Goal: Task Accomplishment & Management: Manage account settings

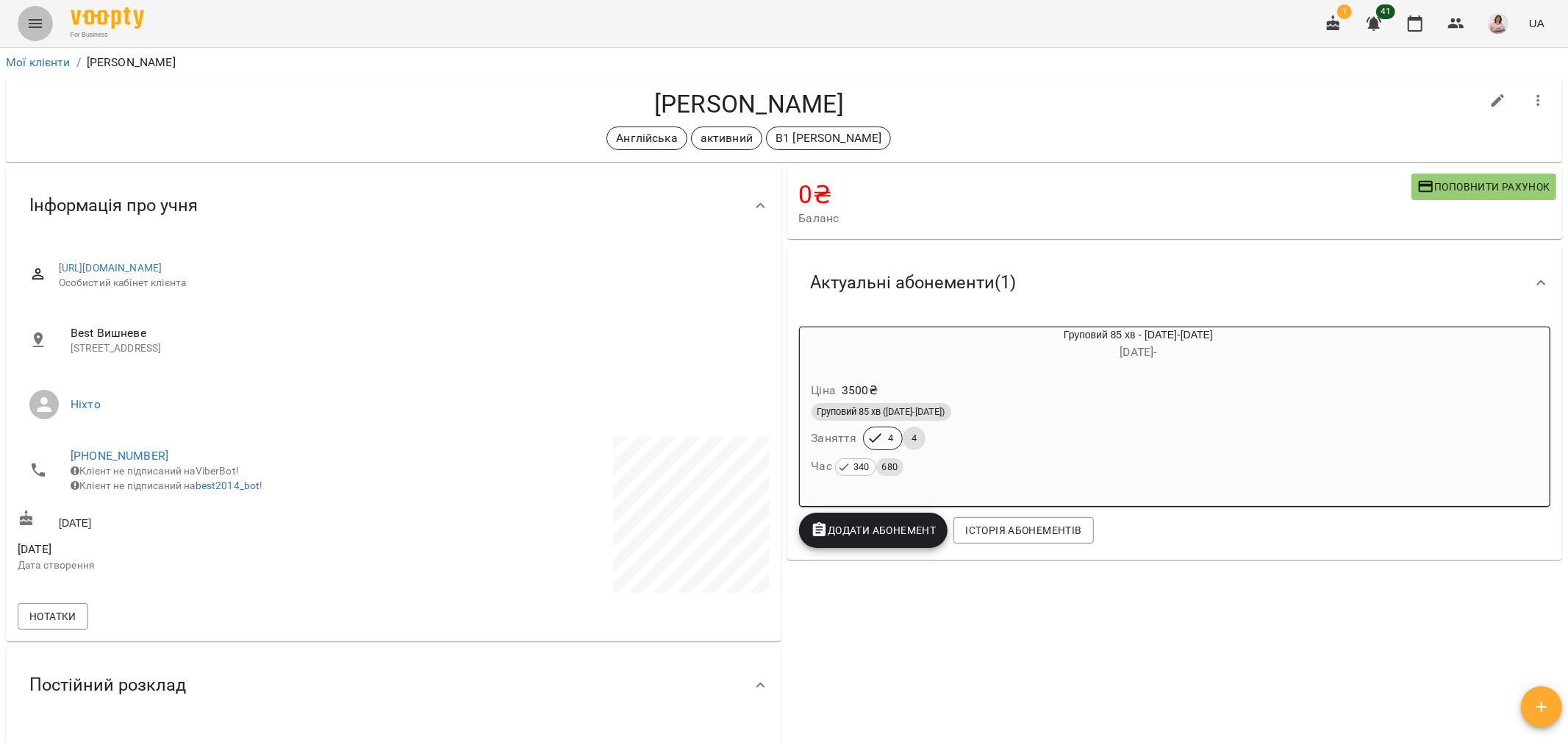
click at [31, 21] on icon "Menu" at bounding box center [35, 24] width 18 height 18
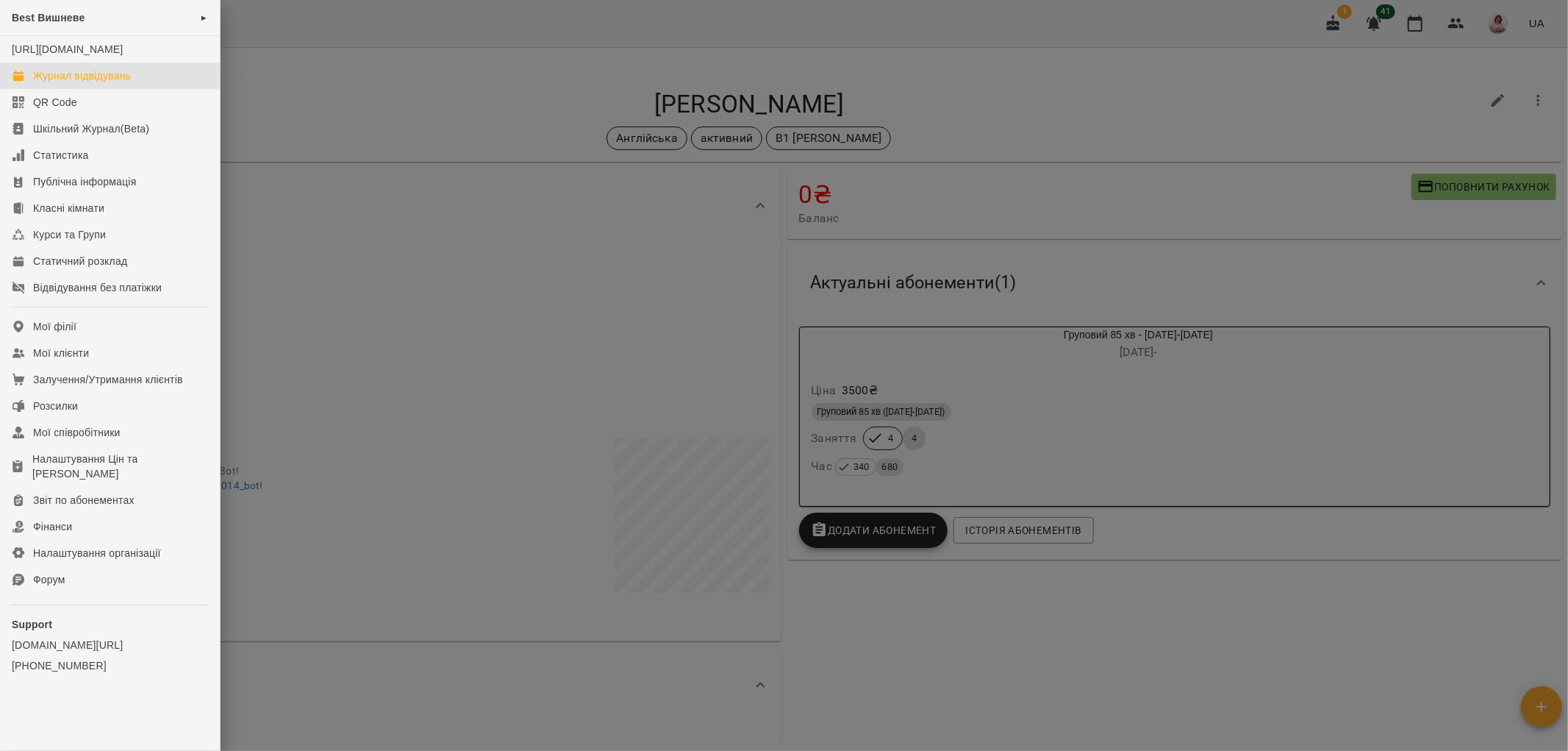
click at [89, 83] on div "Журнал відвідувань" at bounding box center [81, 76] width 98 height 15
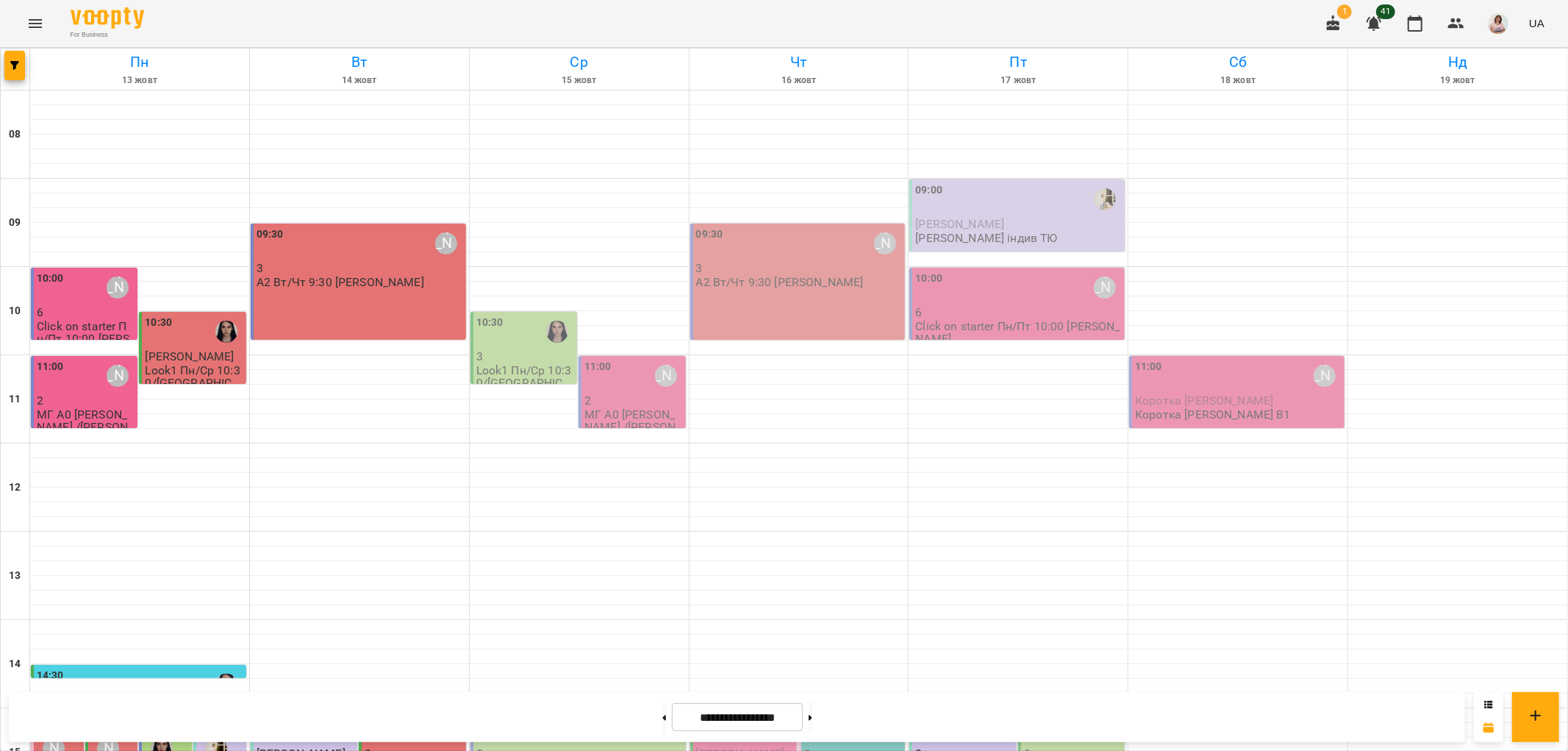
scroll to position [571, 0]
click at [295, 711] on div "15:00" at bounding box center [305, 728] width 98 height 34
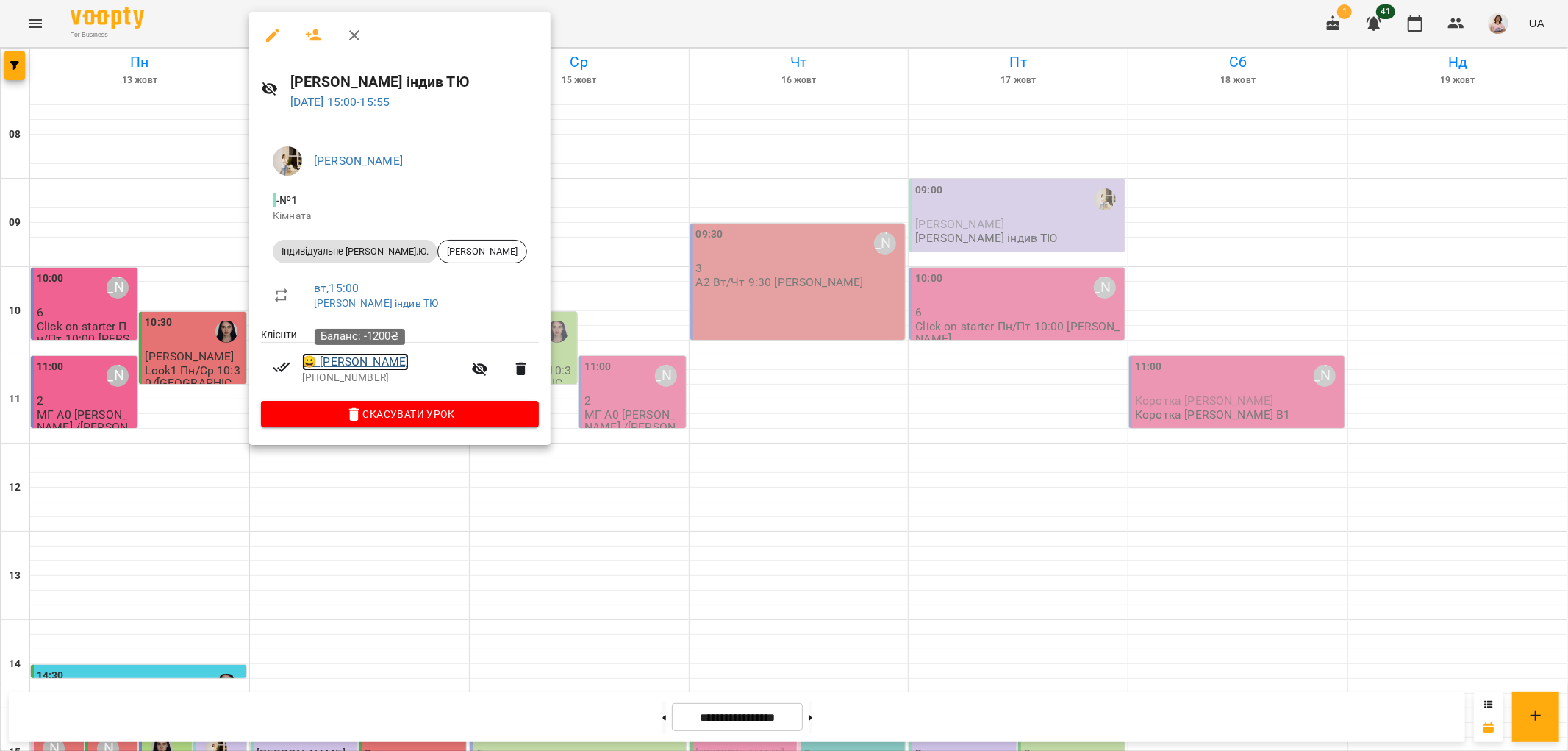
click at [394, 364] on link "😀 [PERSON_NAME]" at bounding box center [355, 362] width 107 height 18
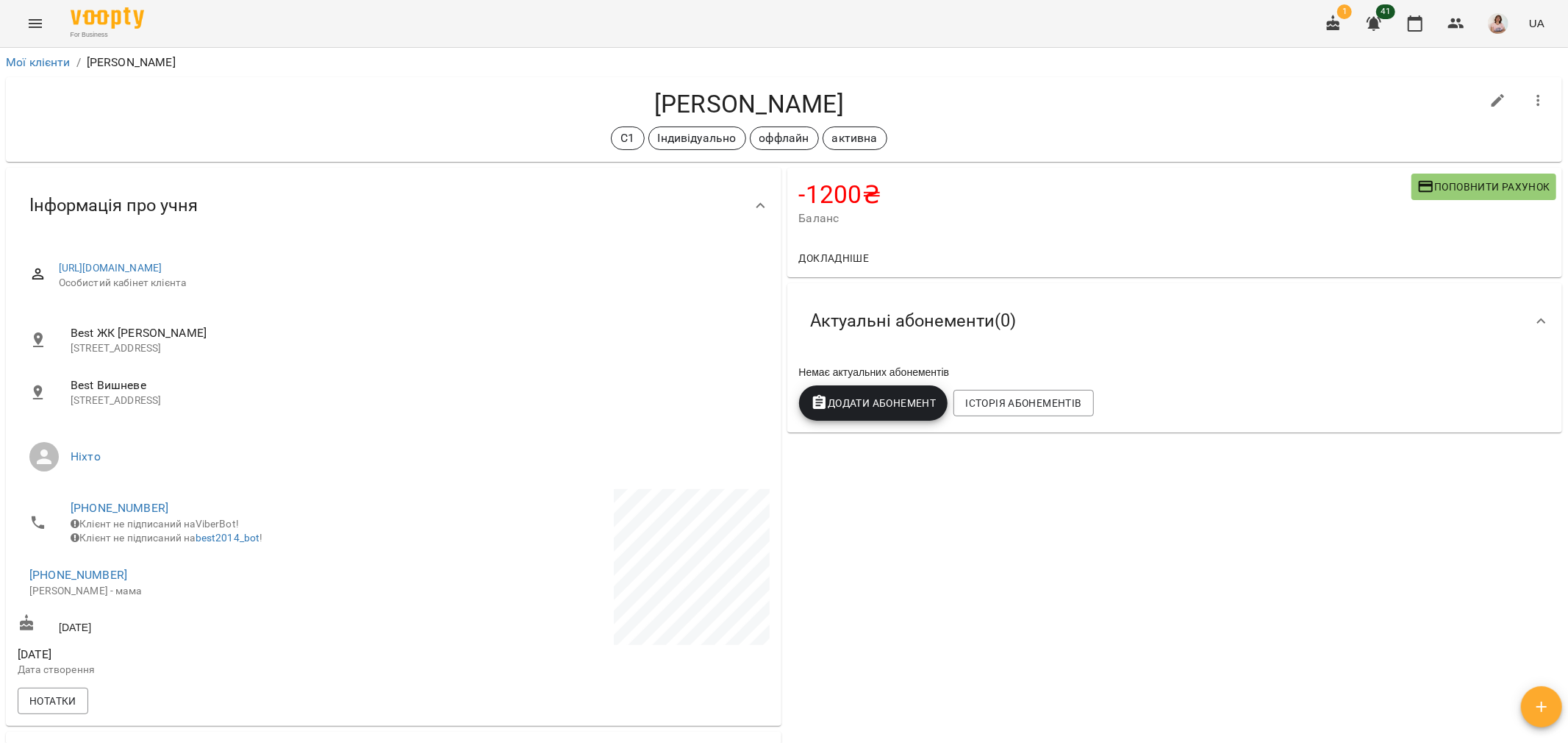
click at [1456, 165] on div "-1200 ₴ Баланс Поповнити рахунок Докладніше -70450 ₴ Разові Відвідування -800 ₴…" at bounding box center [1175, 222] width 781 height 116
click at [1467, 188] on span "Поповнити рахунок" at bounding box center [1484, 187] width 133 height 18
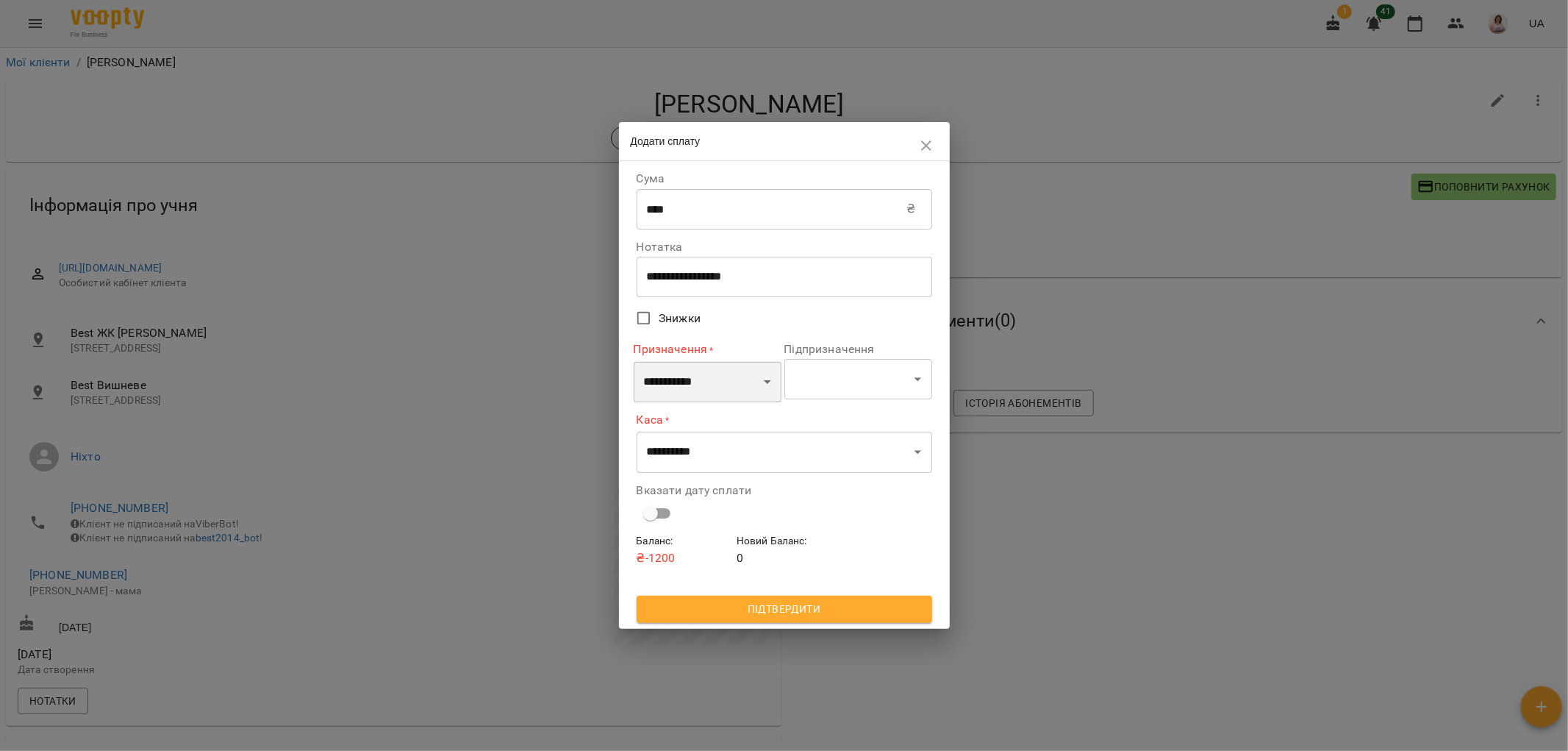
click at [722, 387] on select "**********" at bounding box center [708, 381] width 148 height 41
select select "*********"
click at [634, 361] on select "**********" at bounding box center [708, 381] width 148 height 41
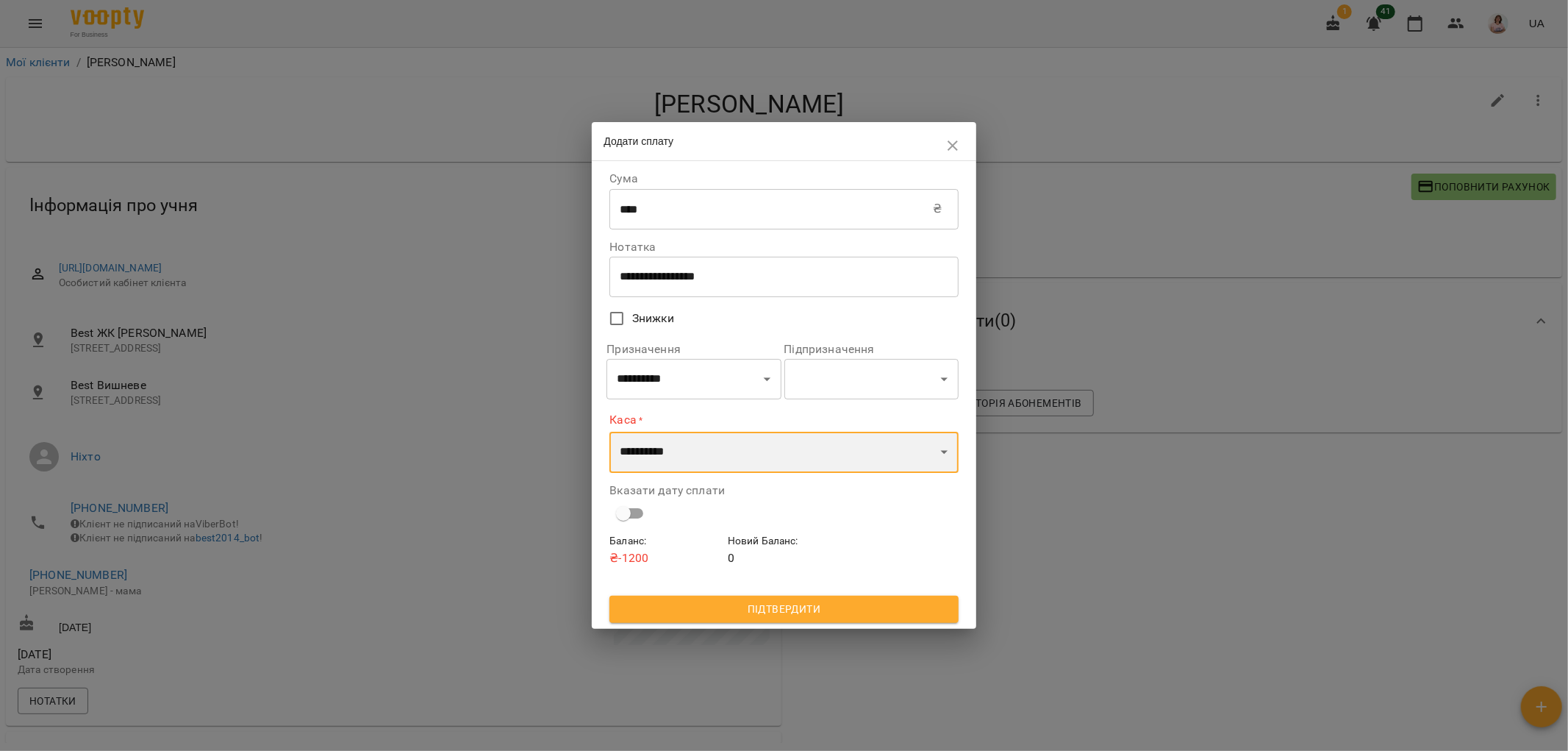
click at [728, 460] on select "**********" at bounding box center [783, 452] width 349 height 41
select select "**********"
click at [609, 431] on select "**********" at bounding box center [783, 452] width 349 height 41
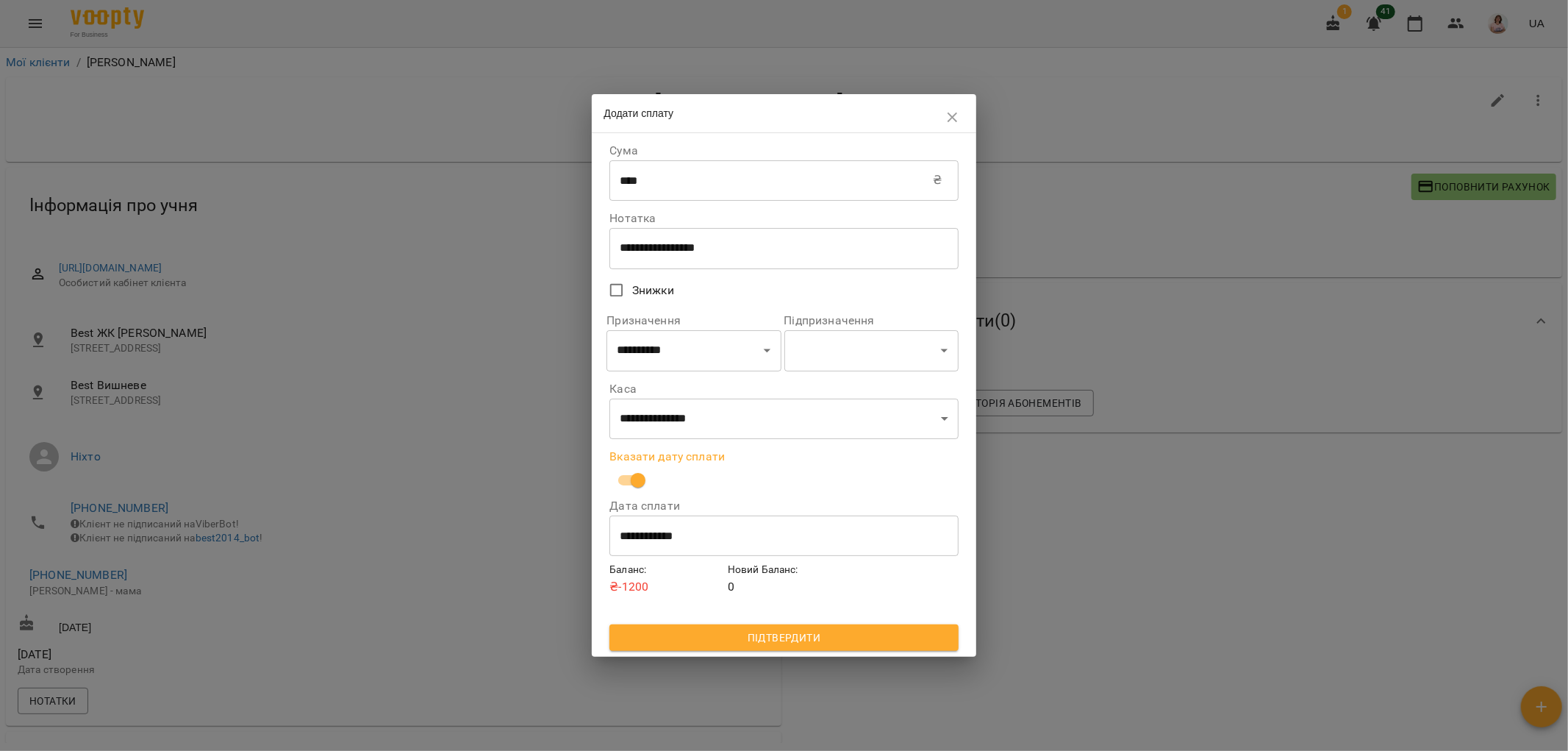
click at [707, 644] on span "Підтвердити" at bounding box center [783, 638] width 325 height 18
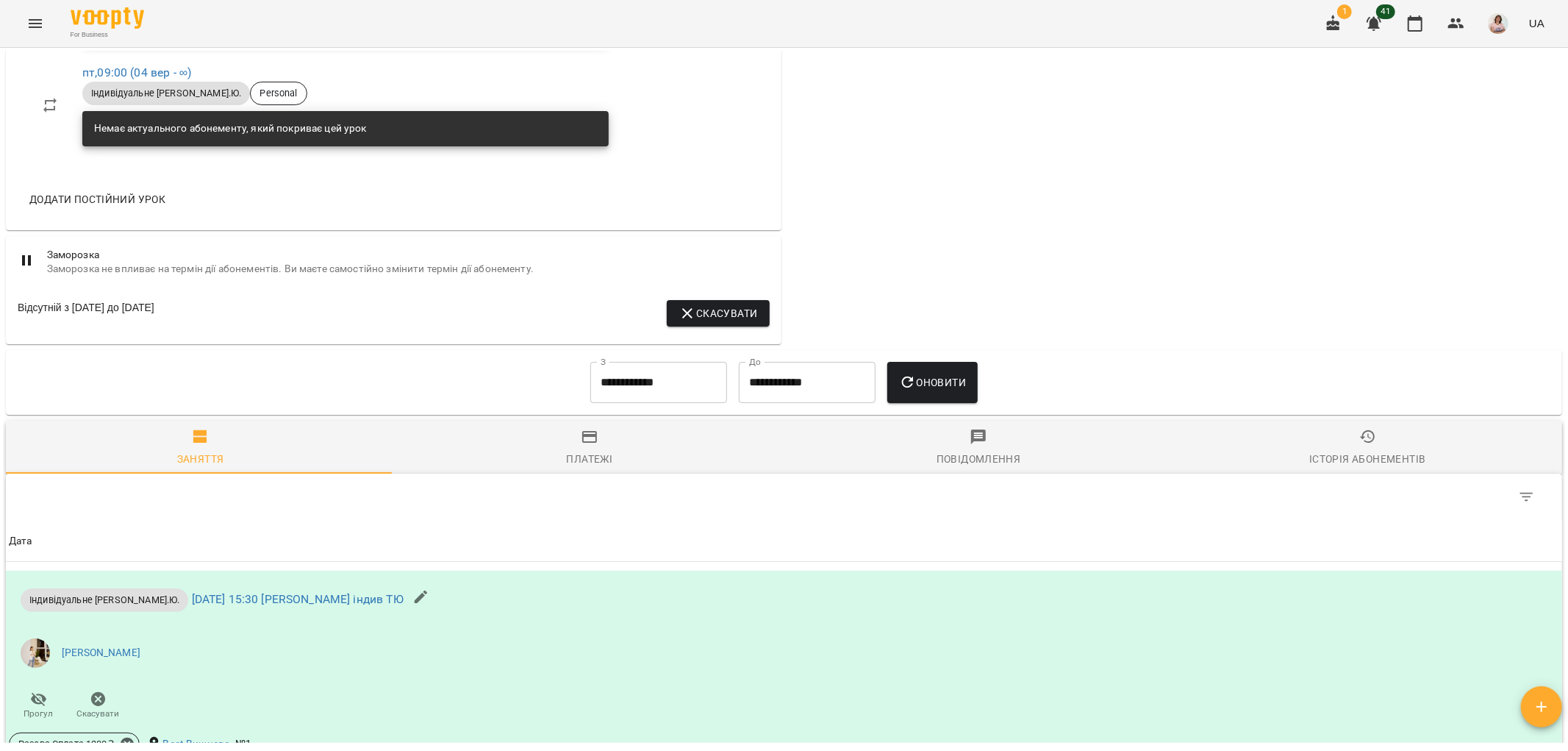
scroll to position [735, 0]
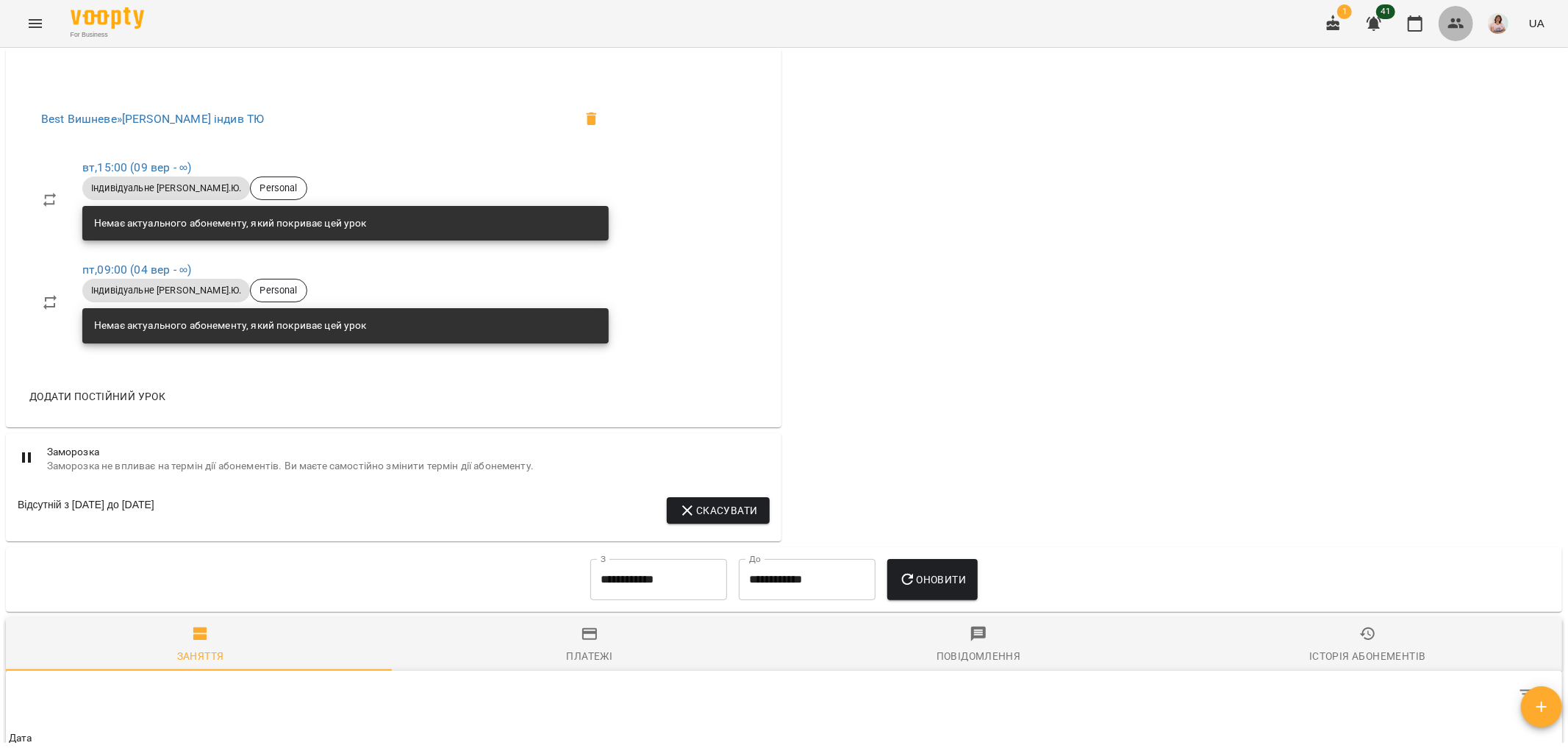
click at [1452, 21] on icon "button" at bounding box center [1456, 24] width 16 height 10
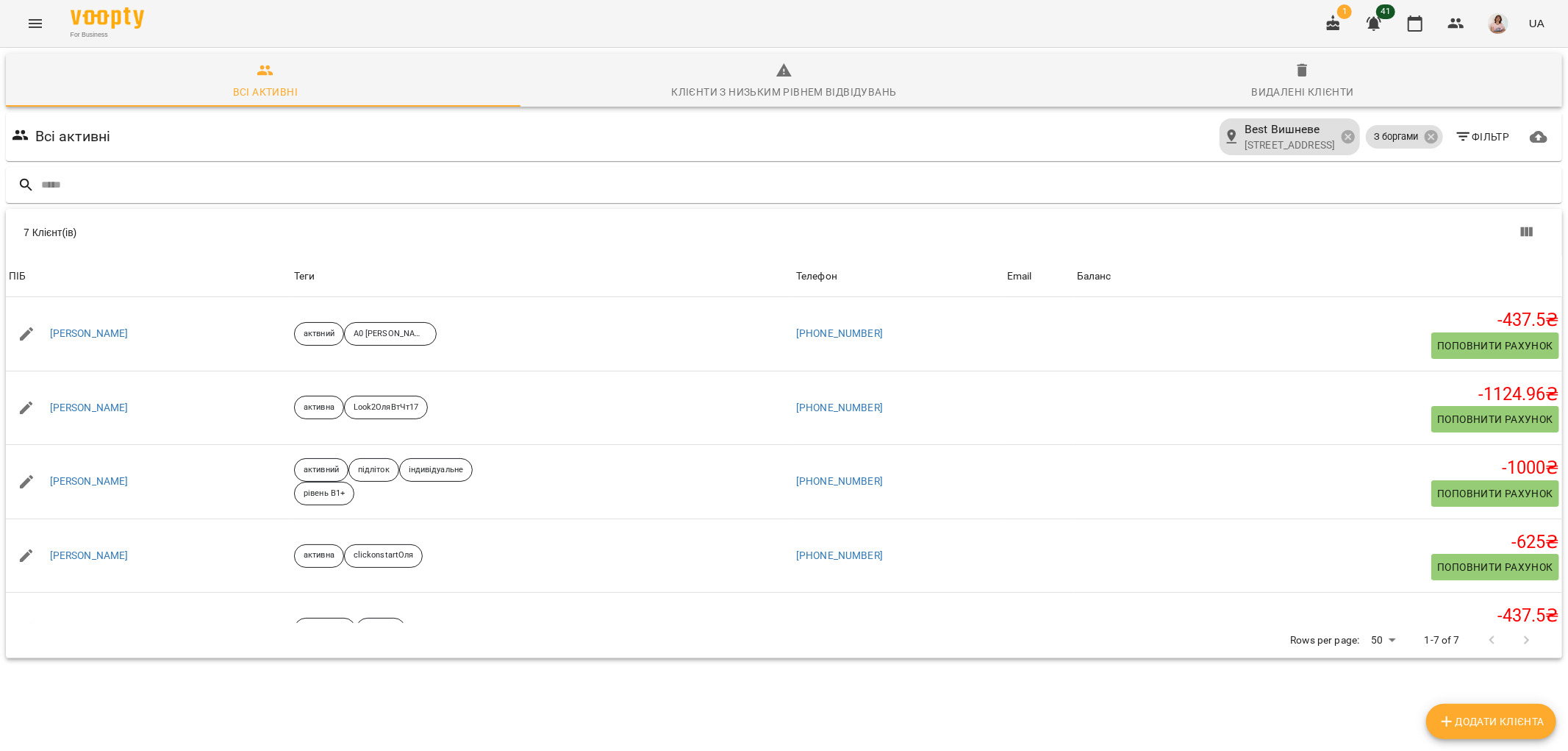
click at [40, 25] on icon "Menu" at bounding box center [35, 24] width 18 height 18
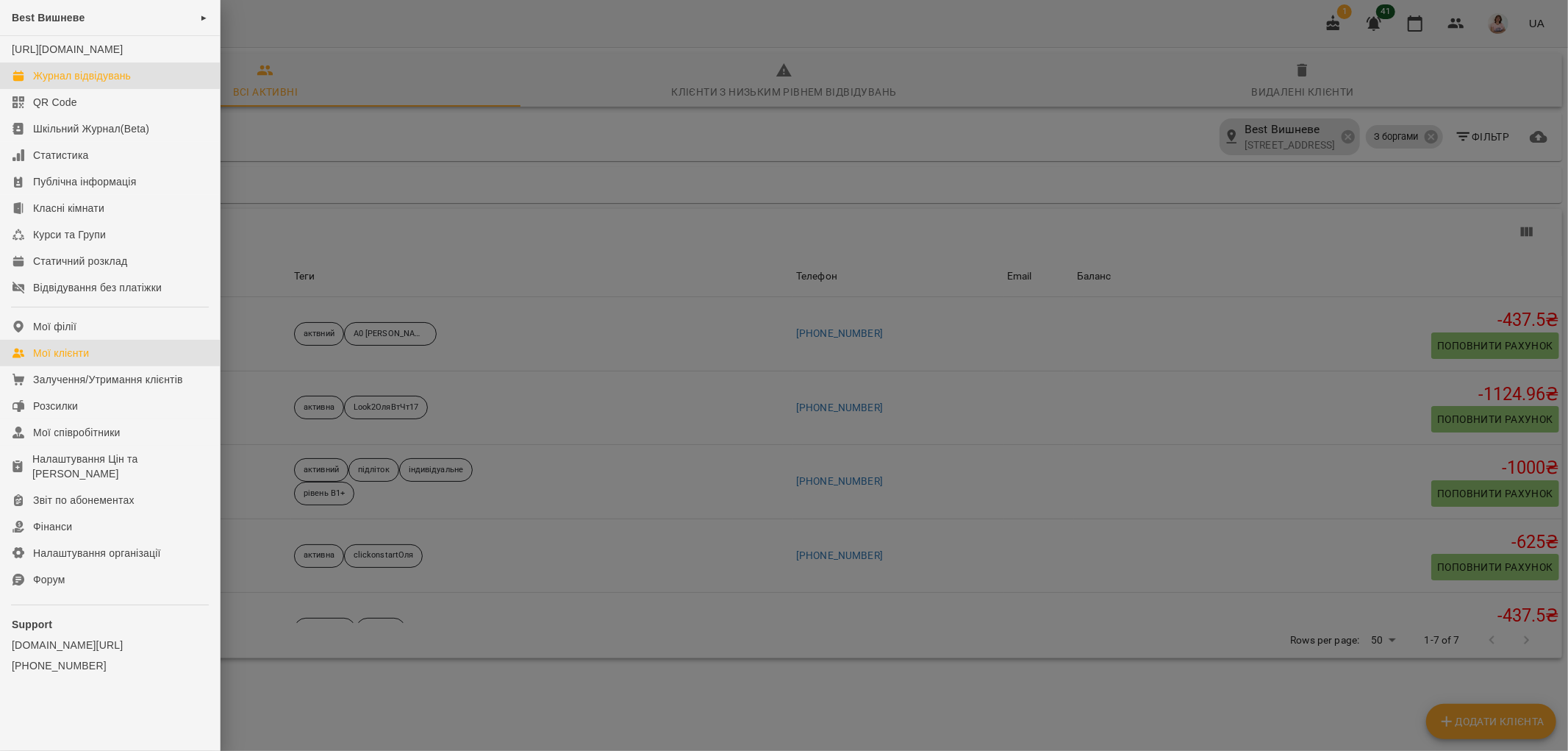
click at [113, 83] on div "Журнал відвідувань" at bounding box center [81, 76] width 98 height 15
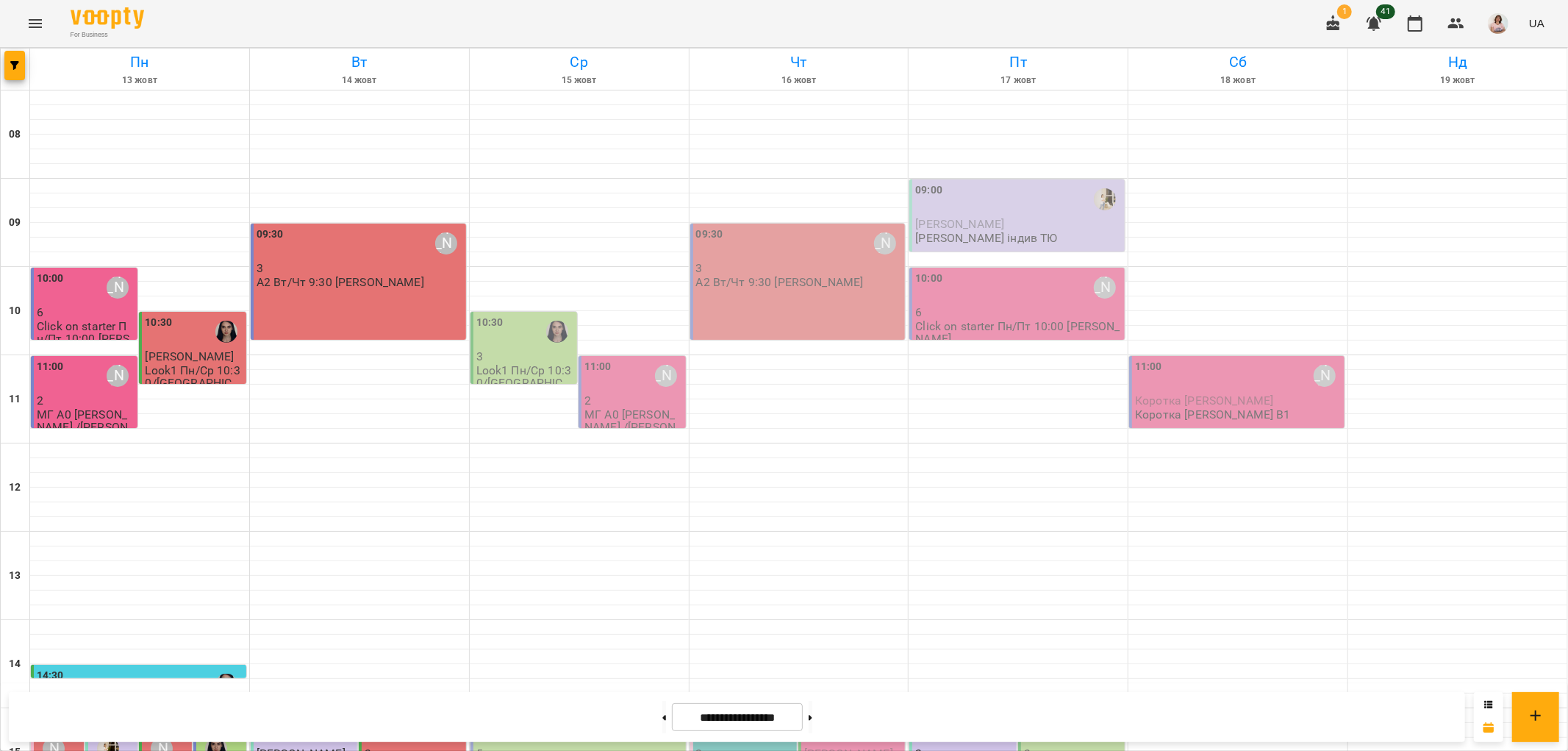
scroll to position [490, 0]
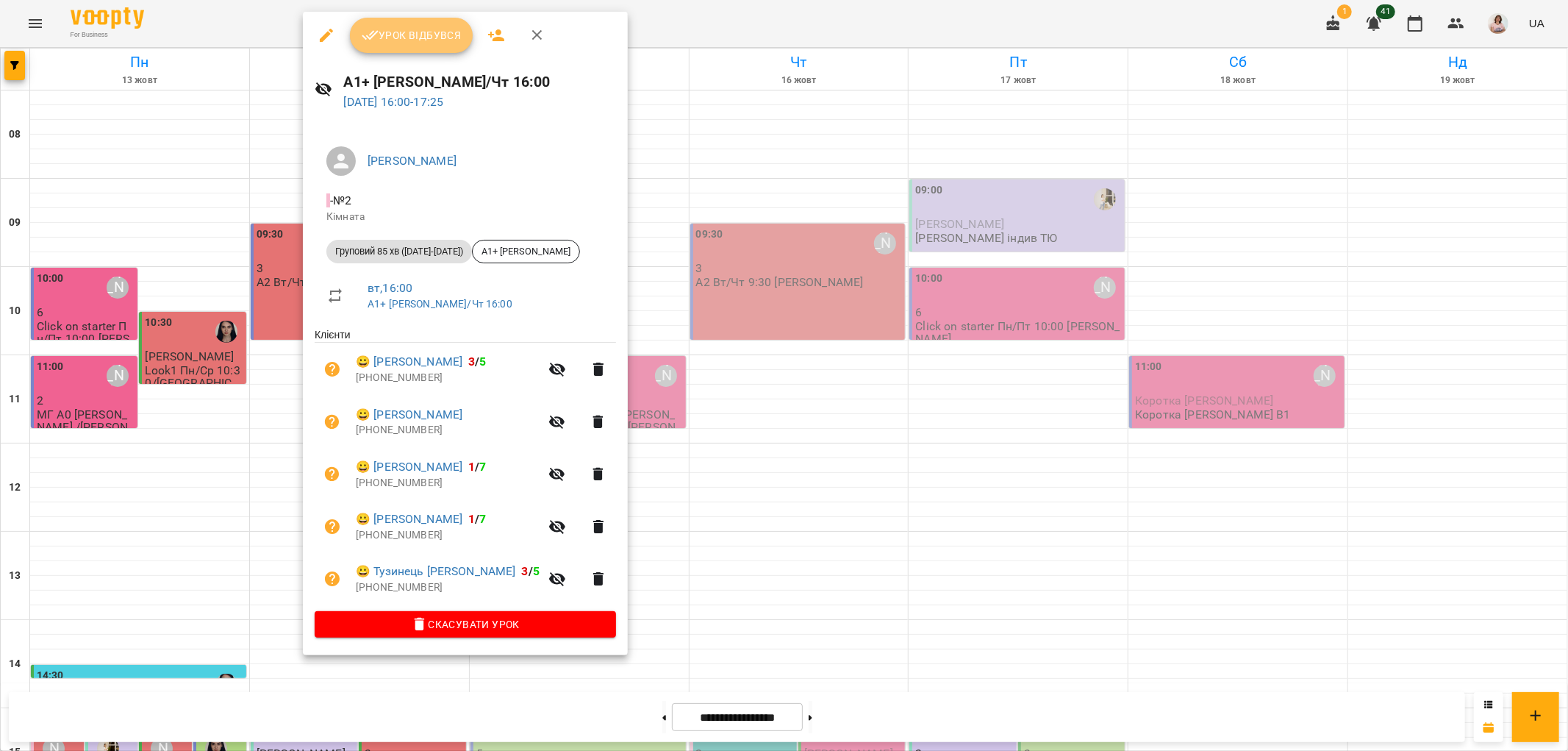
click at [422, 33] on span "Урок відбувся" at bounding box center [412, 35] width 100 height 18
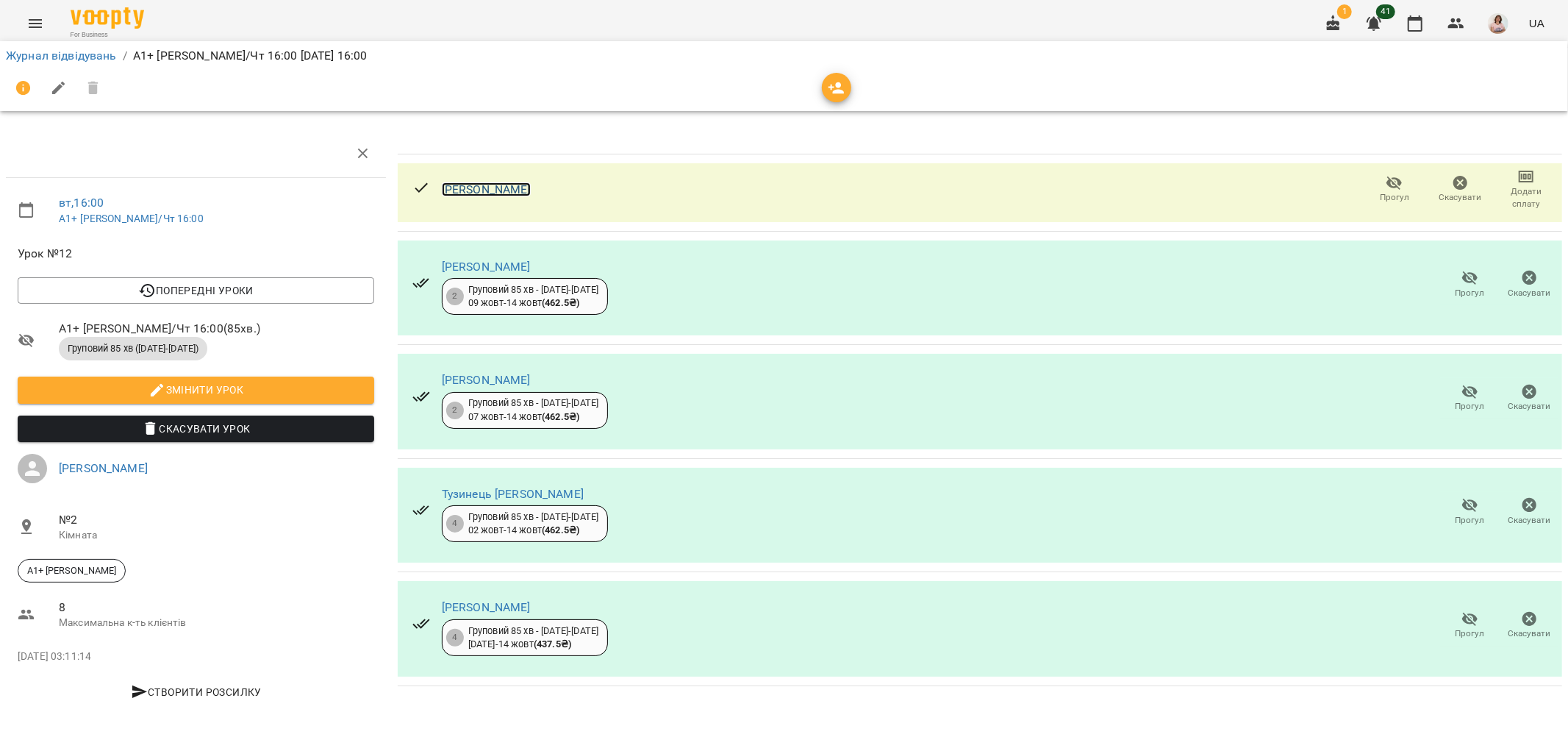
click at [495, 186] on link "Барилко Софія" at bounding box center [486, 189] width 89 height 14
click at [500, 193] on link "Барилко Софія" at bounding box center [486, 189] width 89 height 14
click at [510, 194] on link "Барилко Софія" at bounding box center [486, 189] width 89 height 14
click at [52, 56] on link "Журнал відвідувань" at bounding box center [61, 55] width 111 height 14
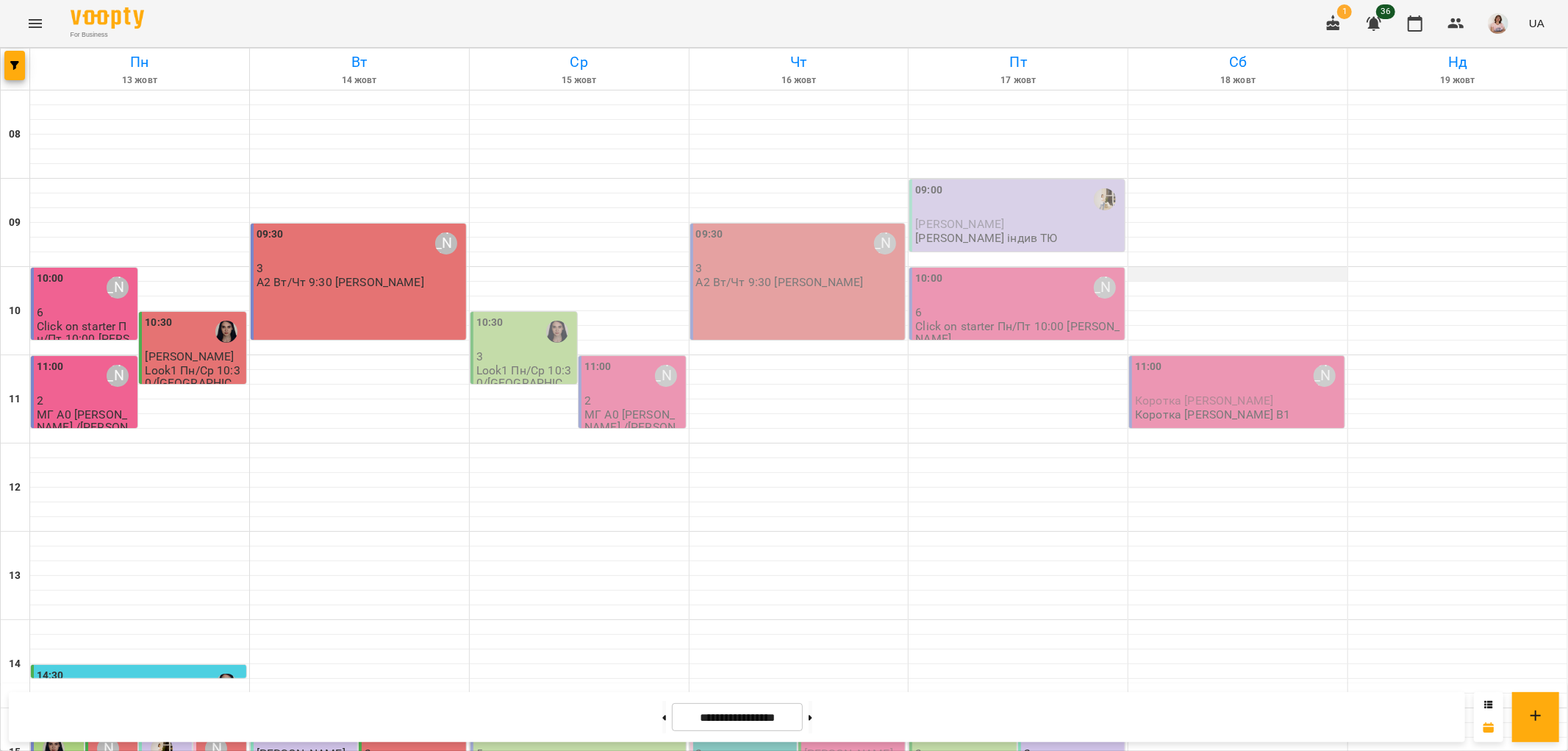
scroll to position [641, 0]
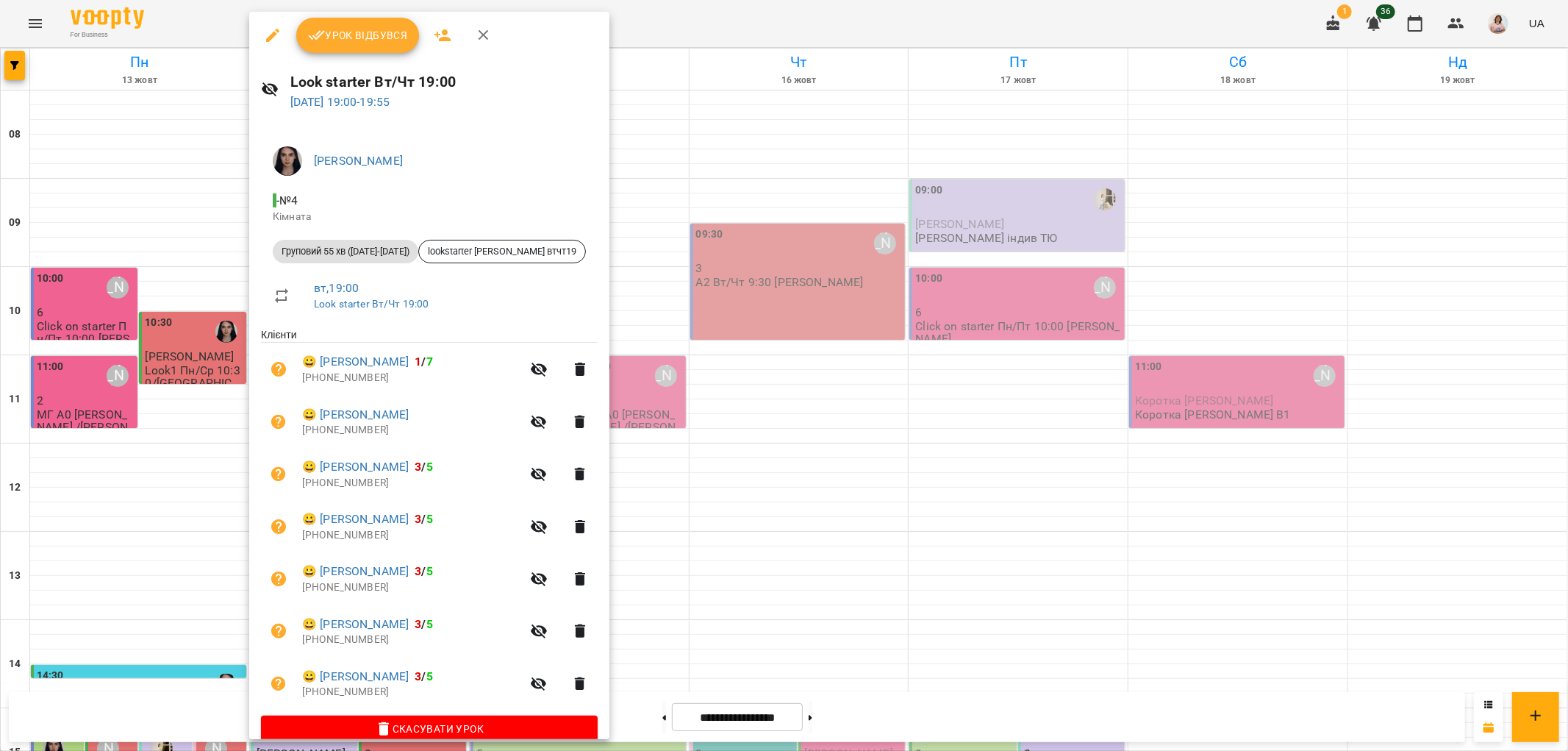
click at [375, 20] on button "Урок відбувся" at bounding box center [357, 35] width 123 height 35
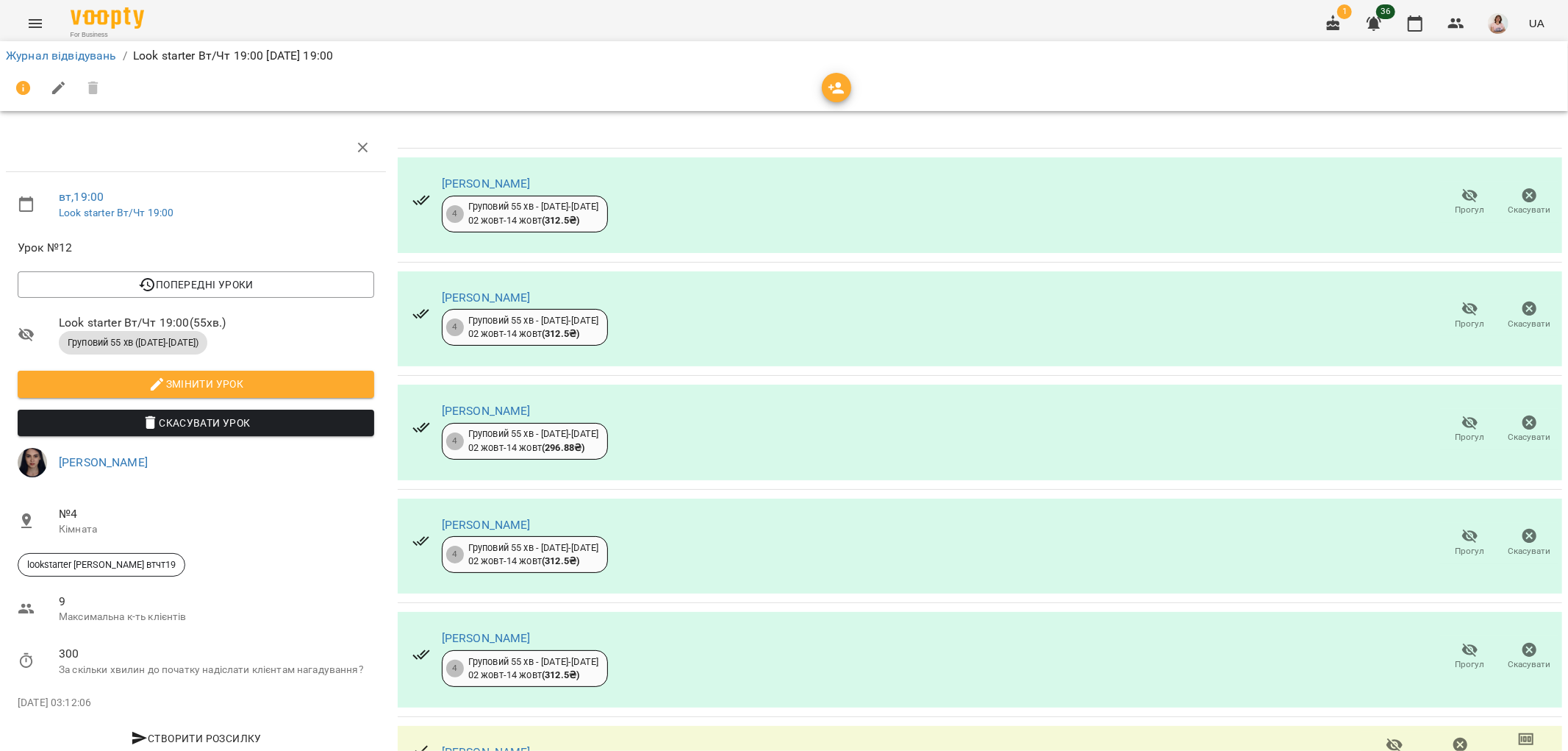
scroll to position [186, 0]
click at [496, 745] on link "Шинкаренко Поліна" at bounding box center [486, 752] width 89 height 14
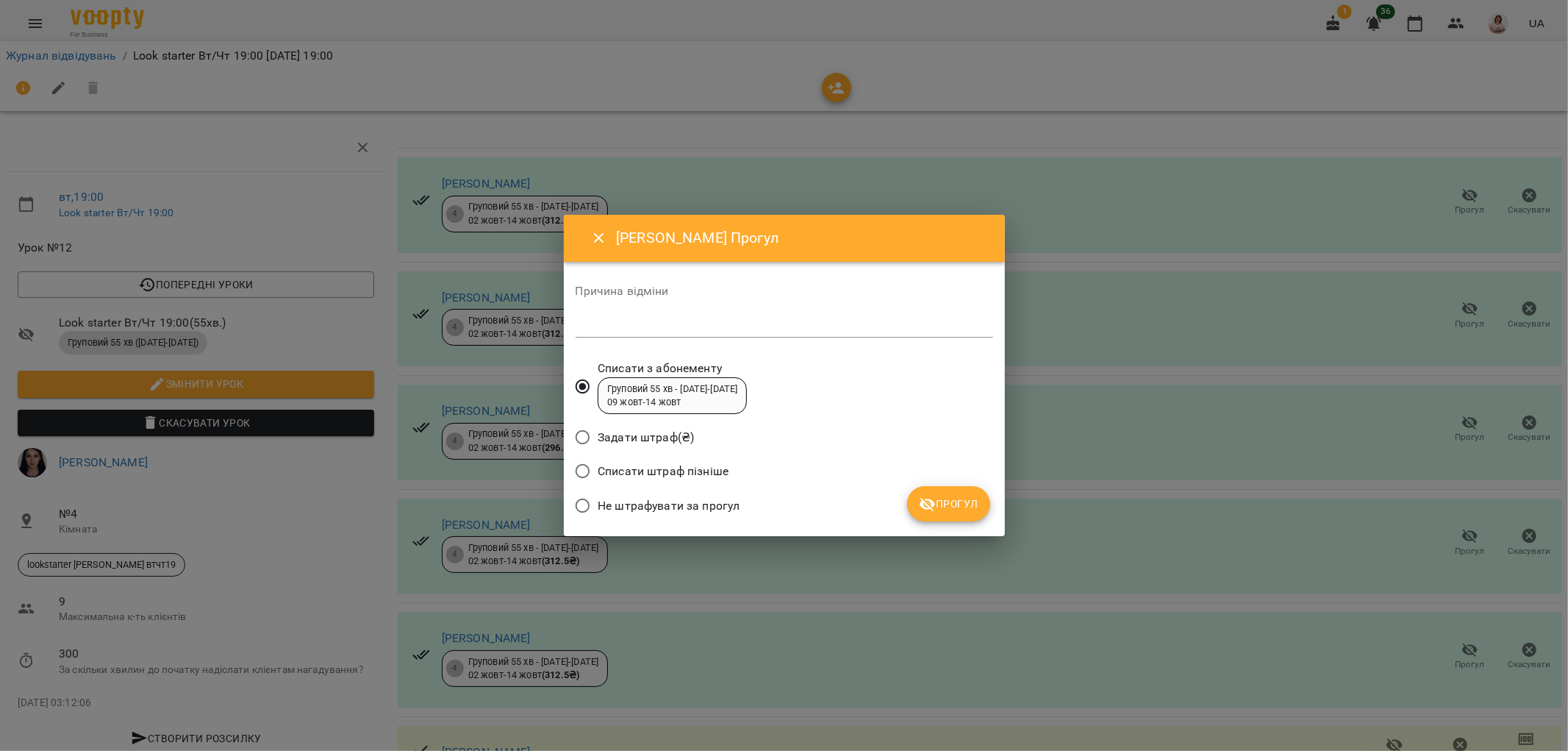
click at [936, 504] on icon "submit" at bounding box center [928, 505] width 16 height 14
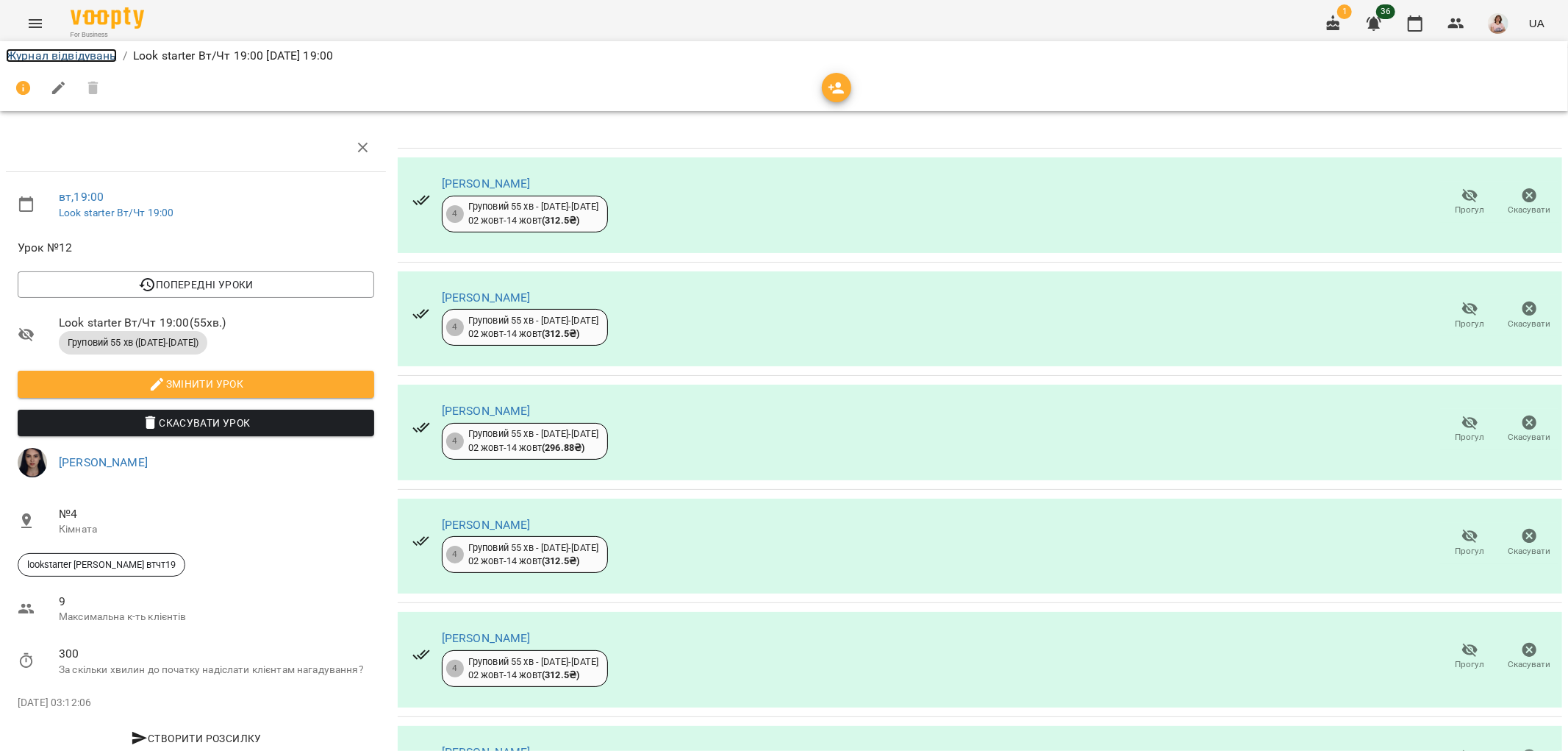
click at [46, 53] on link "Журнал відвідувань" at bounding box center [61, 55] width 111 height 14
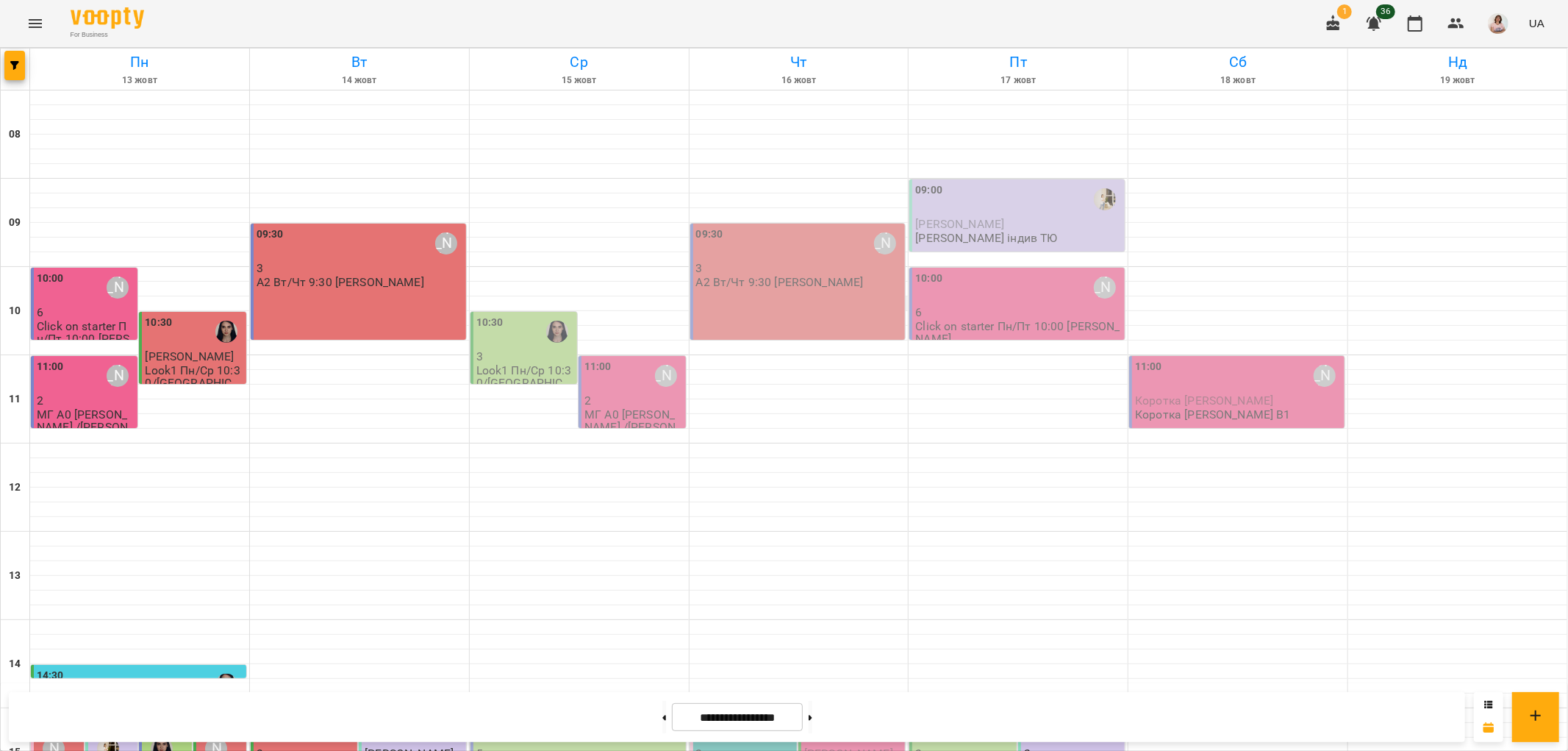
scroll to position [641, 0]
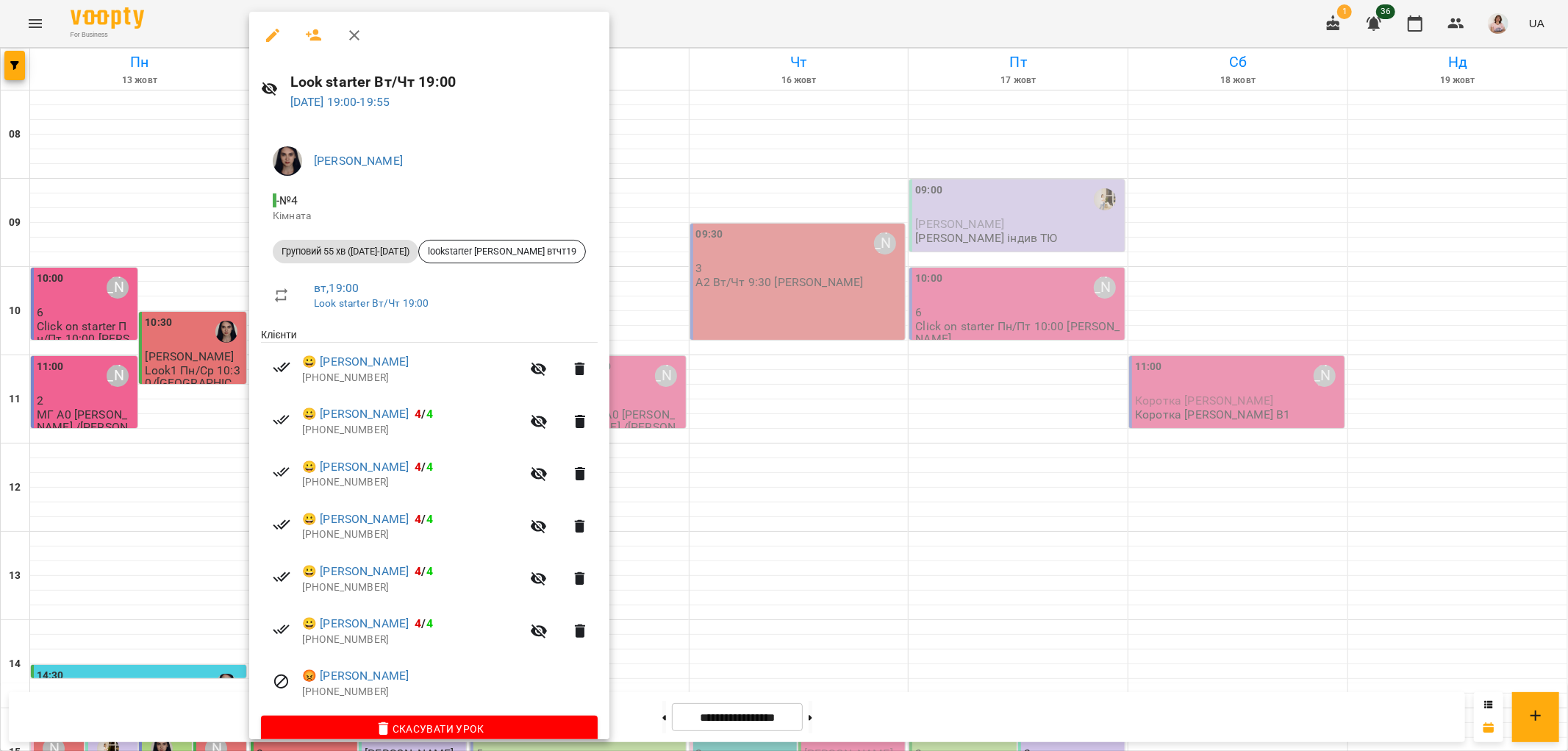
click at [609, 456] on div at bounding box center [784, 376] width 1568 height 751
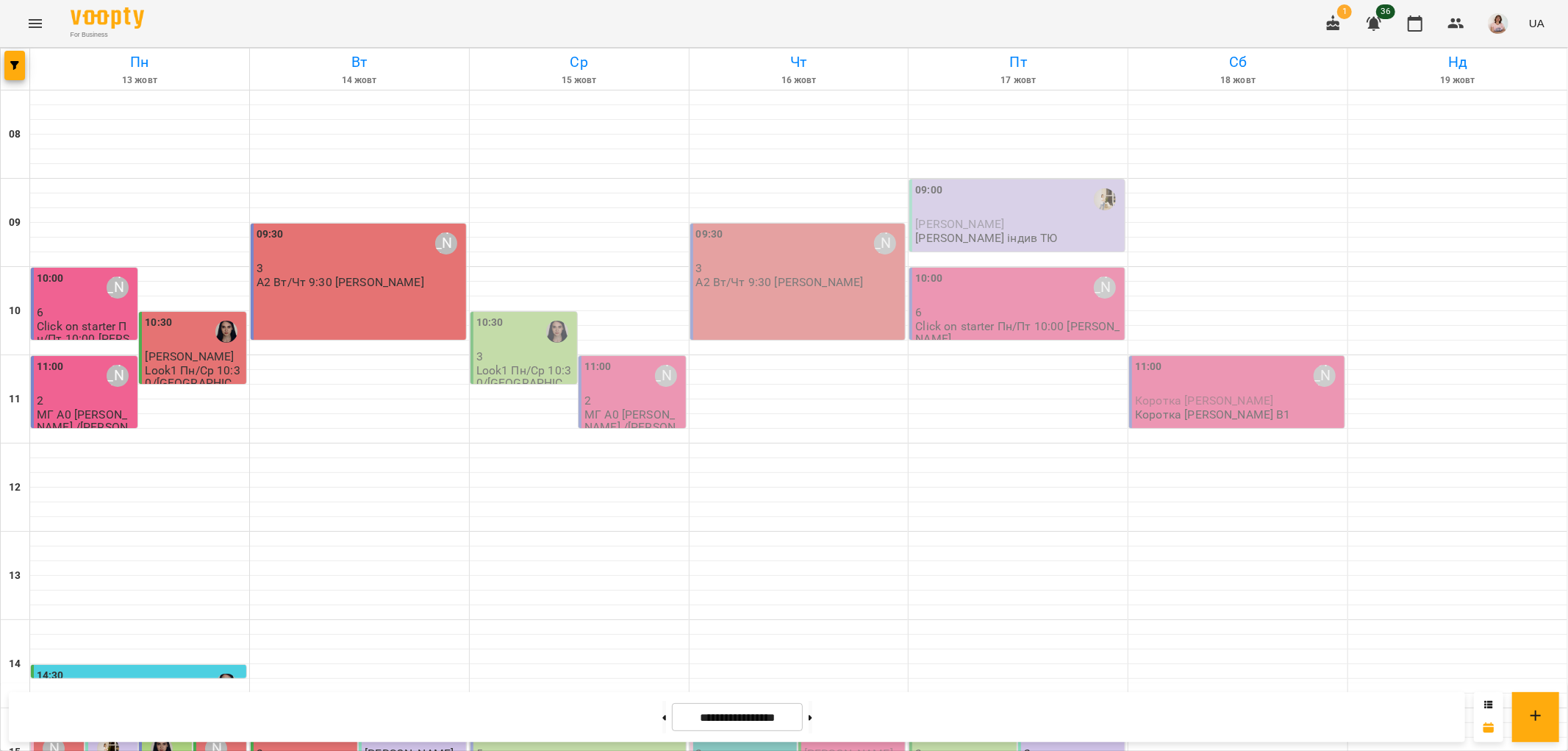
scroll to position [0, 0]
click at [1372, 19] on icon "button" at bounding box center [1374, 24] width 18 height 18
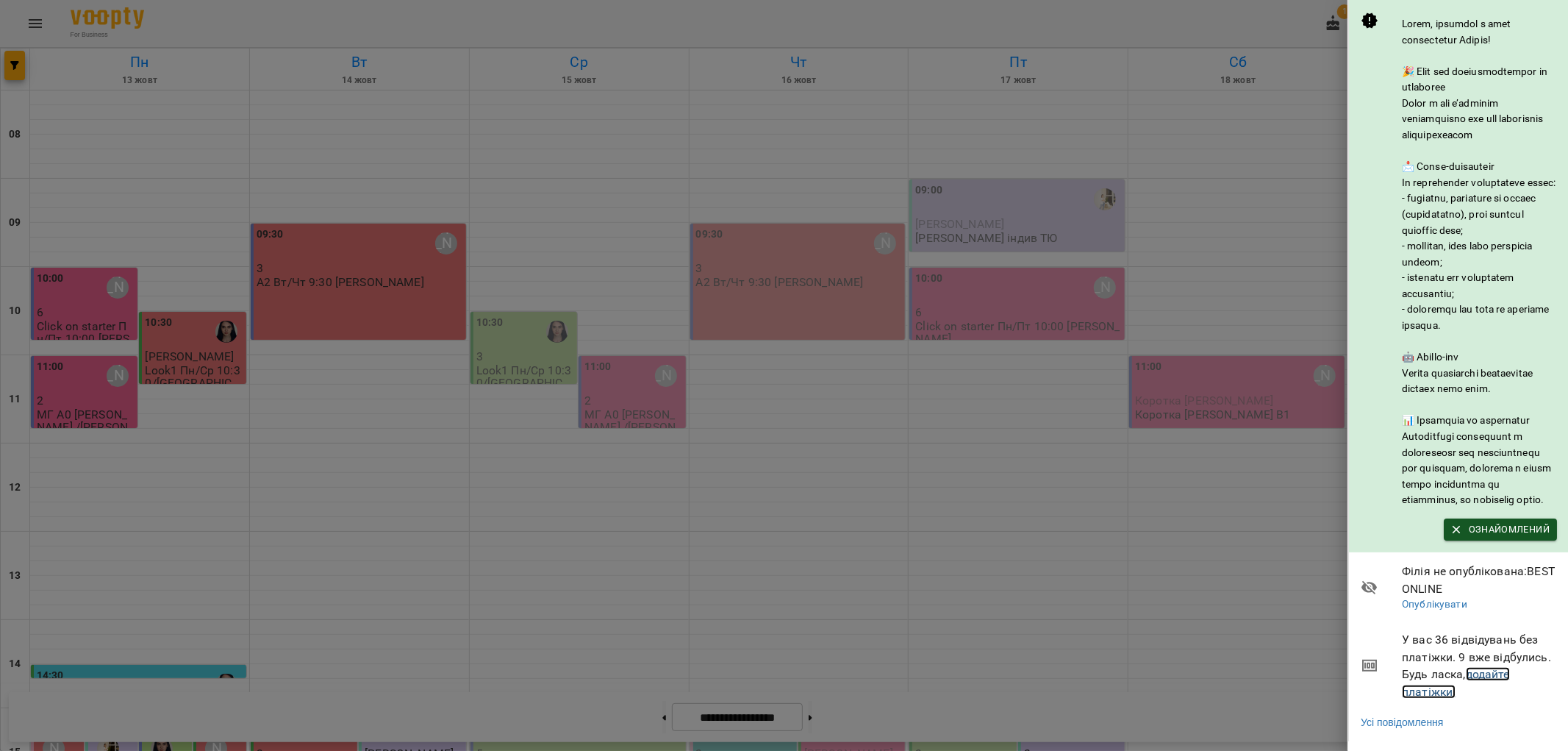
click at [1483, 699] on link "додайте платіжки!" at bounding box center [1455, 682] width 108 height 31
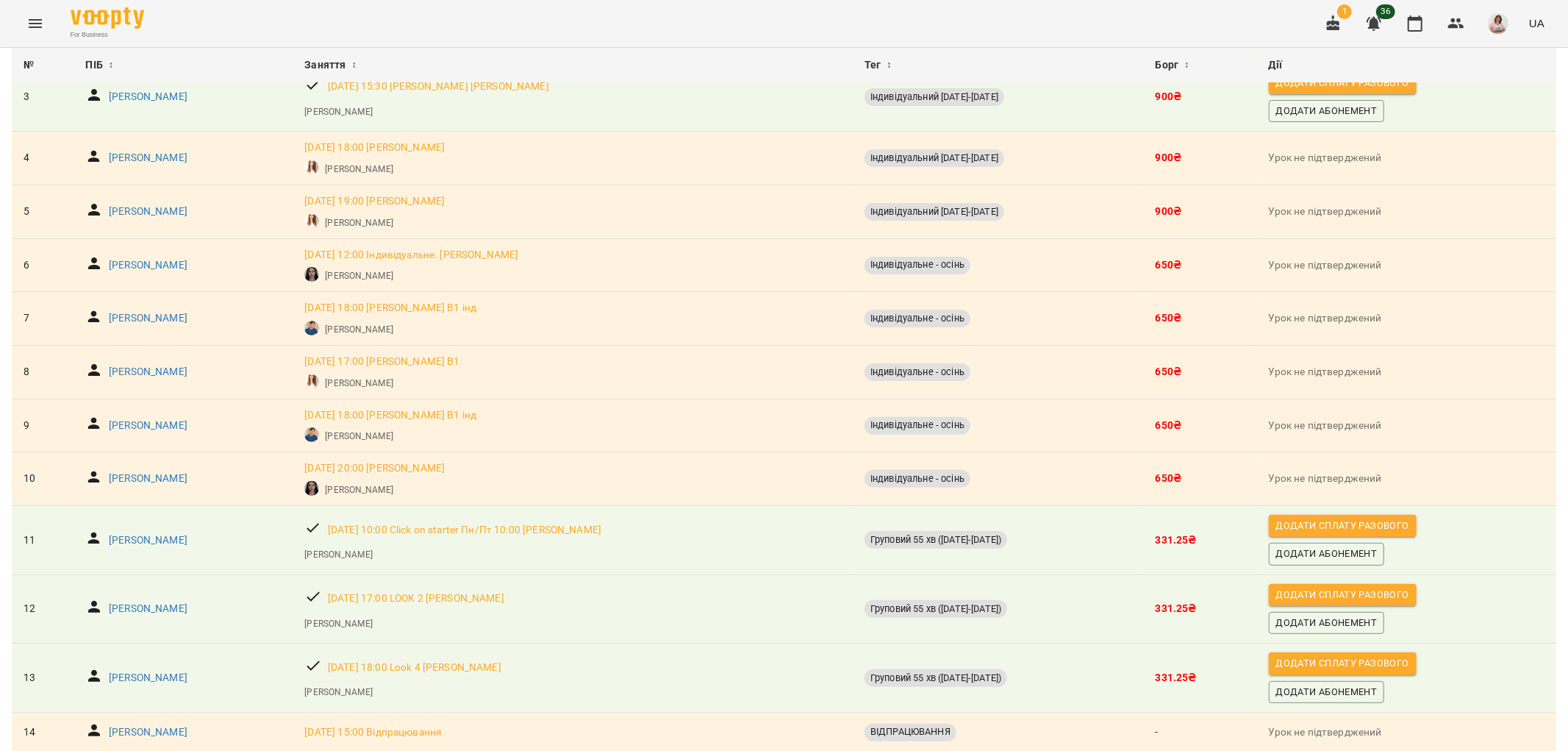
scroll to position [303, 0]
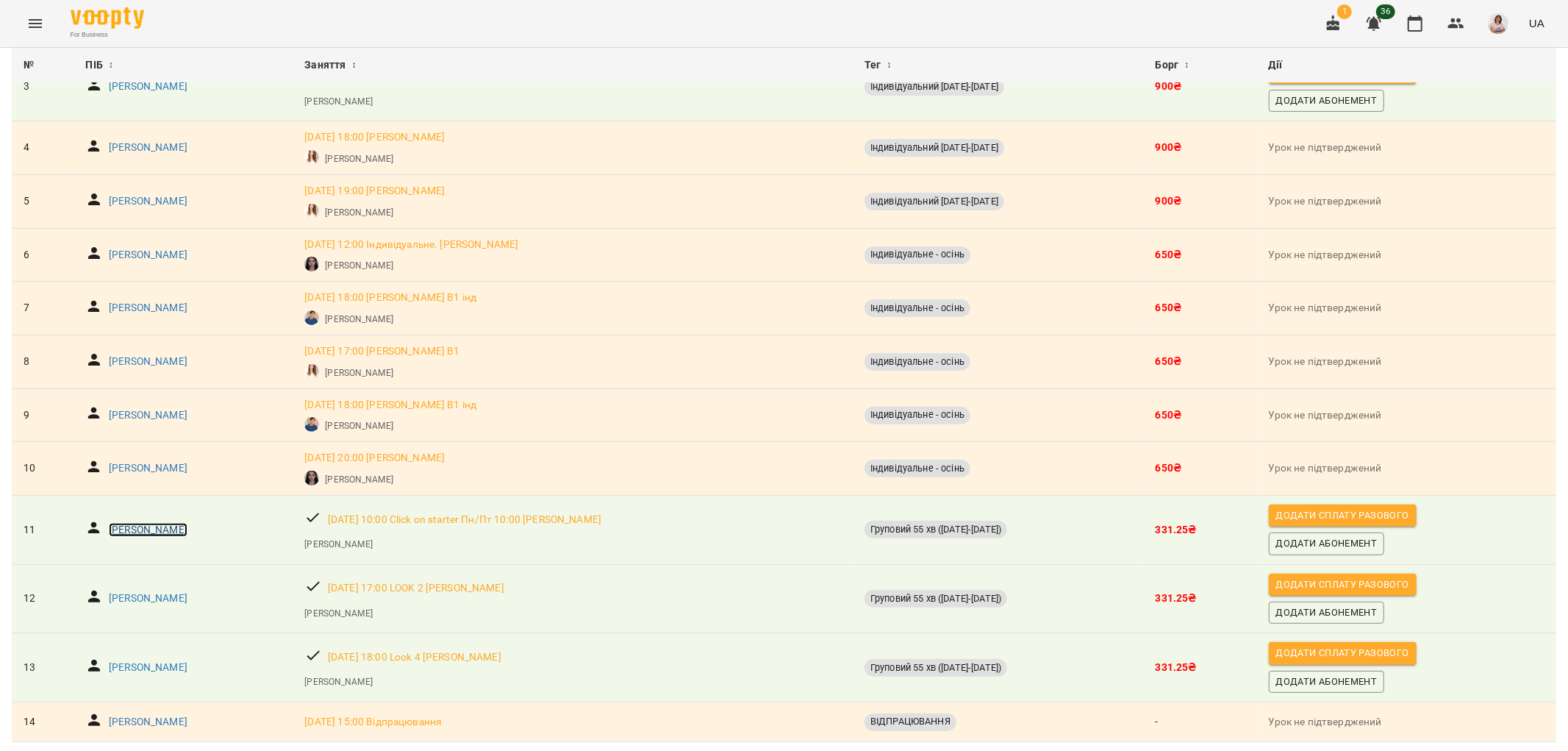
click at [140, 523] on p "[PERSON_NAME]" at bounding box center [148, 530] width 78 height 15
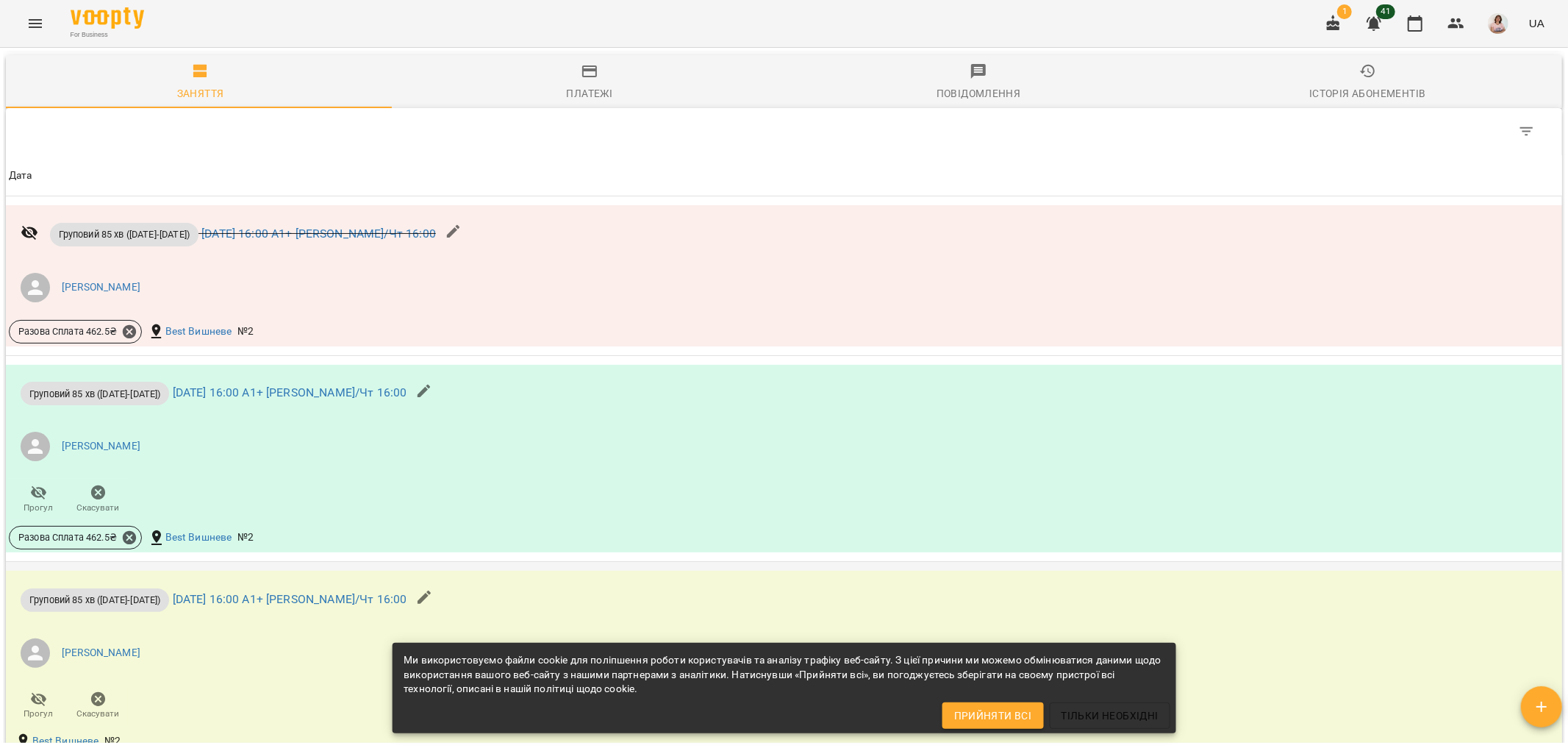
scroll to position [1144, 0]
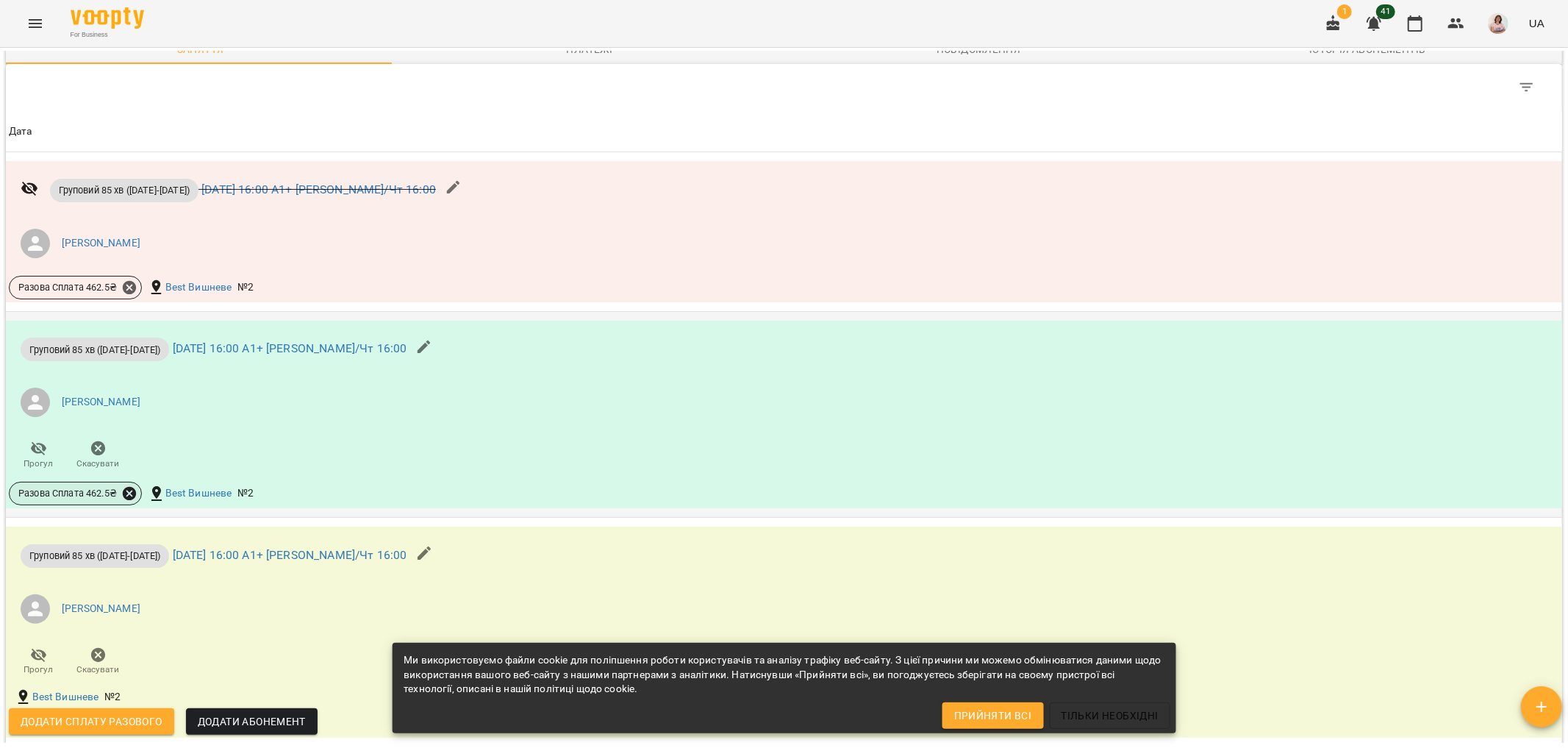
click at [130, 489] on icon at bounding box center [129, 493] width 13 height 13
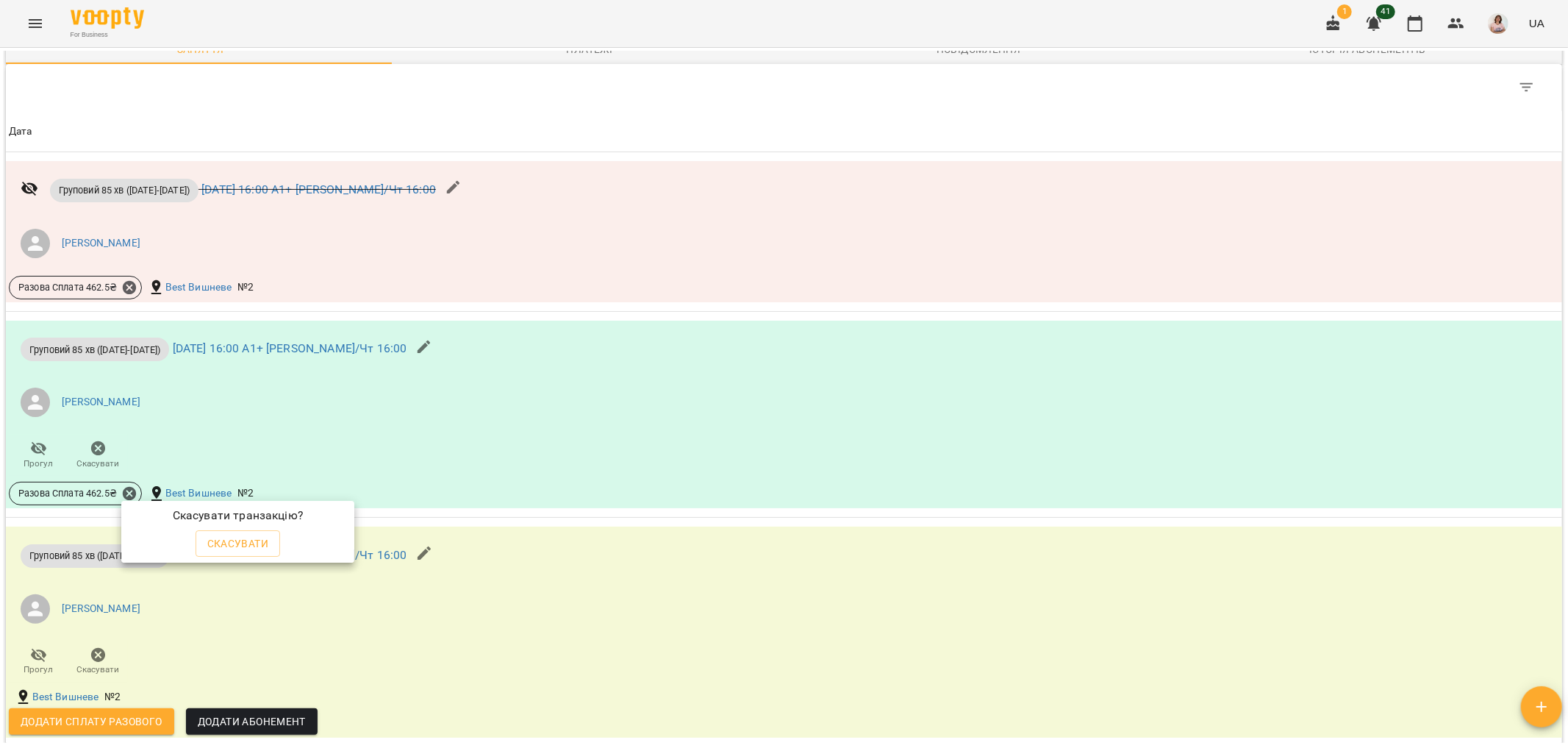
click at [252, 540] on span "Скасувати" at bounding box center [238, 543] width 62 height 18
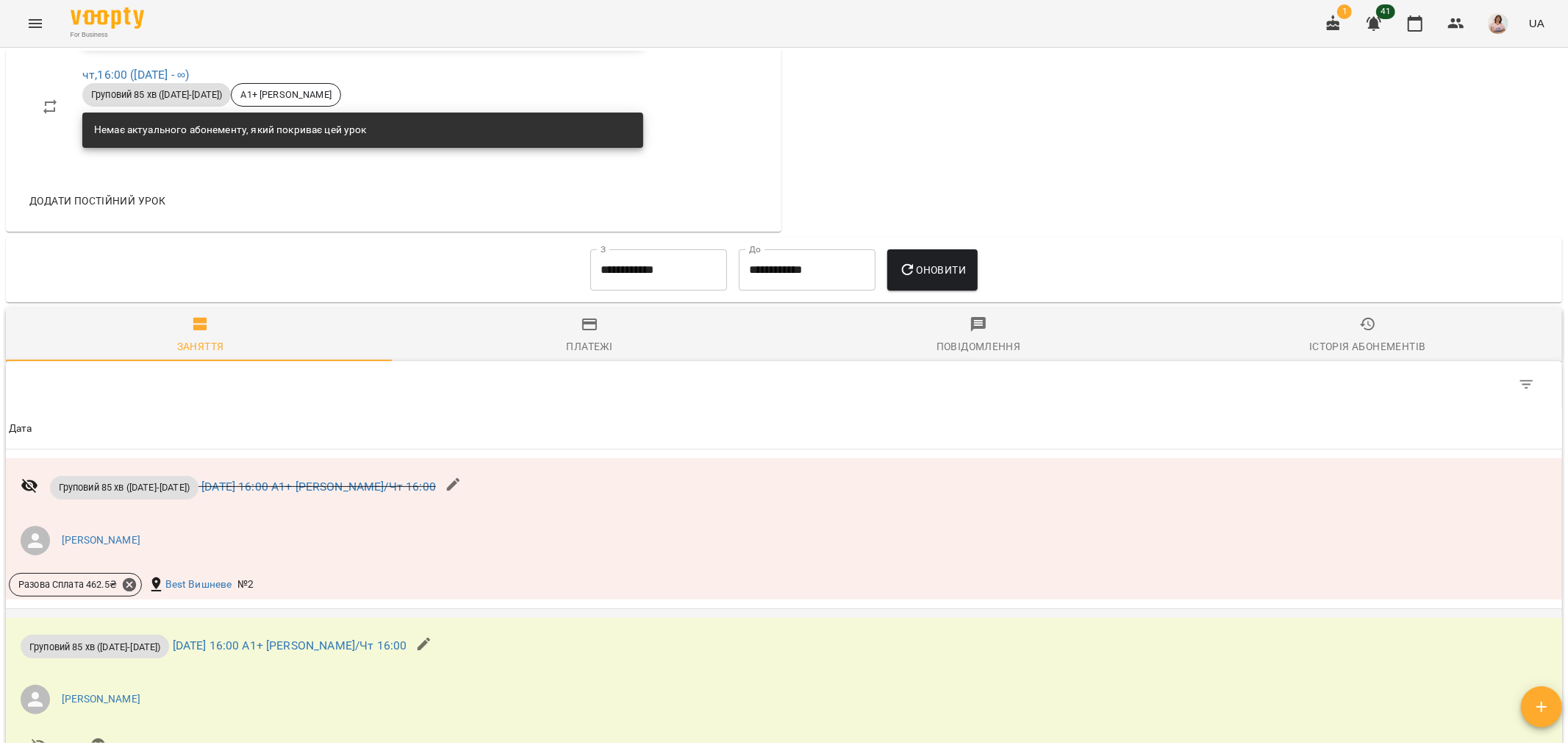
scroll to position [980, 0]
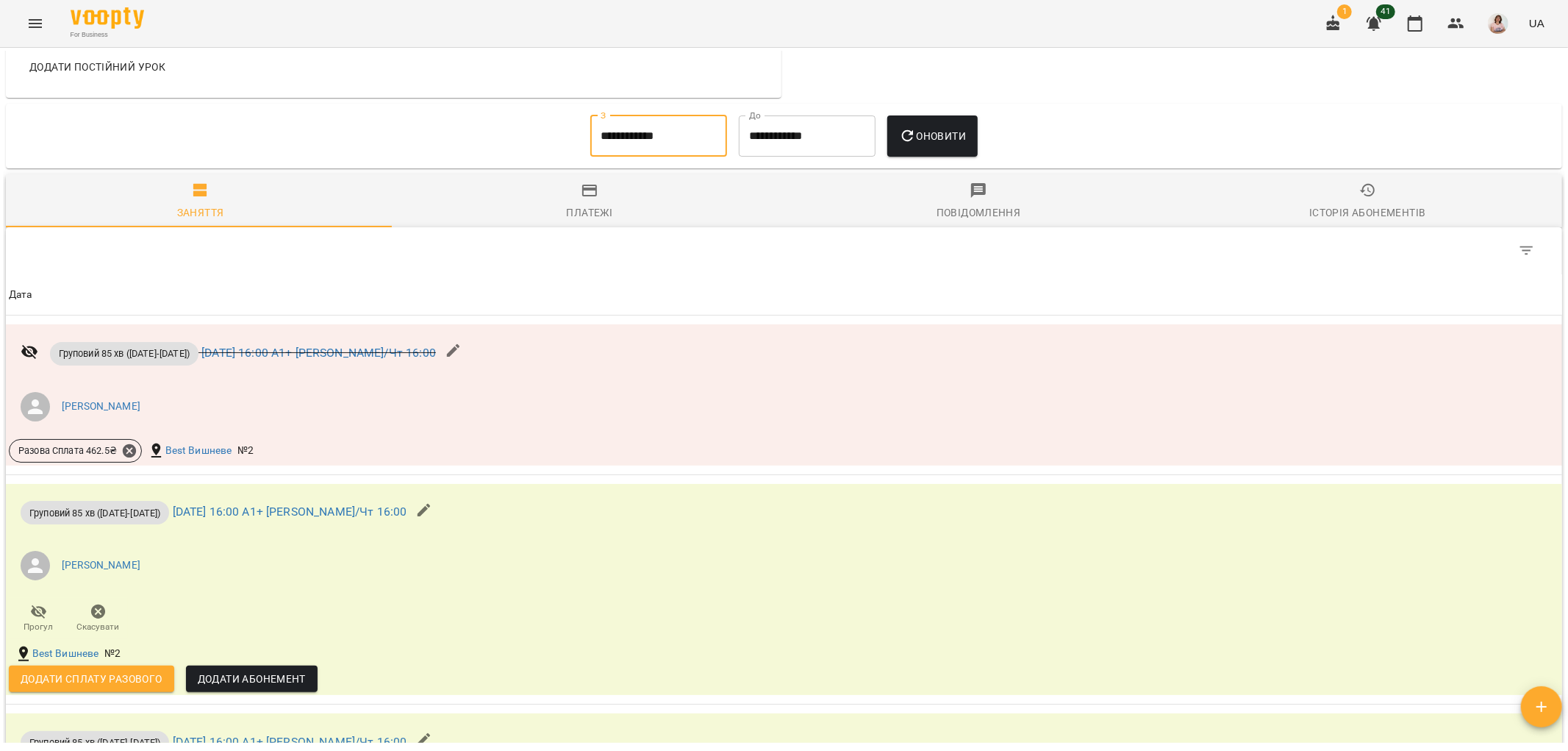
click at [679, 136] on input "**********" at bounding box center [658, 136] width 137 height 41
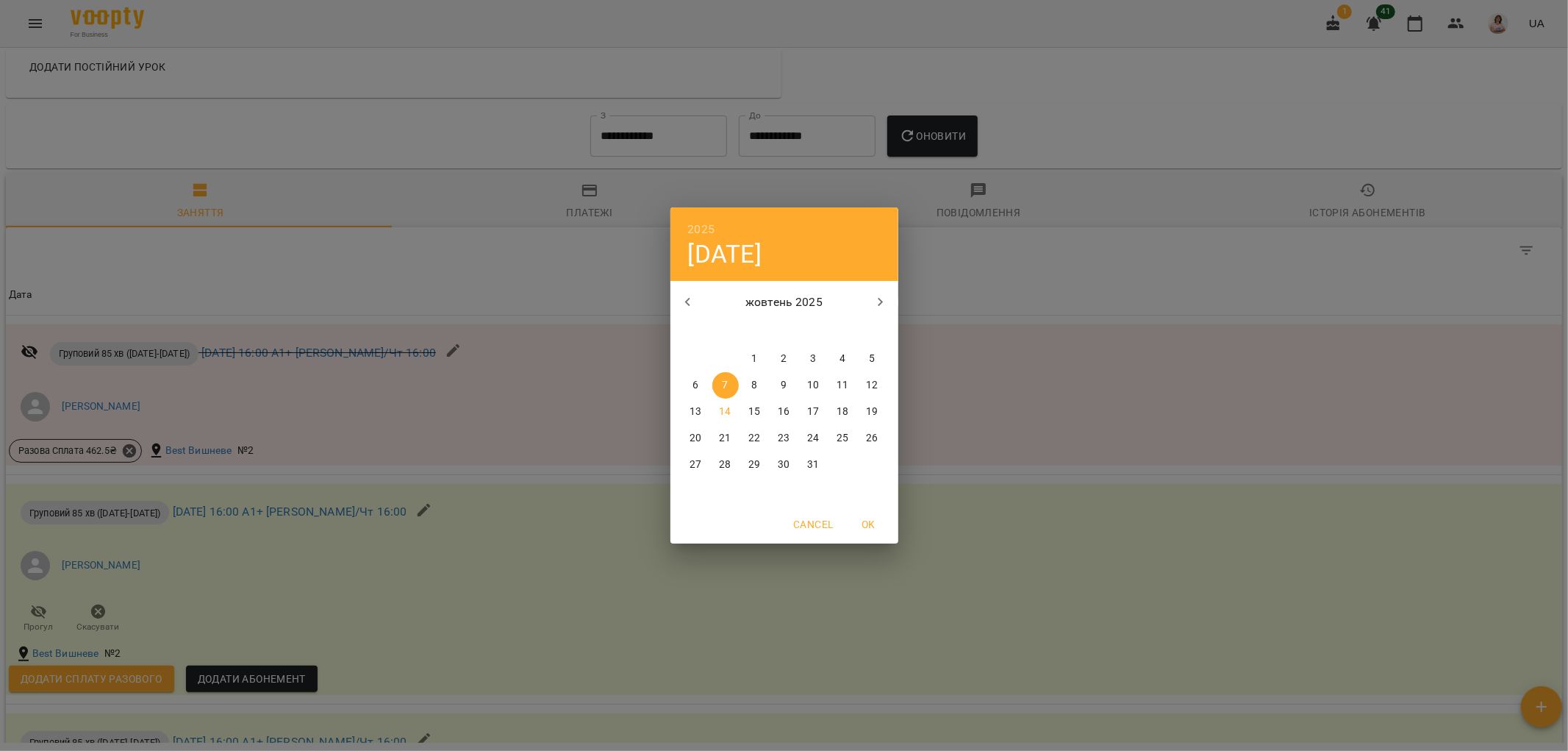
click at [755, 358] on p "1" at bounding box center [755, 359] width 6 height 15
type input "**********"
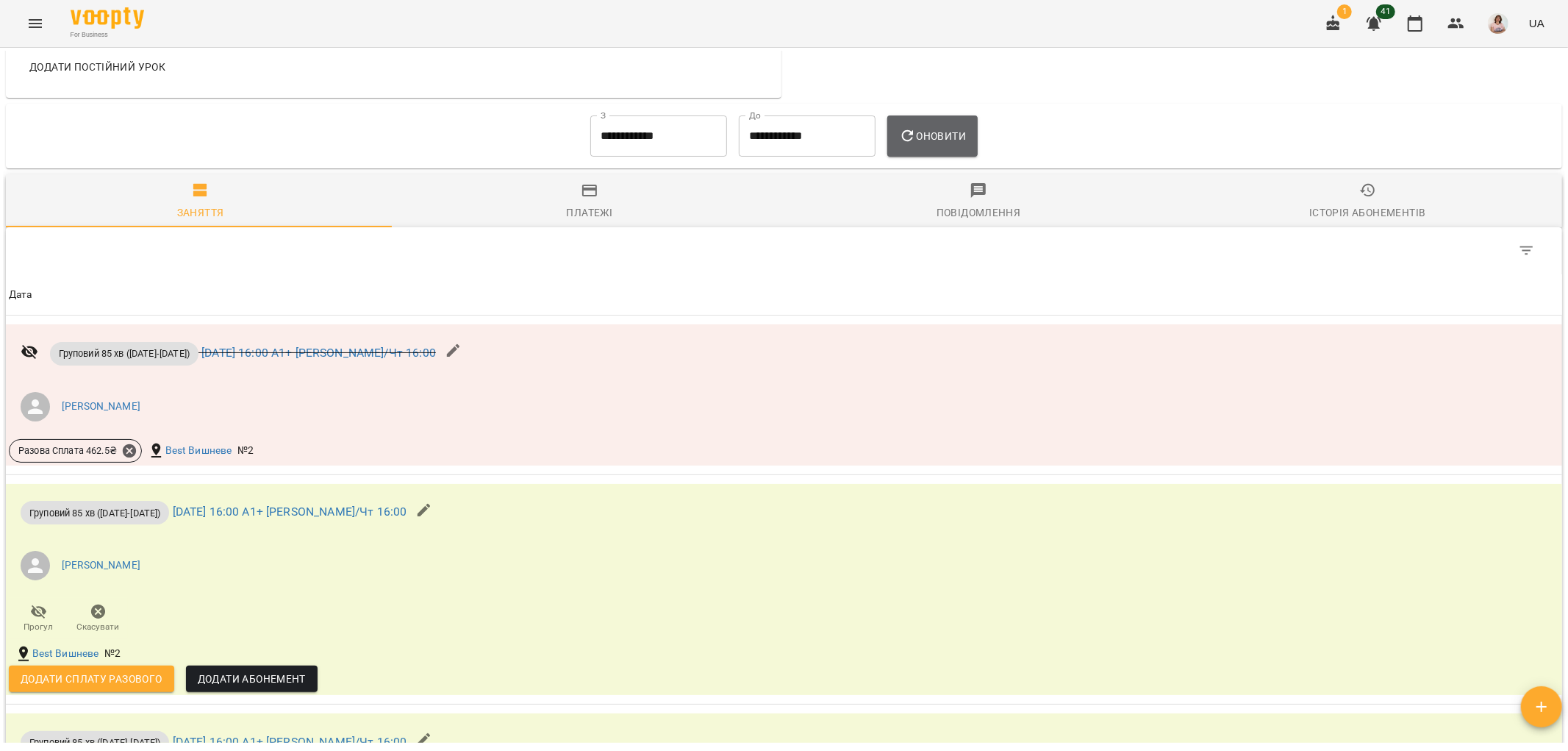
click at [913, 123] on button "Оновити" at bounding box center [932, 136] width 90 height 41
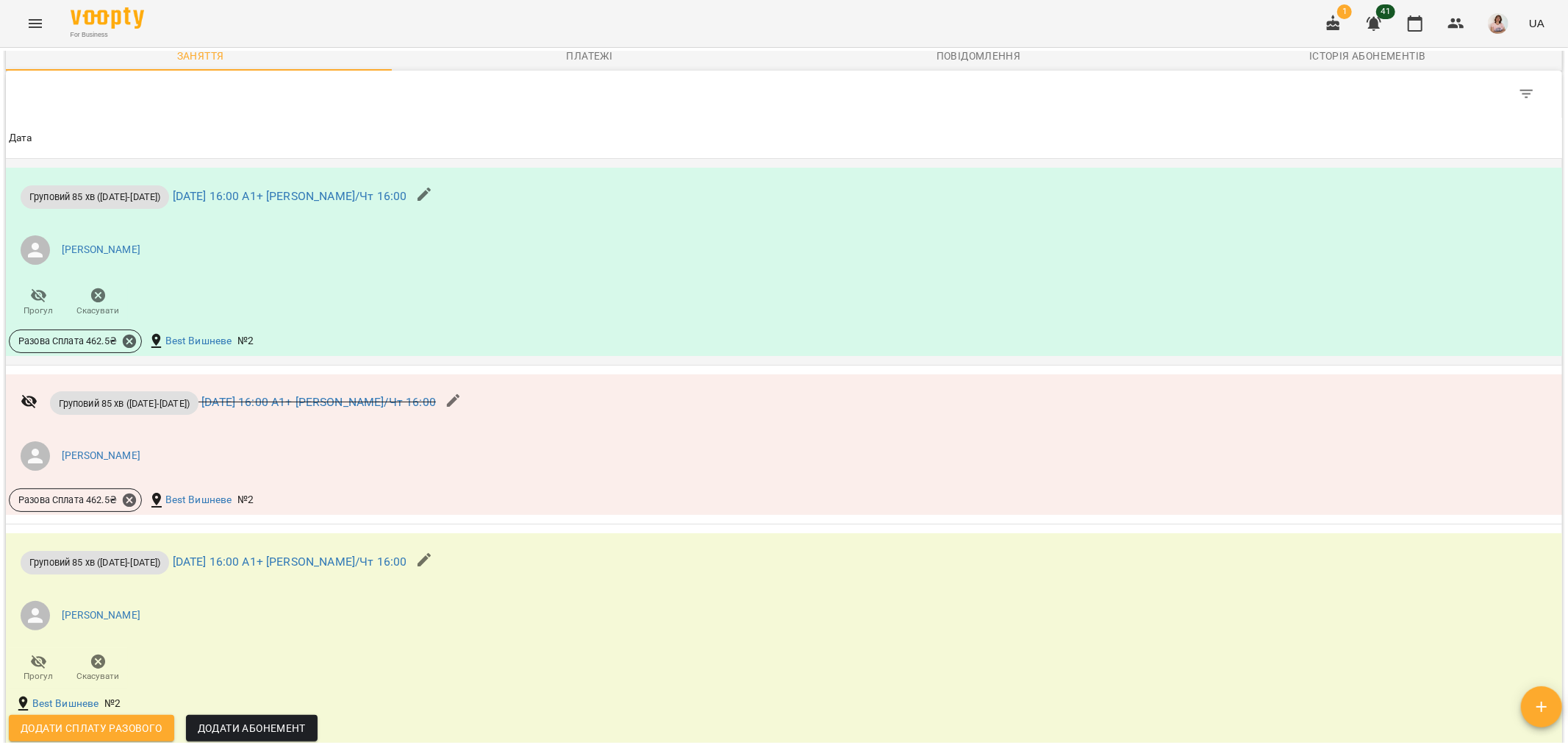
scroll to position [1144, 0]
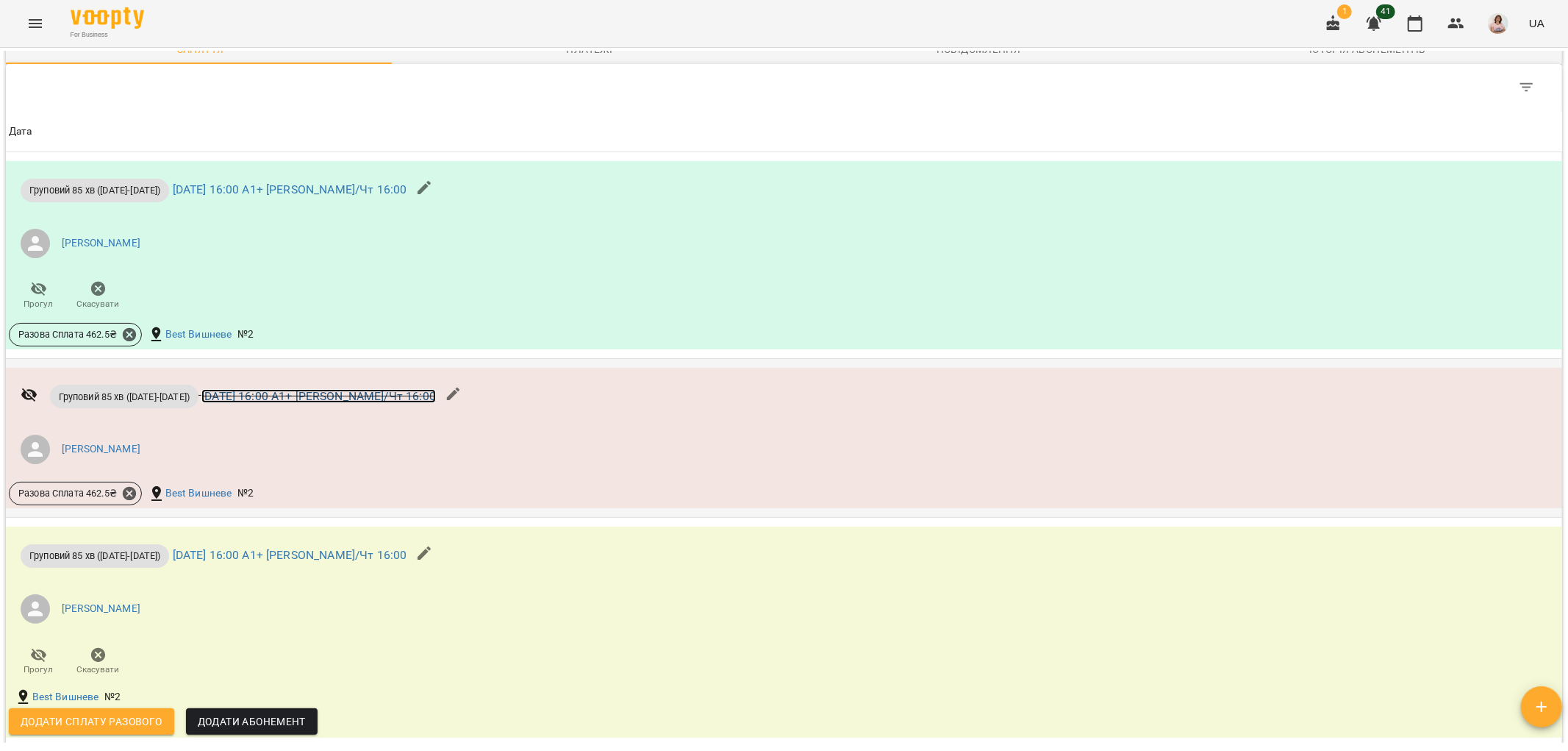
click at [236, 393] on link "вт 07 жовт 2025 16:00 А1+ Юлія Вт/Чт 16:00" at bounding box center [319, 396] width 234 height 14
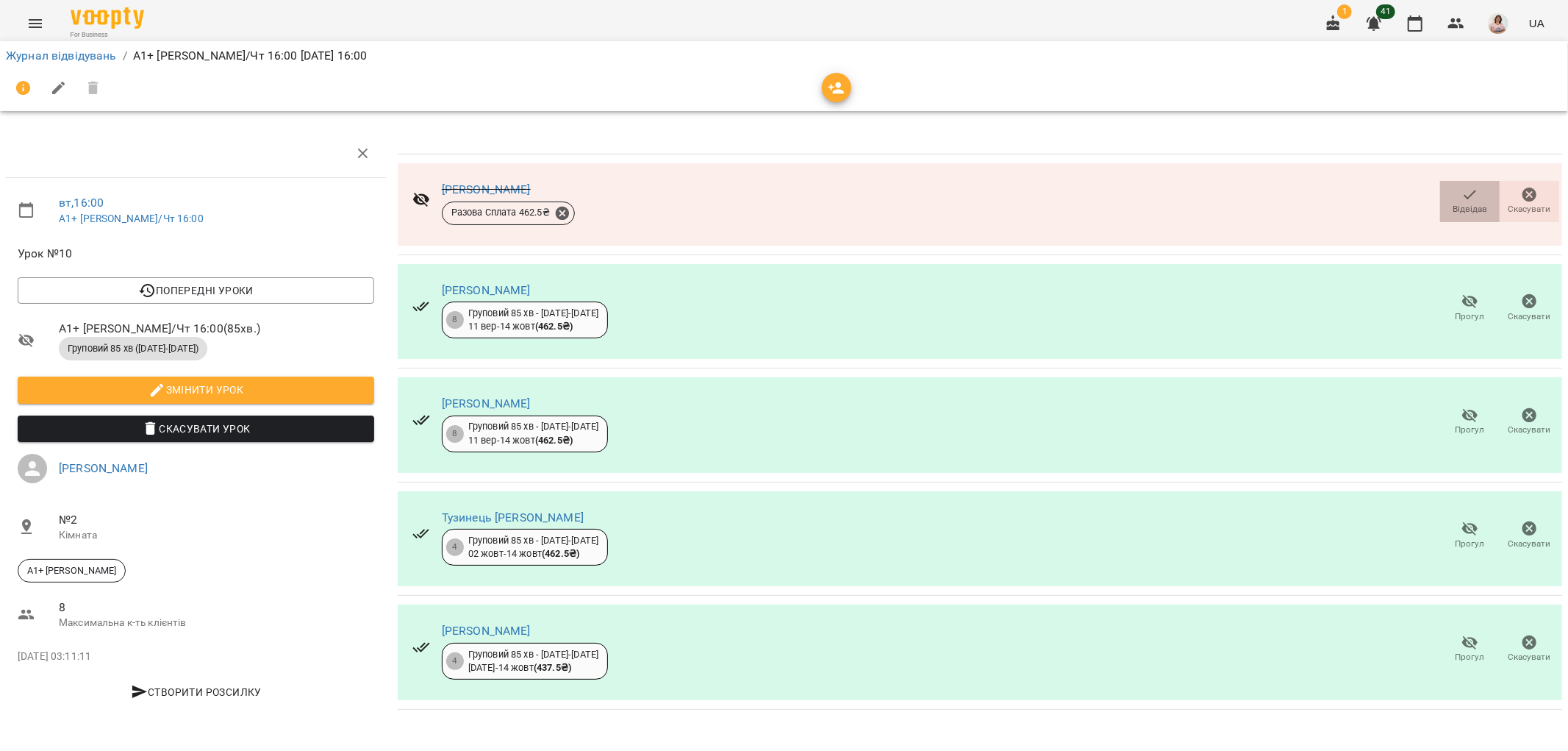
click at [1471, 203] on span "Відвідав" at bounding box center [1469, 209] width 34 height 13
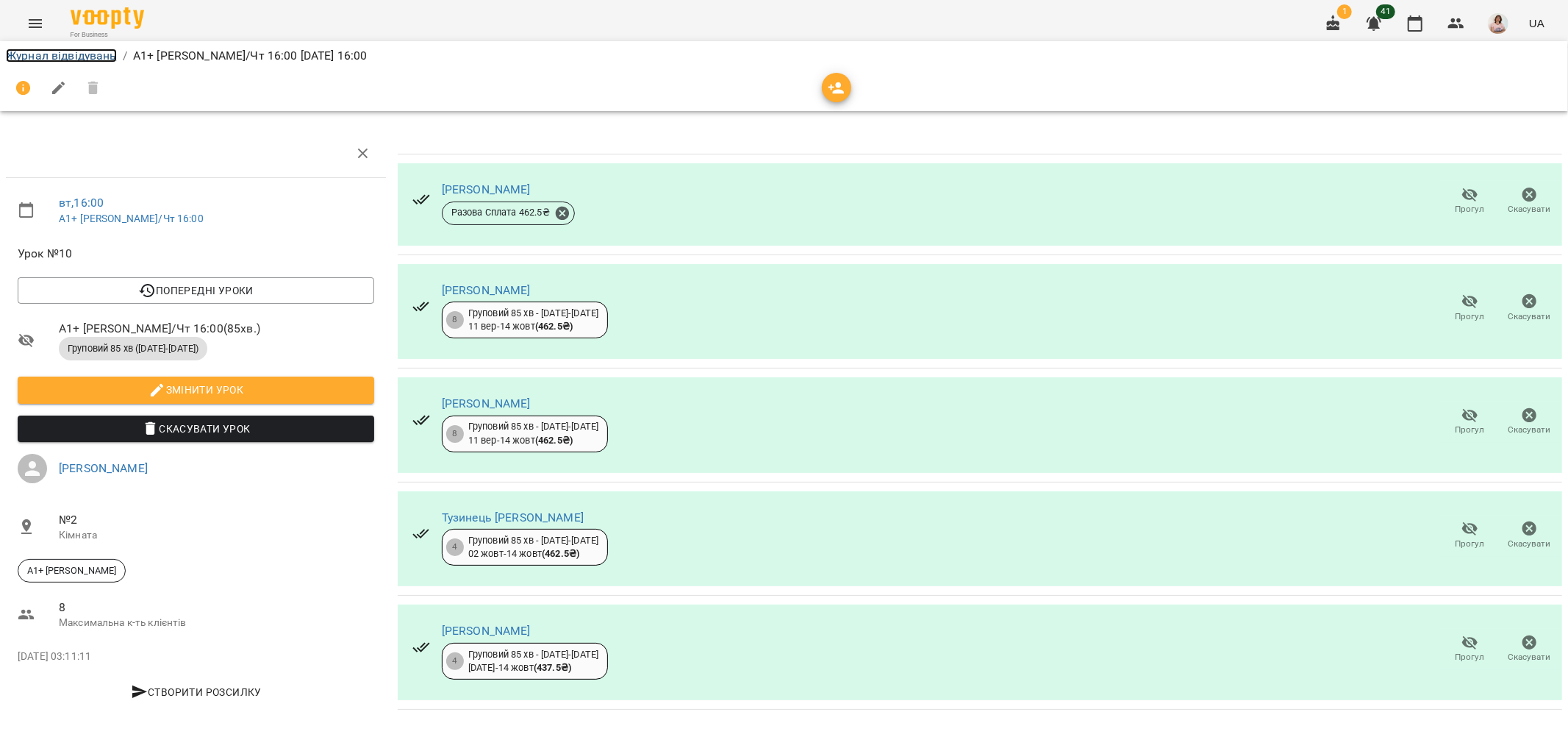
click at [67, 57] on link "Журнал відвідувань" at bounding box center [61, 55] width 111 height 14
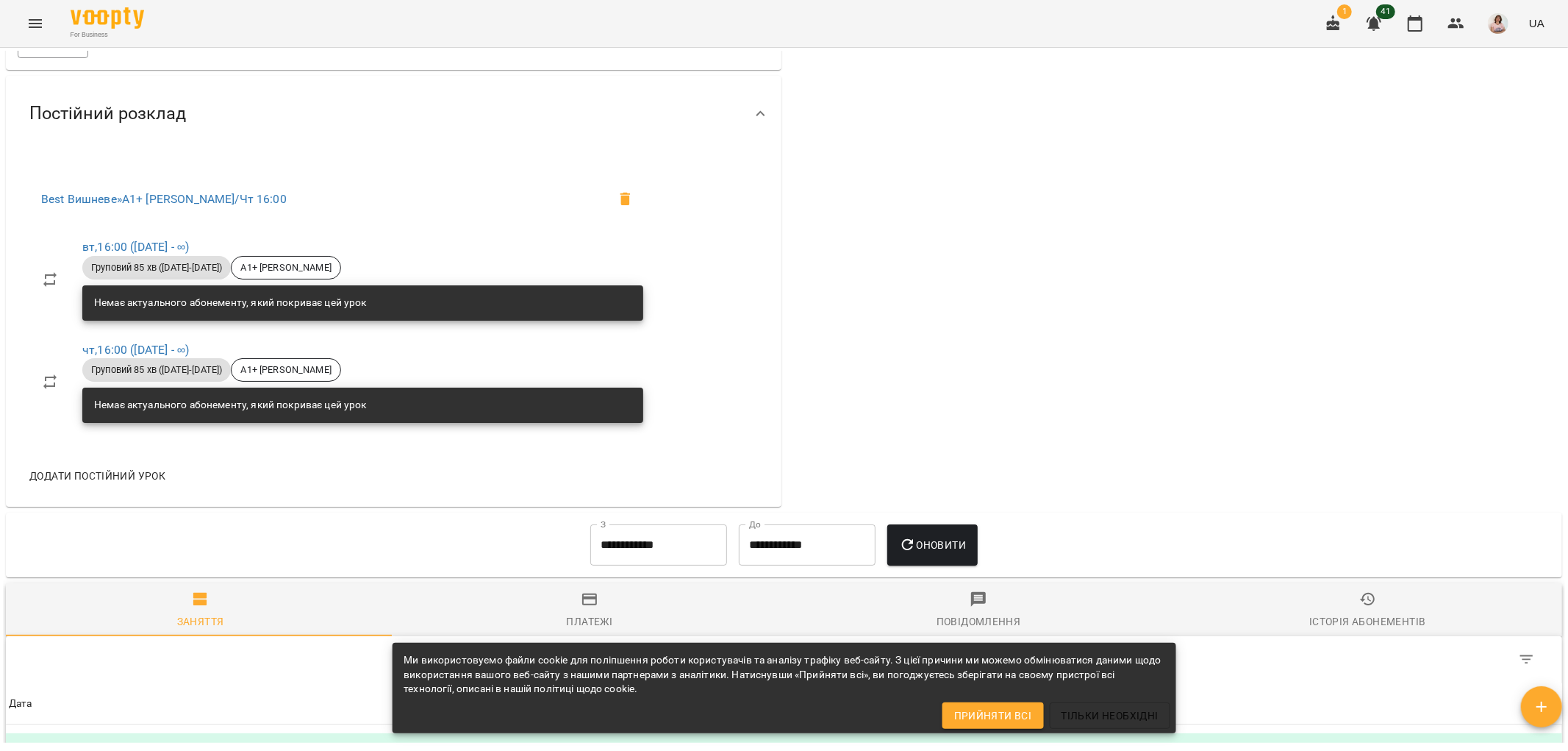
scroll to position [1062, 0]
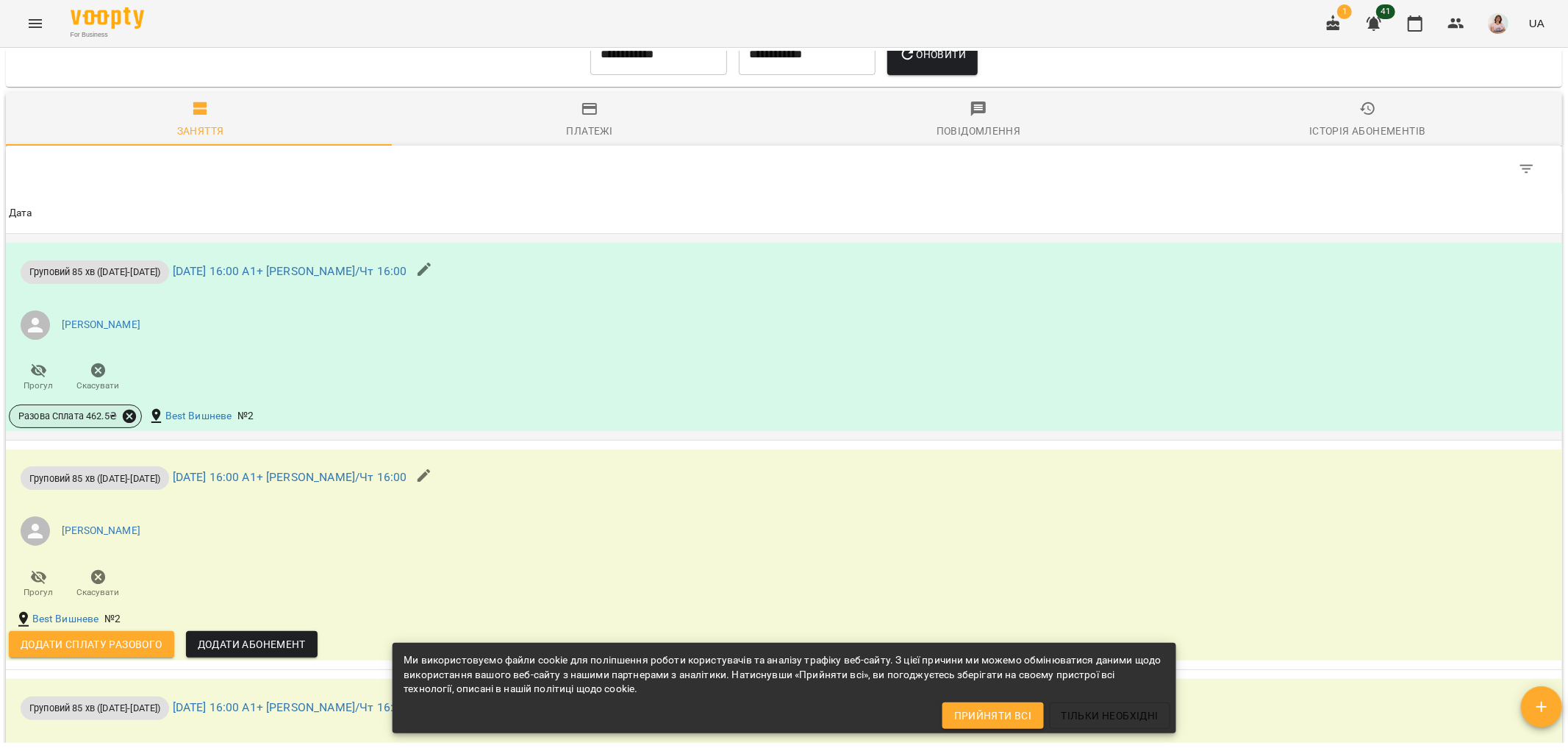
click at [127, 414] on icon at bounding box center [129, 417] width 13 height 13
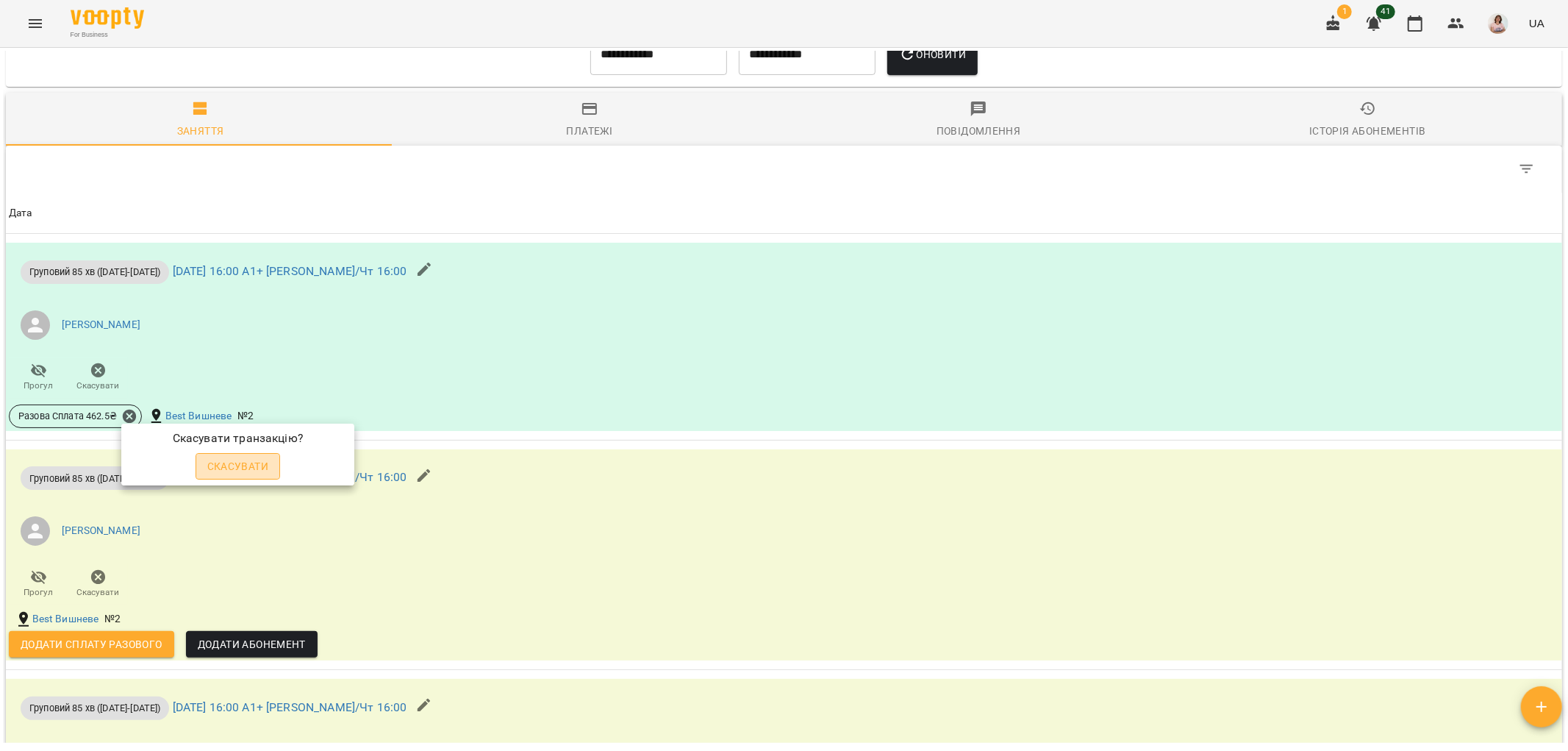
click at [207, 461] on span "Скасувати" at bounding box center [238, 467] width 62 height 18
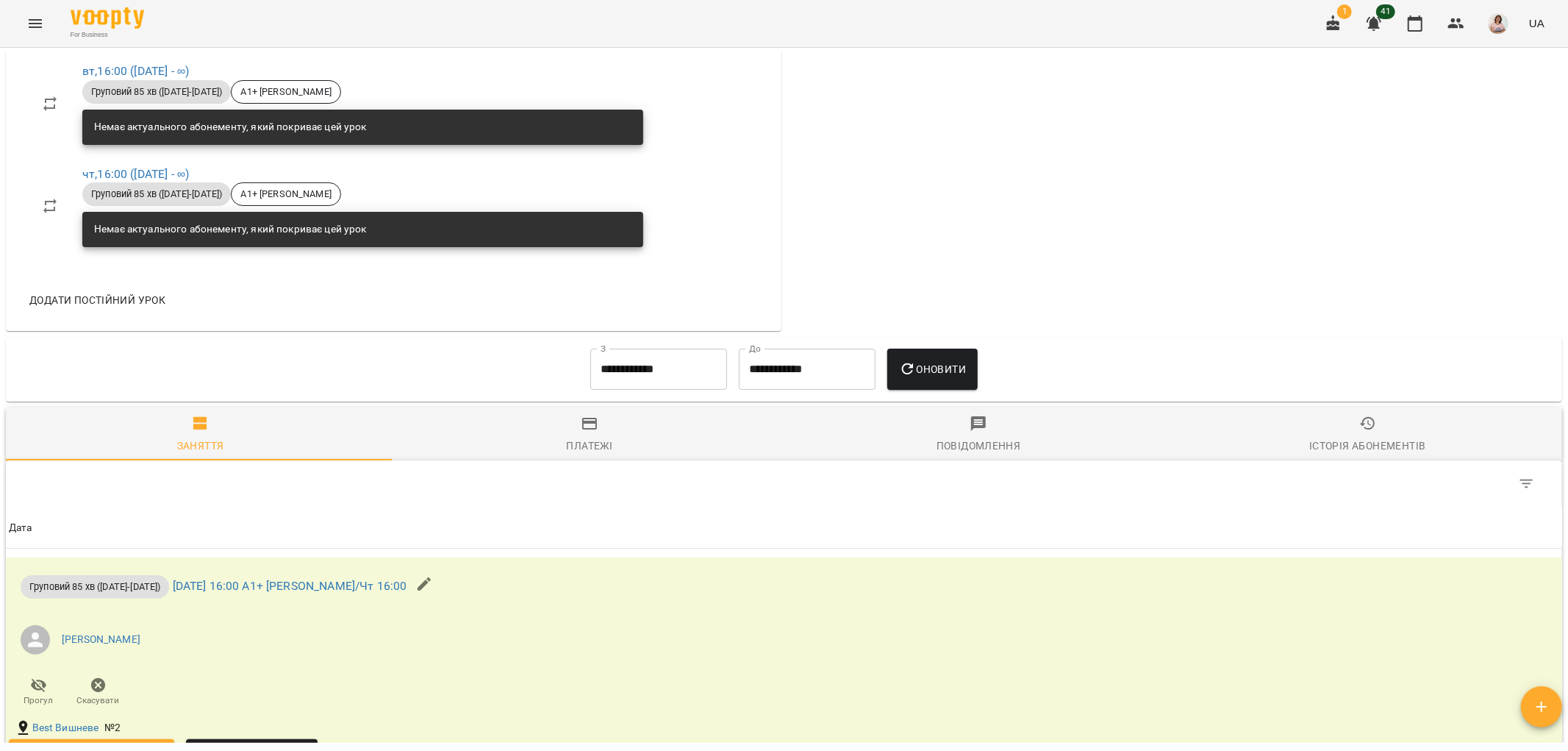
scroll to position [735, 0]
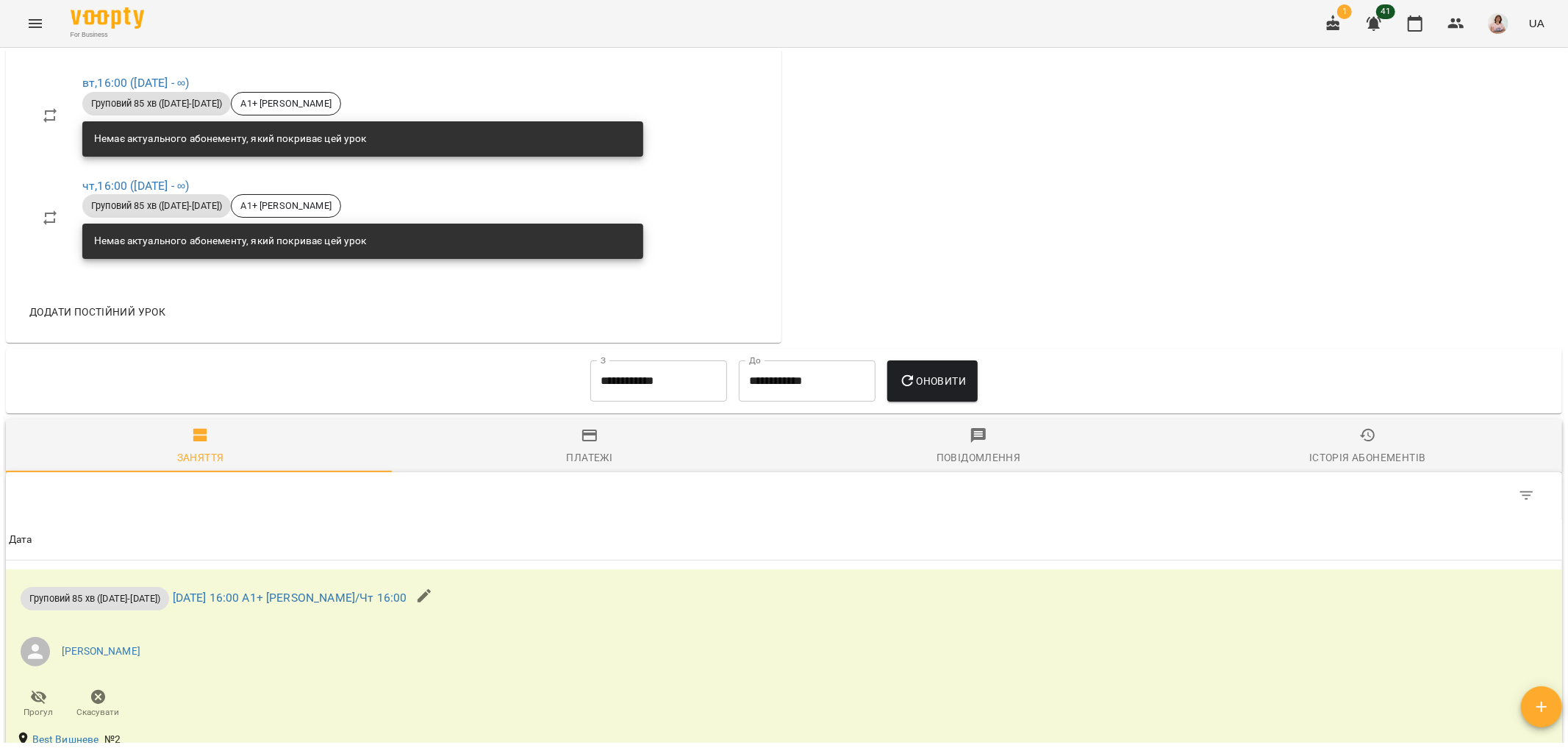
click at [656, 376] on input "**********" at bounding box center [658, 381] width 137 height 41
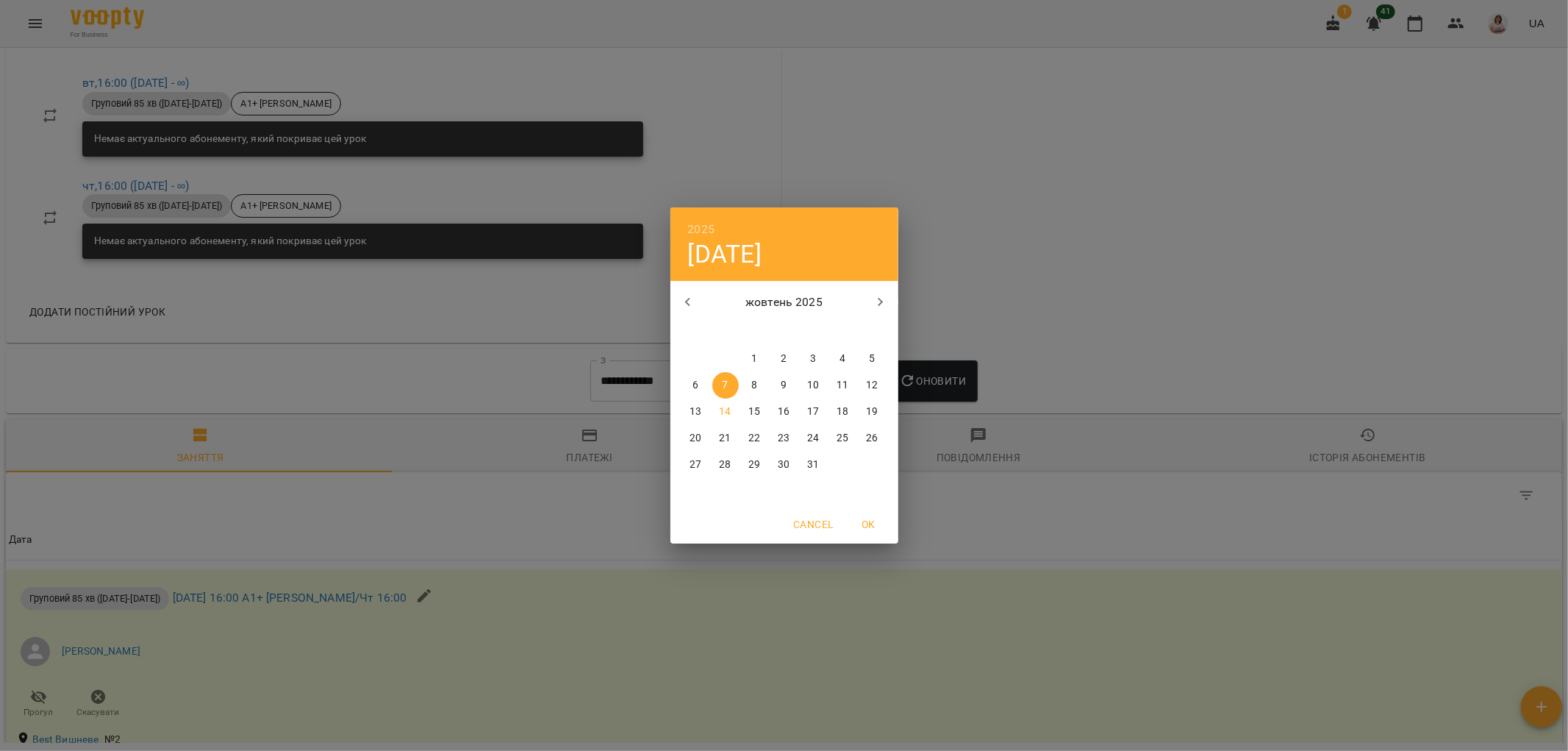
click at [751, 354] on span "1" at bounding box center [755, 359] width 26 height 15
type input "**********"
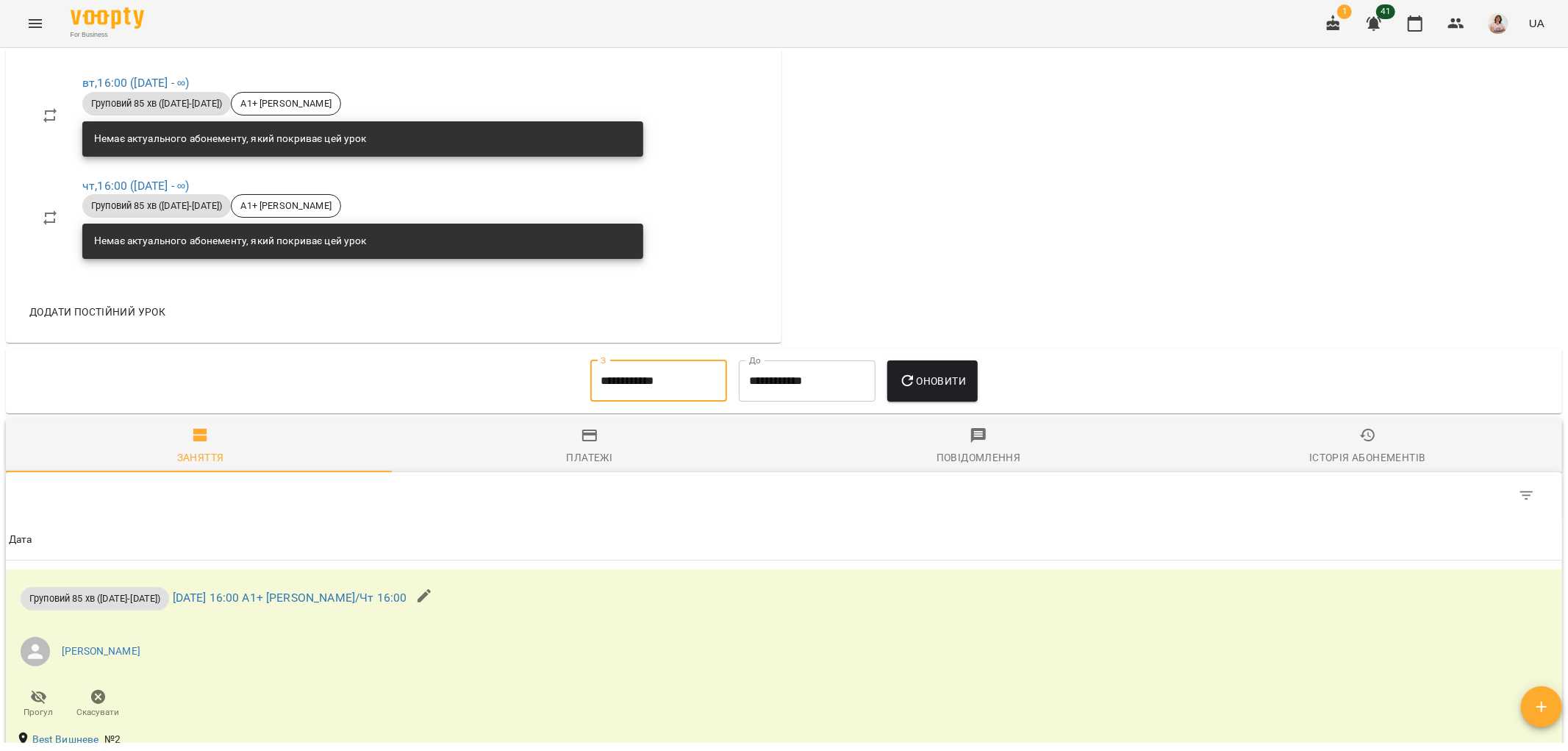
click at [908, 382] on icon "button" at bounding box center [908, 381] width 18 height 18
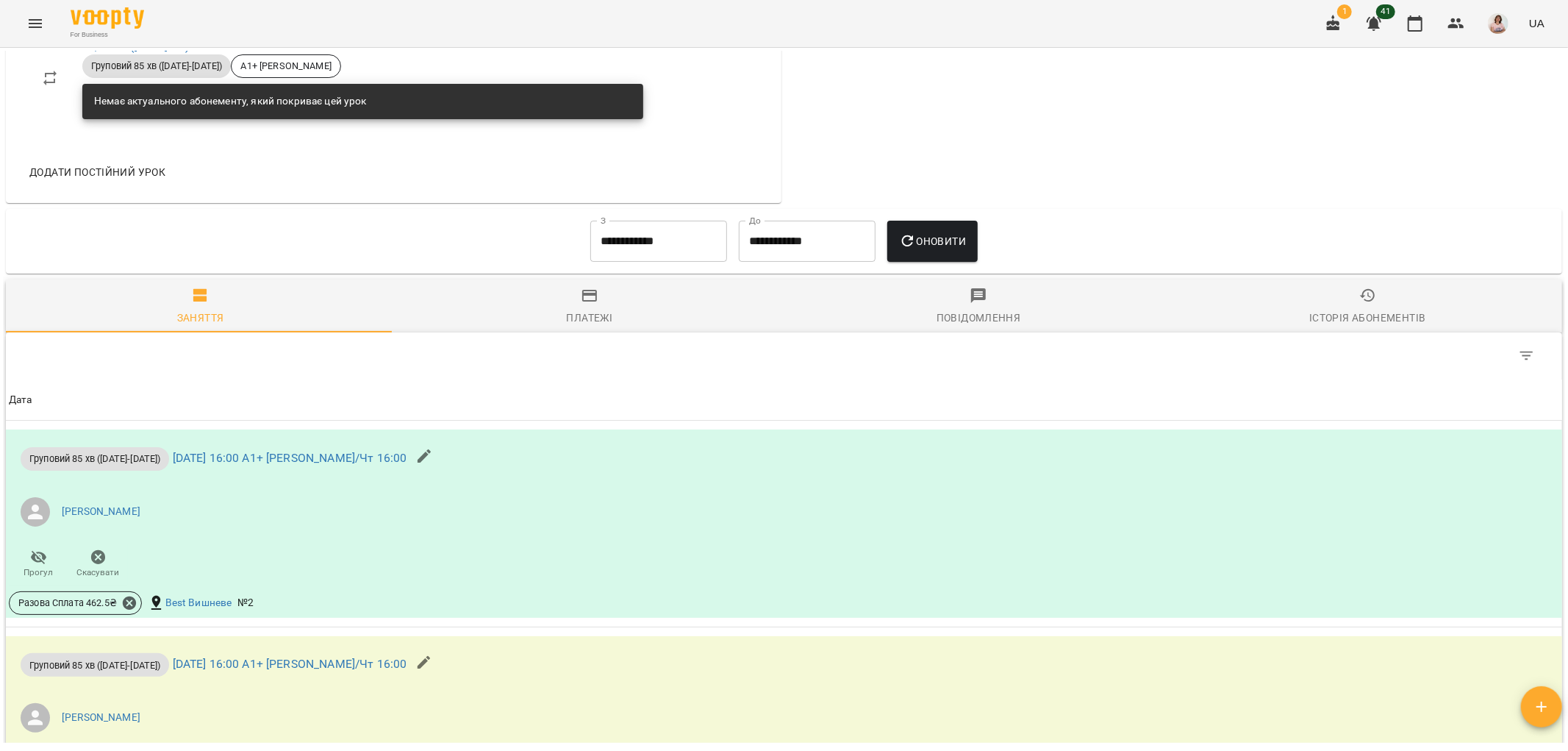
scroll to position [1225, 0]
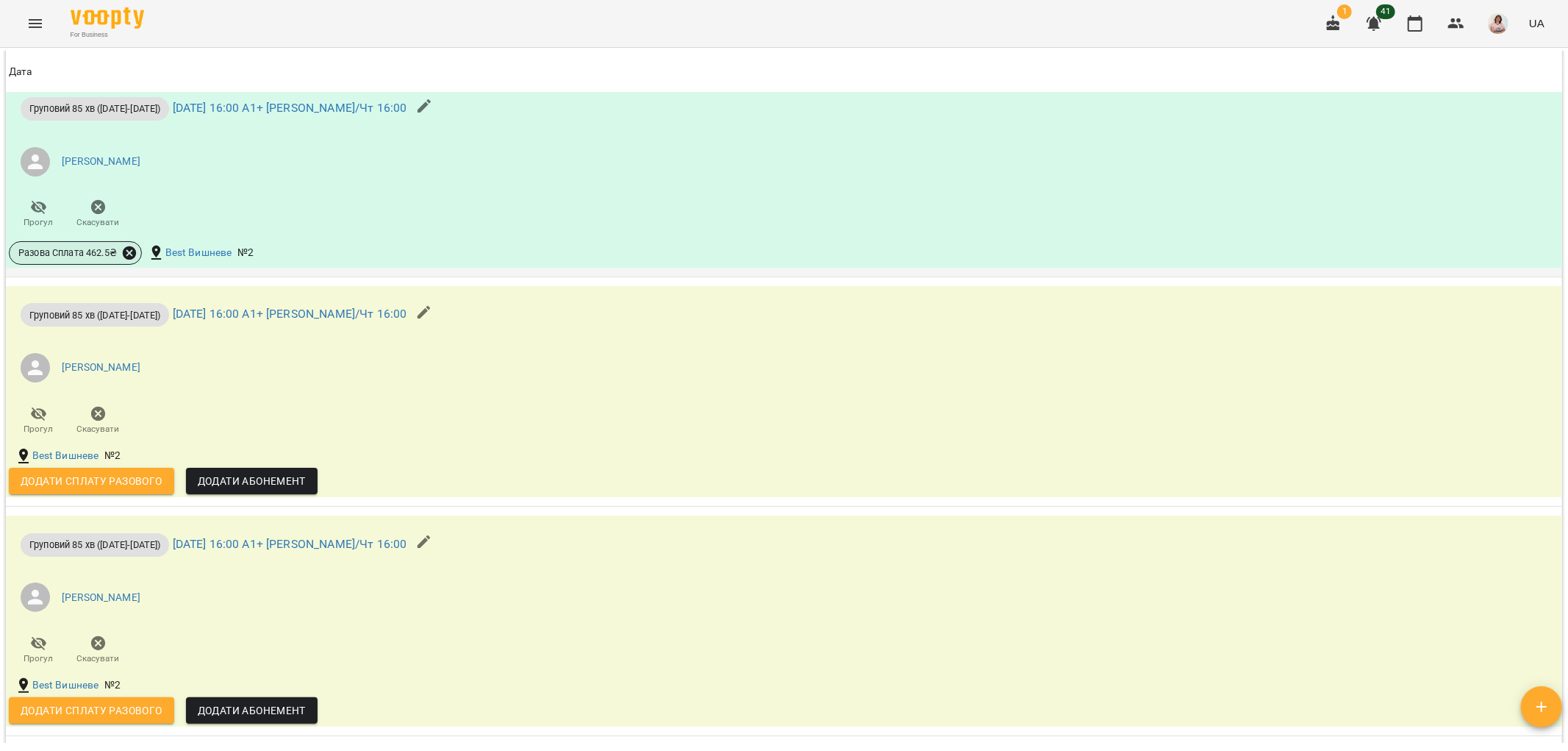
click at [127, 252] on icon at bounding box center [129, 253] width 13 height 13
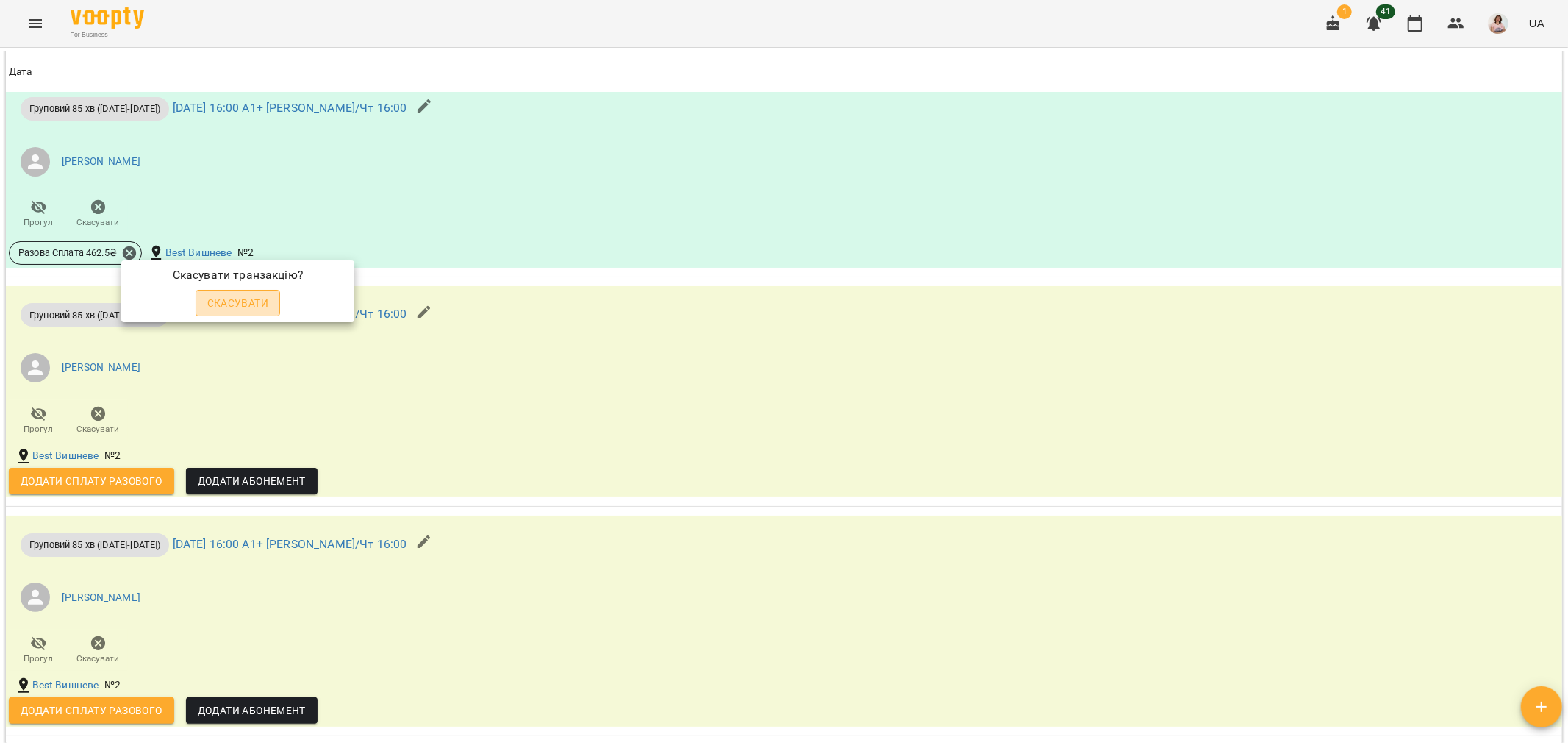
click at [238, 304] on span "Скасувати" at bounding box center [238, 303] width 62 height 18
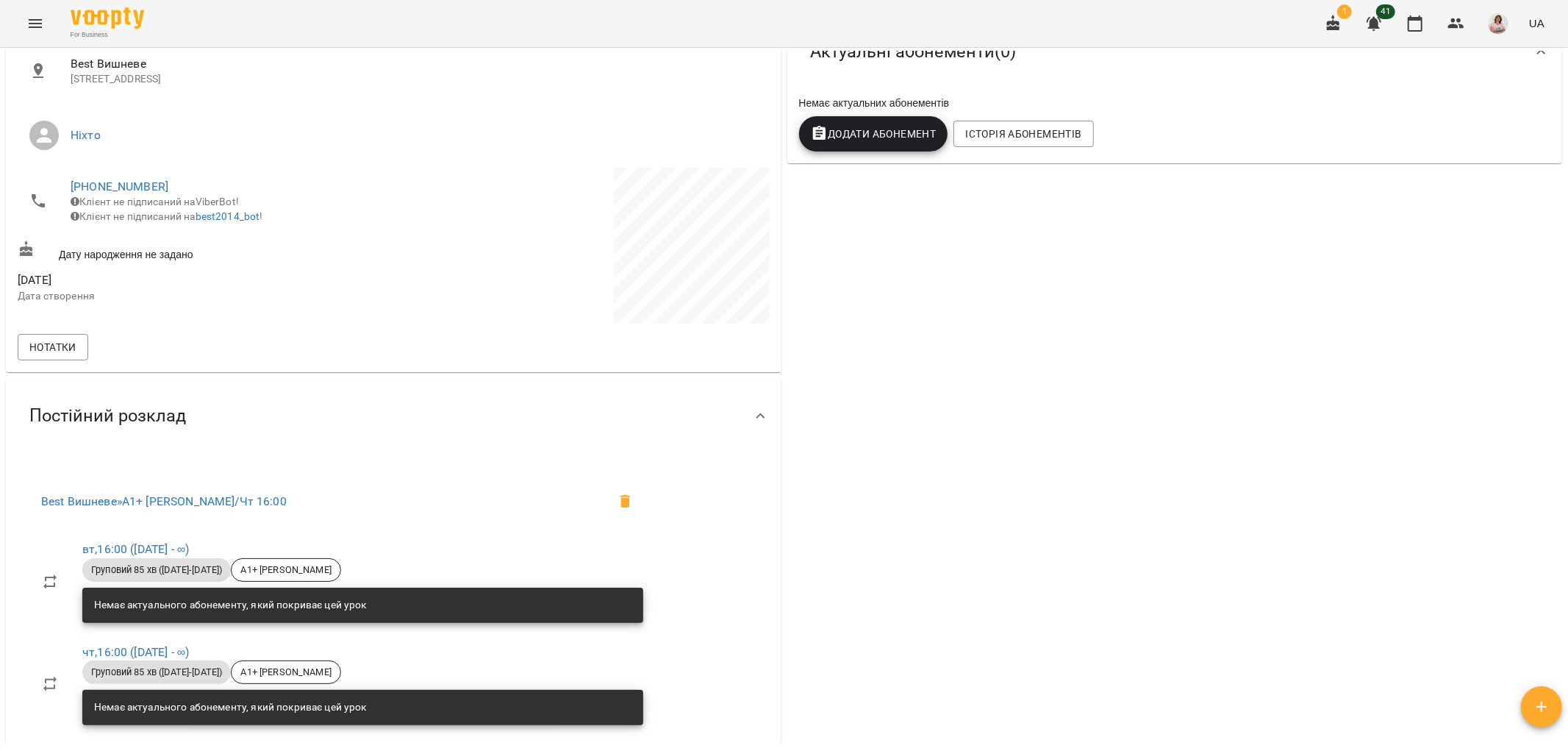
scroll to position [0, 0]
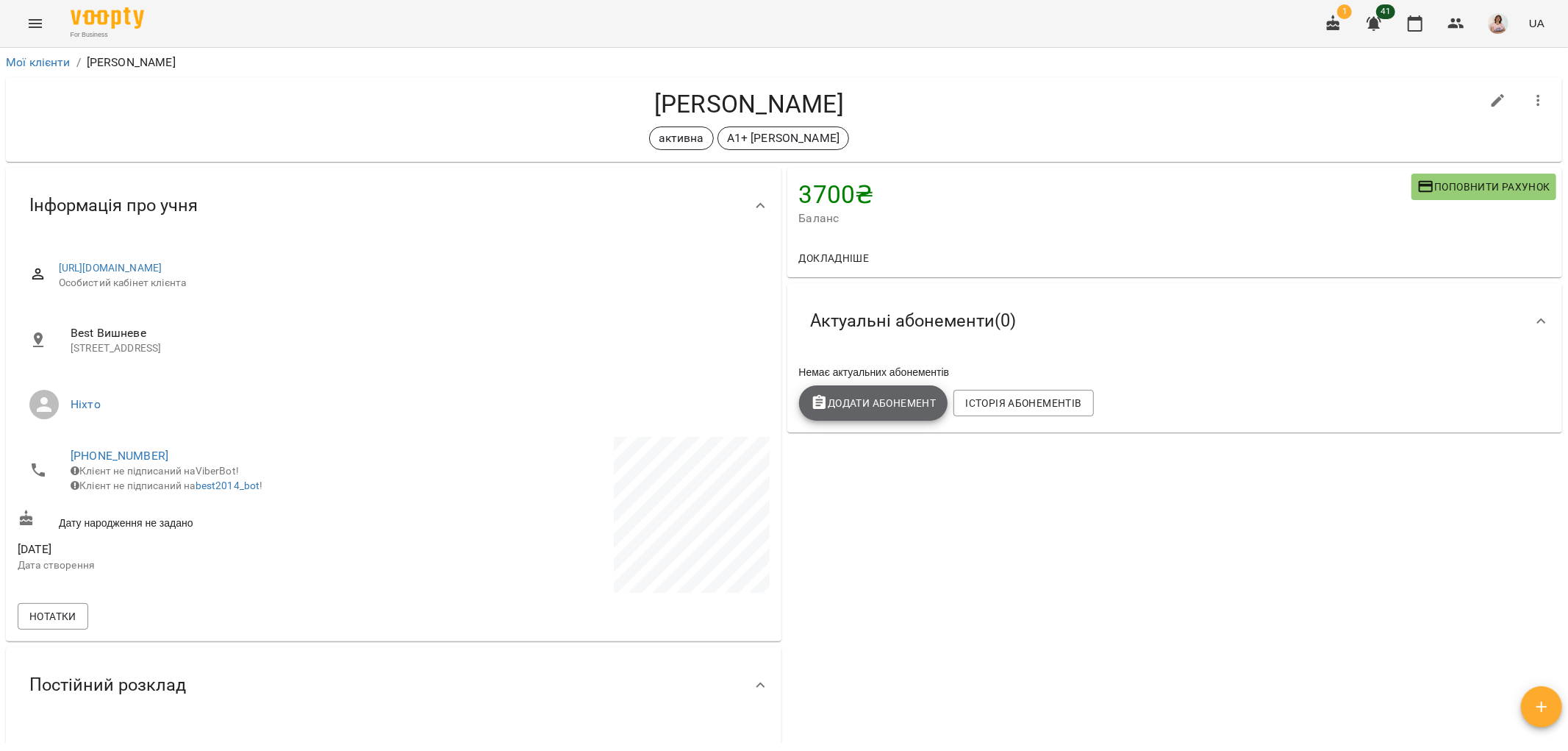
click at [873, 402] on span "Додати Абонемент" at bounding box center [873, 403] width 125 height 18
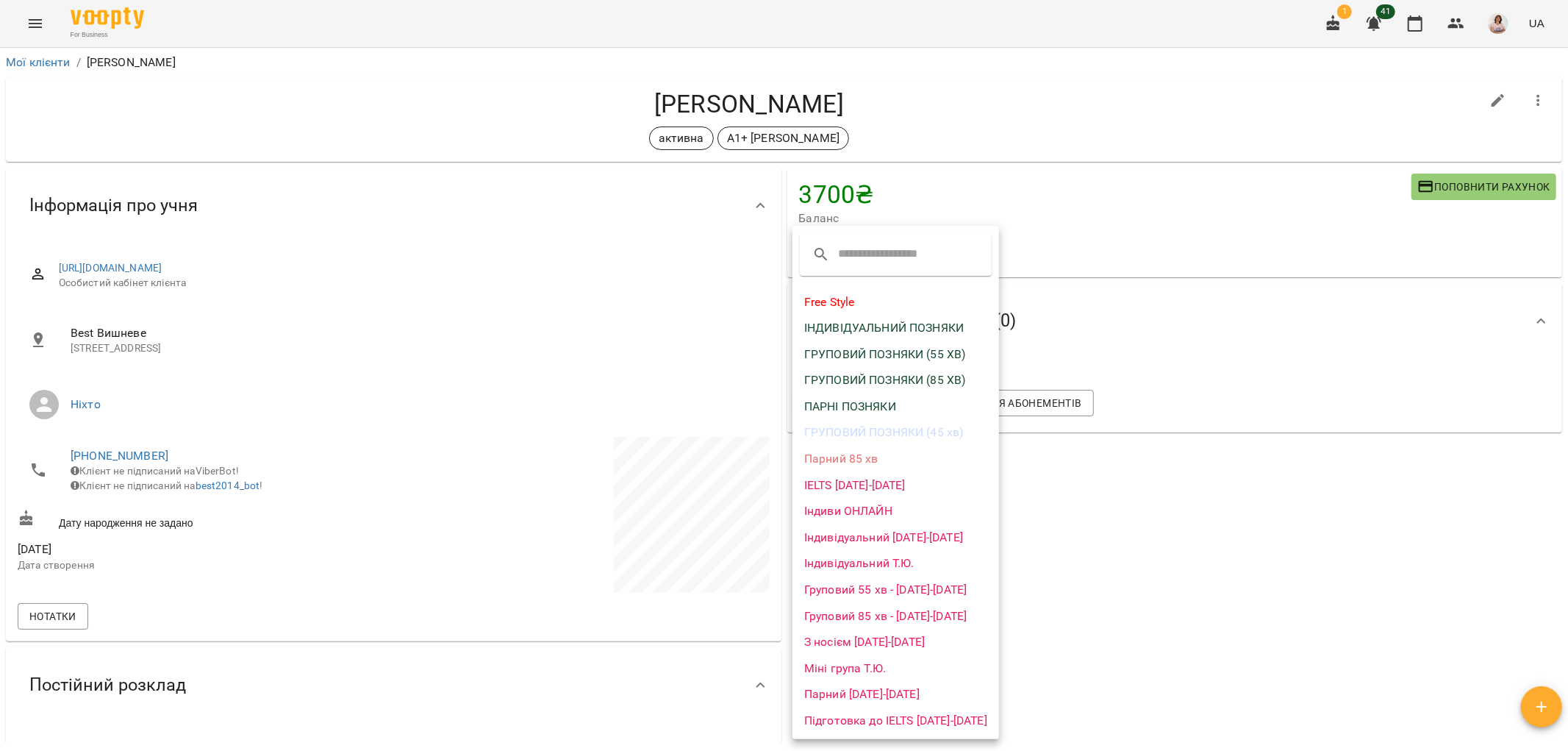
click at [901, 609] on li "Груповий 85 хв - [DATE]-[DATE]" at bounding box center [896, 616] width 207 height 26
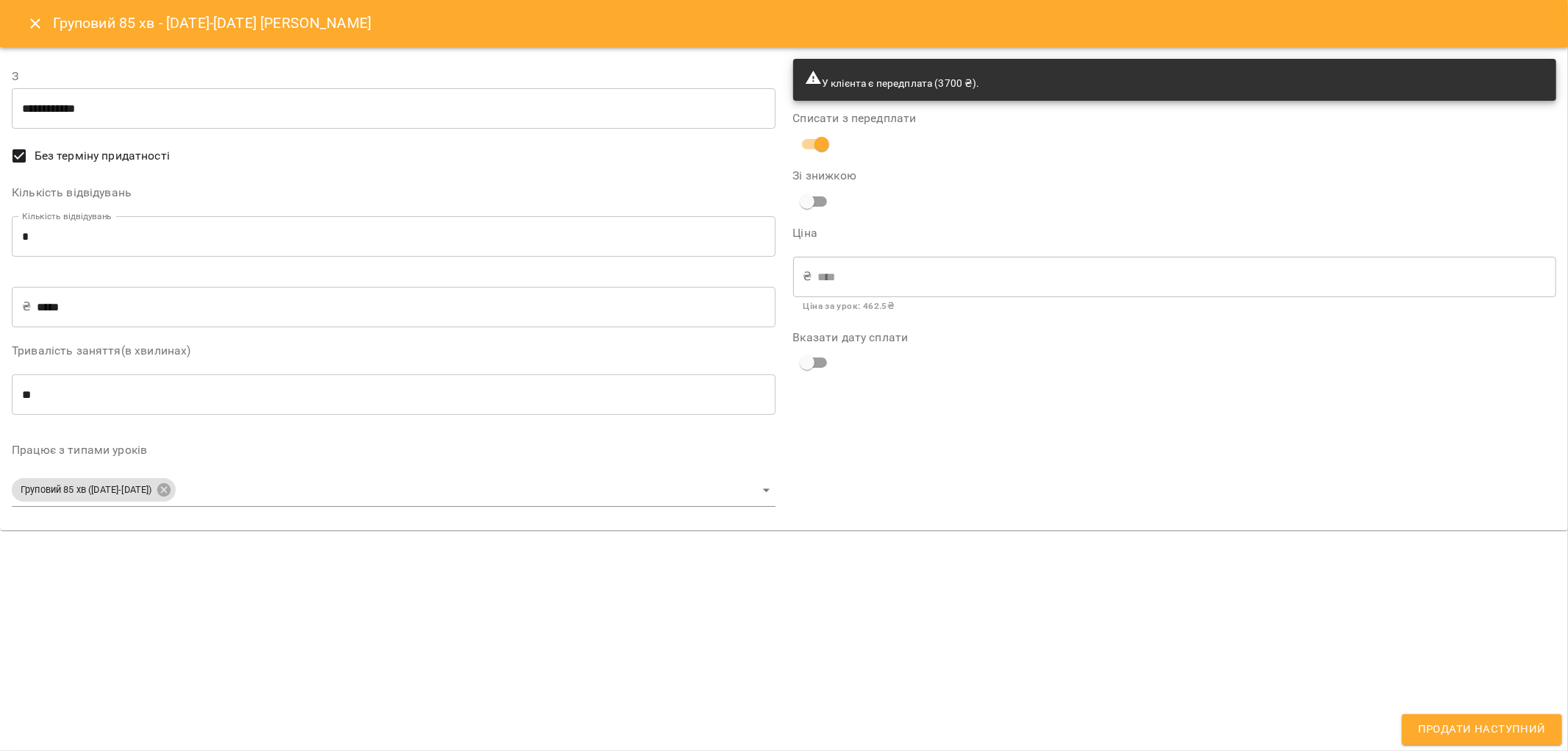
type input "**********"
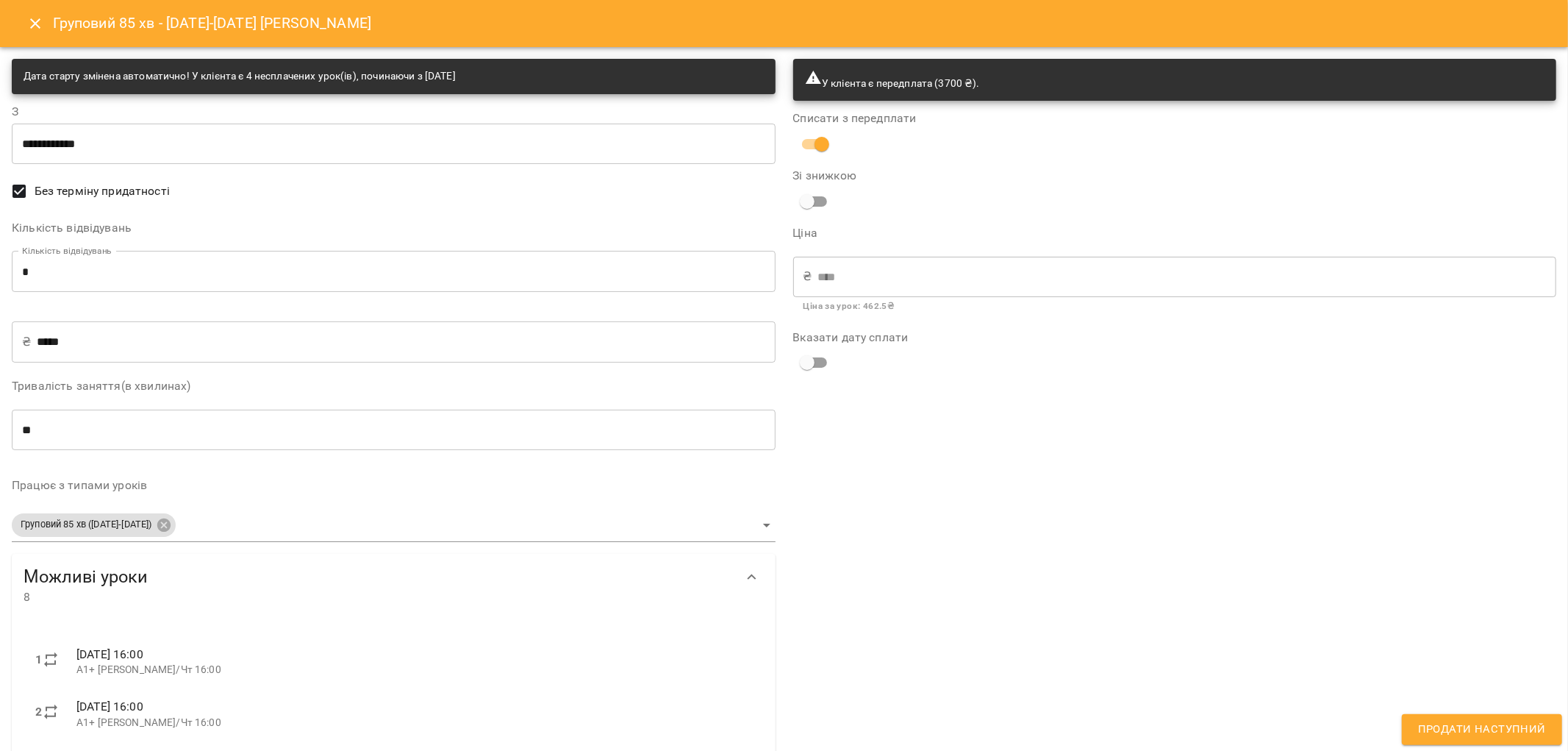
click at [1490, 723] on span "Продати наступний" at bounding box center [1481, 729] width 128 height 19
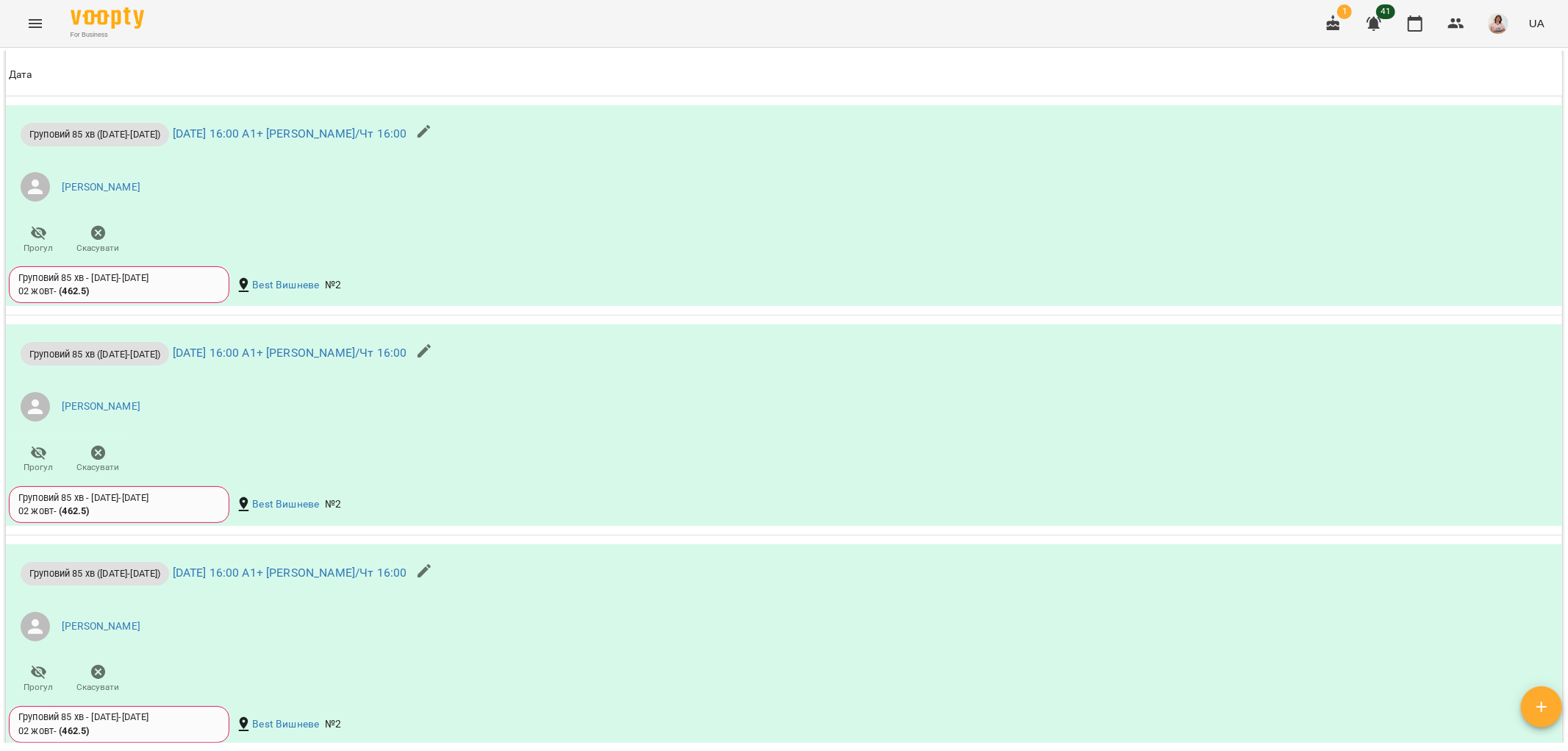
scroll to position [1062, 0]
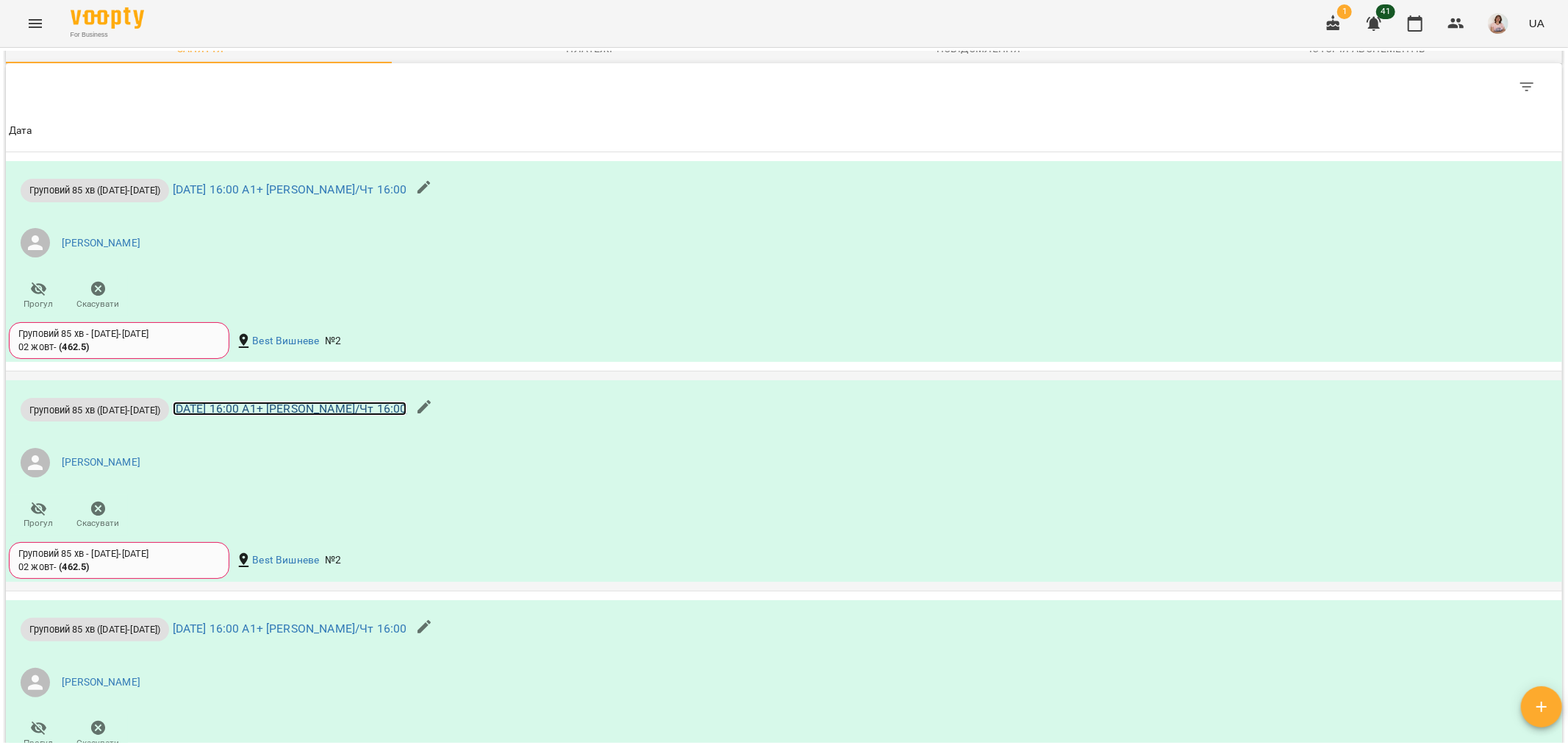
click at [245, 405] on link "вт 07 жовт 2025 16:00 А1+ Юлія Вт/Чт 16:00" at bounding box center [290, 408] width 234 height 14
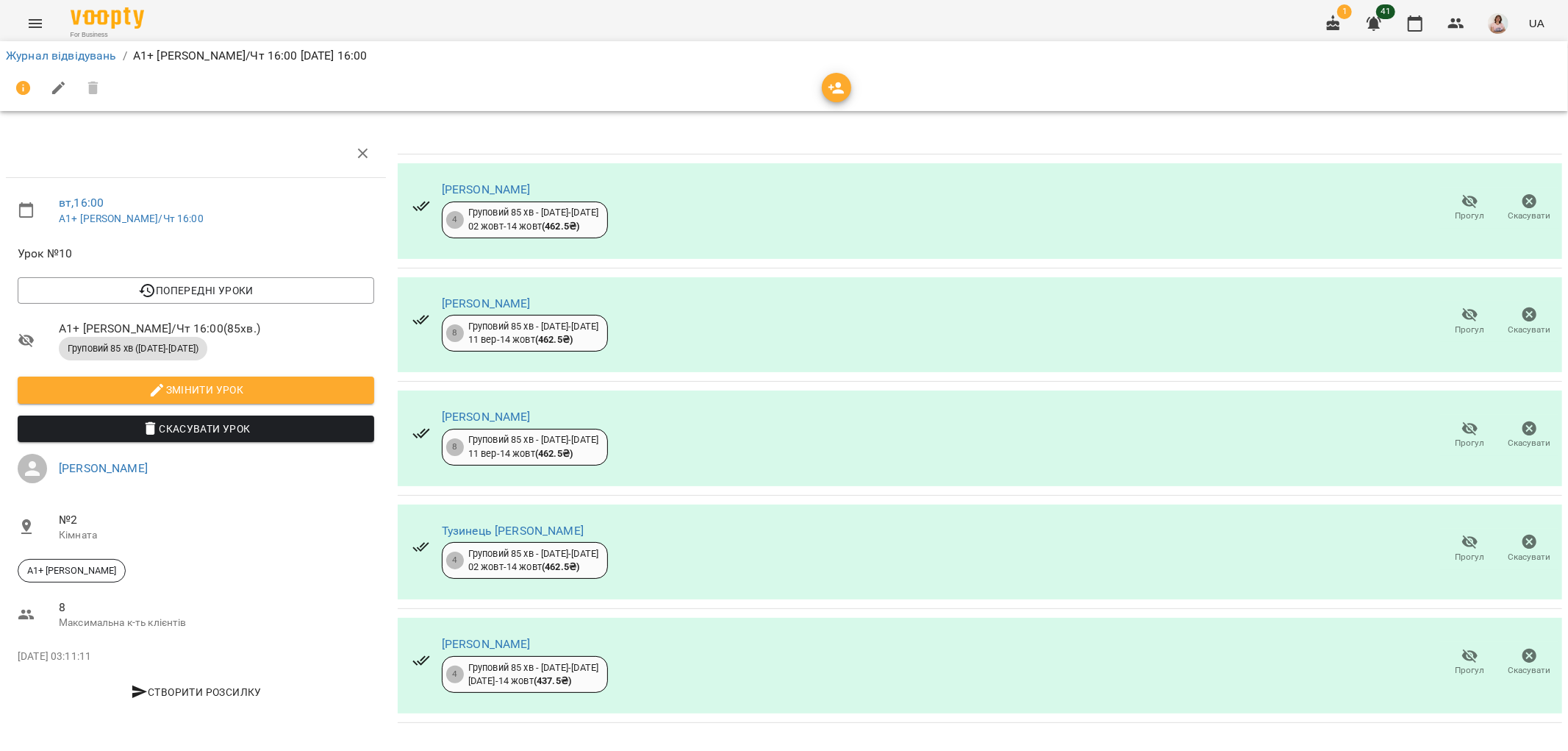
click at [1461, 208] on icon "button" at bounding box center [1470, 202] width 18 height 18
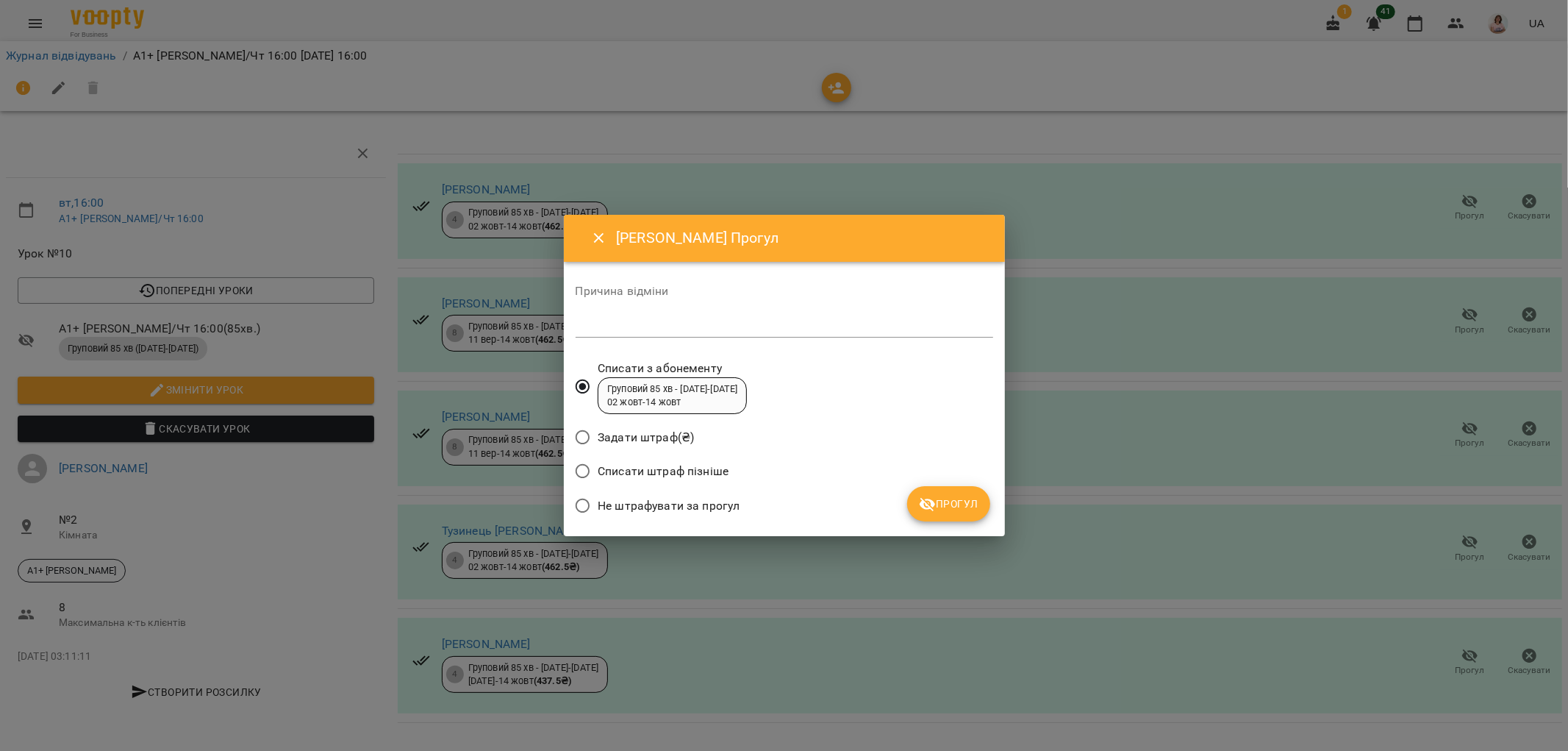
click at [640, 331] on textarea at bounding box center [784, 325] width 417 height 14
type textarea "**********"
click at [963, 506] on span "Прогул" at bounding box center [949, 504] width 60 height 18
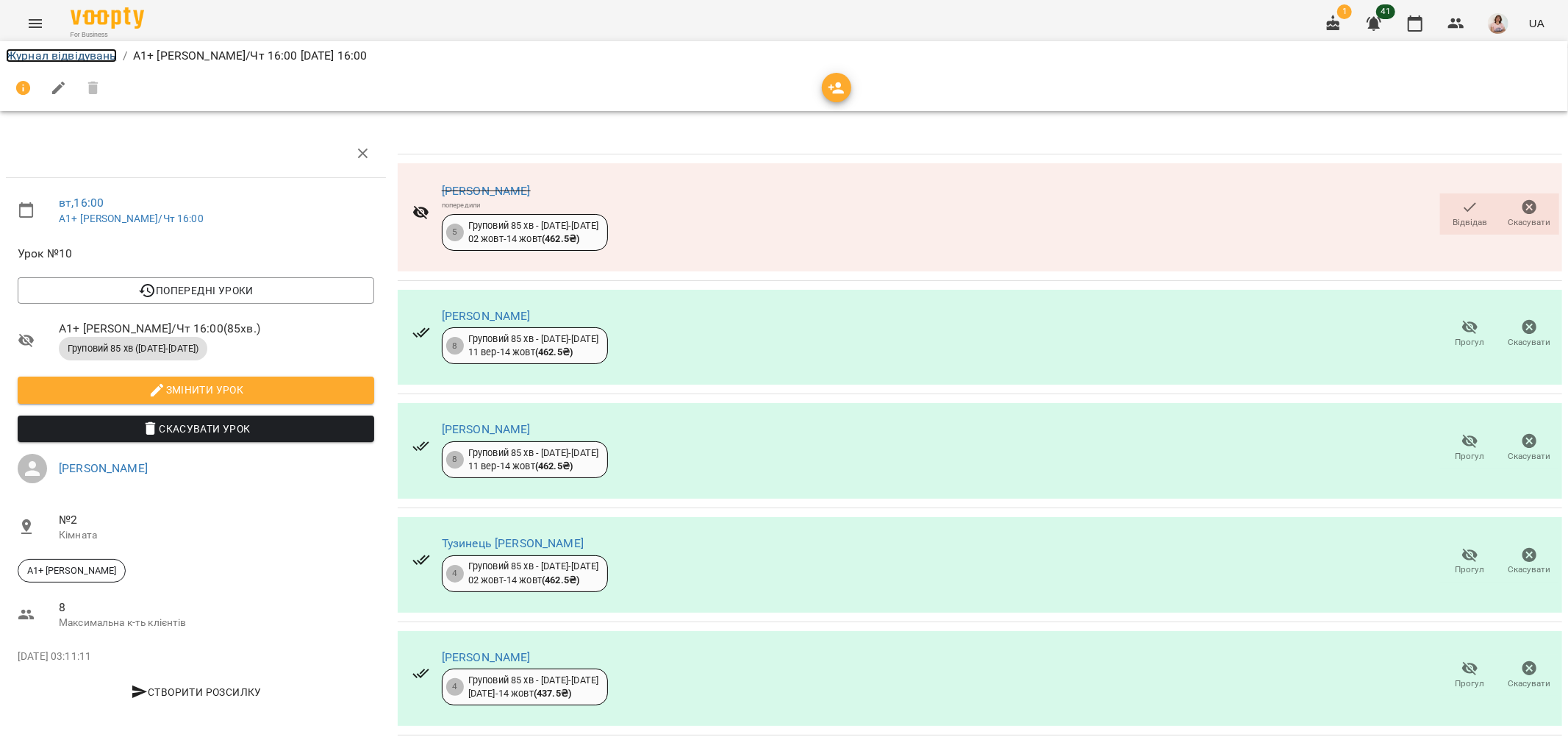
click at [68, 57] on link "Журнал відвідувань" at bounding box center [61, 55] width 111 height 14
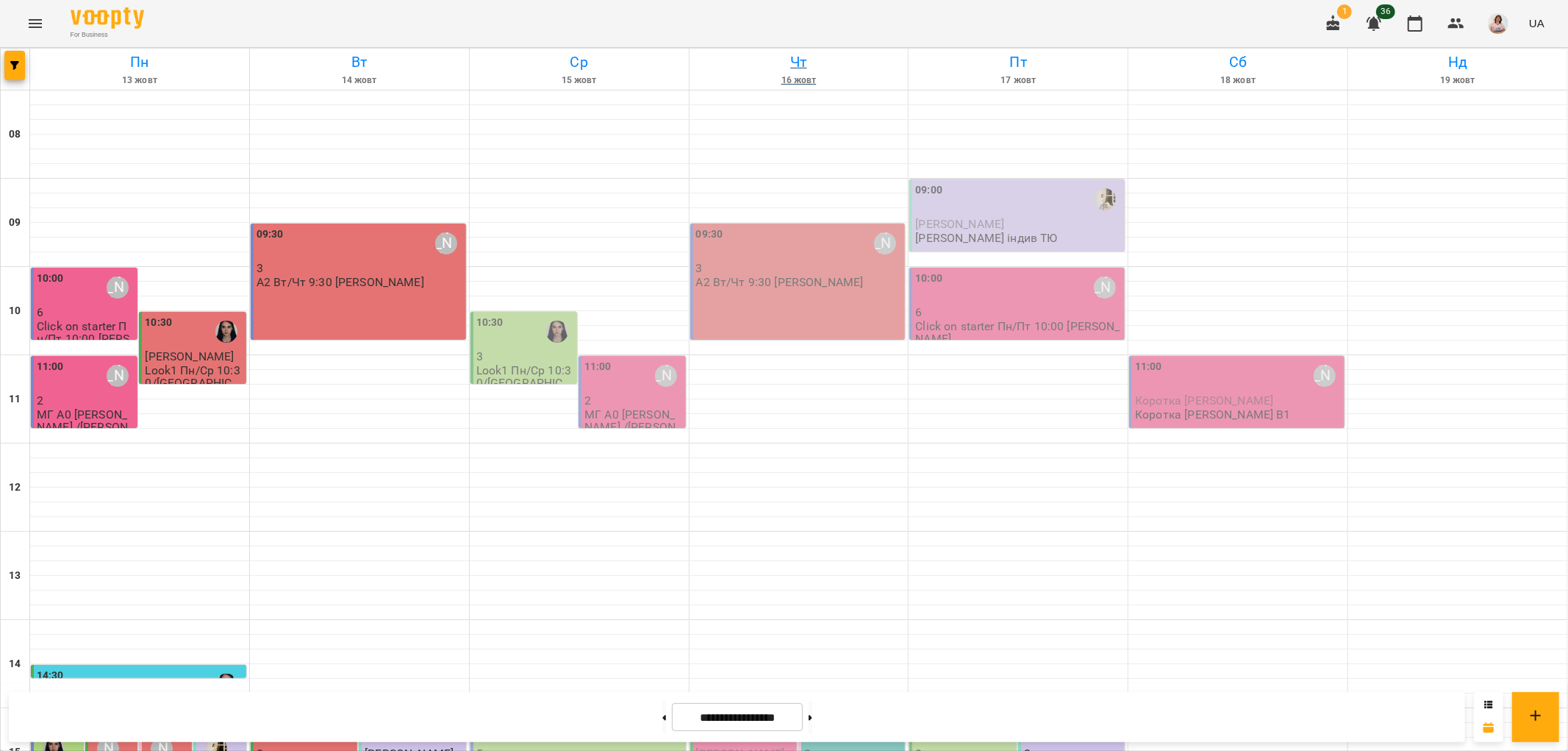
scroll to position [641, 0]
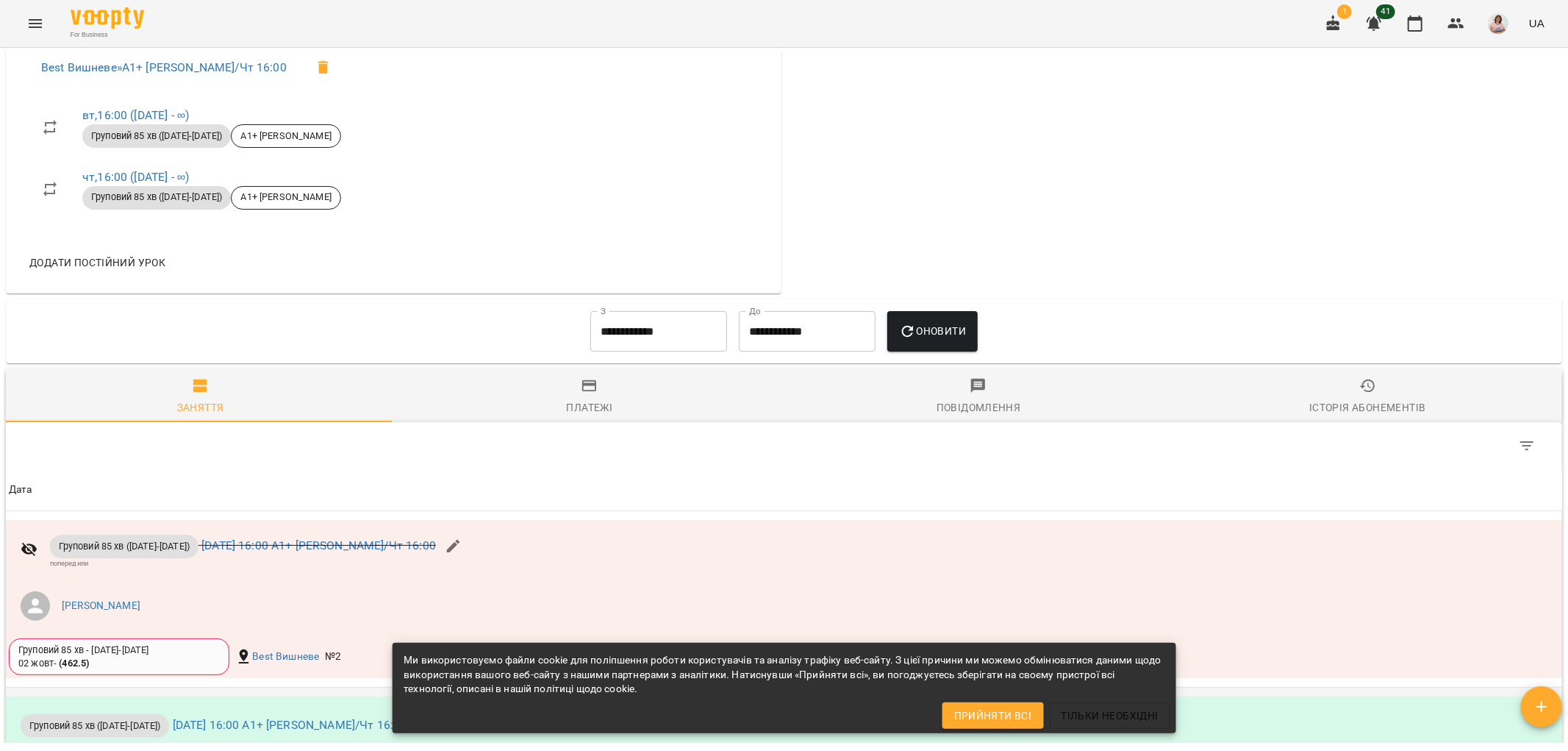
scroll to position [702, 0]
click at [708, 326] on input "**********" at bounding box center [658, 333] width 137 height 41
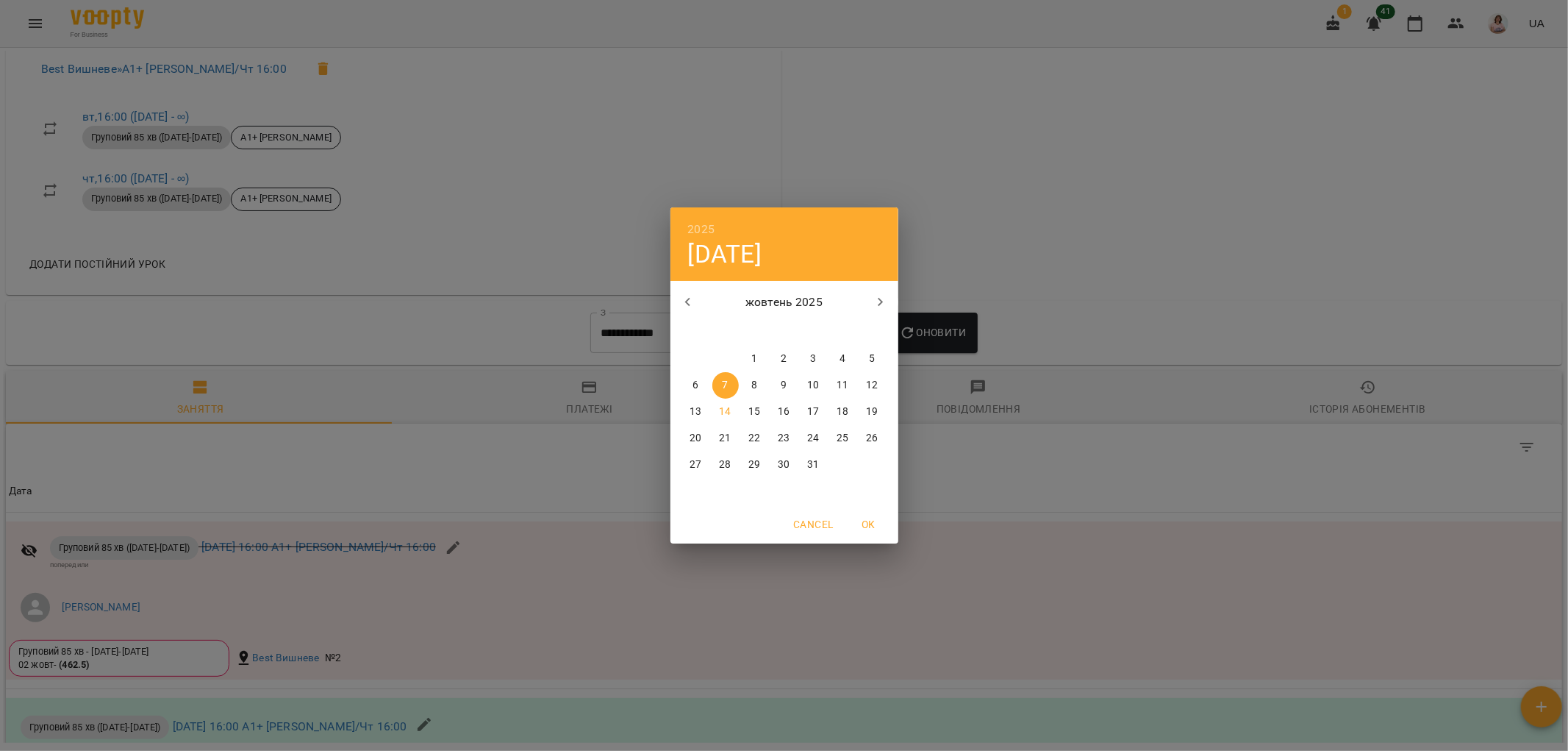
click at [687, 294] on icon "button" at bounding box center [688, 302] width 18 height 18
click at [695, 350] on button "1" at bounding box center [696, 358] width 26 height 26
type input "**********"
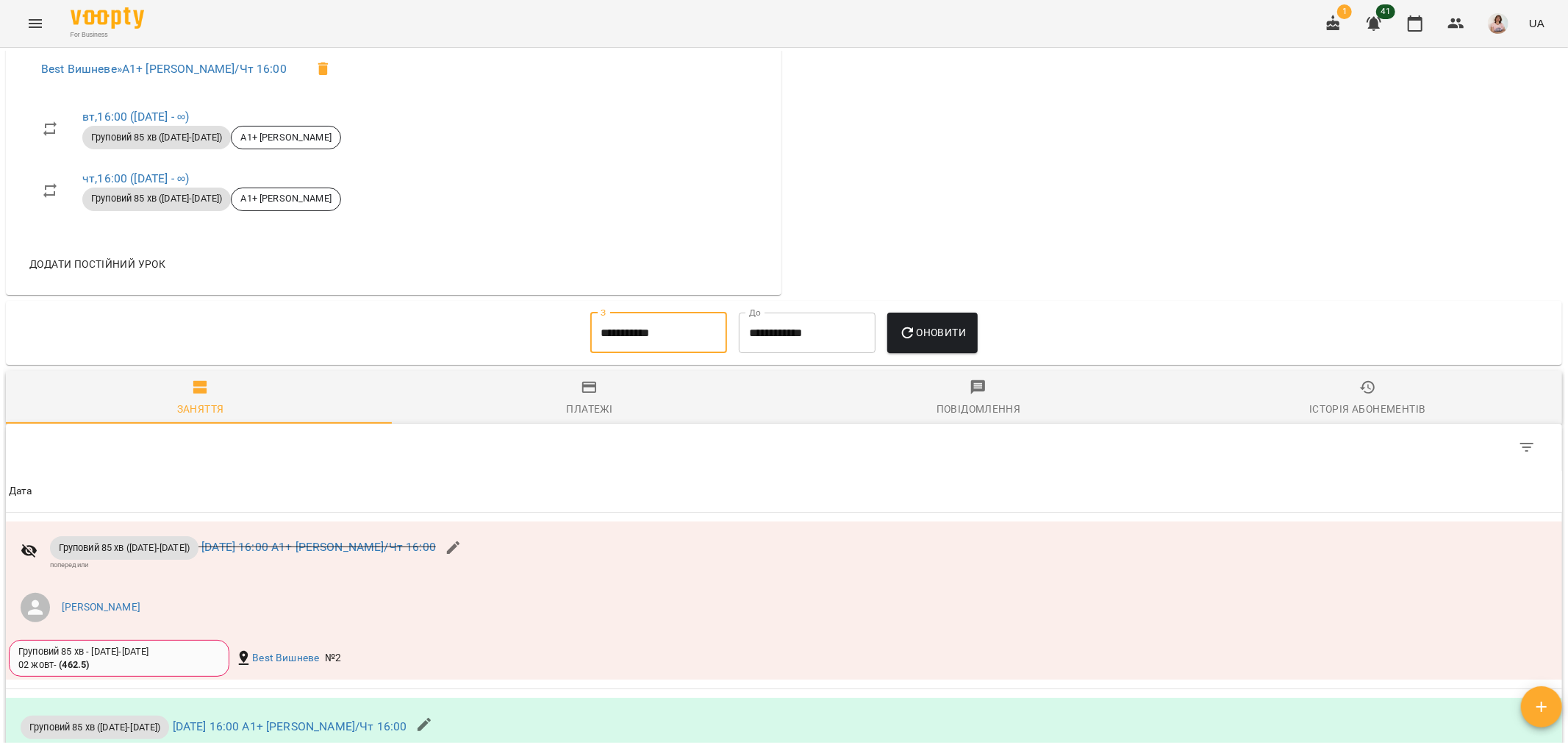
click at [935, 334] on span "Оновити" at bounding box center [933, 332] width 67 height 18
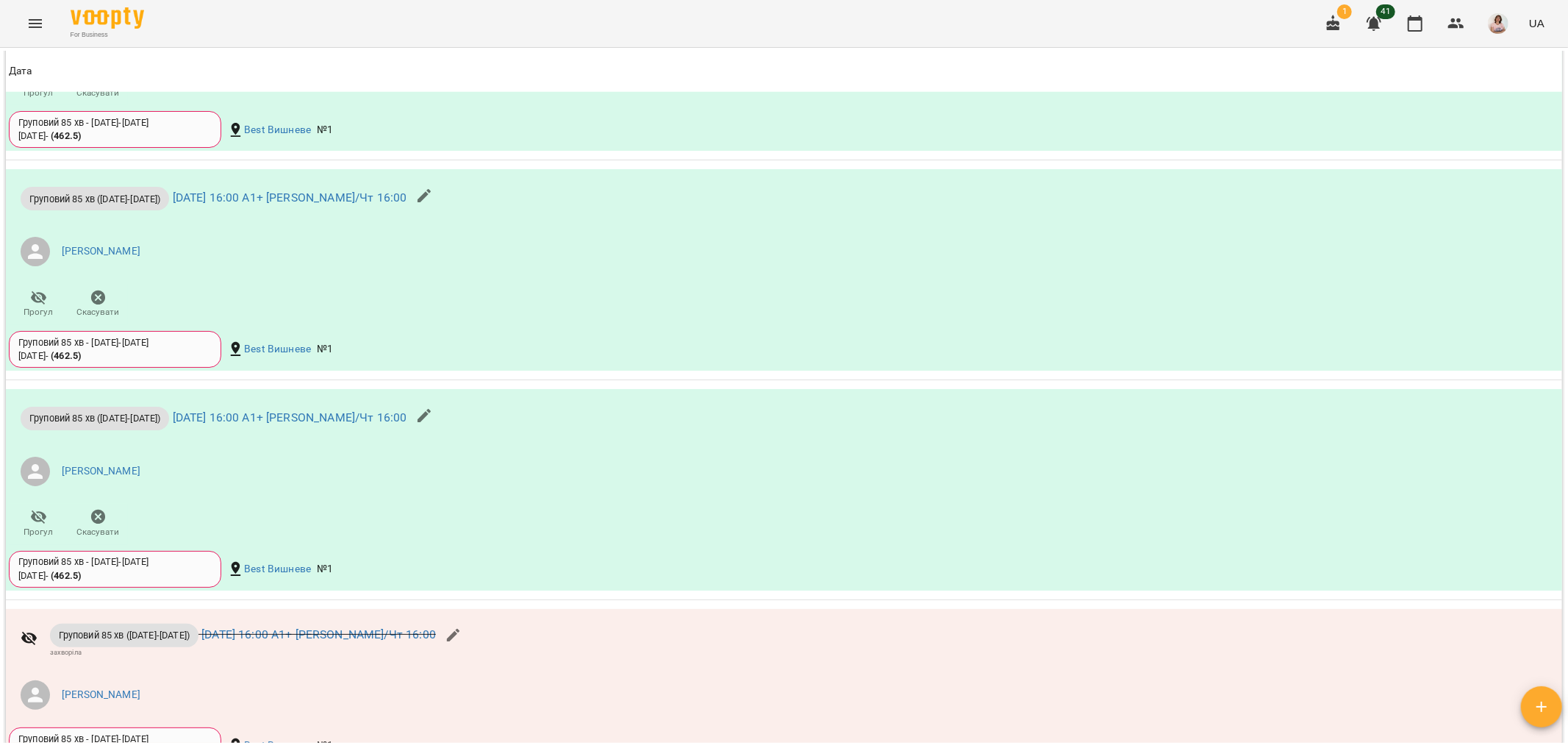
scroll to position [1028, 0]
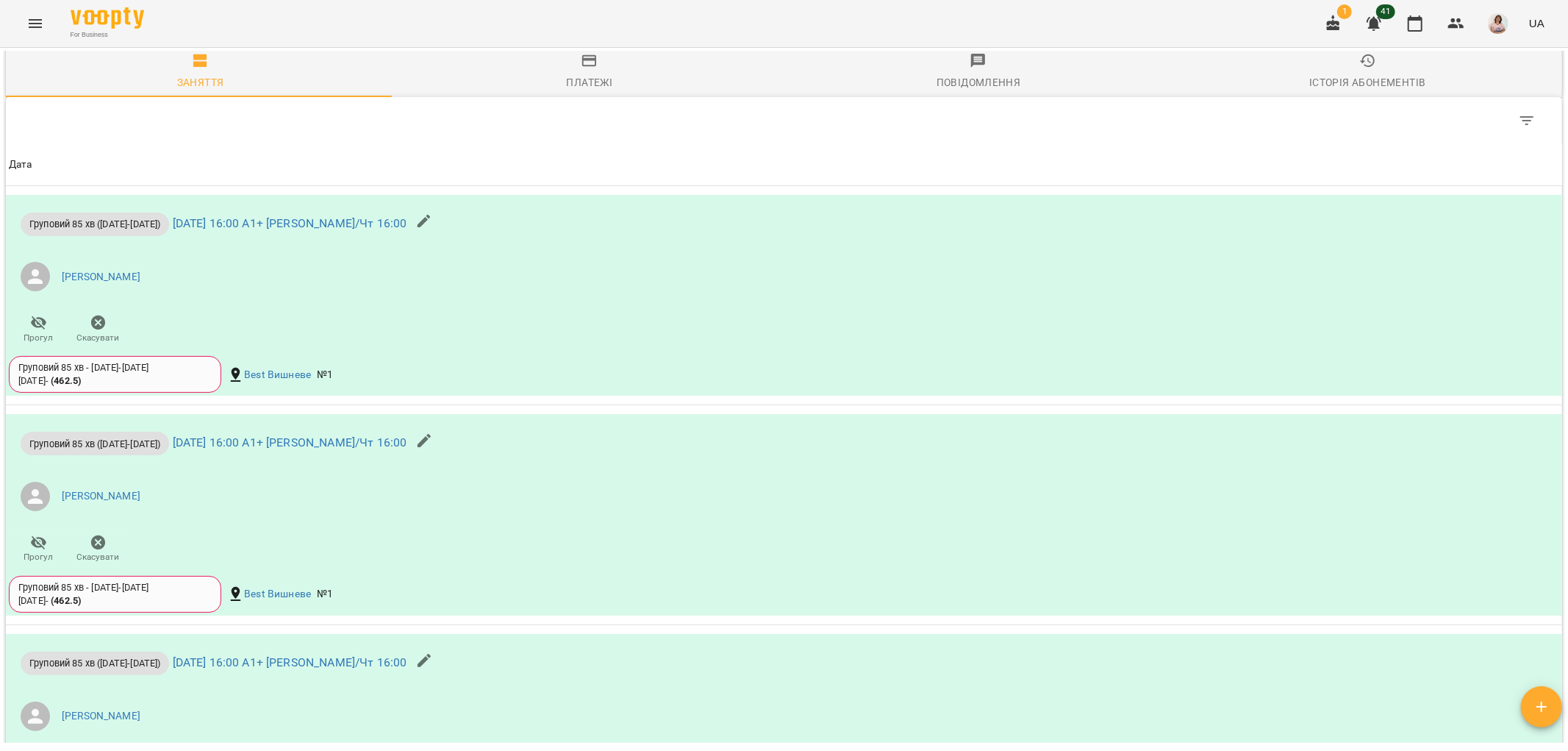
click at [34, 25] on icon "Menu" at bounding box center [35, 24] width 18 height 18
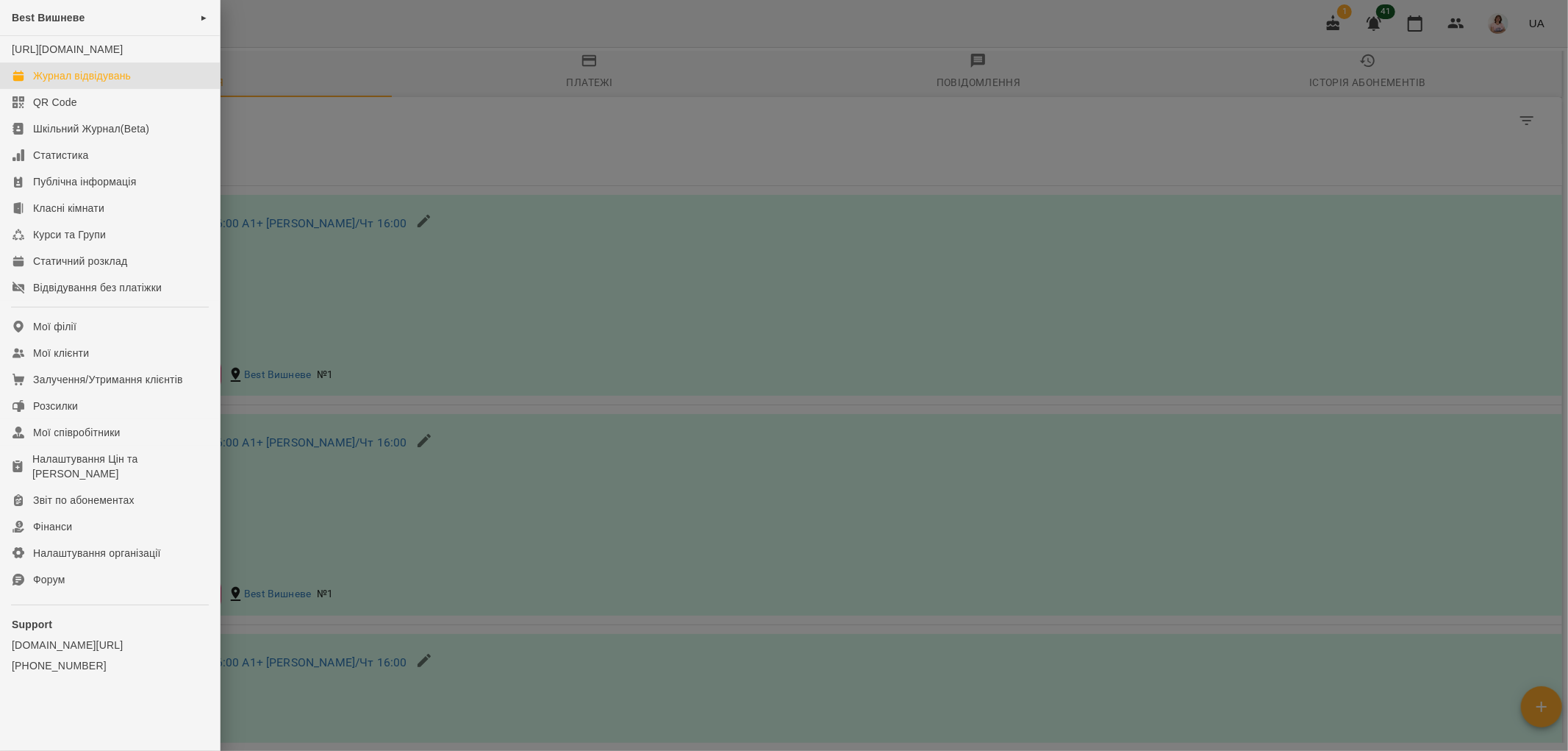
click at [107, 83] on div "Журнал відвідувань" at bounding box center [81, 76] width 98 height 15
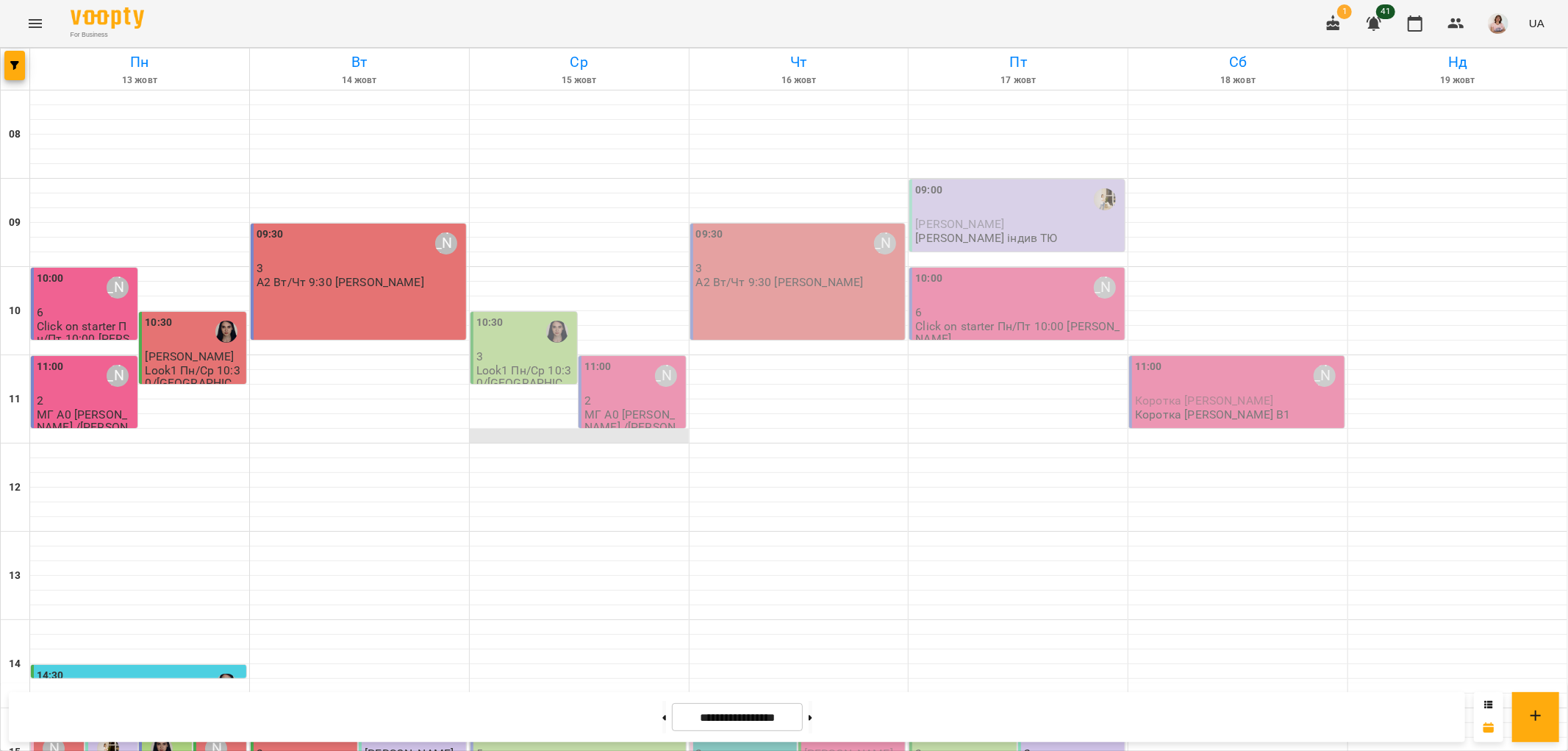
scroll to position [571, 0]
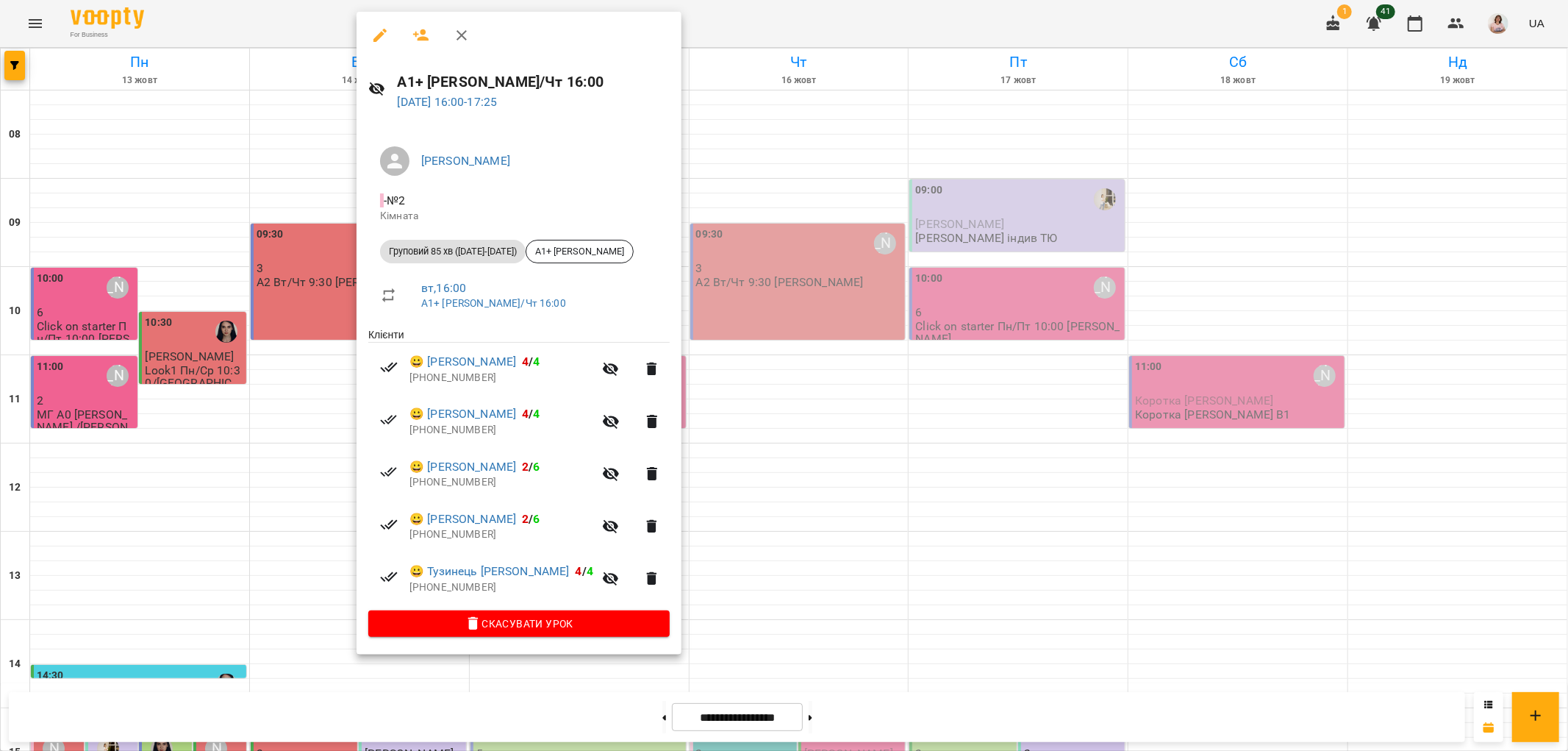
click at [741, 172] on div at bounding box center [784, 376] width 1568 height 751
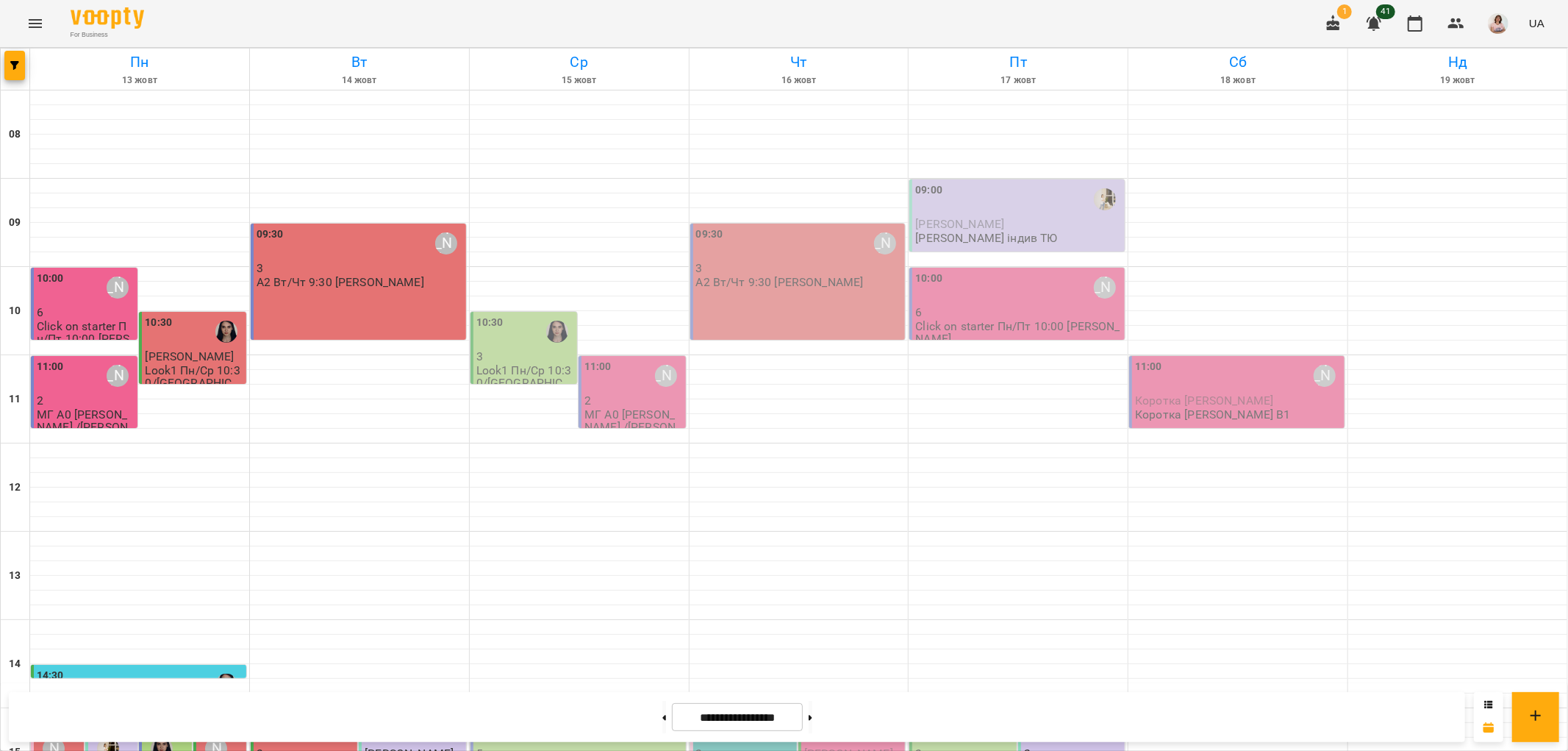
click at [290, 747] on p "3" at bounding box center [305, 753] width 98 height 13
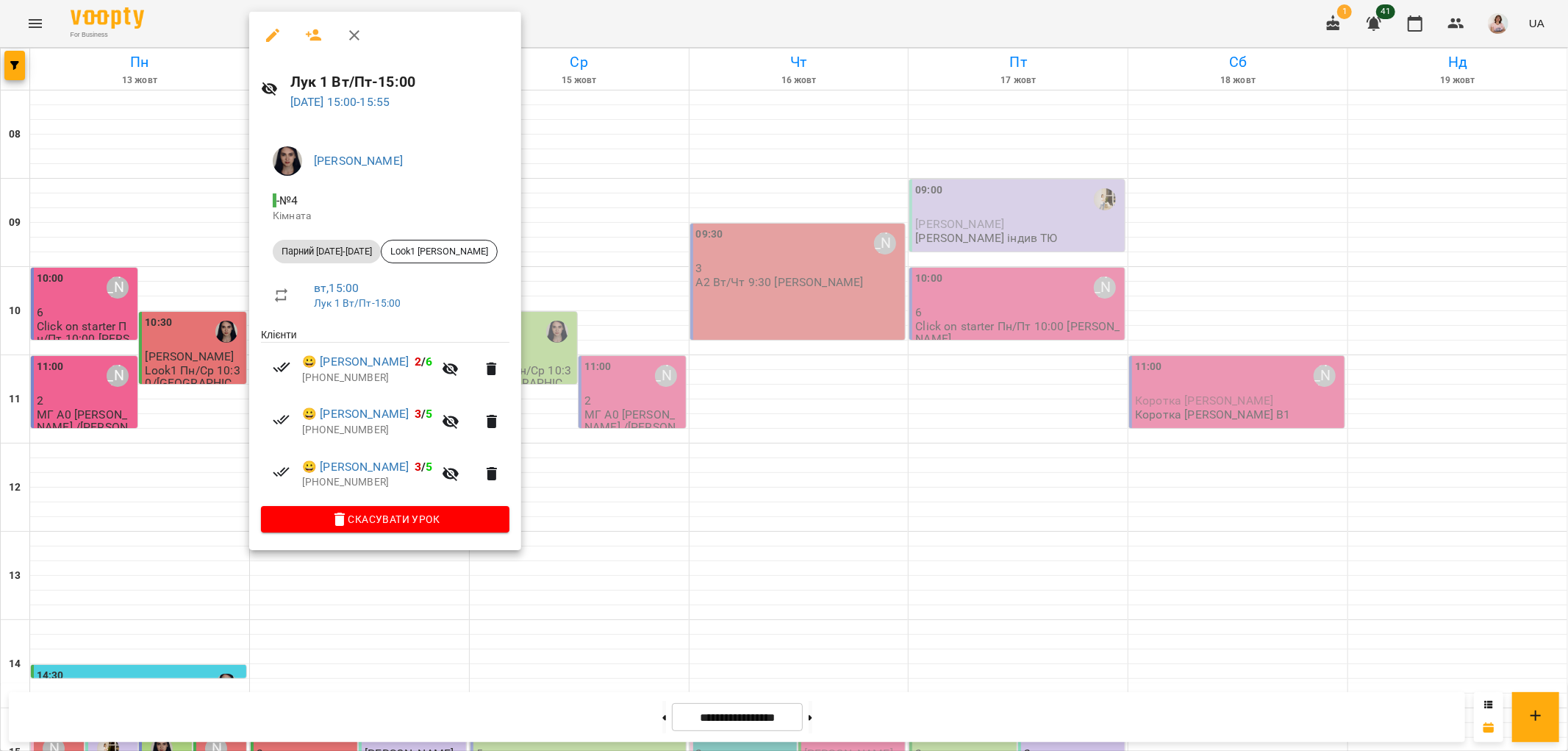
click at [588, 182] on div at bounding box center [784, 376] width 1568 height 751
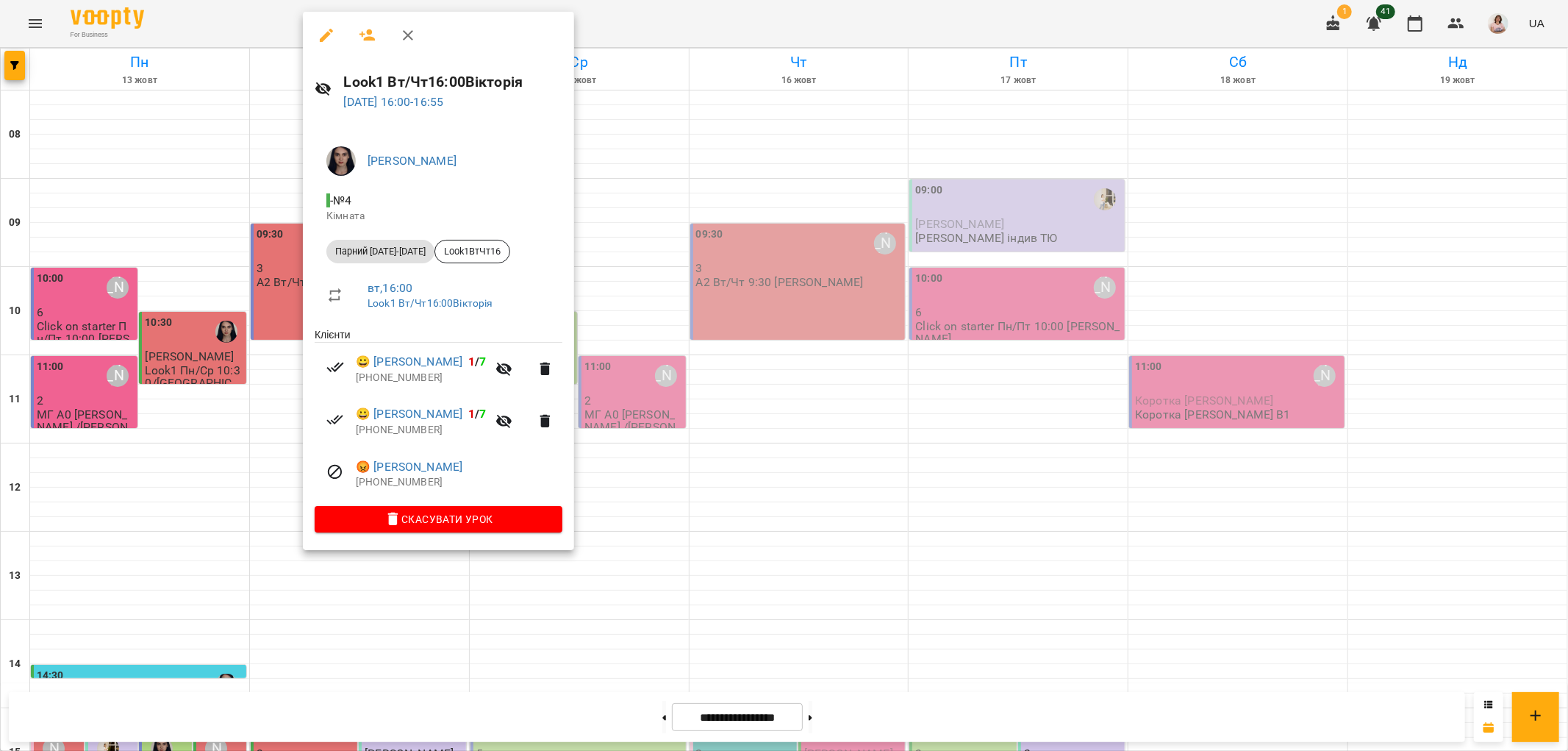
click at [643, 63] on div at bounding box center [784, 376] width 1568 height 751
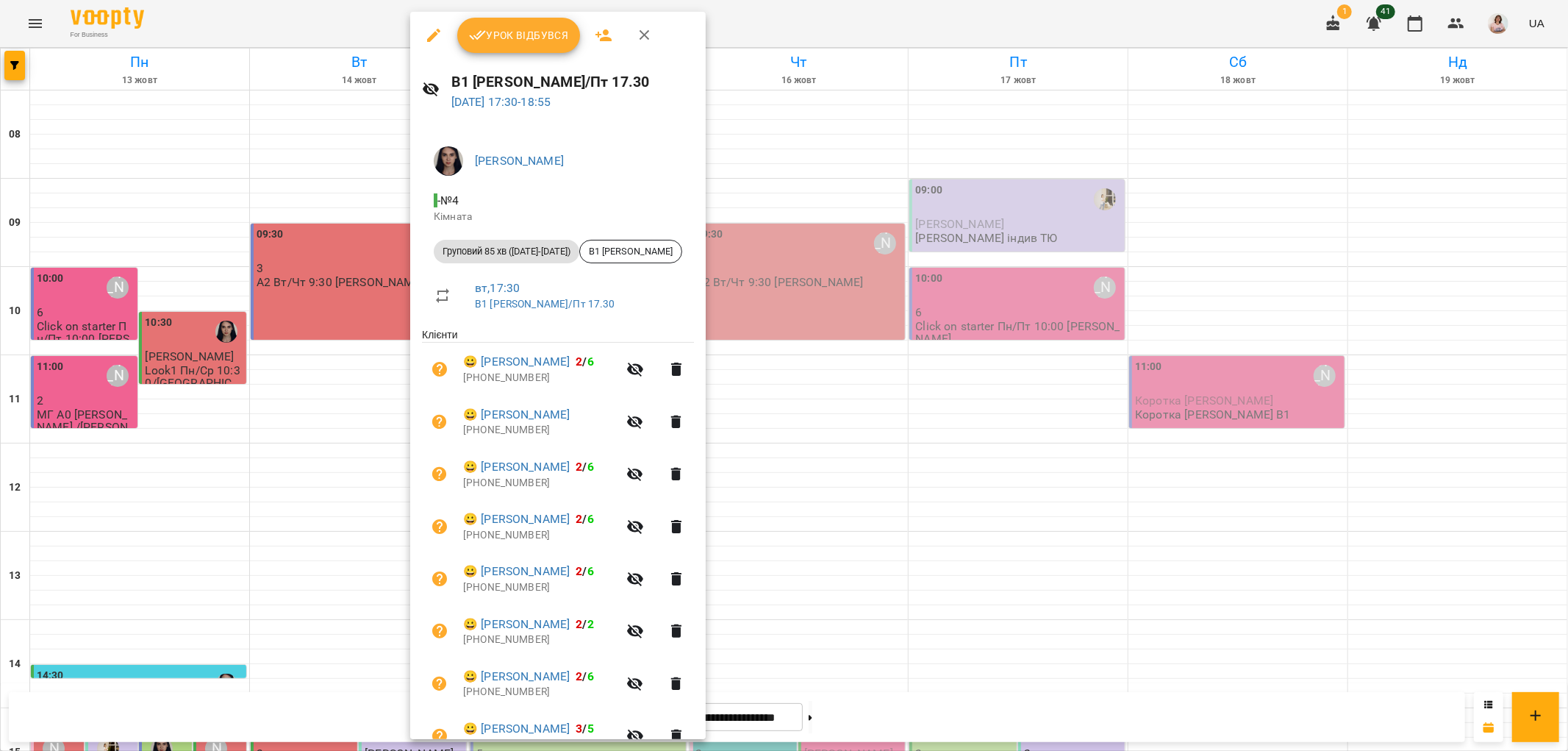
click at [512, 35] on span "Урок відбувся" at bounding box center [519, 35] width 100 height 18
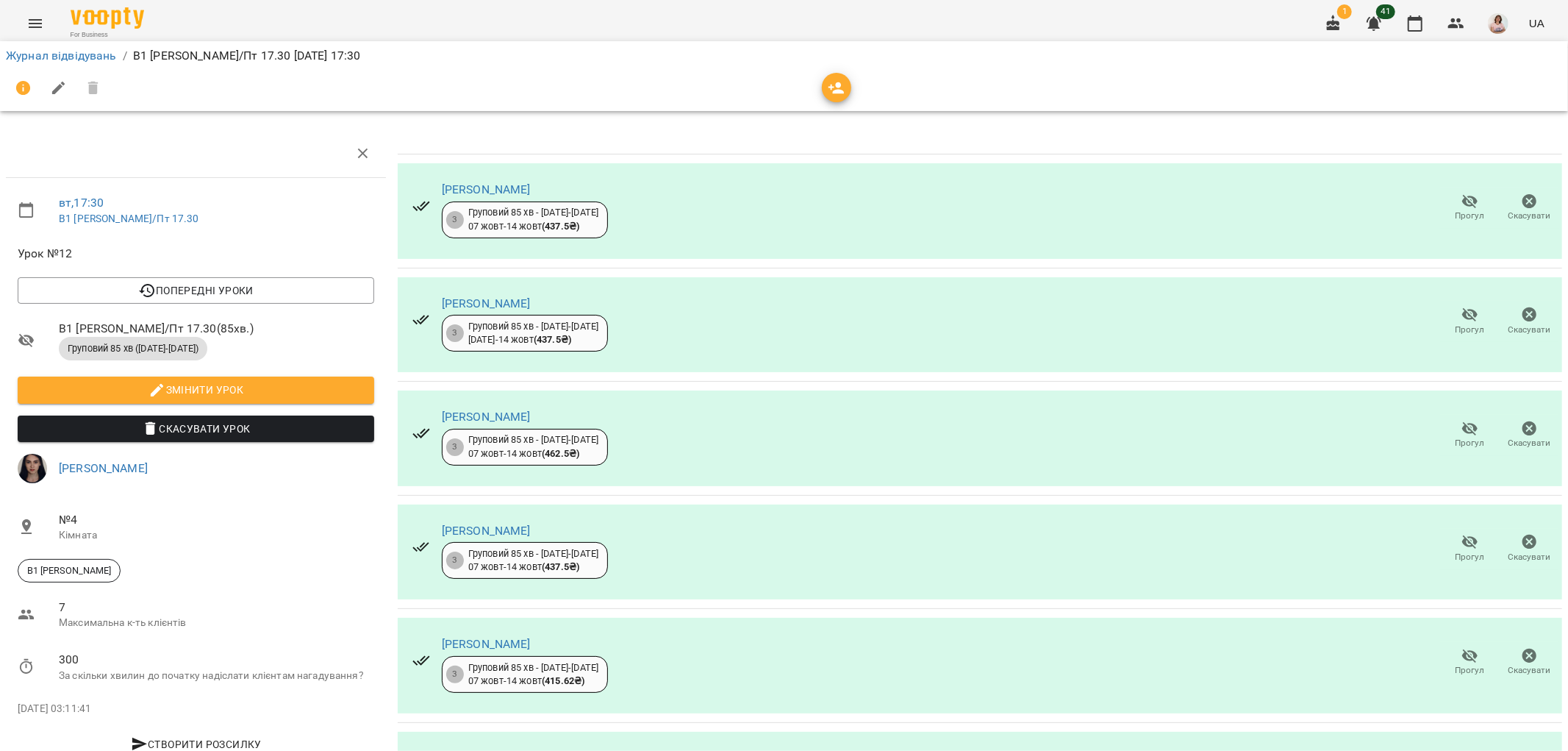
scroll to position [299, 0]
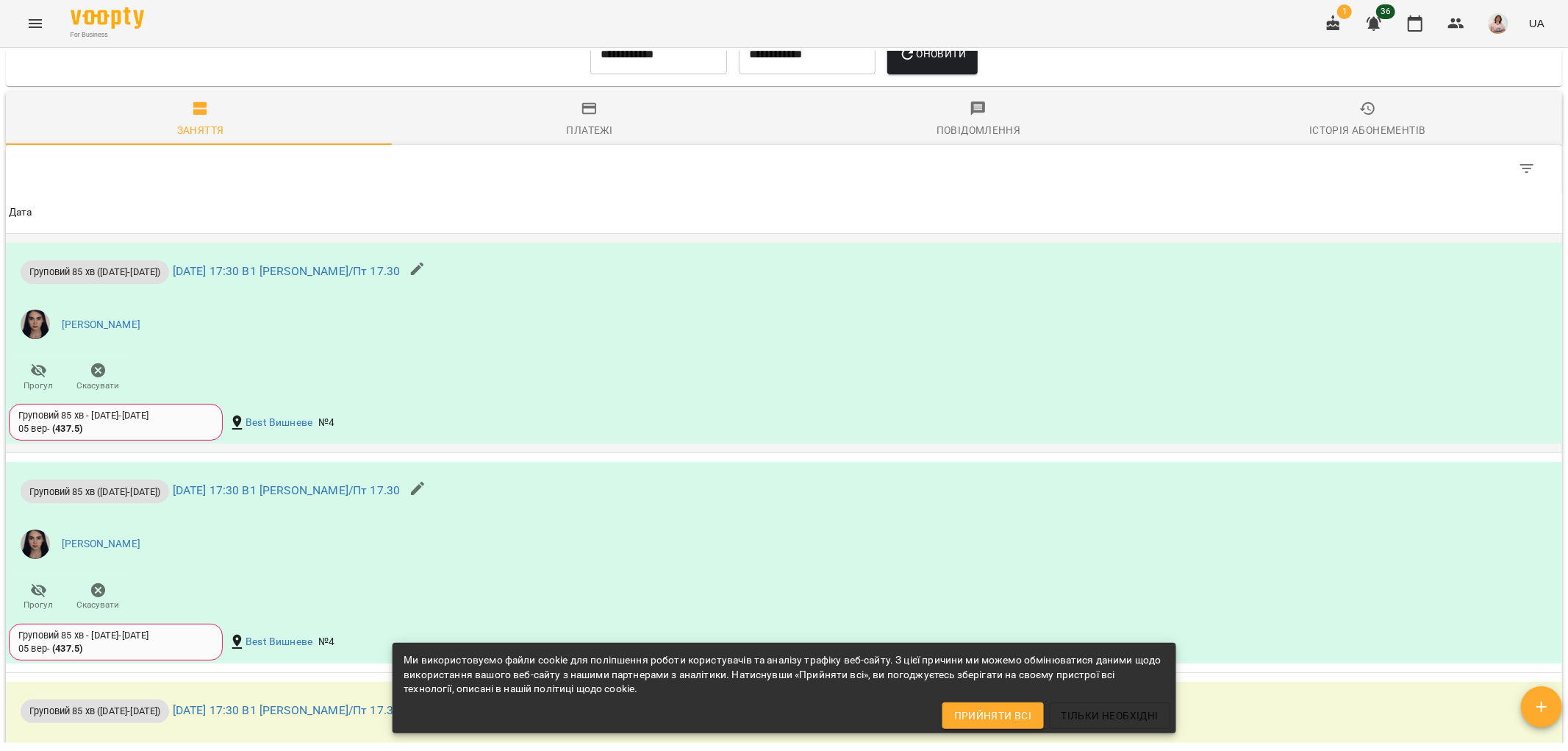
scroll to position [1389, 0]
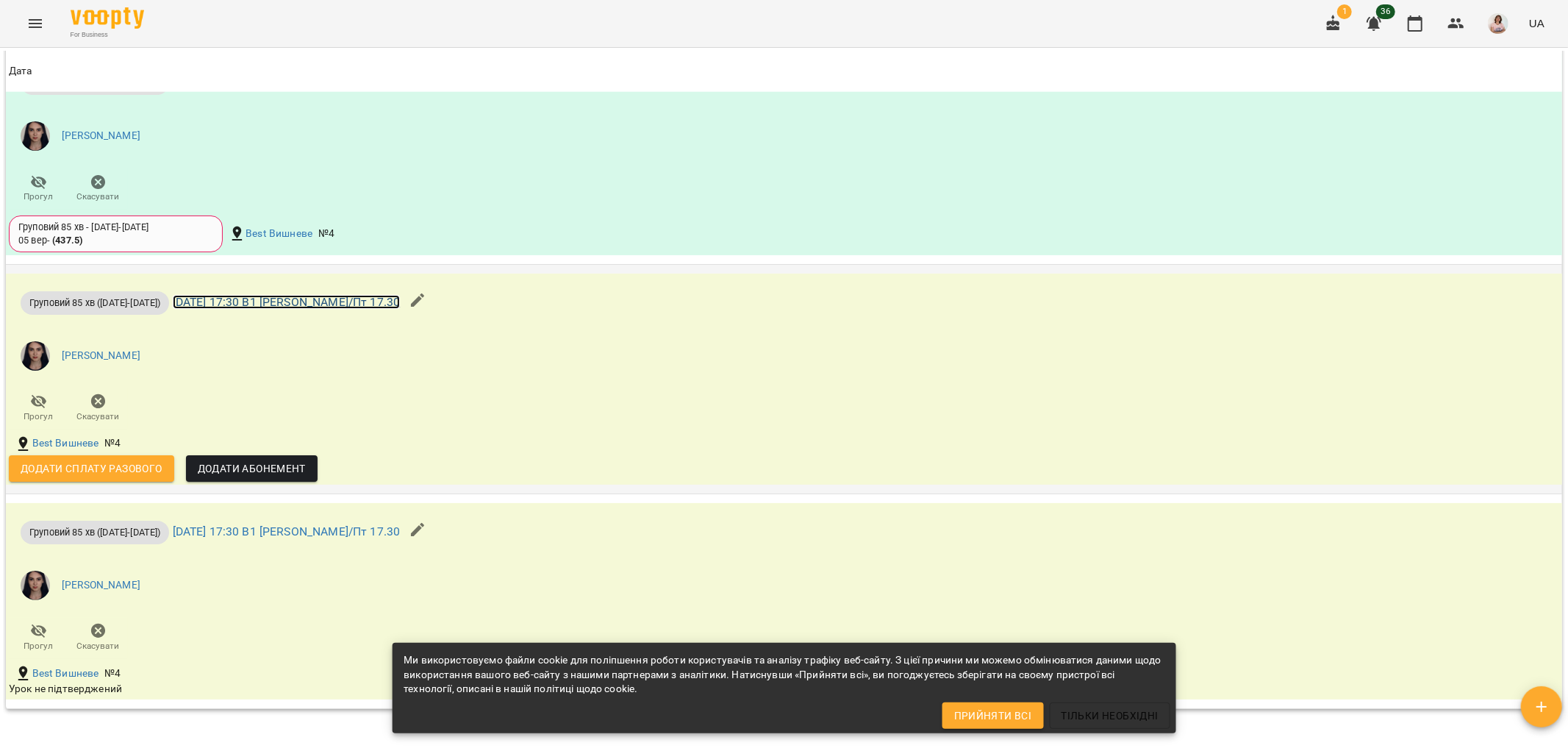
click at [293, 300] on link "[DATE] 17:30 В1 [PERSON_NAME]/Пт 17.30" at bounding box center [286, 302] width 228 height 14
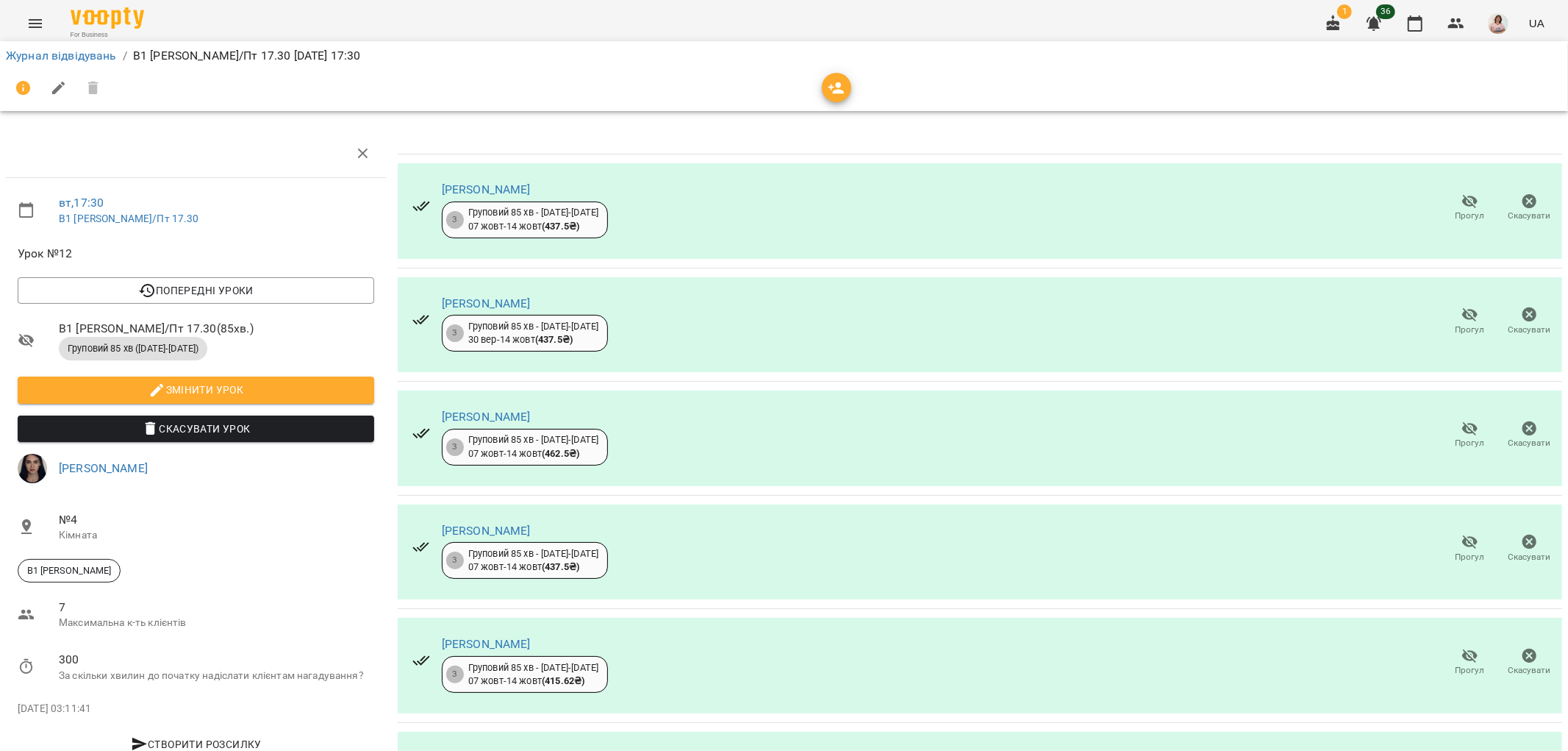
scroll to position [299, 0]
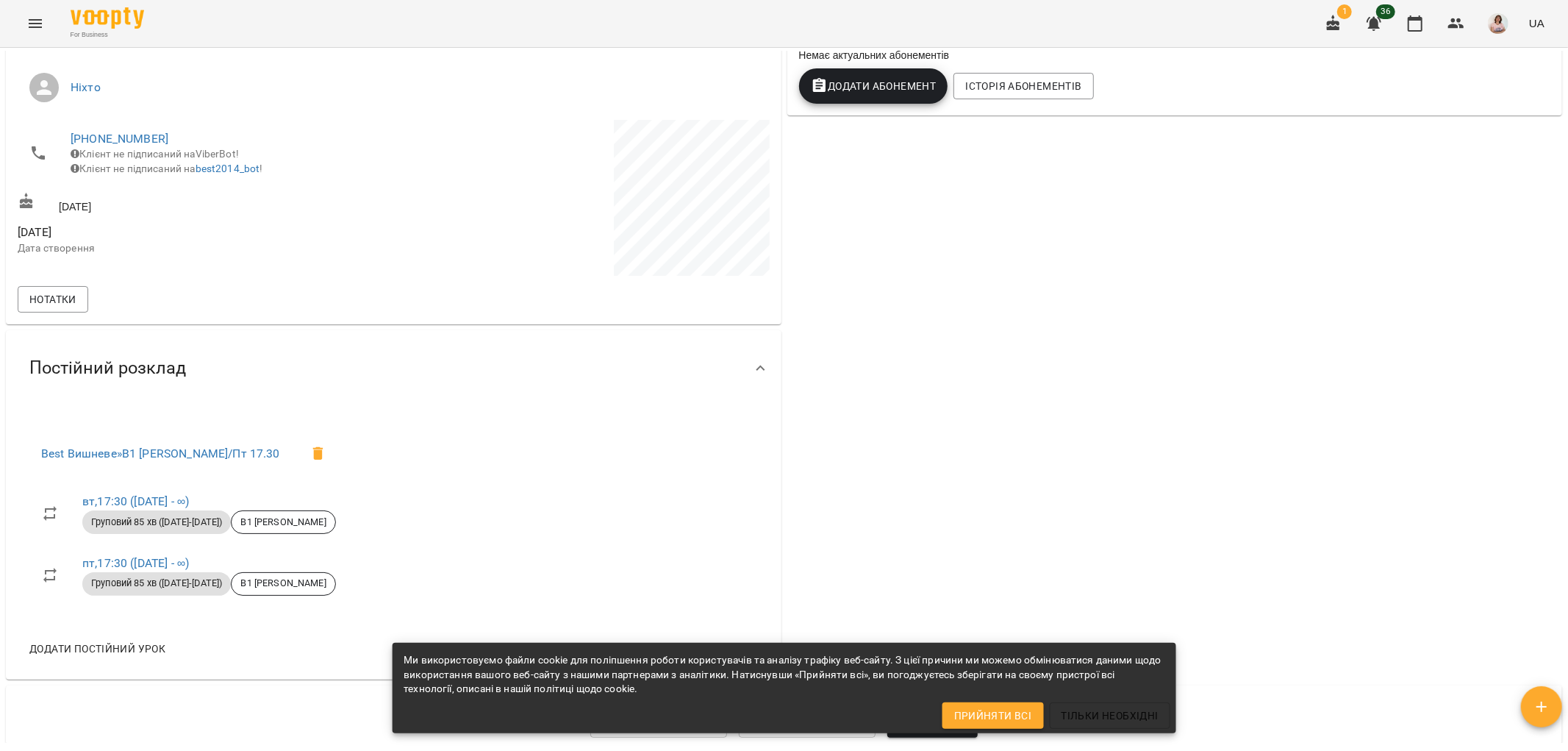
scroll to position [81, 0]
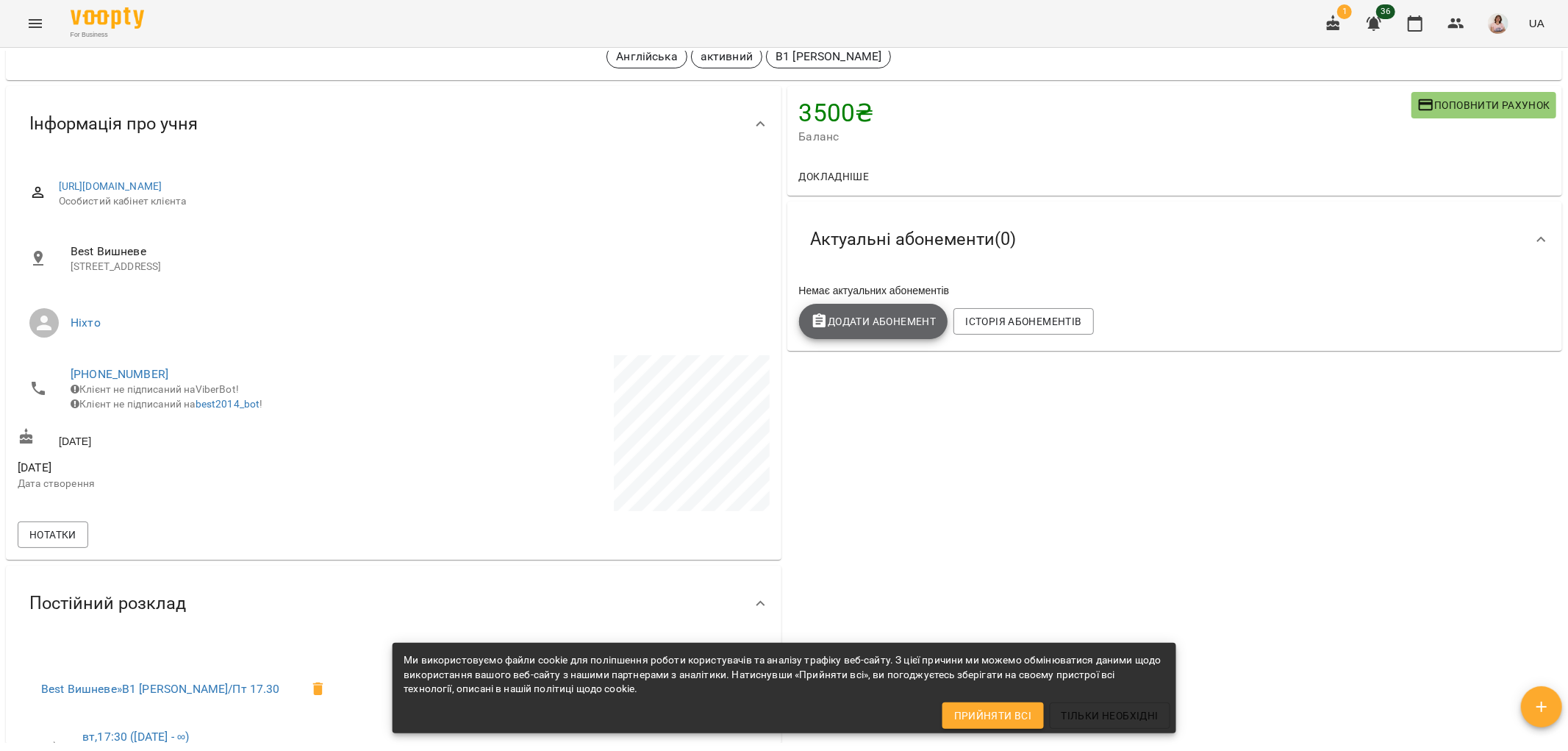
click at [879, 322] on span "Додати Абонемент" at bounding box center [873, 322] width 125 height 18
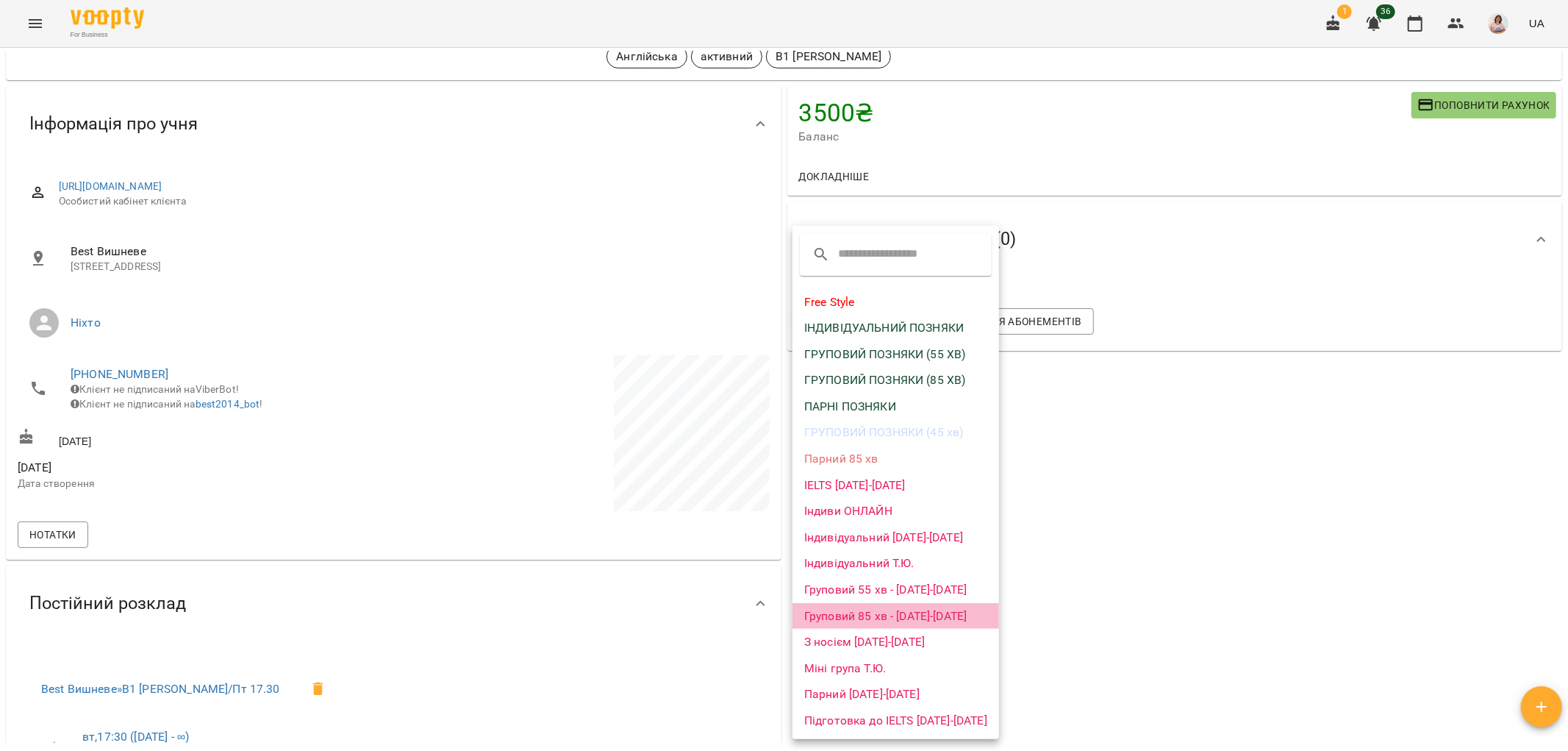
click at [941, 609] on li "Груповий 85 хв - [DATE]-[DATE]" at bounding box center [896, 616] width 207 height 26
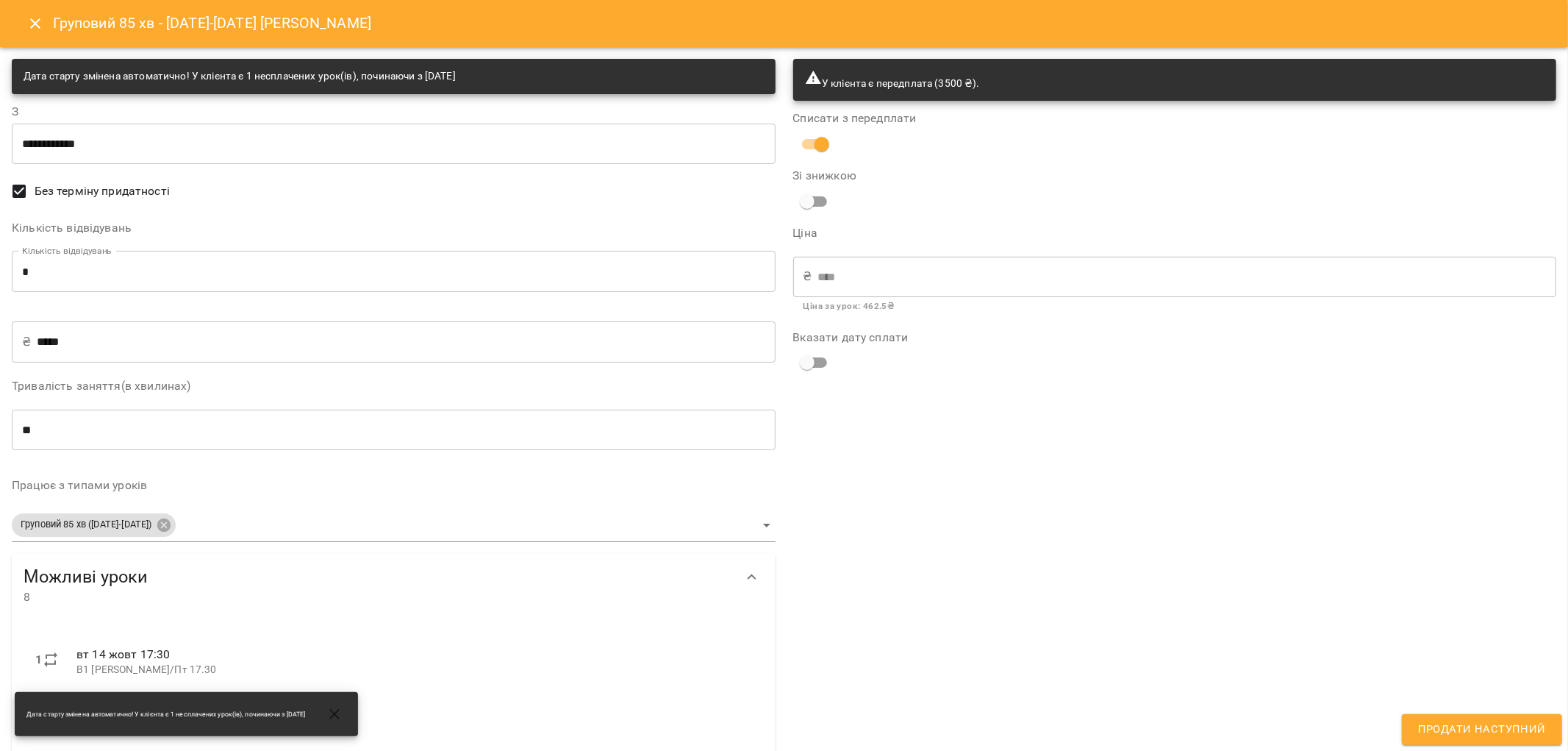
click at [263, 334] on input "*****" at bounding box center [405, 341] width 738 height 41
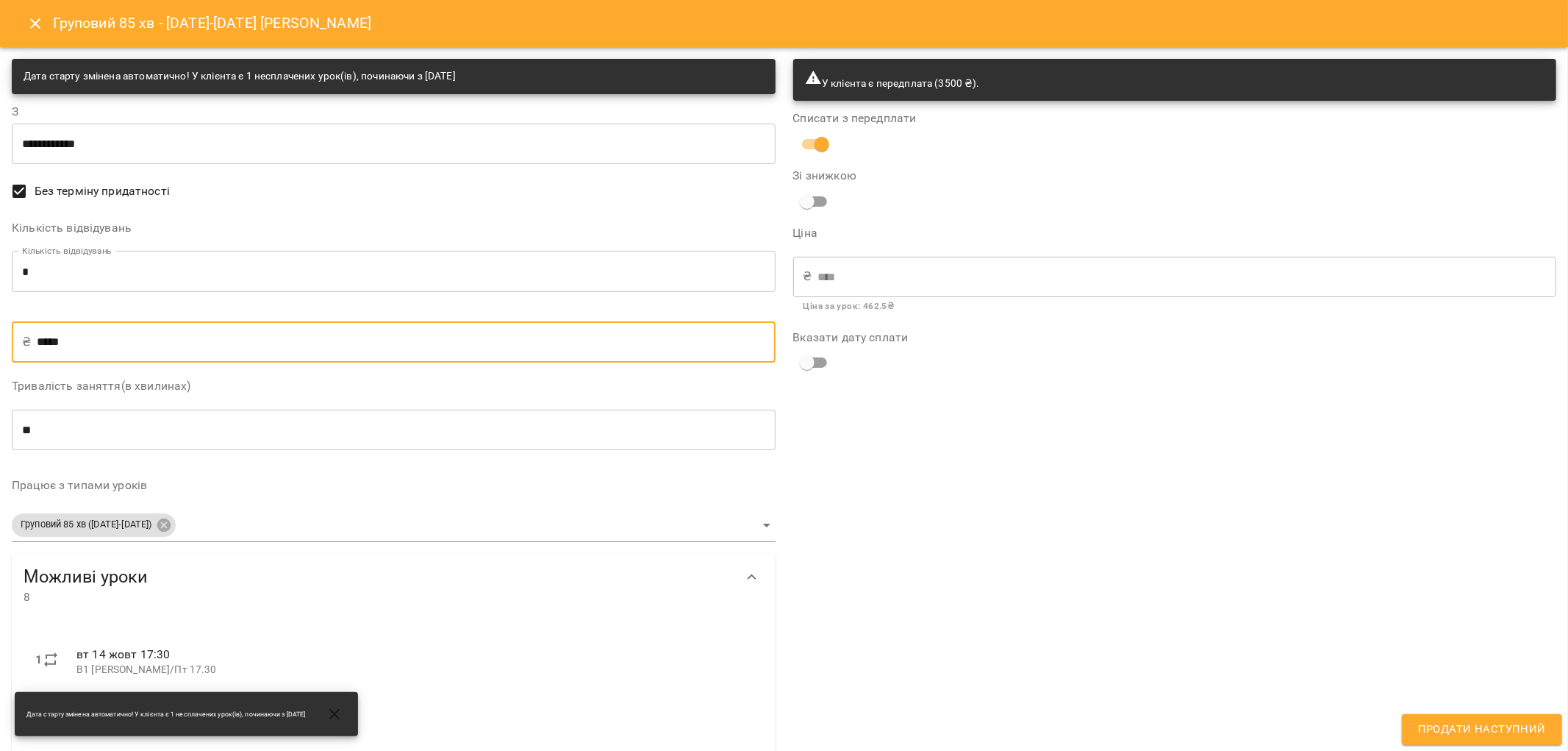
type input "****"
type input "**"
type input "***"
type input "*"
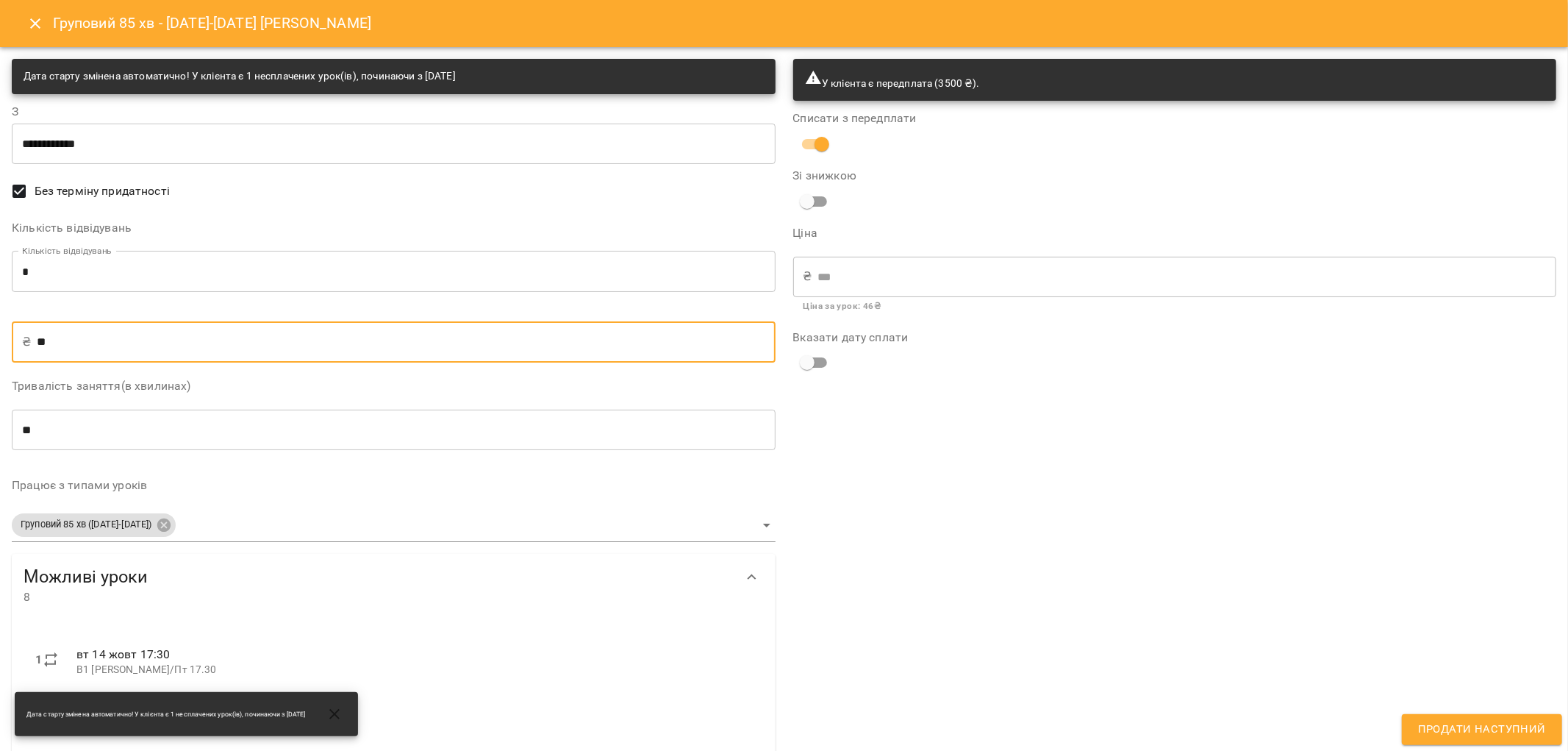
type input "**"
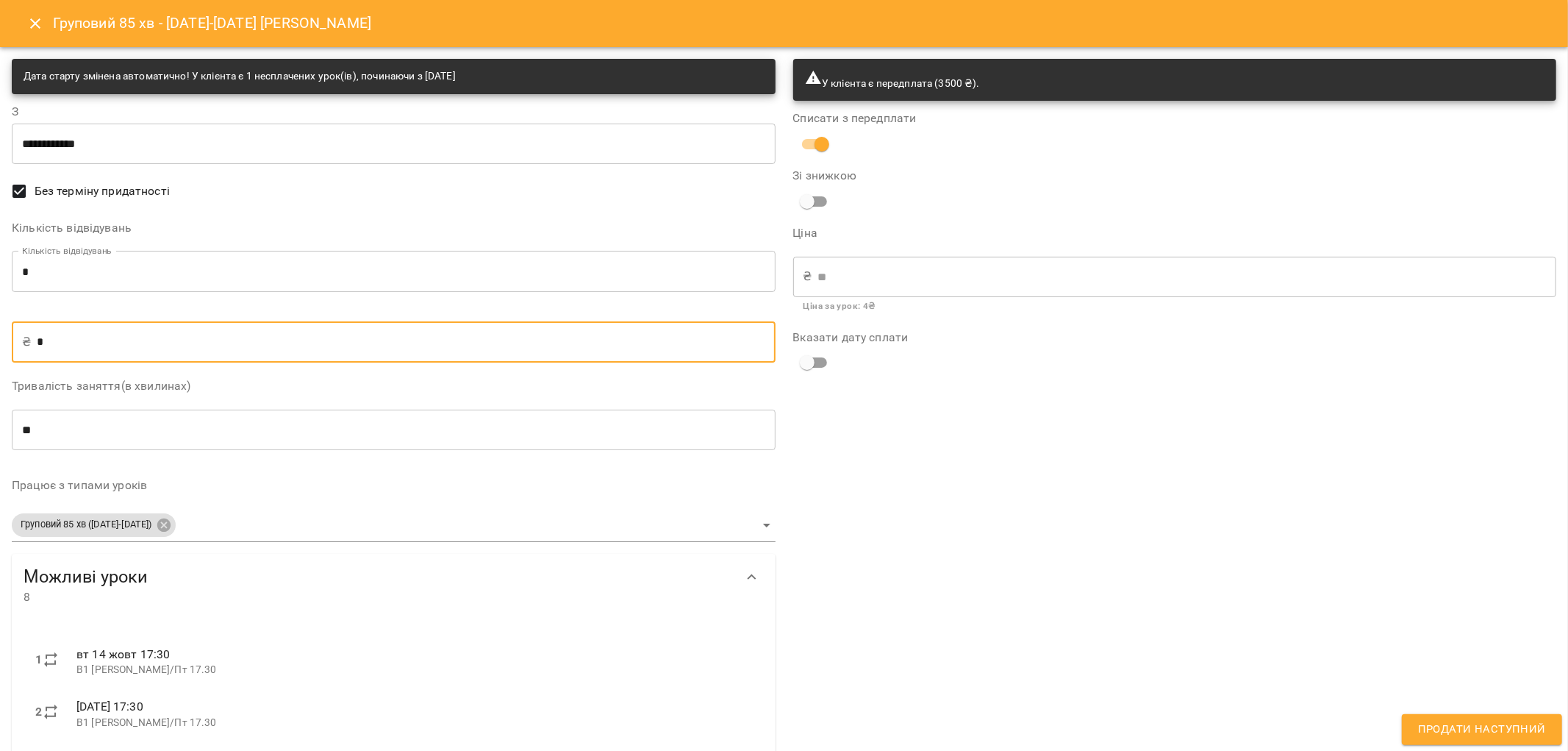
type input "******"
type input "****"
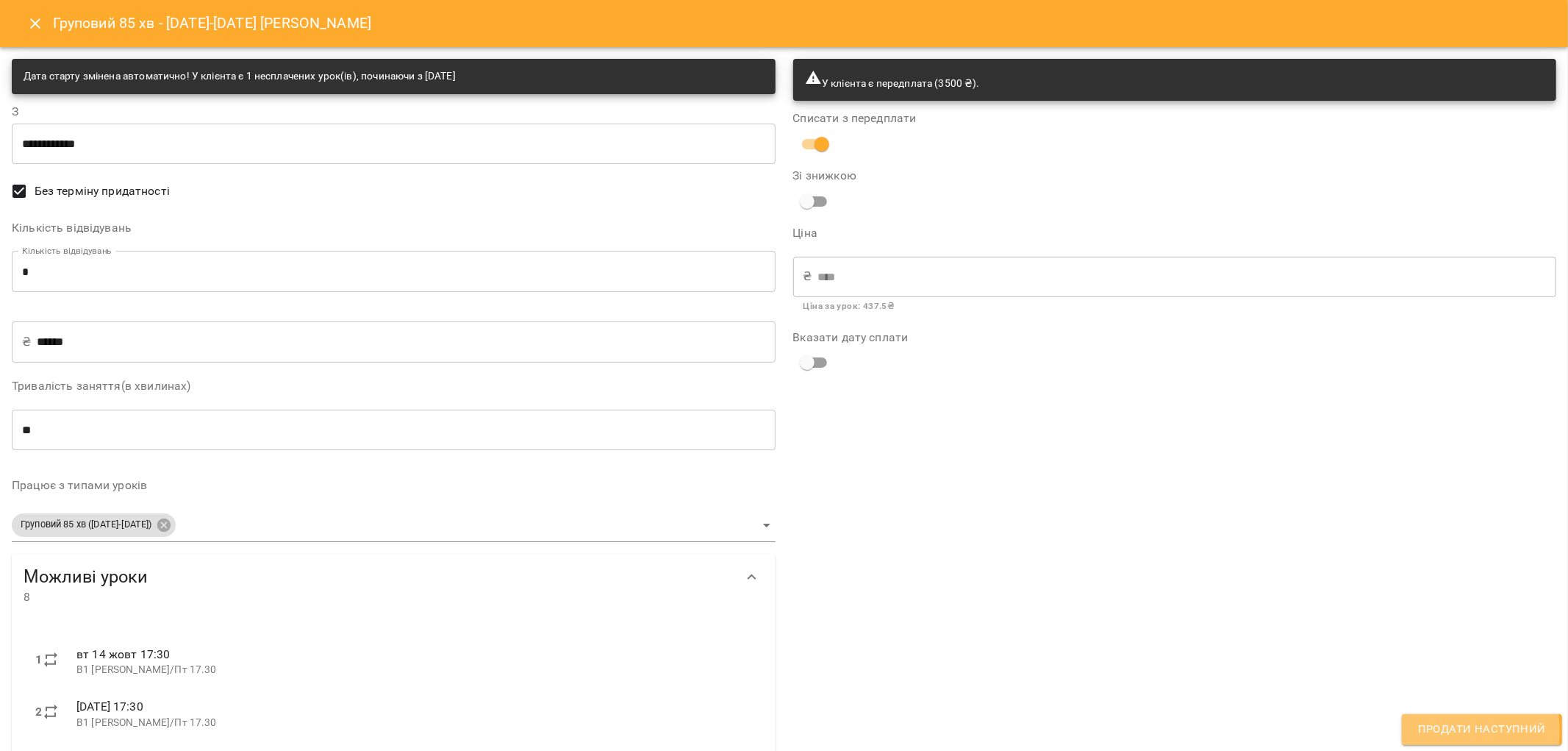
click at [1435, 731] on span "Продати наступний" at bounding box center [1481, 729] width 128 height 19
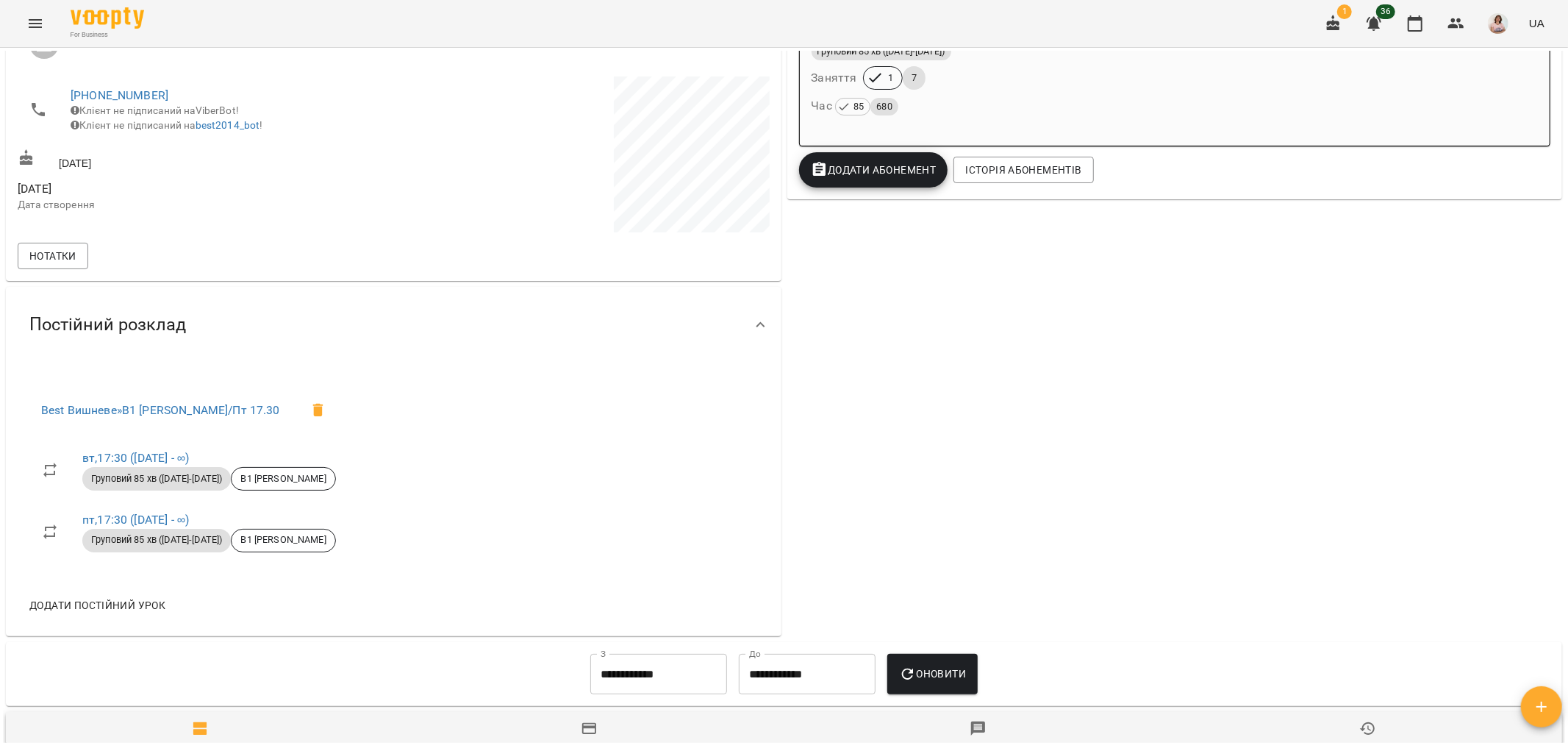
scroll to position [153, 0]
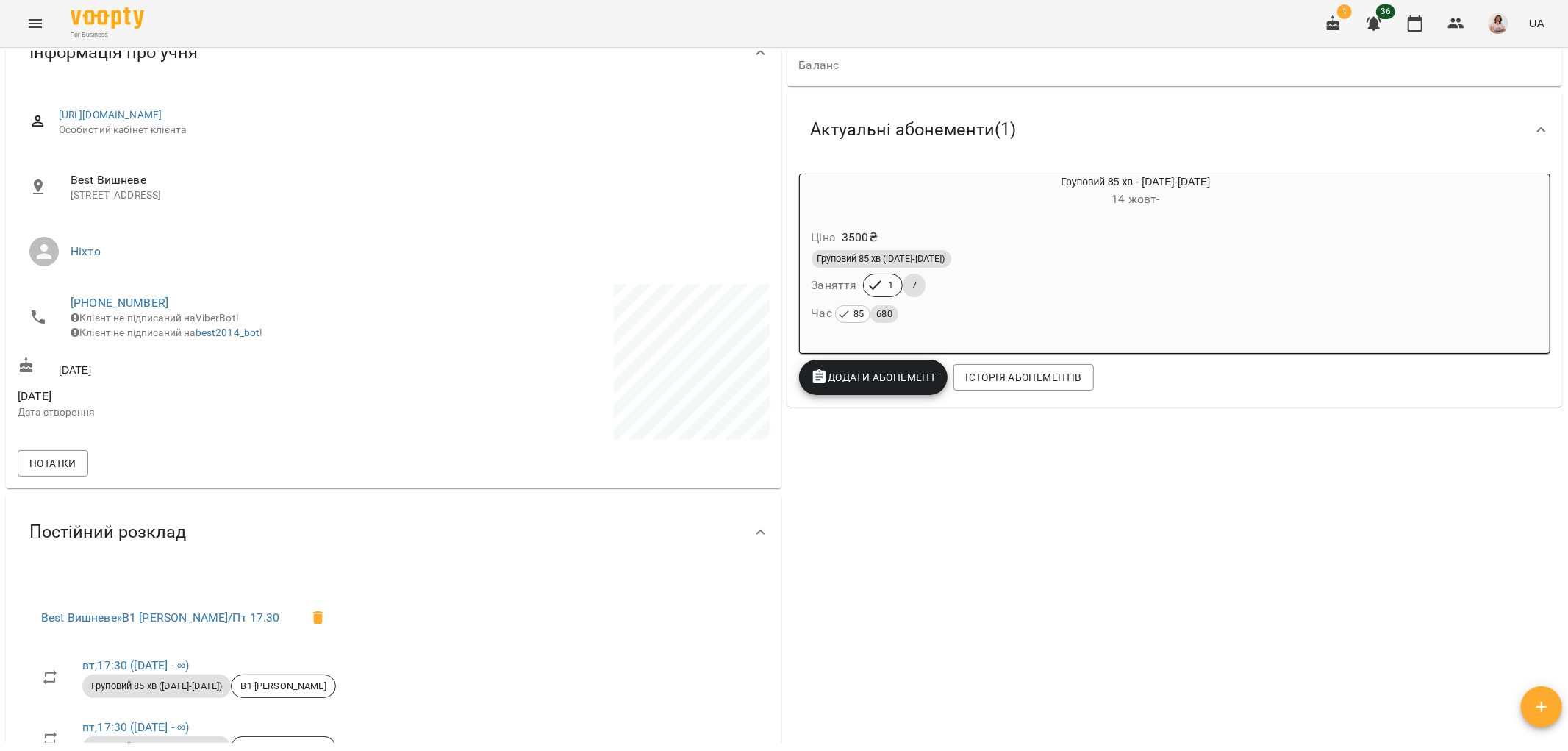
click at [133, 312] on span "Клієнт не підписаний на ViberBot!" at bounding box center [155, 318] width 169 height 12
click at [131, 302] on link "+380679966669" at bounding box center [119, 302] width 98 height 14
click at [177, 331] on img at bounding box center [180, 330] width 22 height 22
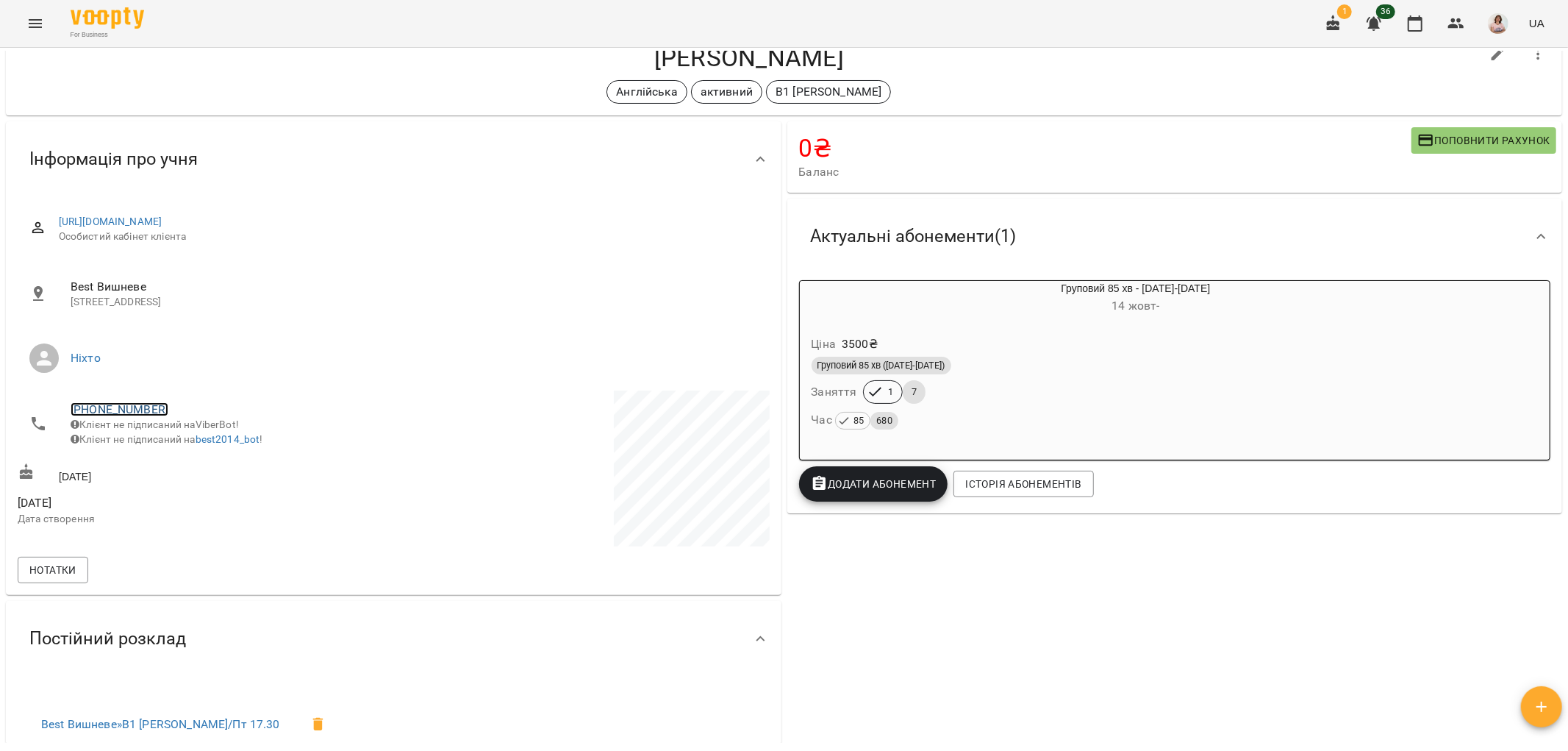
scroll to position [0, 0]
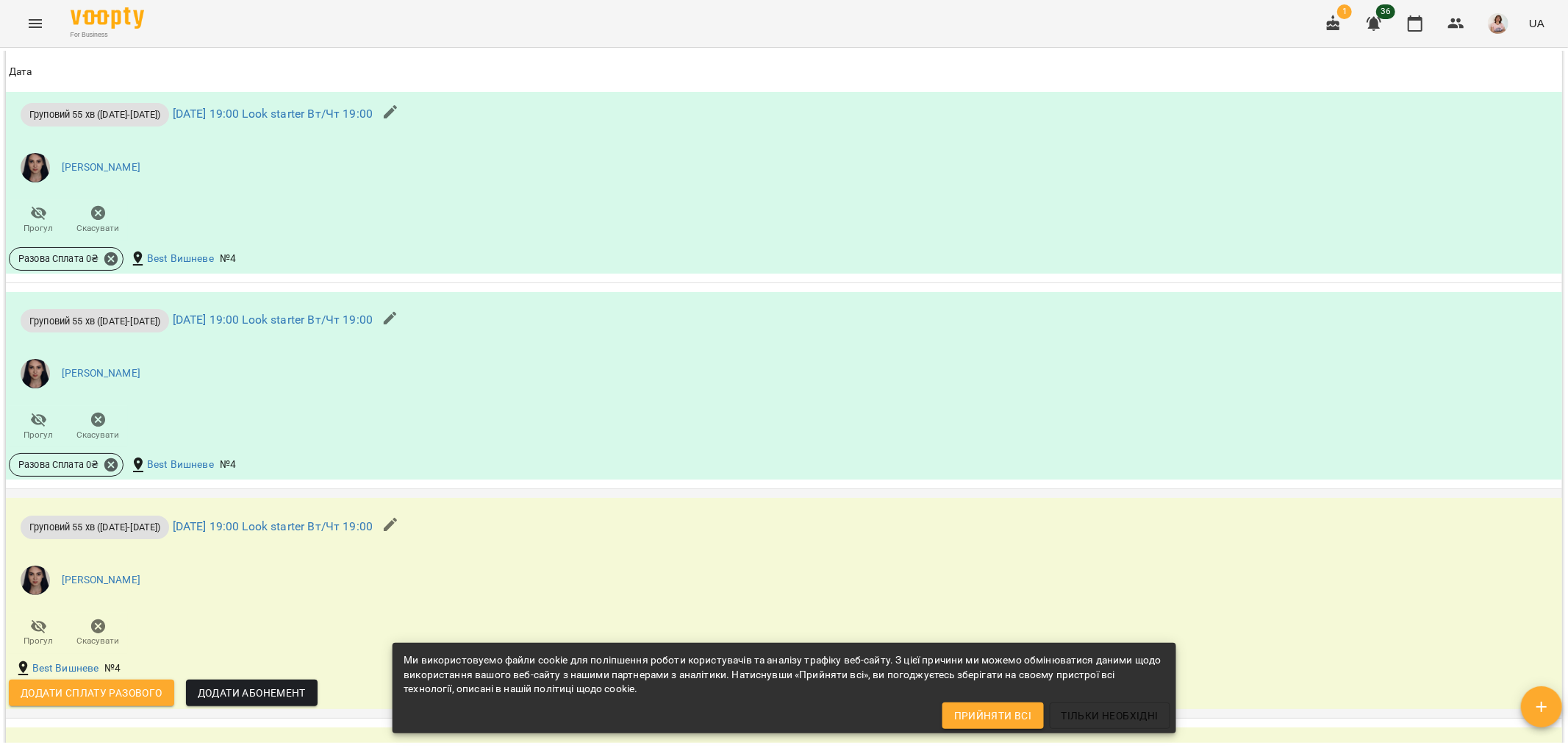
scroll to position [1471, 0]
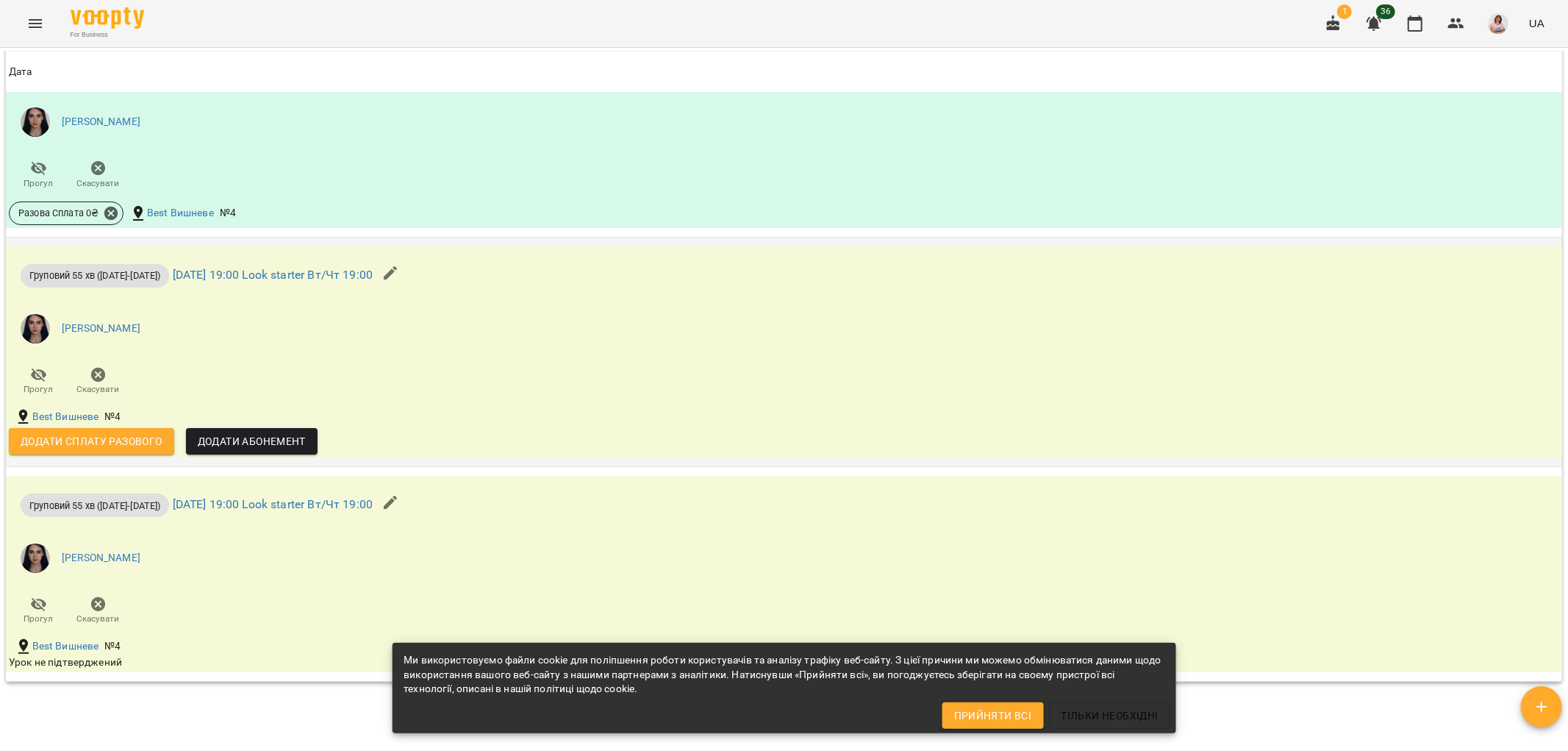
click at [136, 435] on span "Додати сплату разового" at bounding box center [92, 441] width 142 height 18
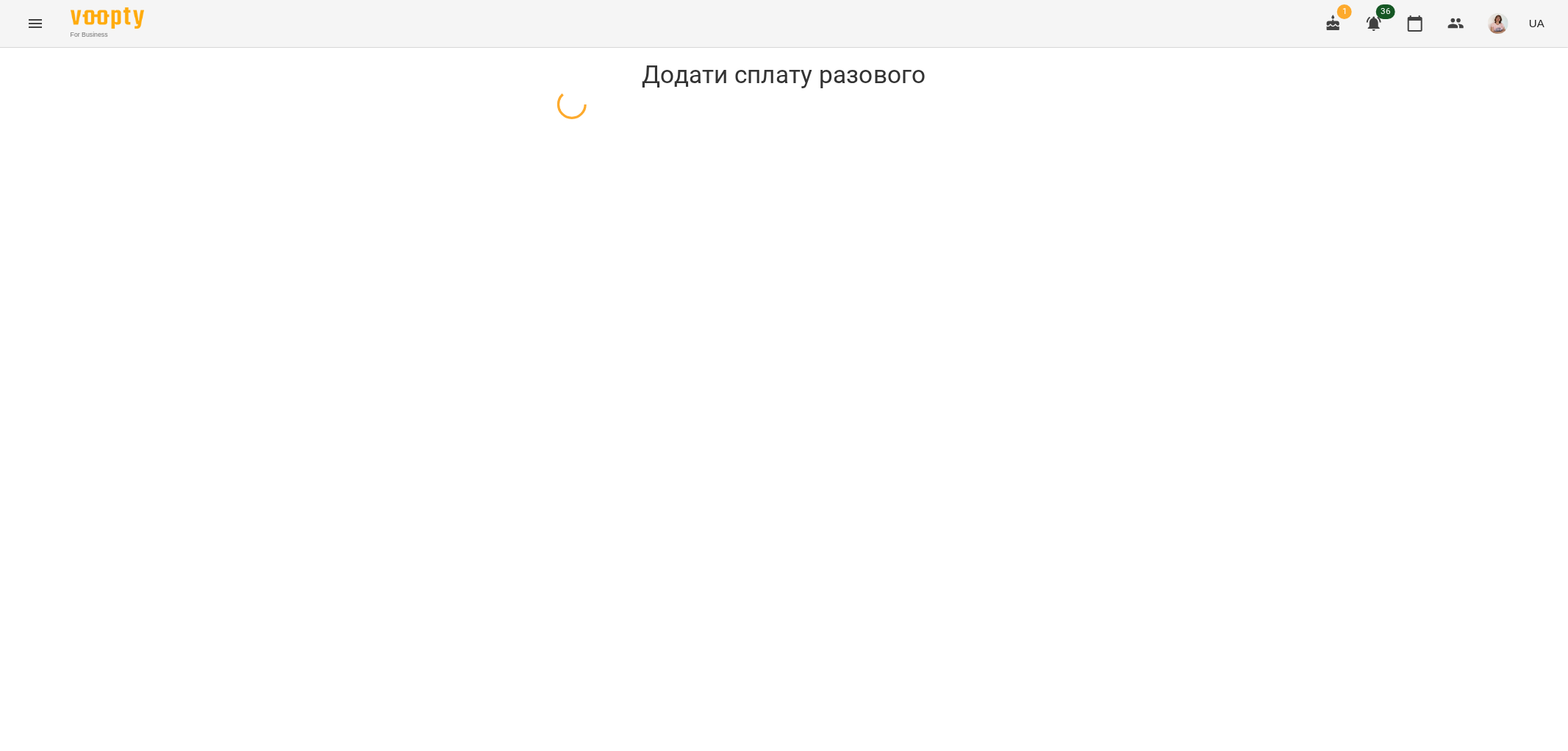
select select "**********"
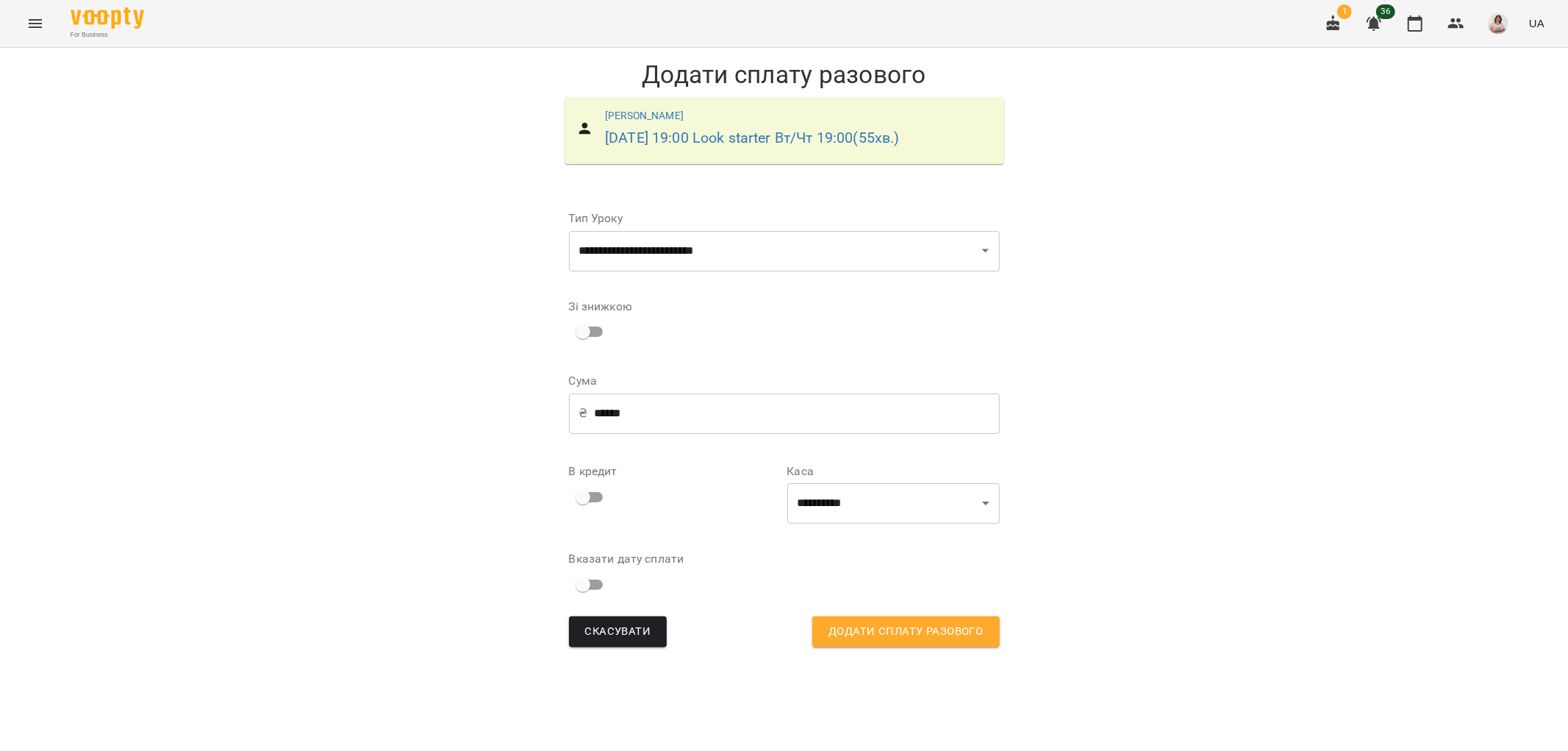
click at [650, 410] on input "******" at bounding box center [797, 413] width 406 height 41
drag, startPoint x: 650, startPoint y: 410, endPoint x: 575, endPoint y: 413, distance: 75.1
click at [575, 413] on div "₴ ****** ​" at bounding box center [784, 413] width 431 height 41
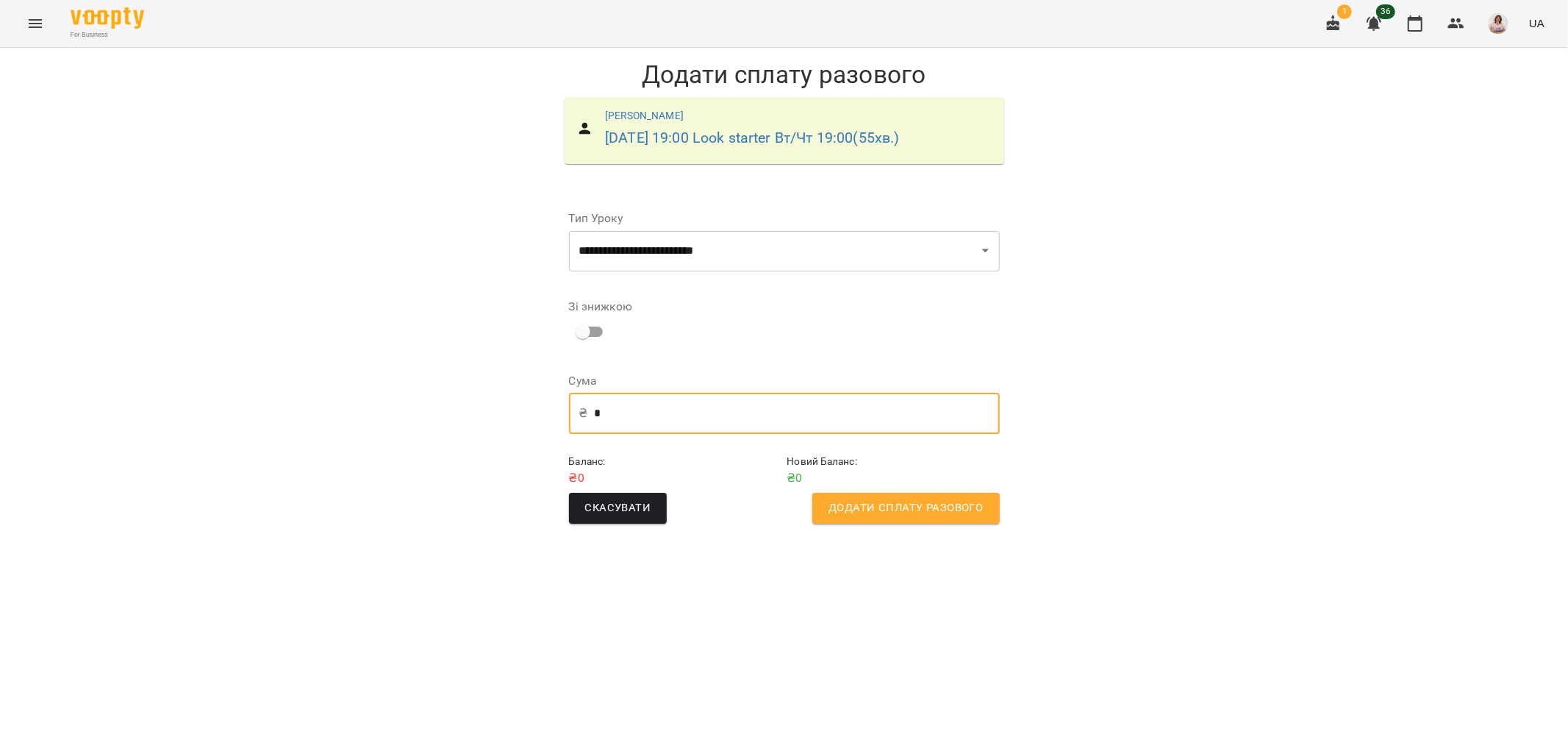
type input "*"
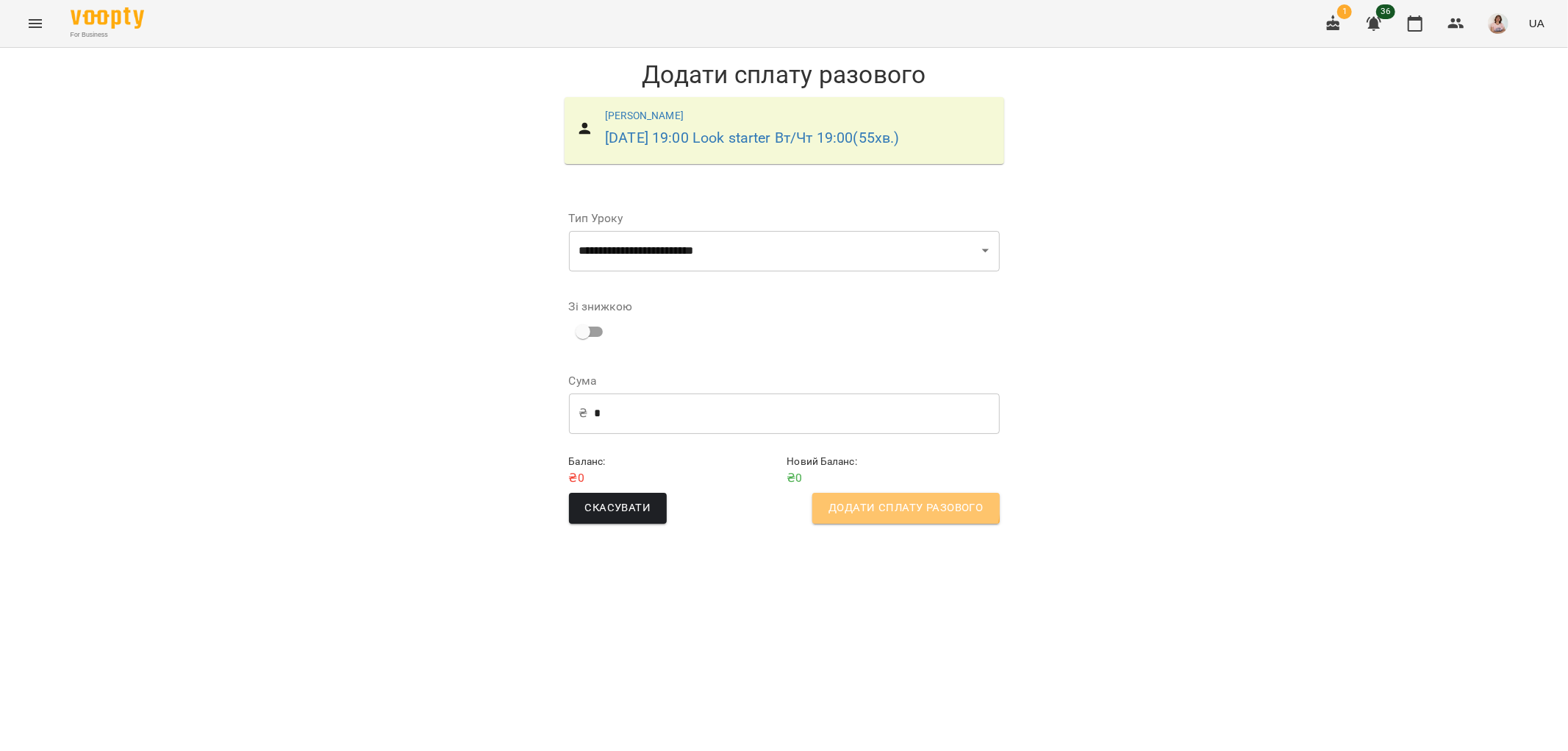
click at [853, 494] on button "Додати сплату разового" at bounding box center [905, 508] width 187 height 31
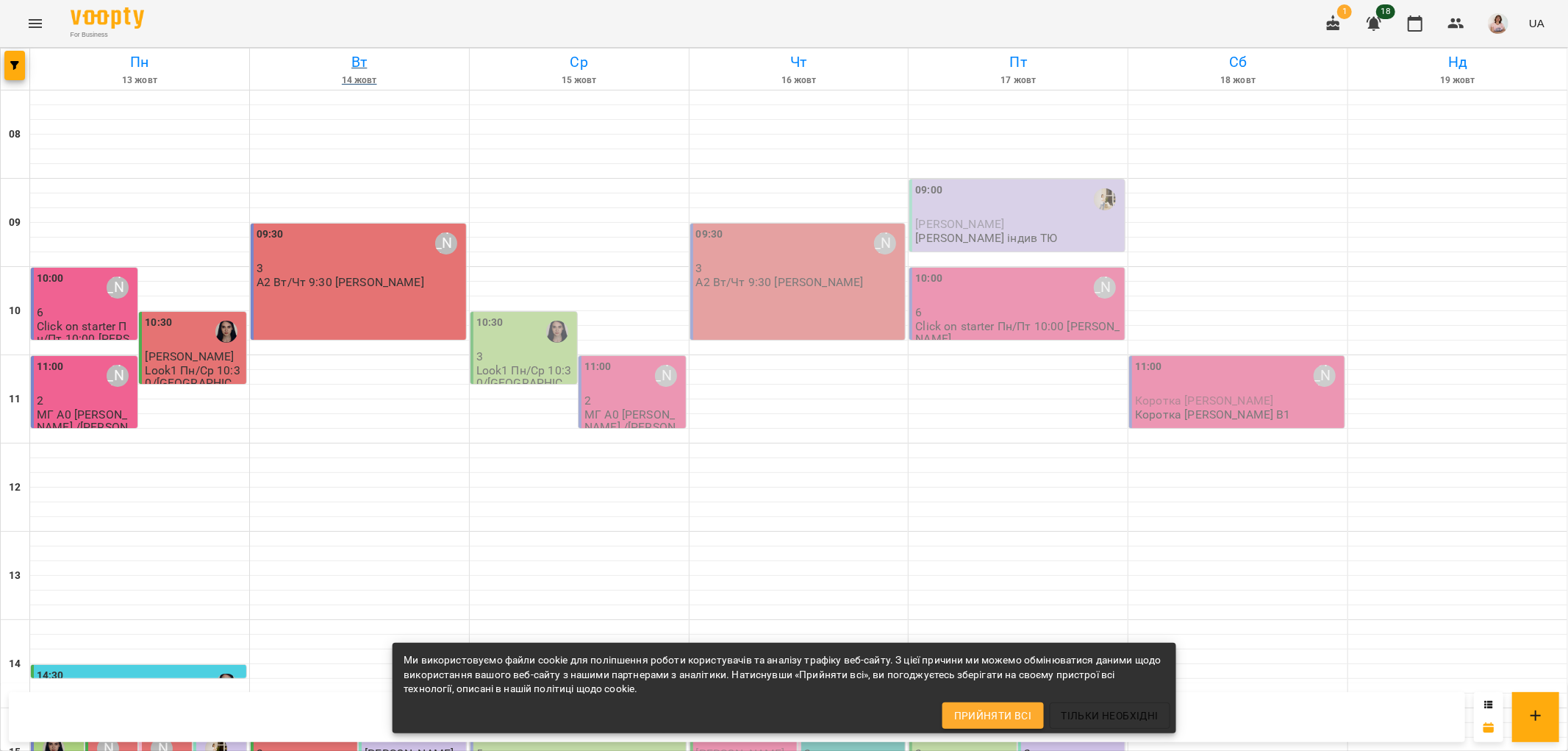
scroll to position [396, 0]
click at [19, 11] on div "For Business 1 18 UA" at bounding box center [784, 23] width 1568 height 47
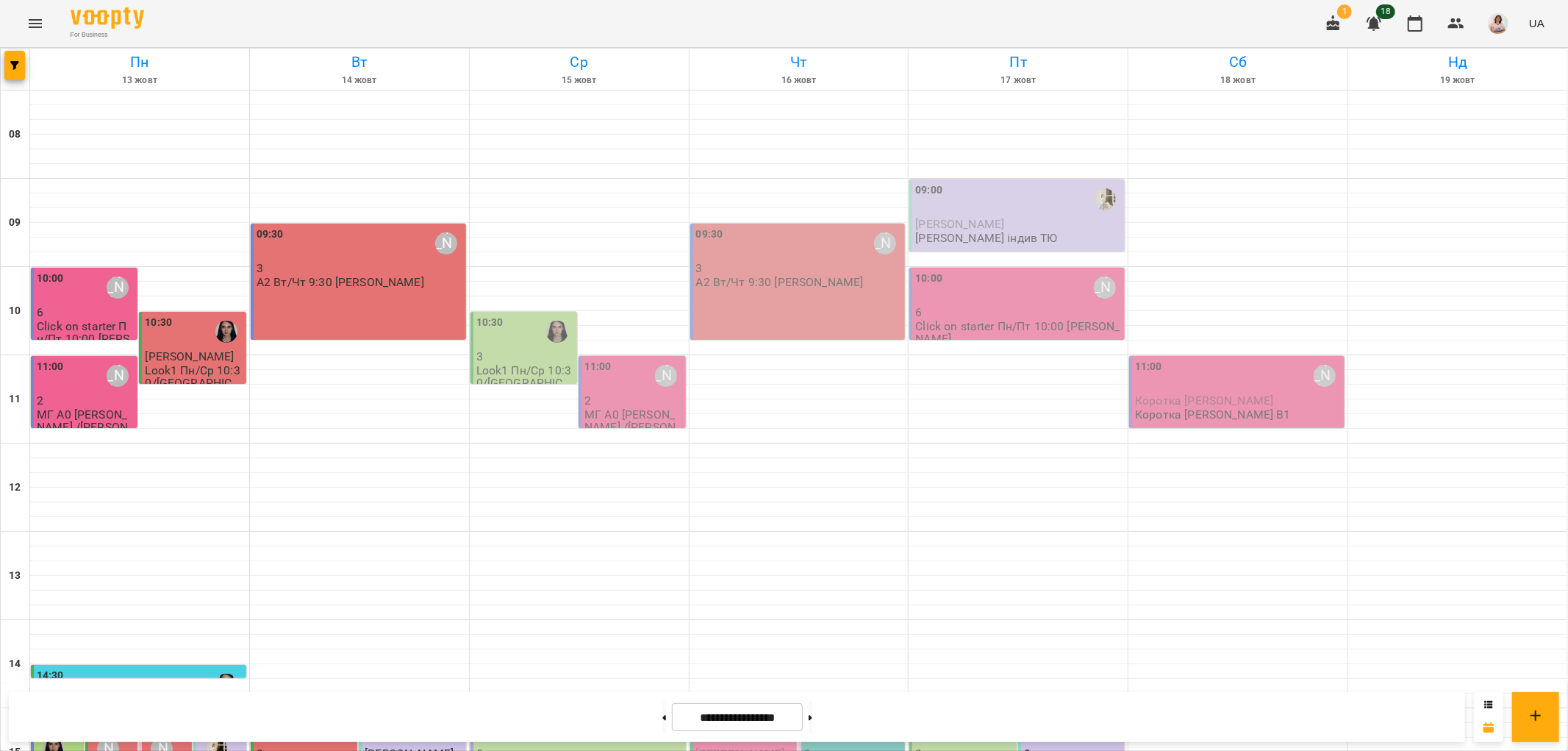
click at [31, 19] on icon "Menu" at bounding box center [35, 24] width 13 height 9
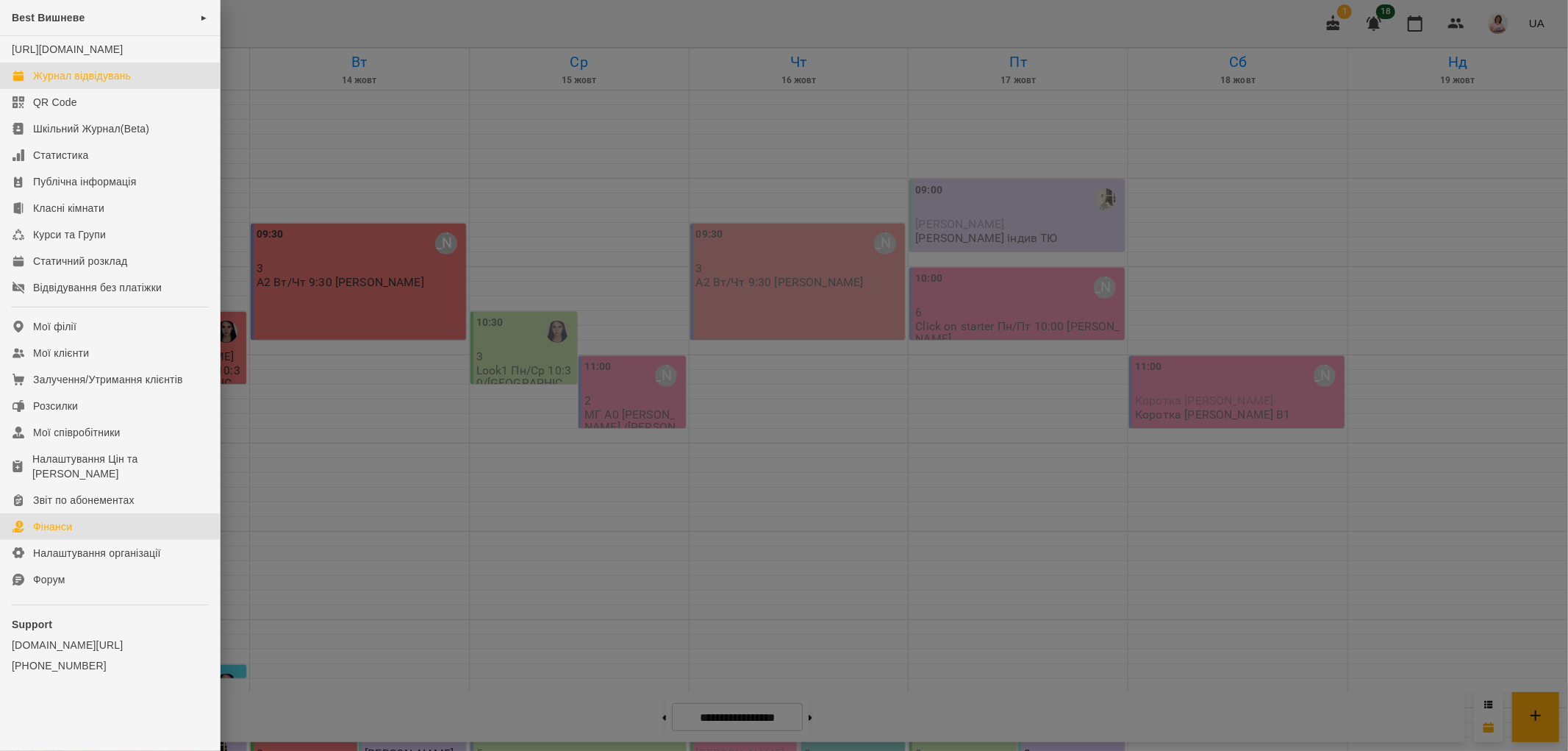
click at [107, 531] on link "Фінанси" at bounding box center [110, 526] width 219 height 26
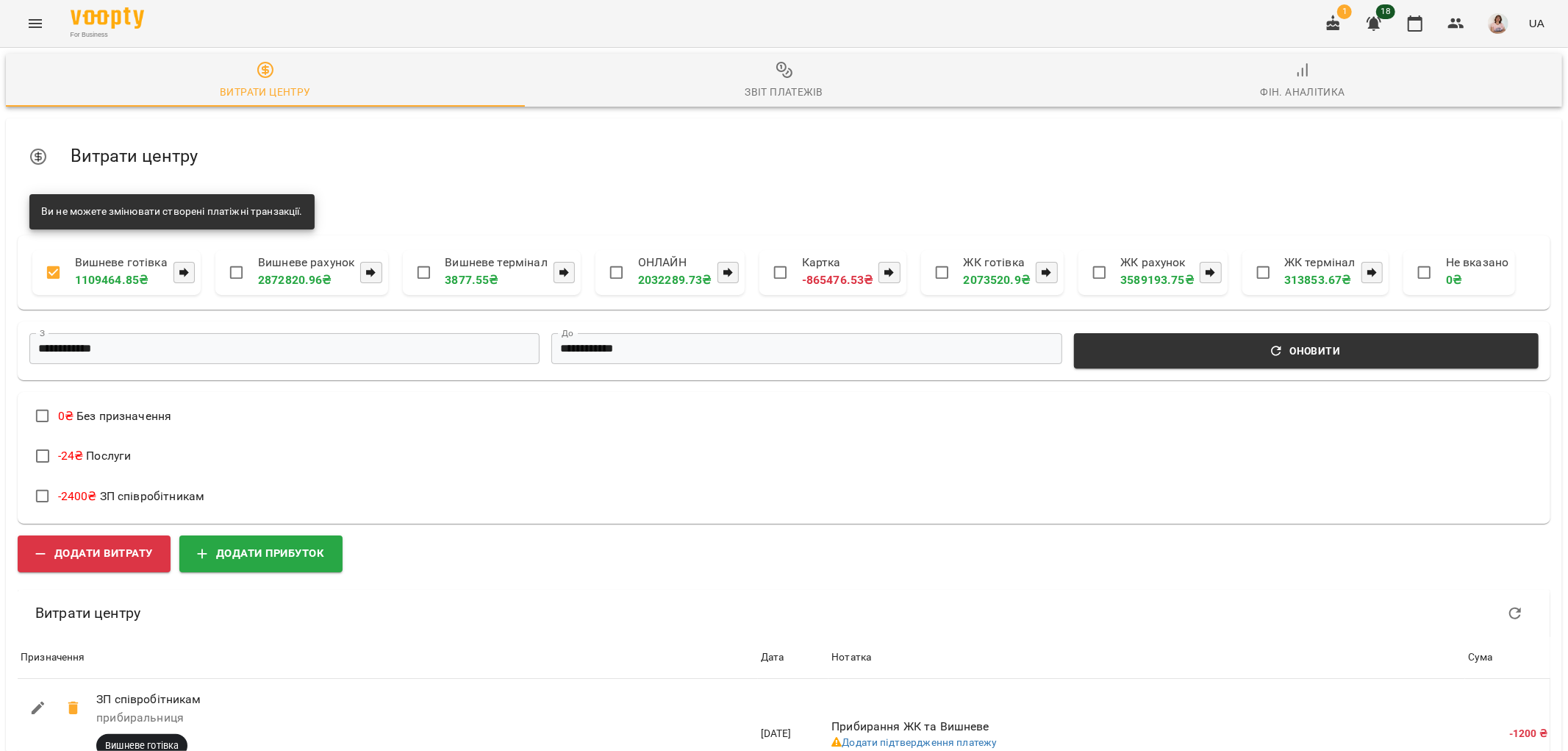
click at [781, 64] on icon "button" at bounding box center [784, 70] width 18 height 18
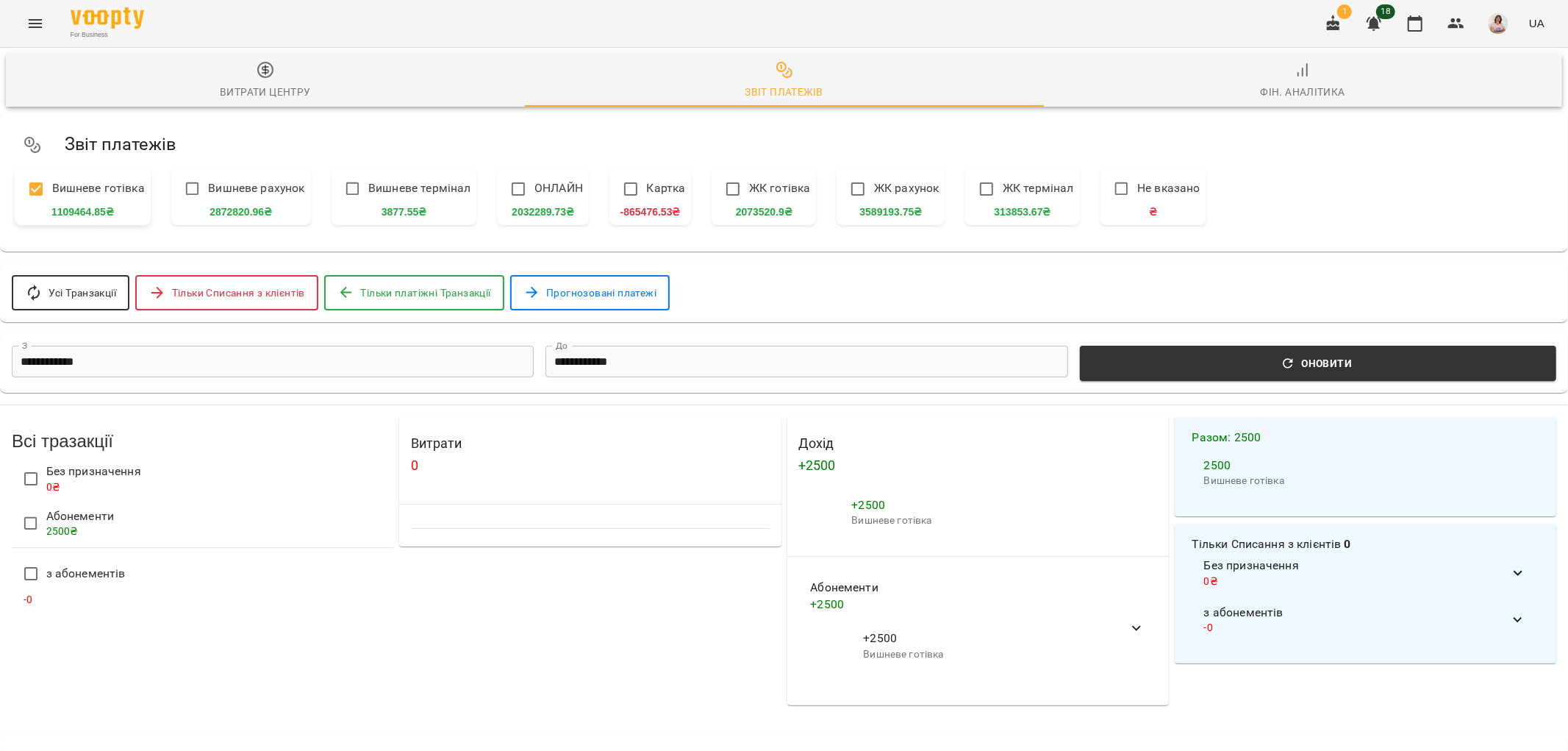
click at [278, 362] on input "**********" at bounding box center [272, 361] width 522 height 31
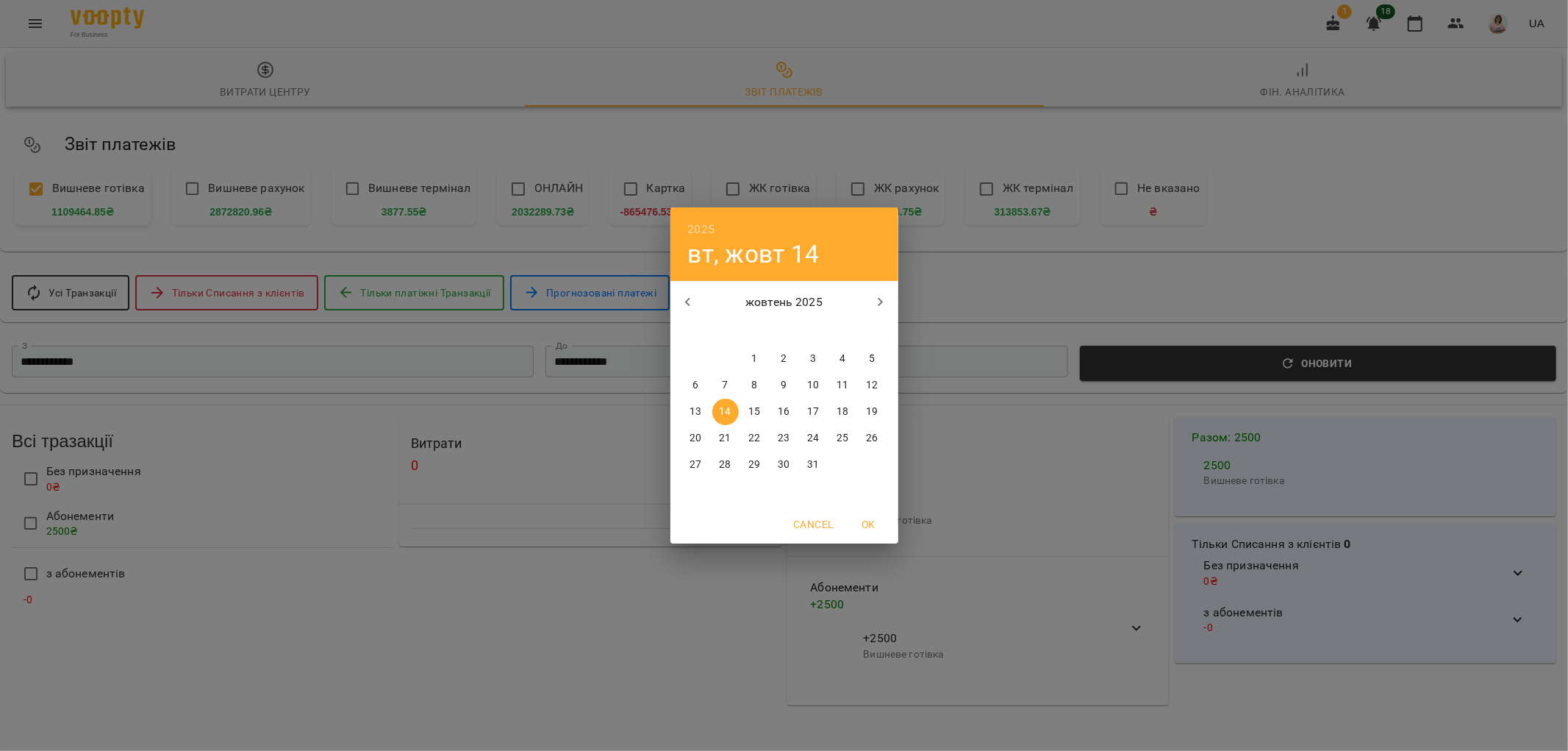
click at [690, 413] on p "13" at bounding box center [696, 412] width 12 height 15
type input "**********"
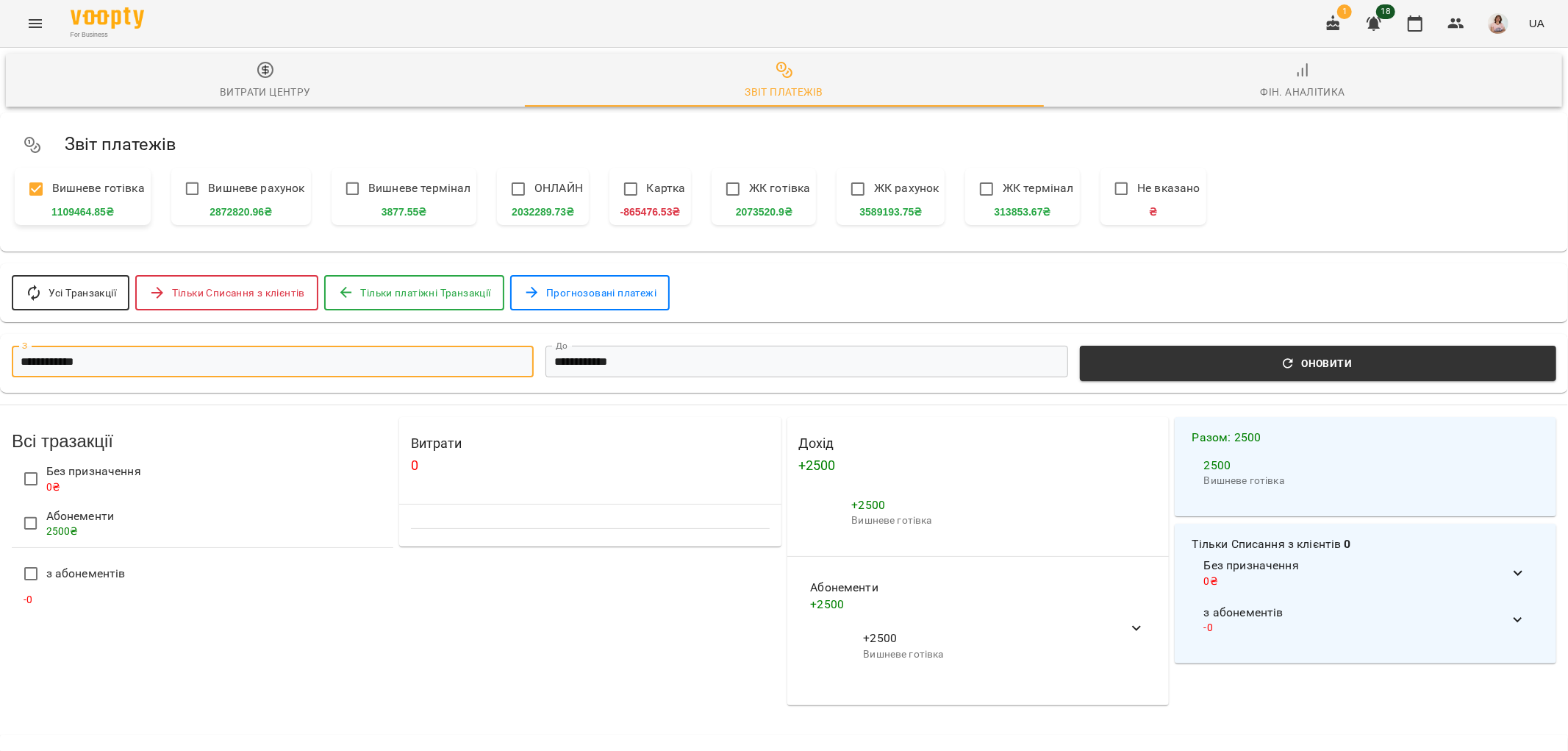
click at [722, 364] on input "**********" at bounding box center [806, 361] width 522 height 31
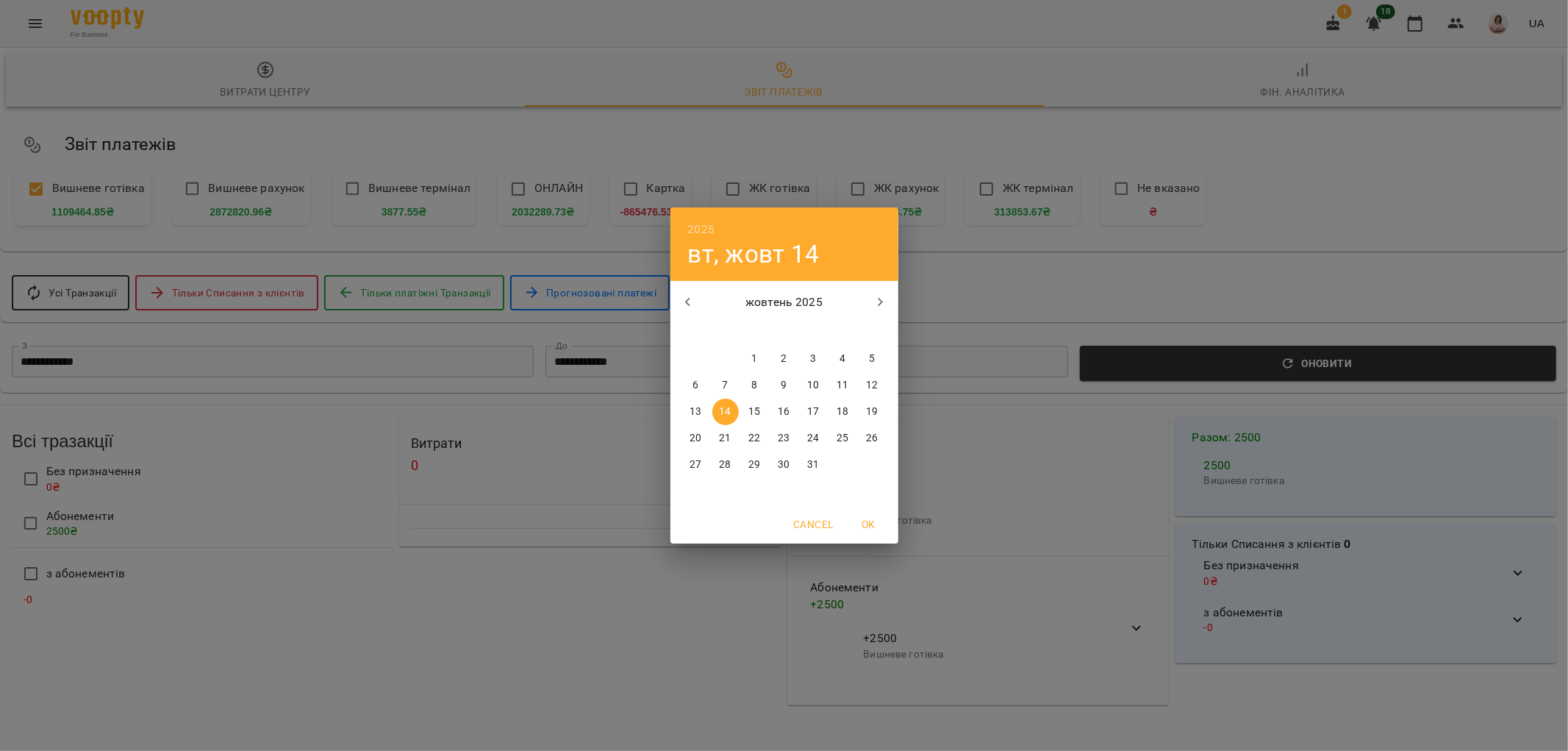
click at [699, 403] on button "13" at bounding box center [696, 411] width 26 height 26
type input "**********"
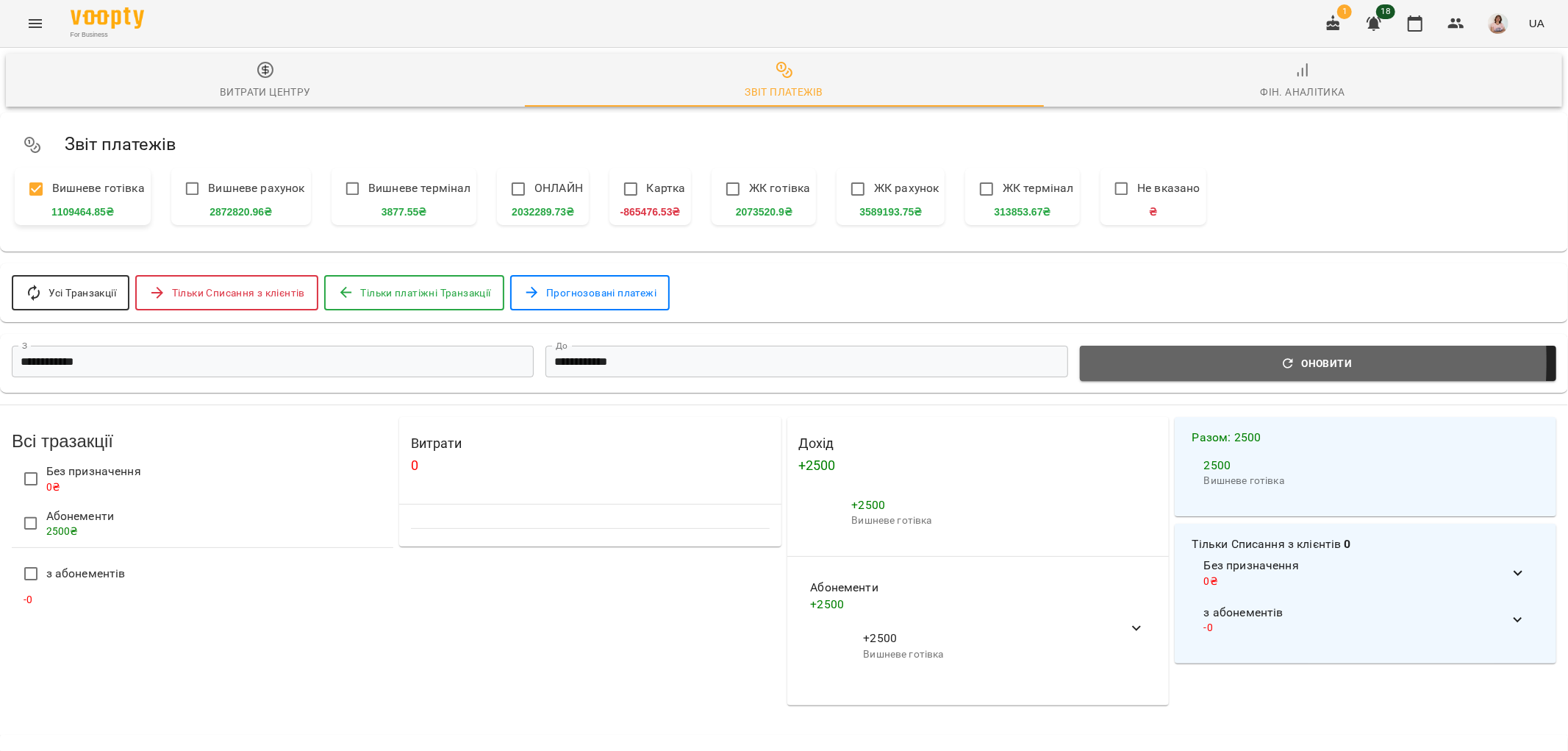
click at [1128, 364] on span "Оновити" at bounding box center [1318, 364] width 459 height 18
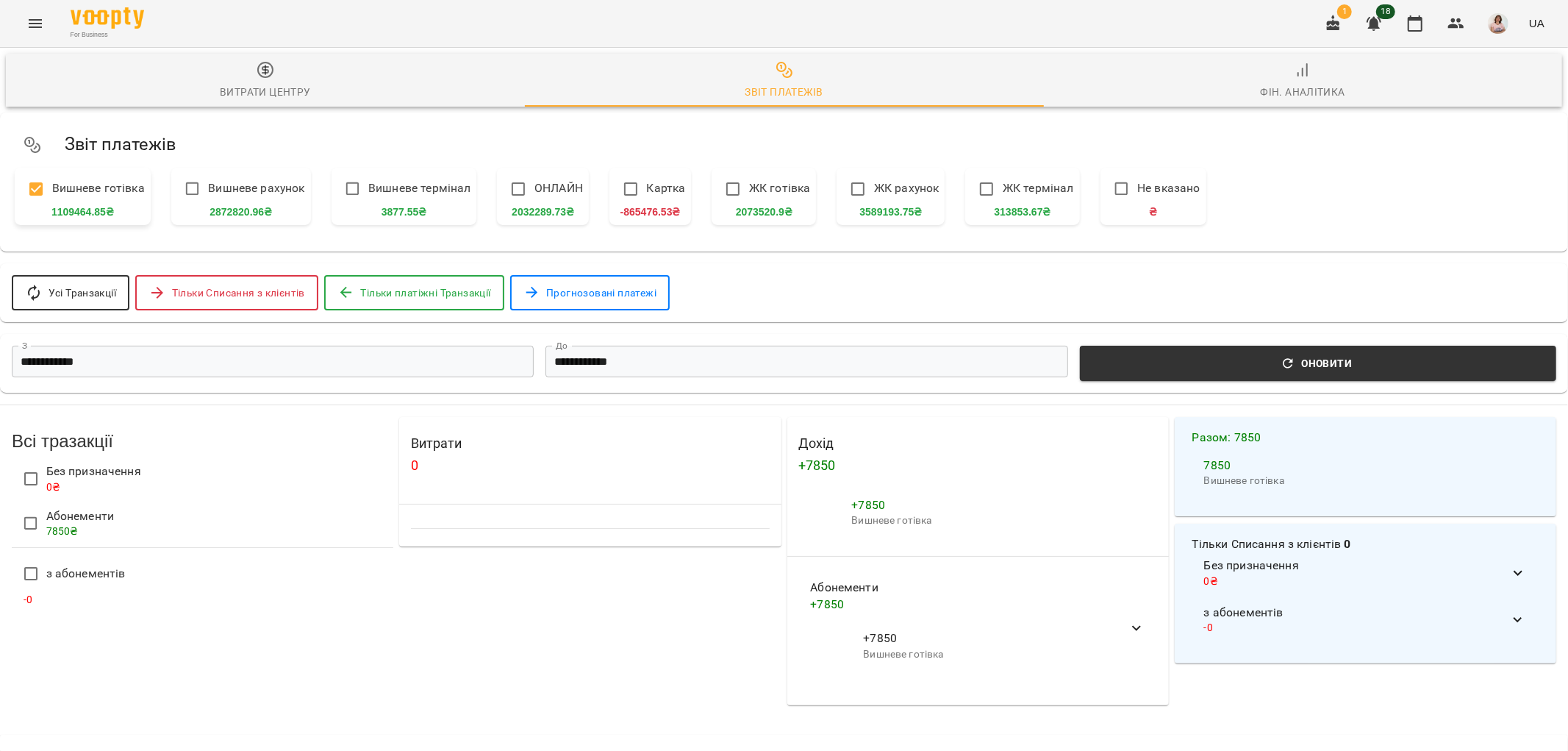
click at [33, 18] on icon "Menu" at bounding box center [35, 24] width 18 height 18
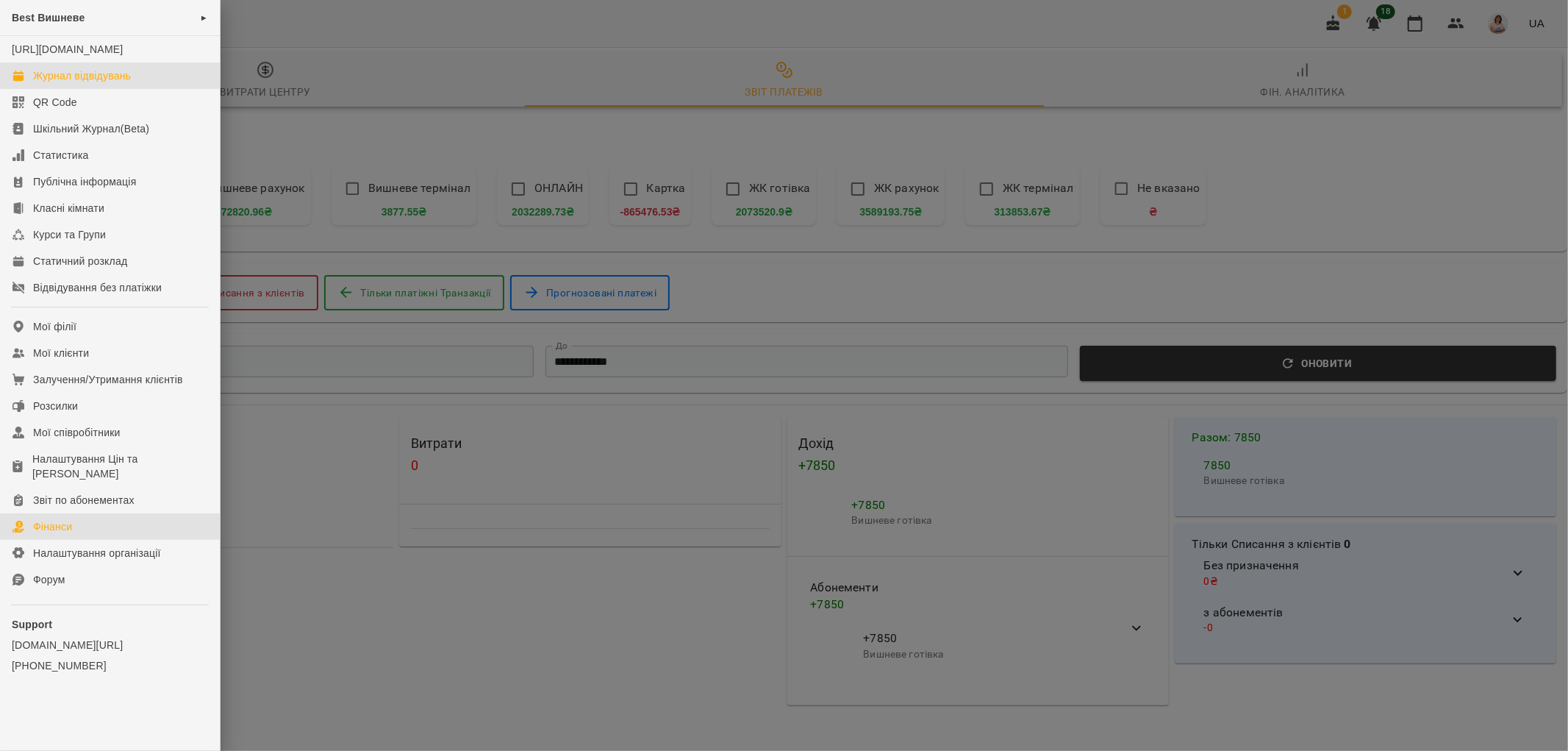
click at [79, 83] on div "Журнал відвідувань" at bounding box center [81, 76] width 98 height 15
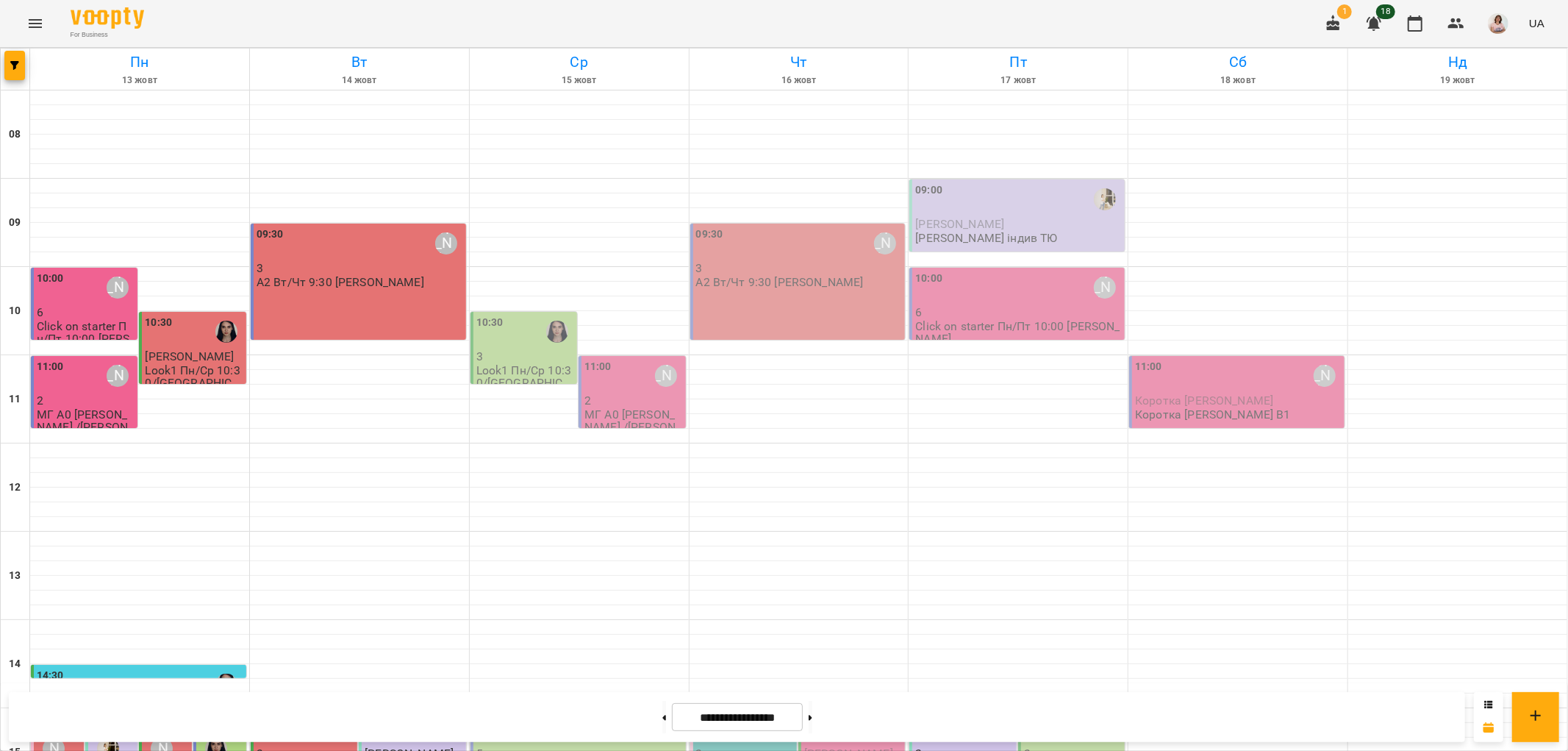
scroll to position [408, 0]
click at [120, 732] on div at bounding box center [107, 748] width 34 height 34
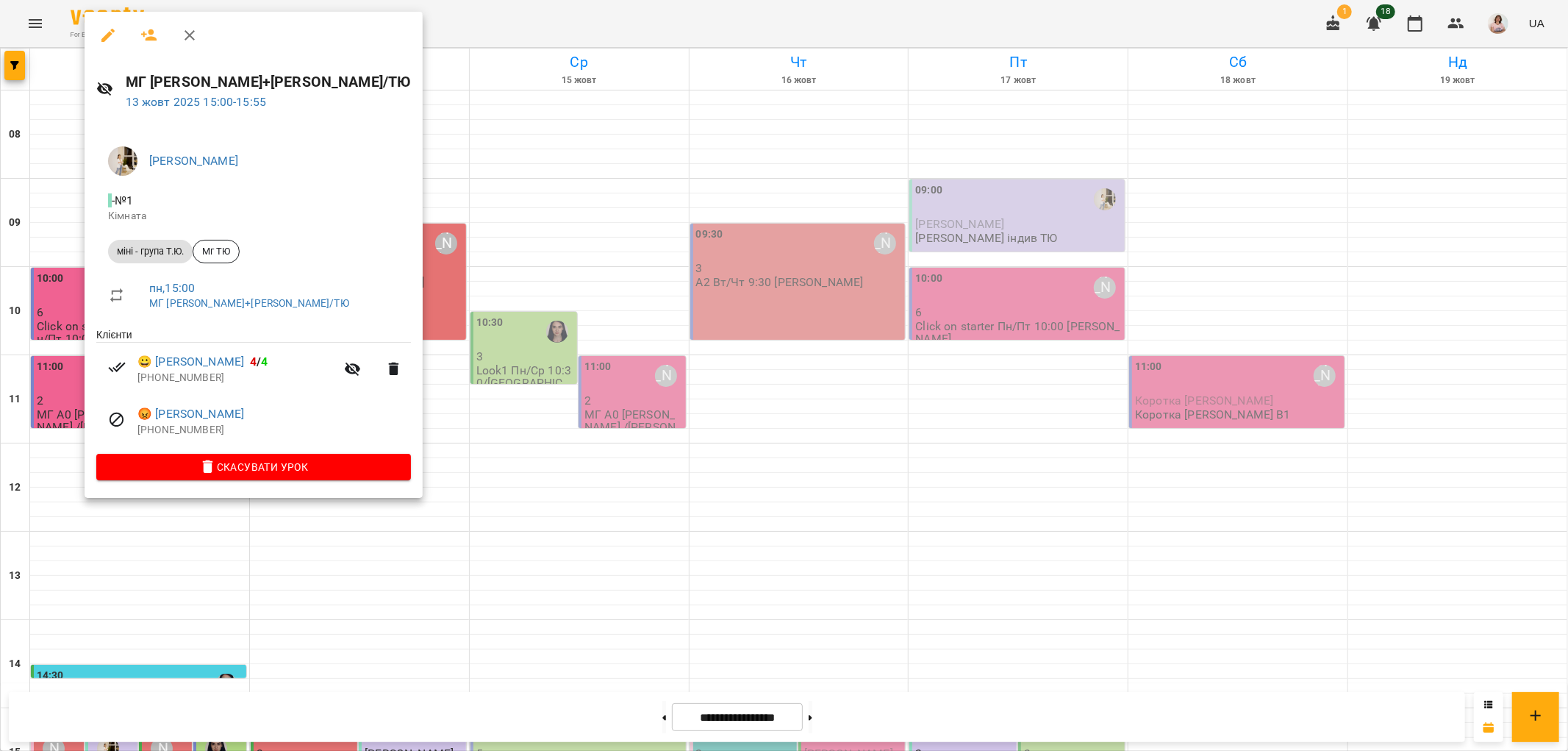
click at [445, 343] on div at bounding box center [784, 376] width 1568 height 751
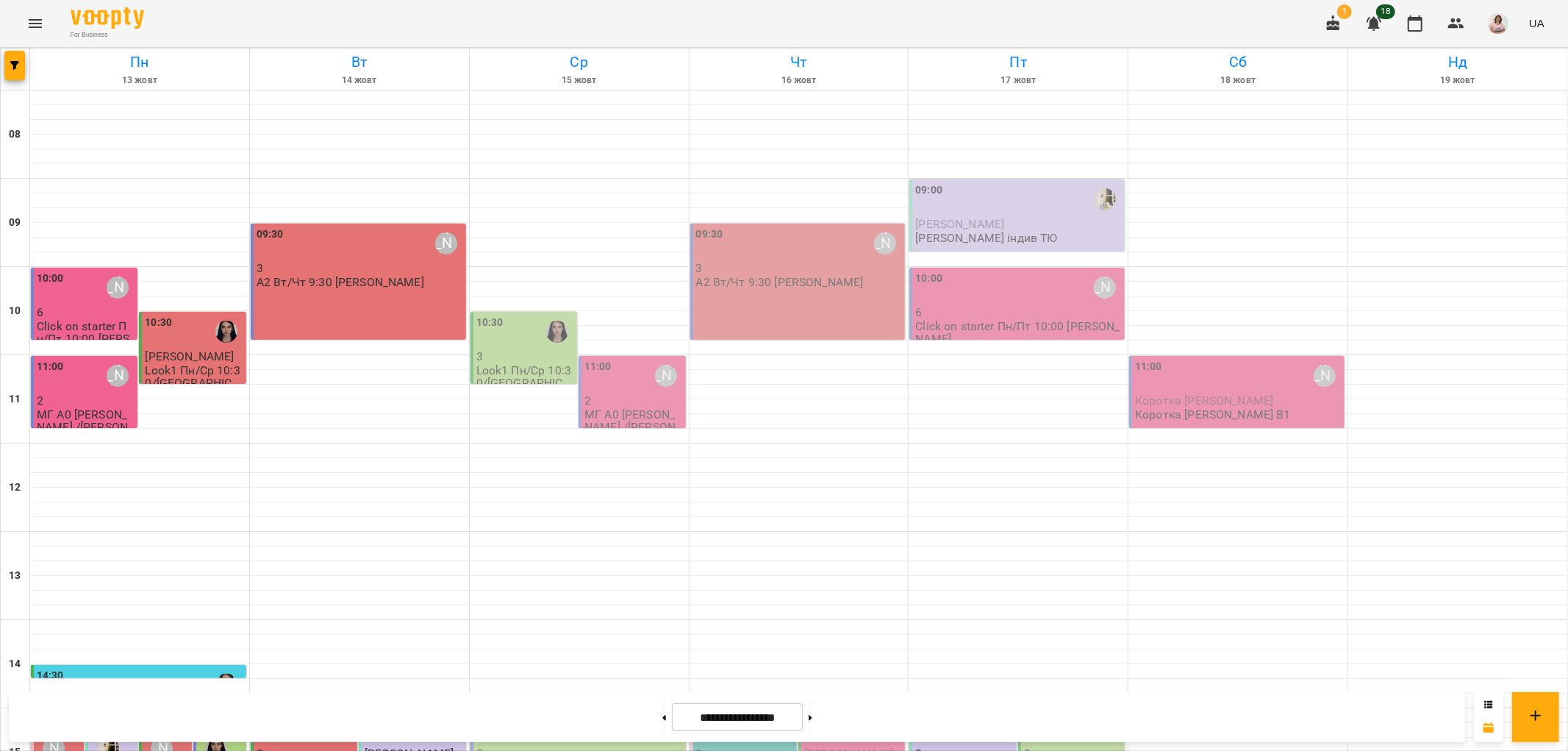
click at [329, 711] on div at bounding box center [337, 728] width 34 height 34
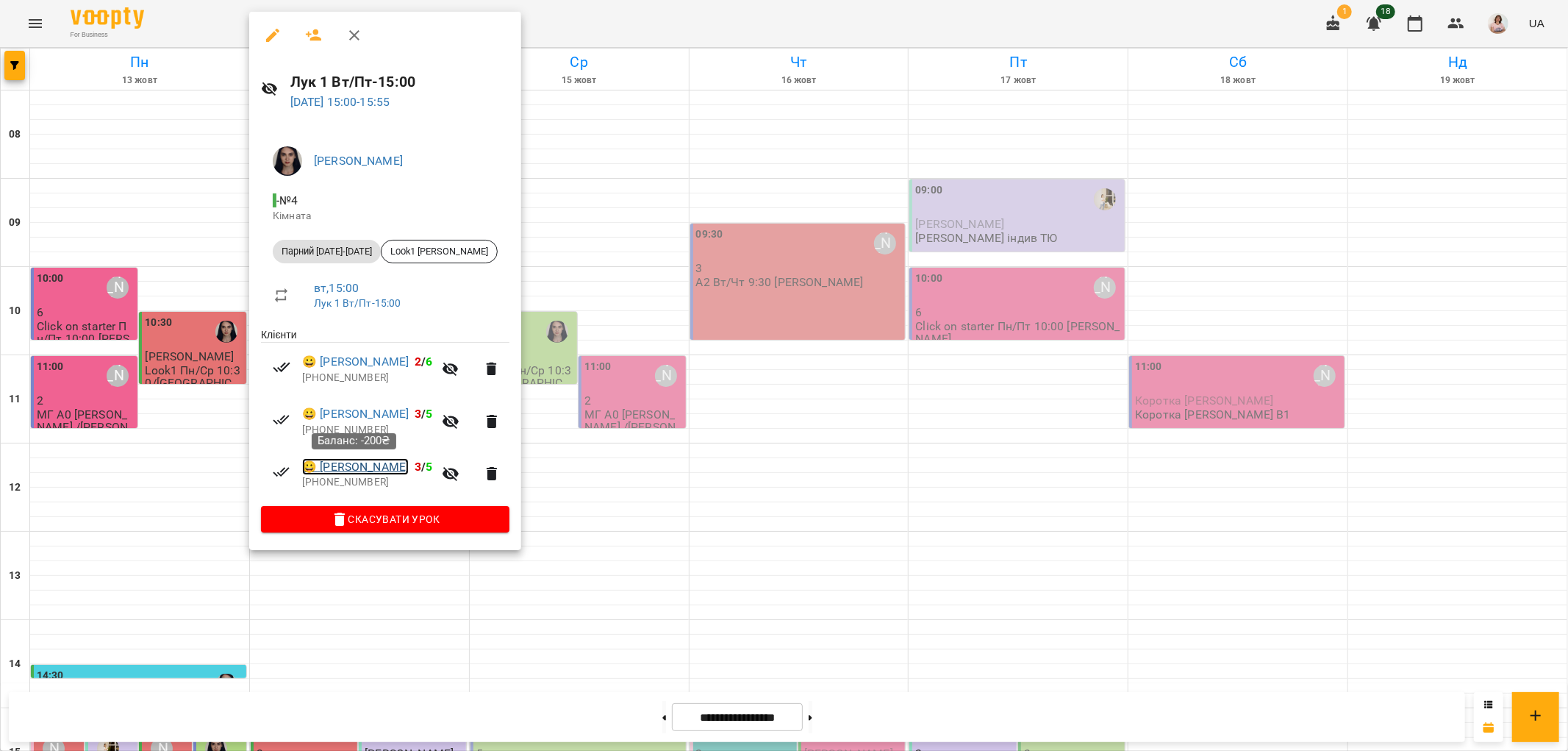
click at [337, 461] on link "😀 Бєлясник Діма" at bounding box center [355, 467] width 107 height 18
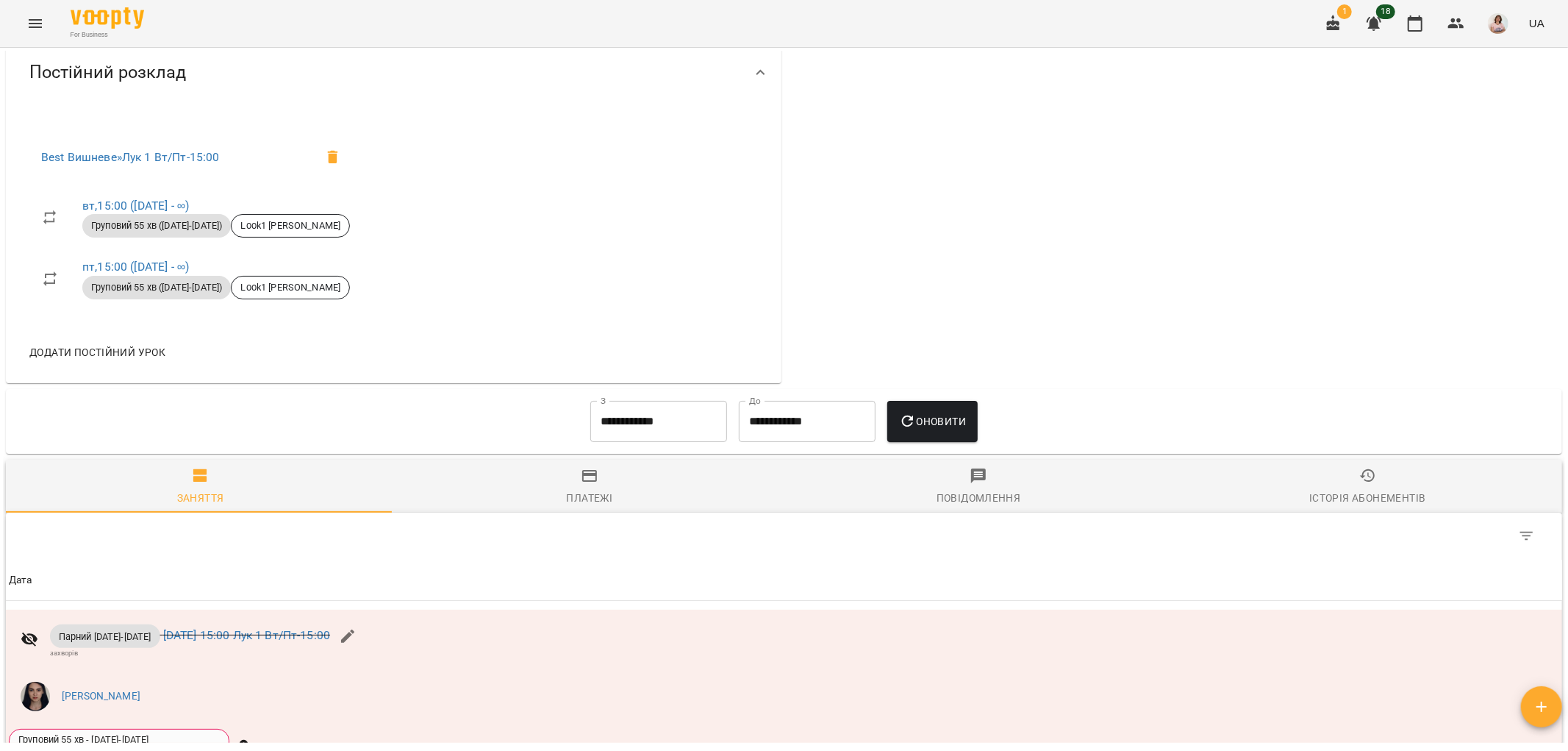
scroll to position [899, 0]
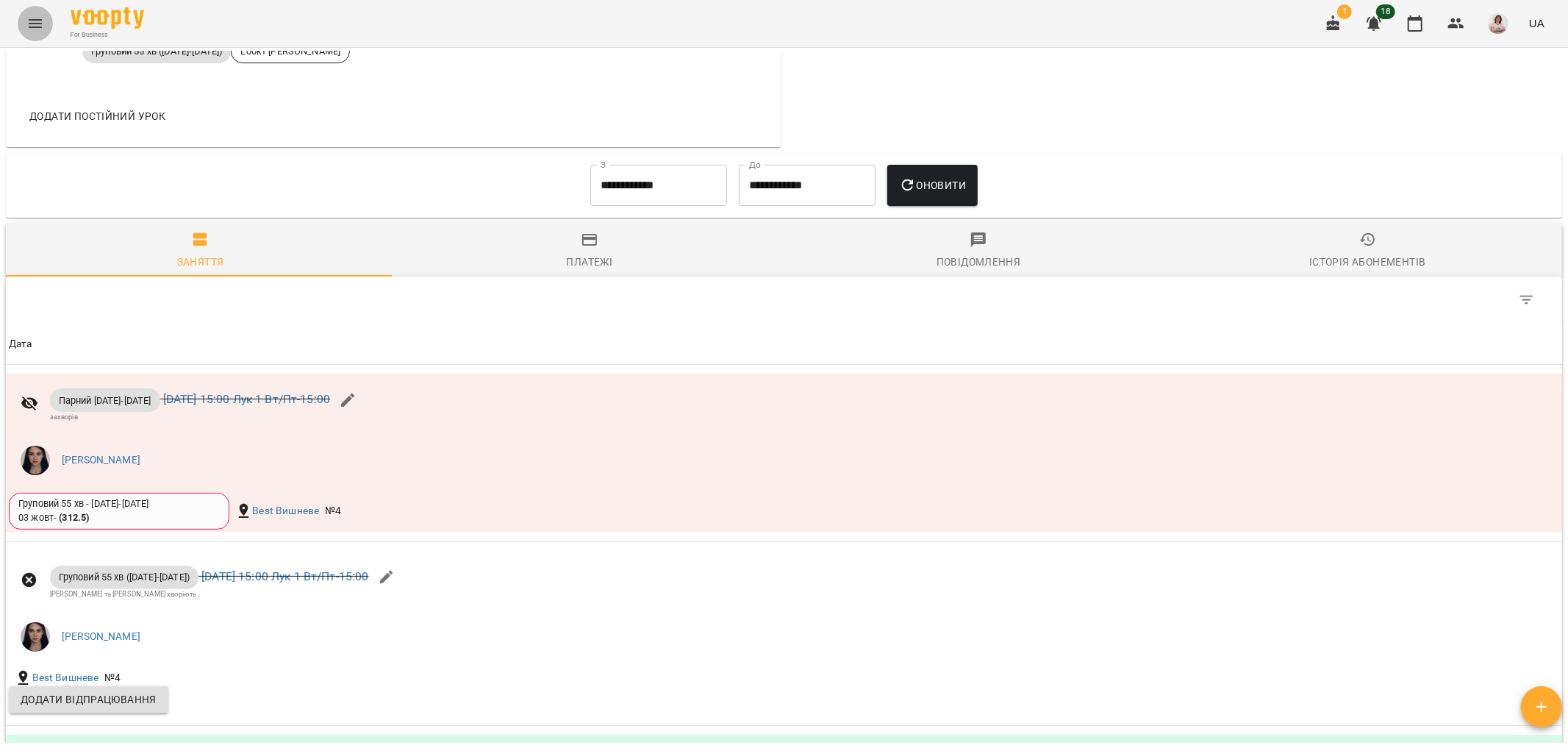
click at [26, 18] on icon "Menu" at bounding box center [35, 24] width 18 height 18
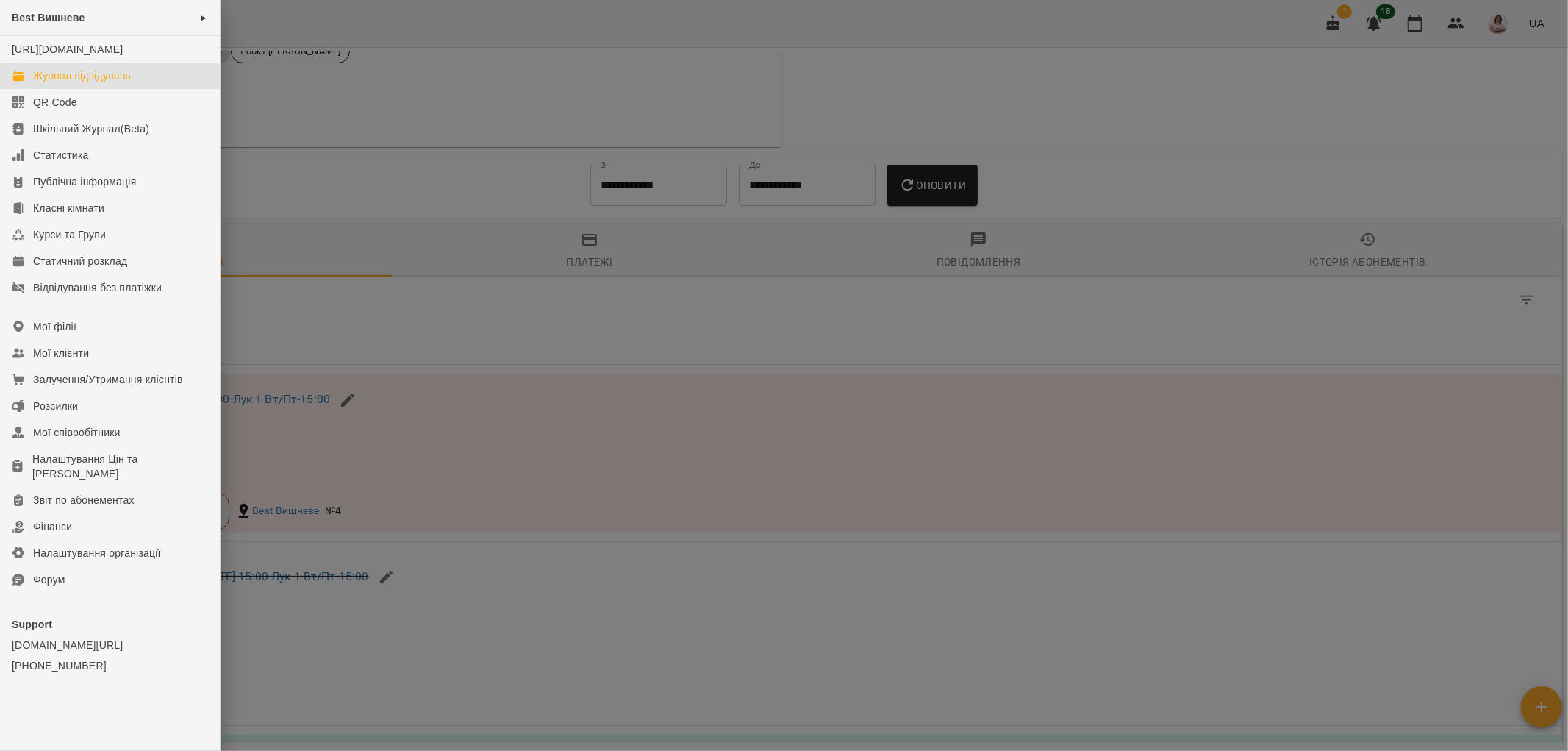
click at [50, 83] on div "Журнал відвідувань" at bounding box center [81, 76] width 98 height 15
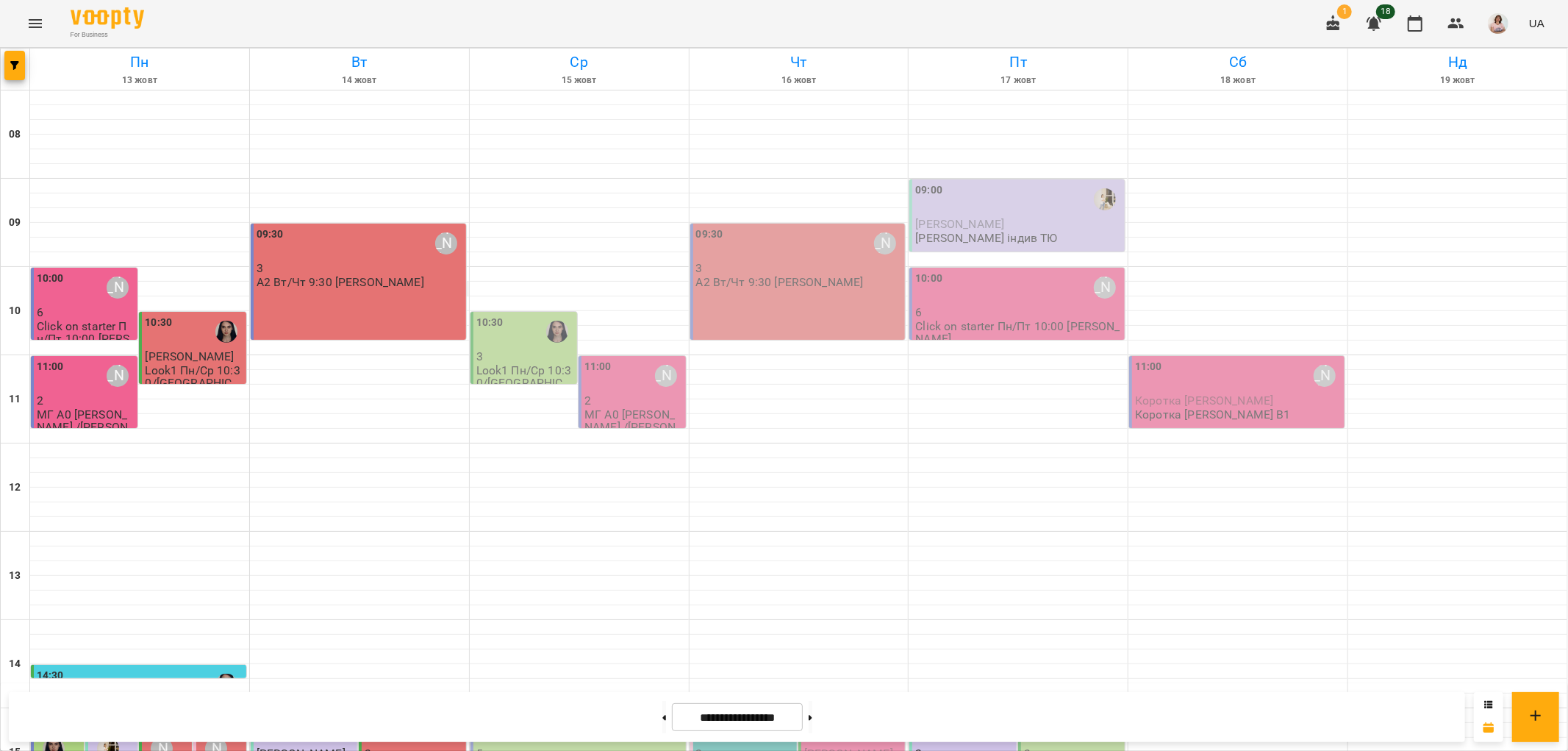
click at [424, 287] on div "09:30 Ольга Шинкаренко 3 А2 Вт/Чт 9:30 Оля" at bounding box center [360, 258] width 207 height 63
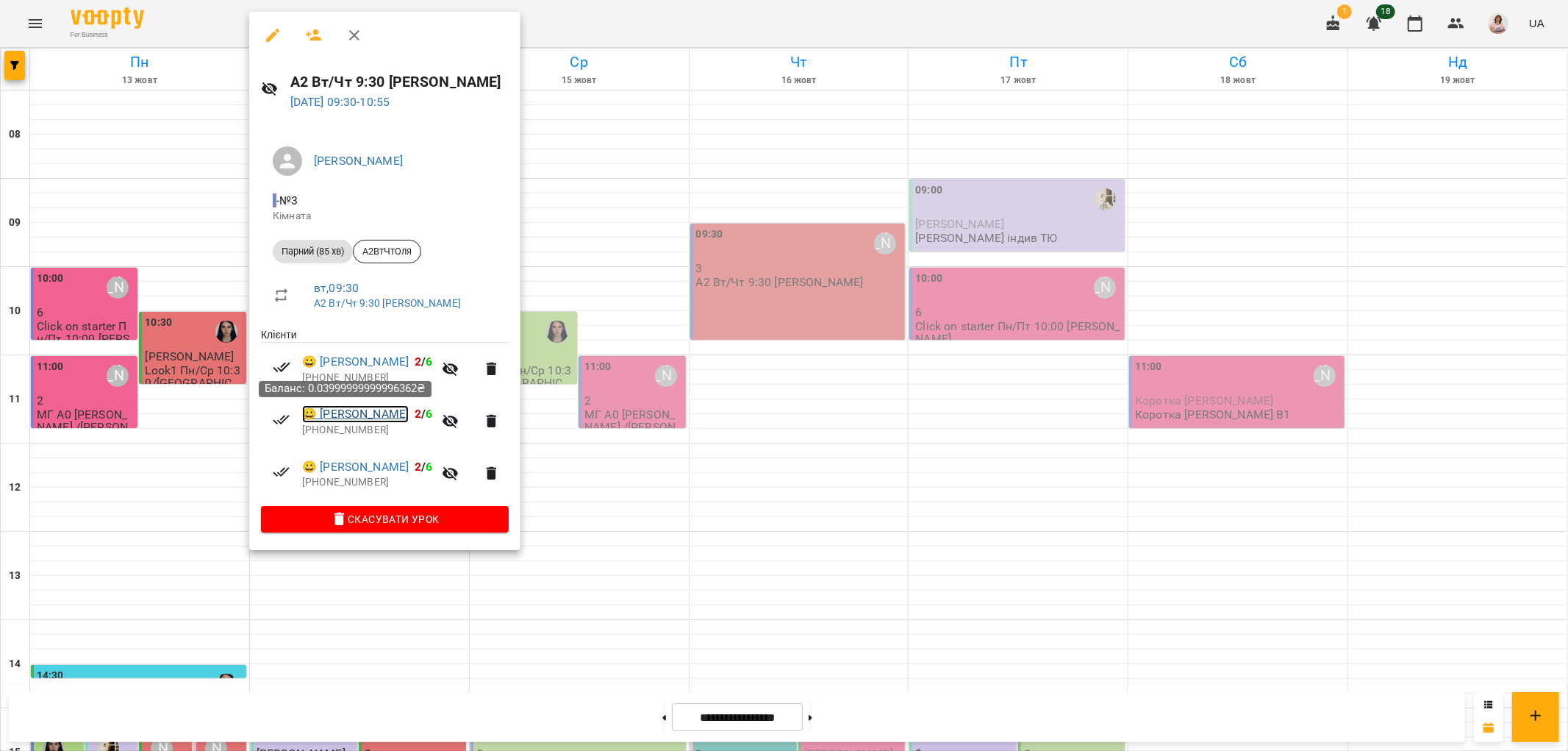
click at [382, 412] on link "😀 Прізюк Кіріл" at bounding box center [355, 414] width 107 height 18
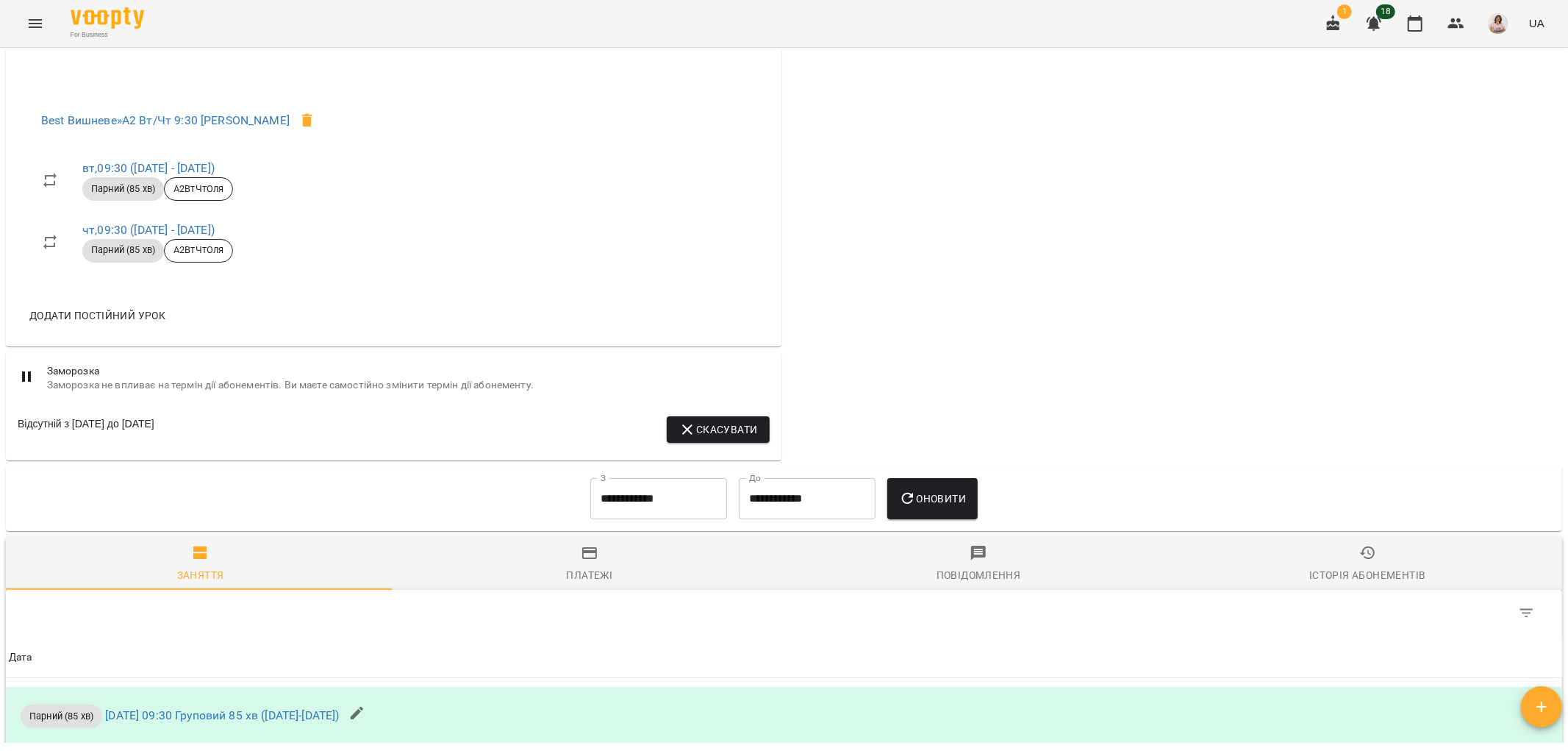
scroll to position [653, 0]
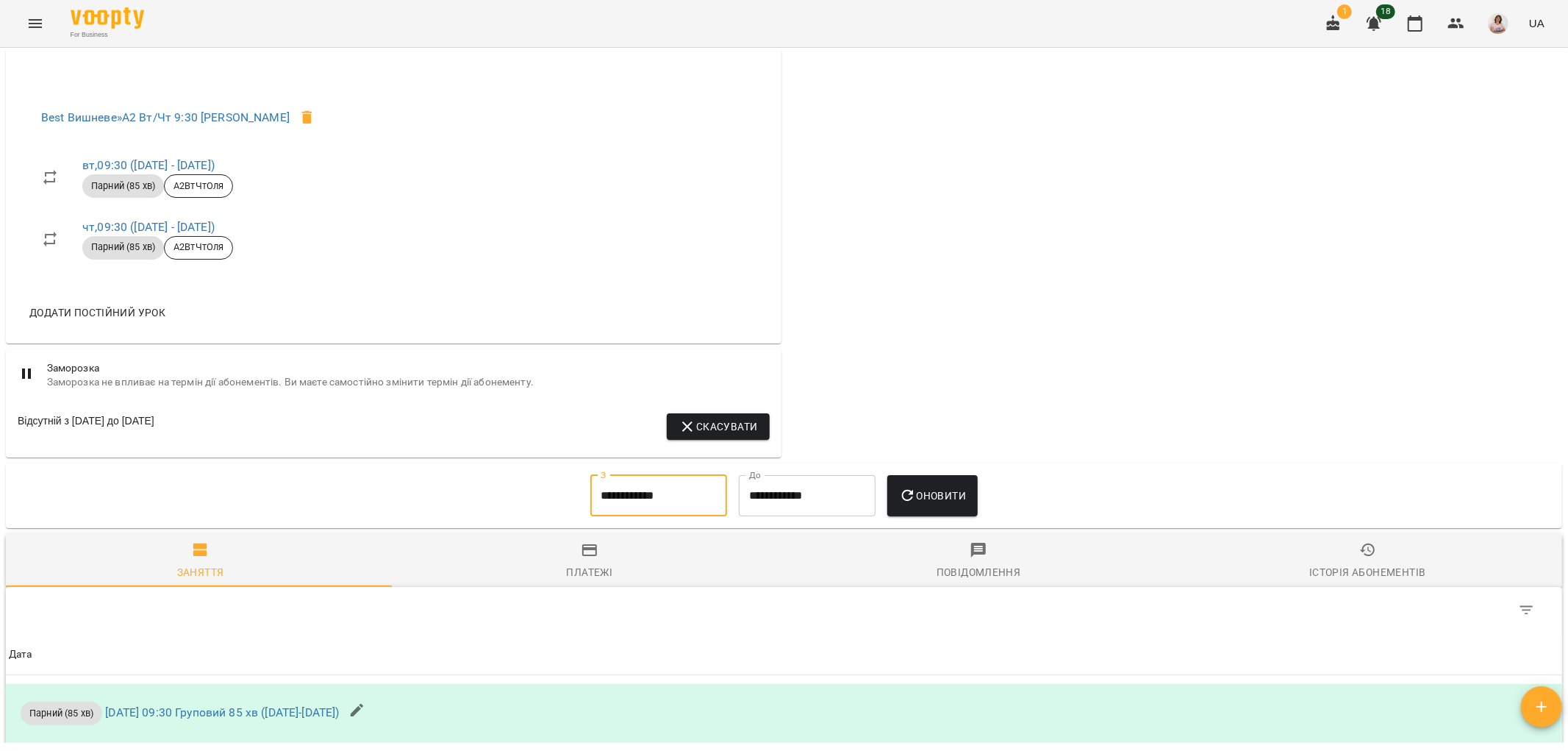
click at [663, 502] on input "**********" at bounding box center [658, 495] width 137 height 41
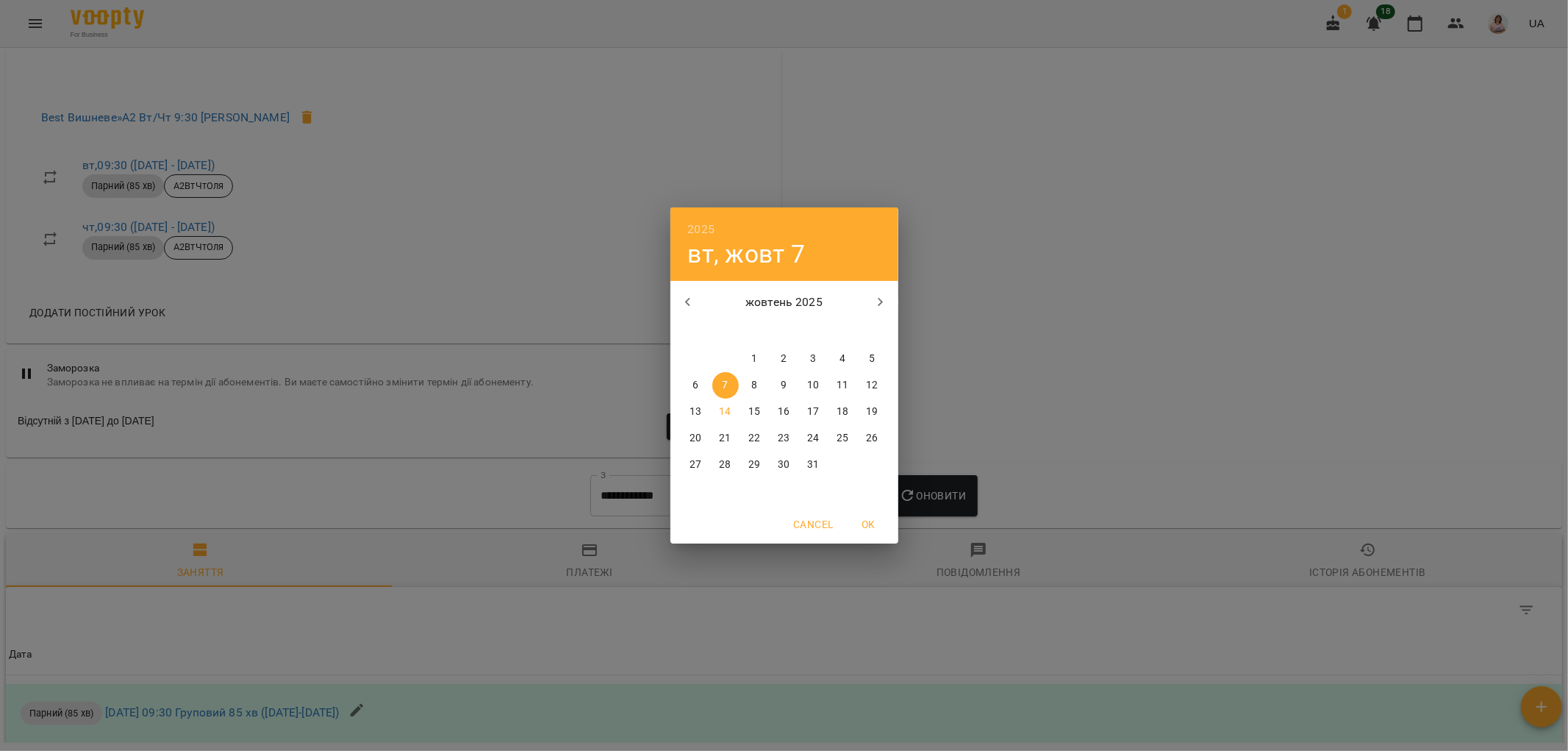
click at [690, 299] on icon "button" at bounding box center [688, 302] width 18 height 18
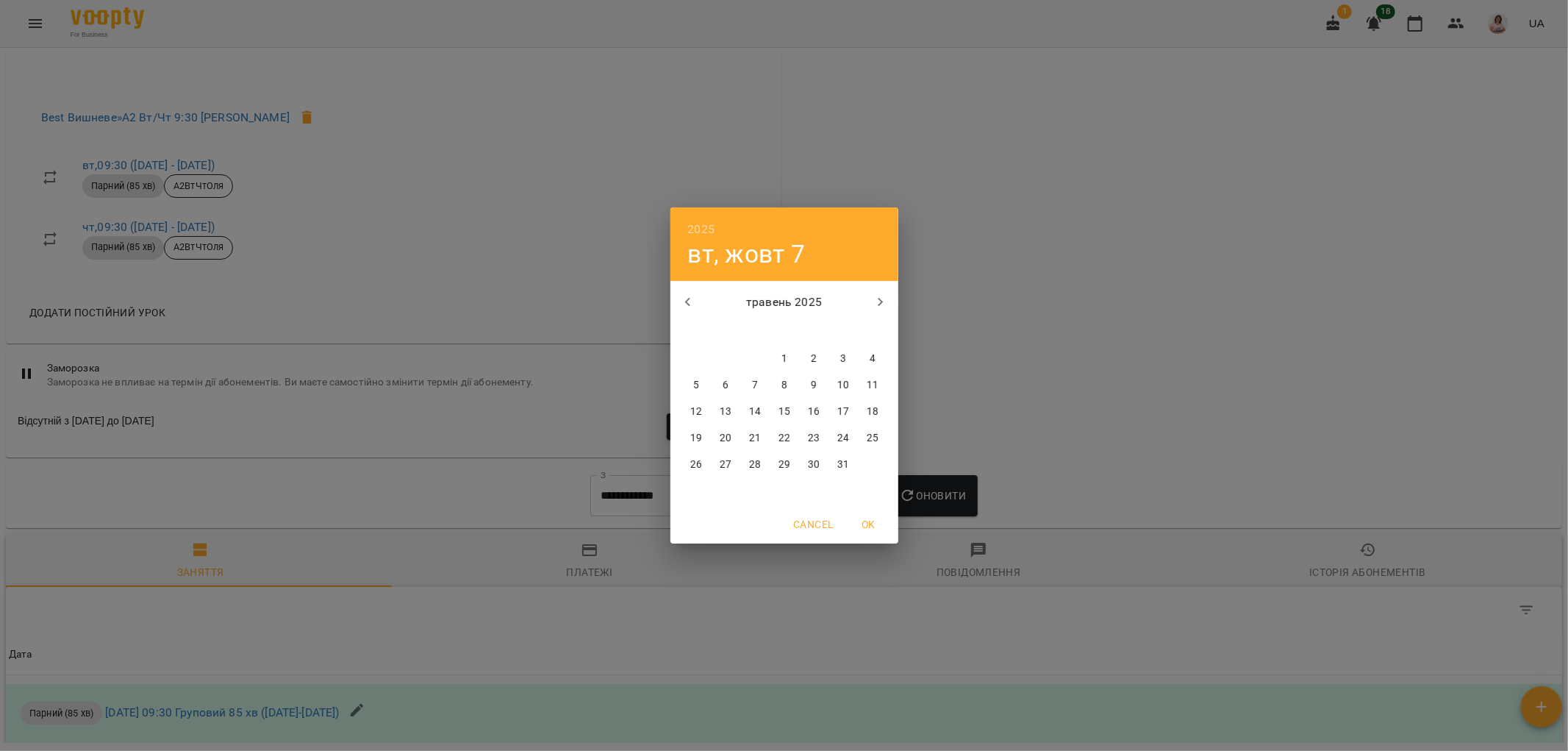
click at [690, 299] on icon "button" at bounding box center [688, 302] width 18 height 18
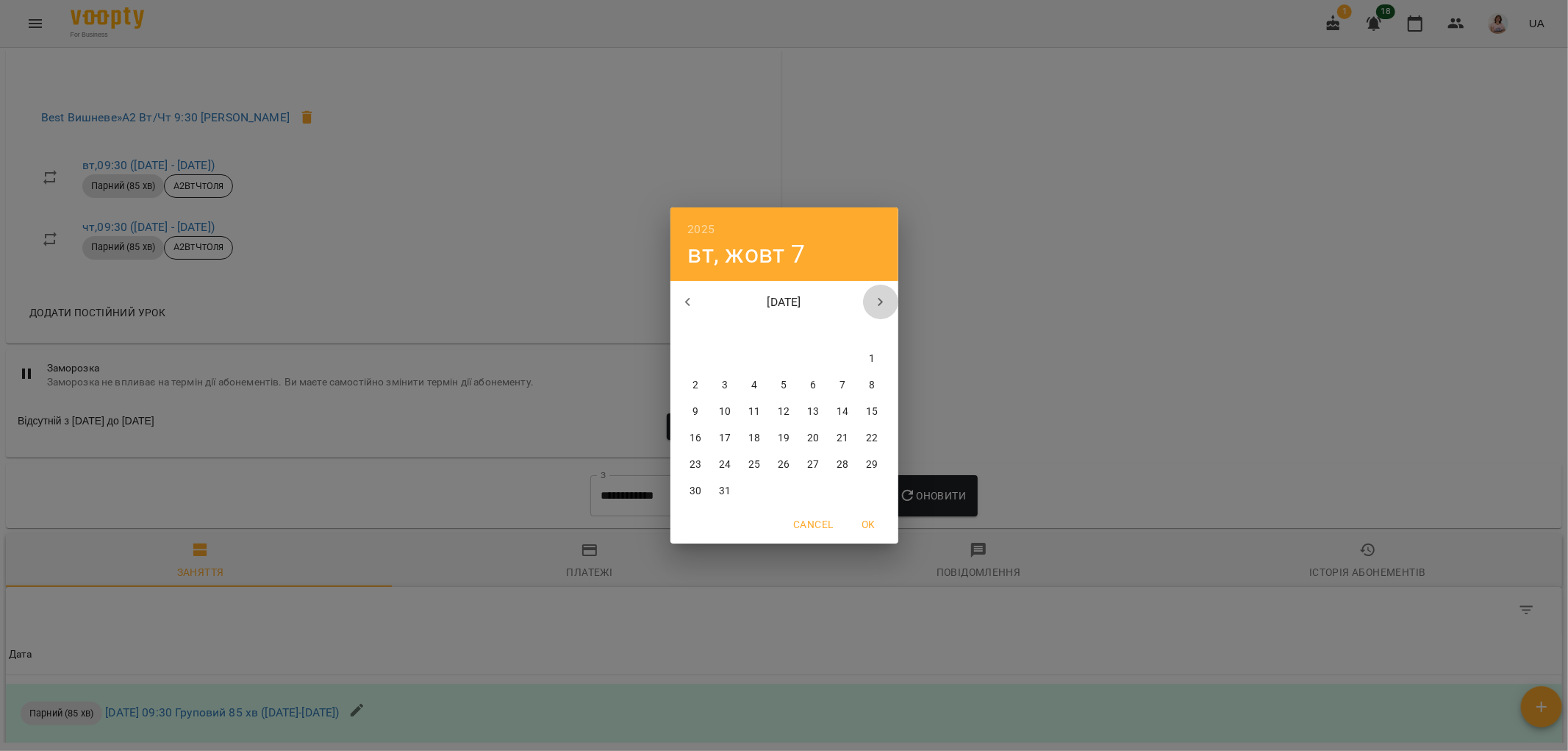
click at [877, 313] on button "button" at bounding box center [880, 302] width 35 height 35
click at [765, 355] on span "1" at bounding box center [755, 359] width 26 height 15
type input "**********"
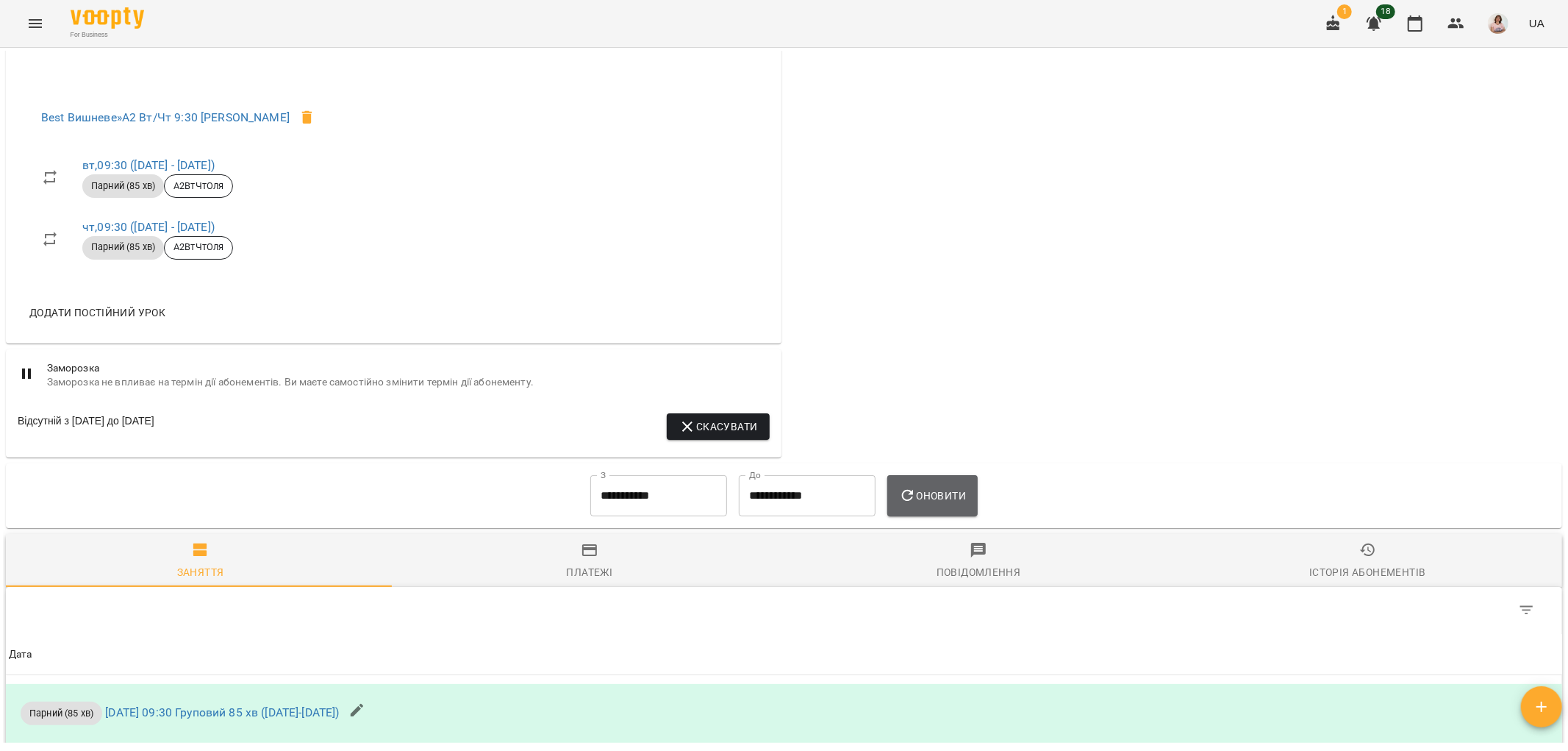
click at [944, 502] on span "Оновити" at bounding box center [933, 496] width 67 height 18
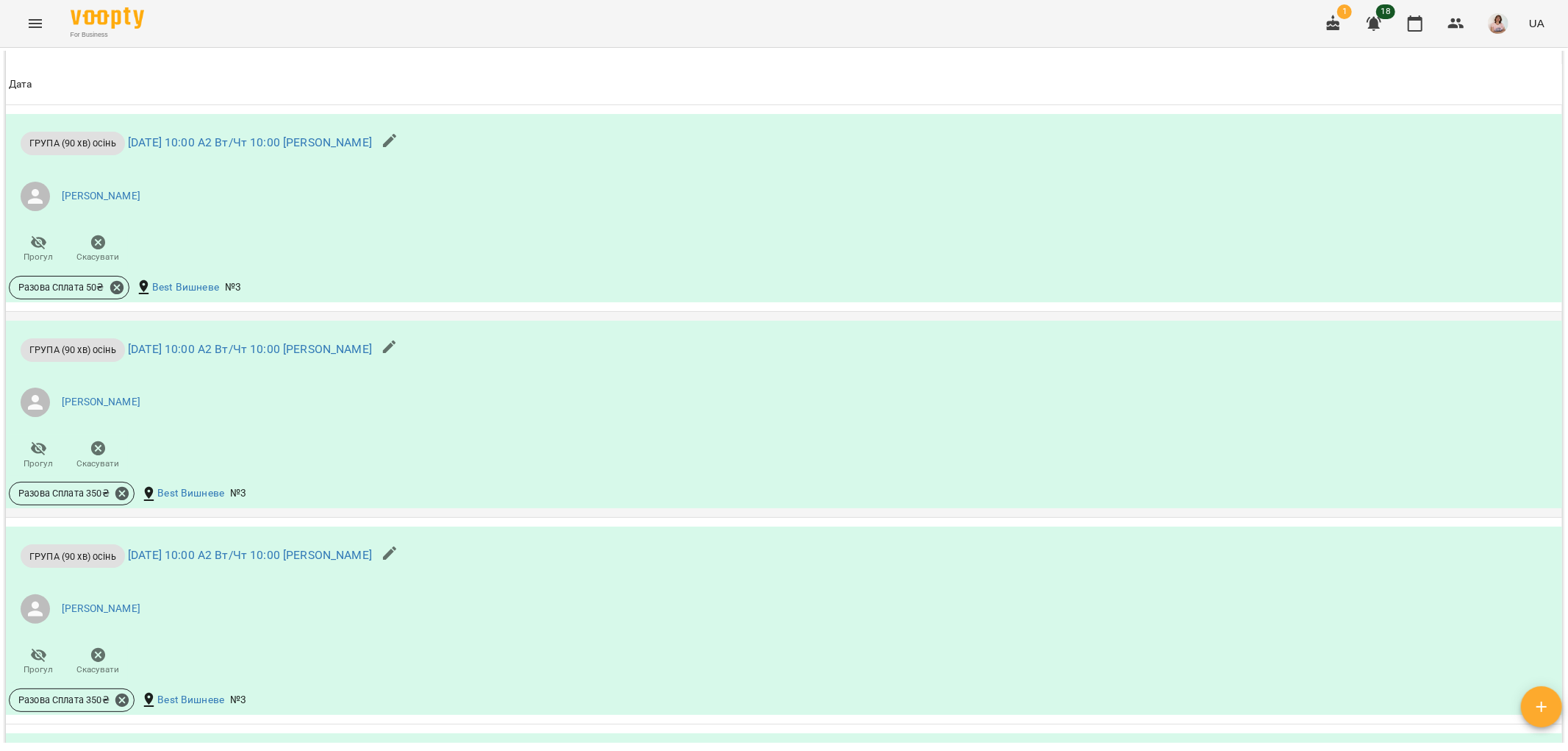
scroll to position [1225, 0]
click at [28, 8] on button "Menu" at bounding box center [35, 23] width 35 height 35
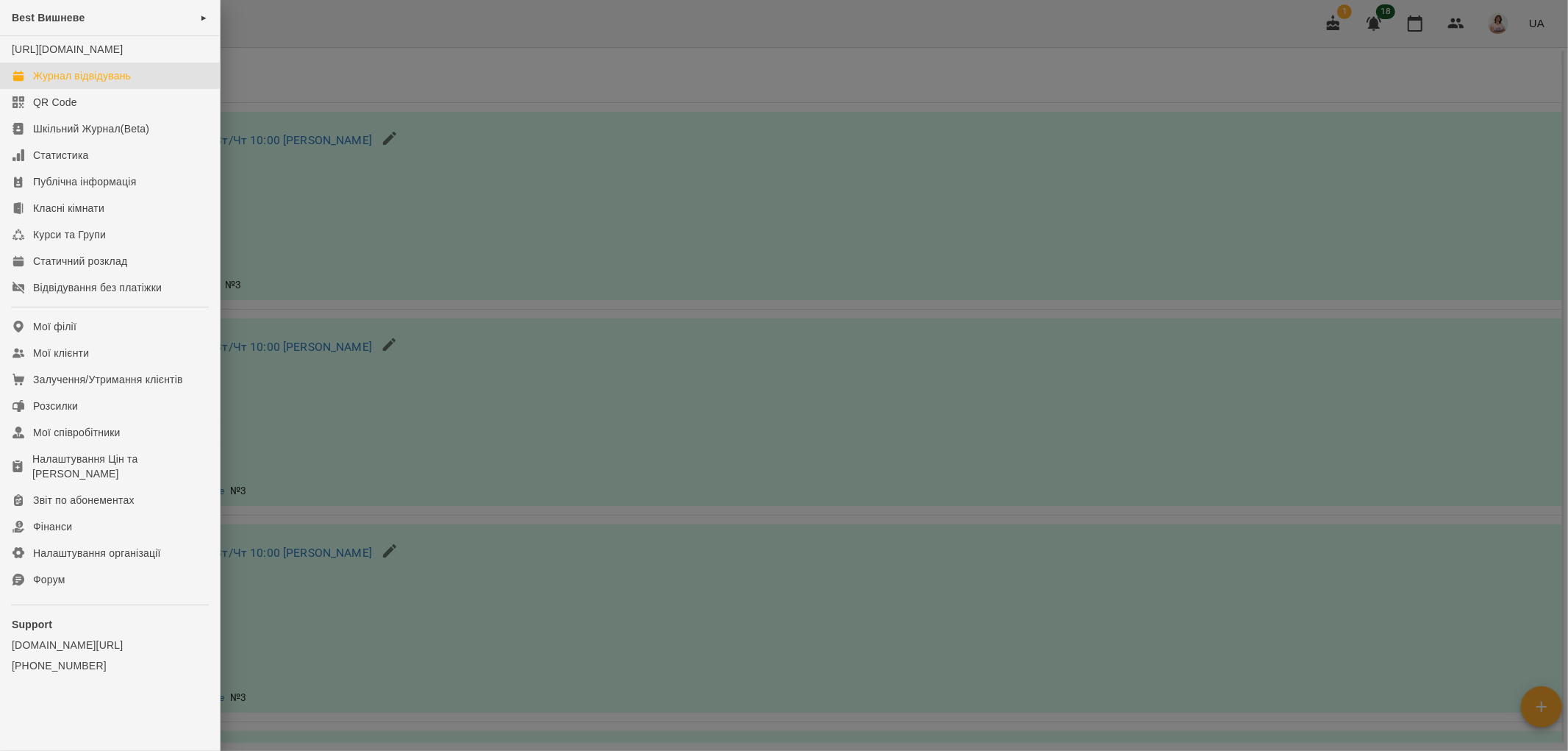
click at [98, 83] on div "Журнал відвідувань" at bounding box center [81, 76] width 98 height 15
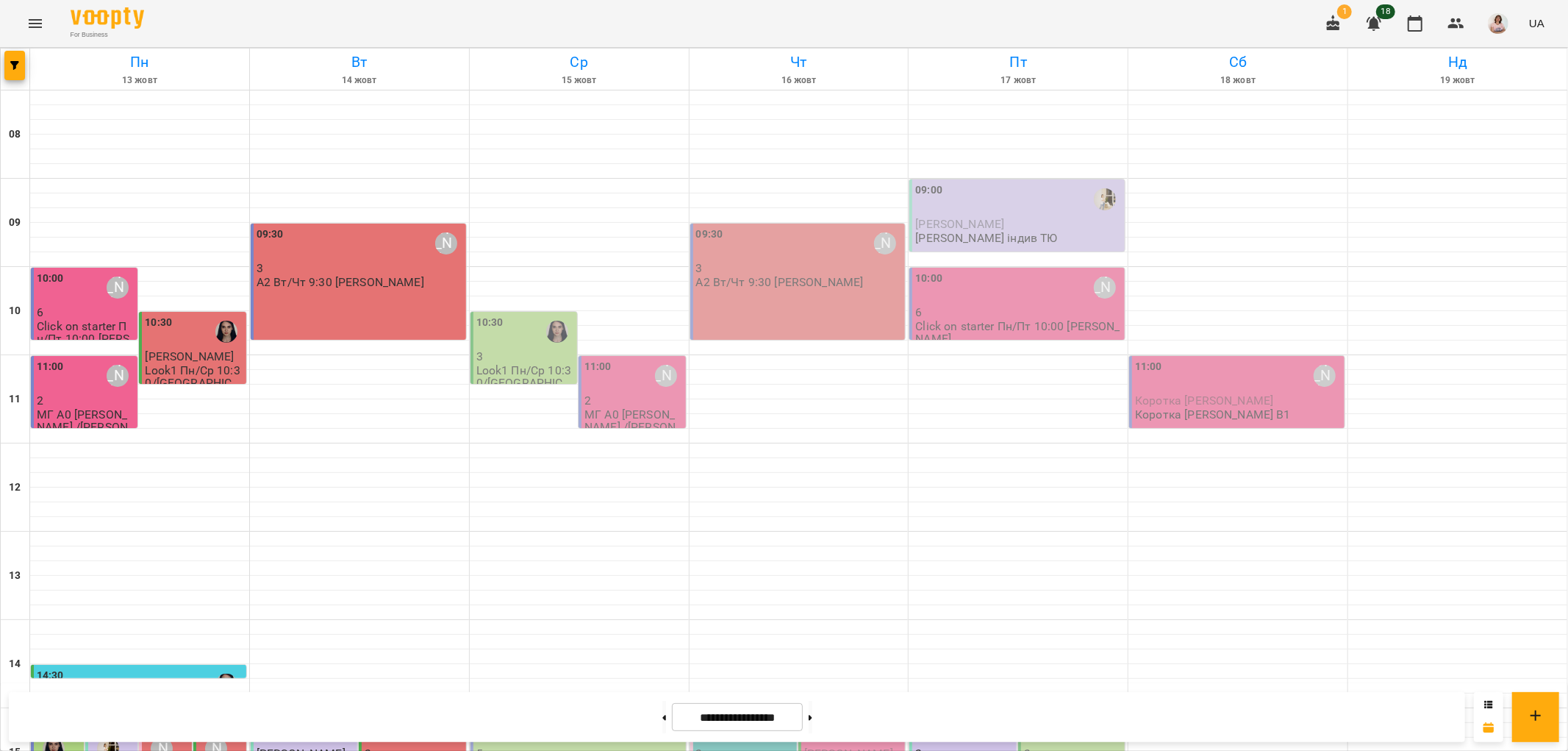
scroll to position [490, 0]
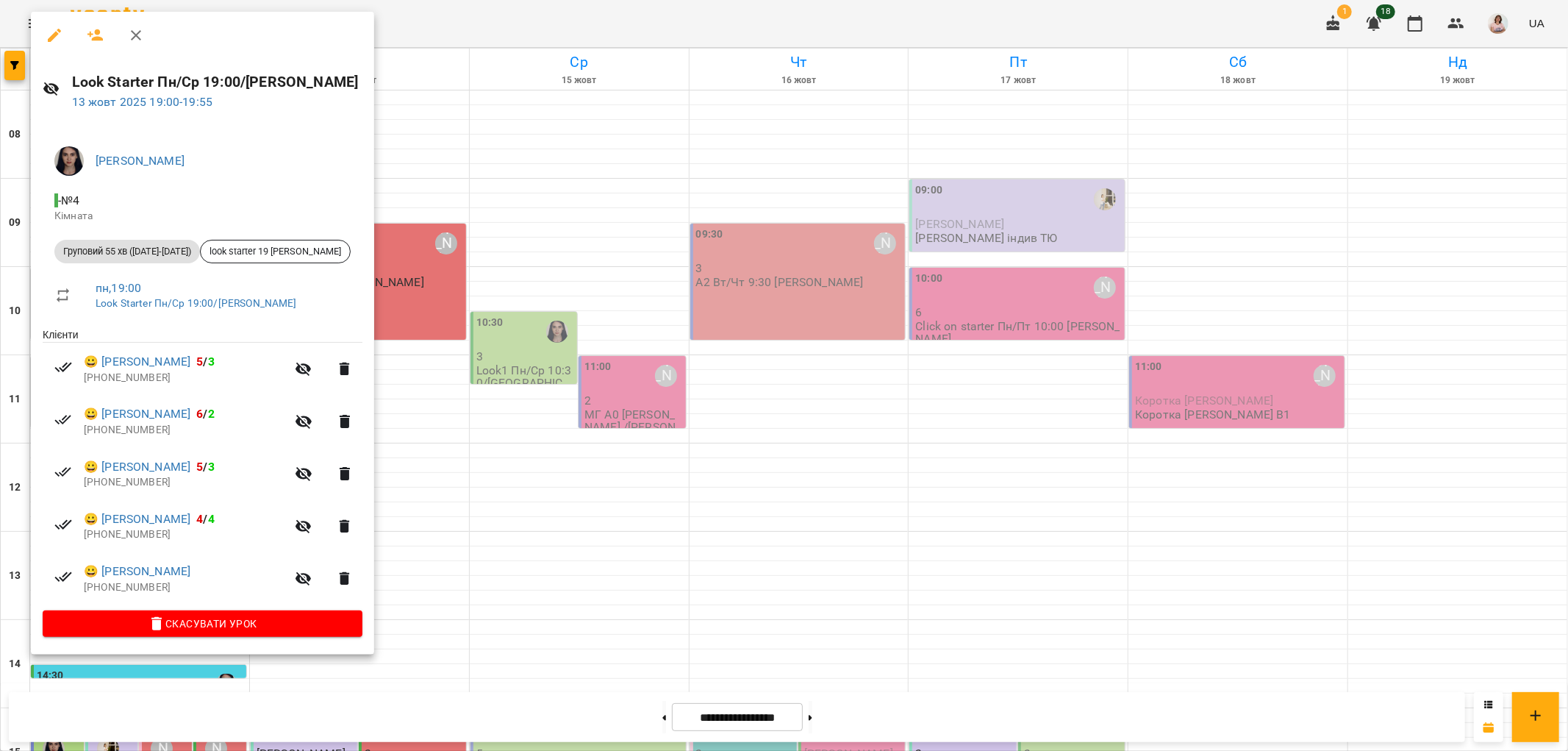
click at [646, 274] on div at bounding box center [784, 376] width 1568 height 751
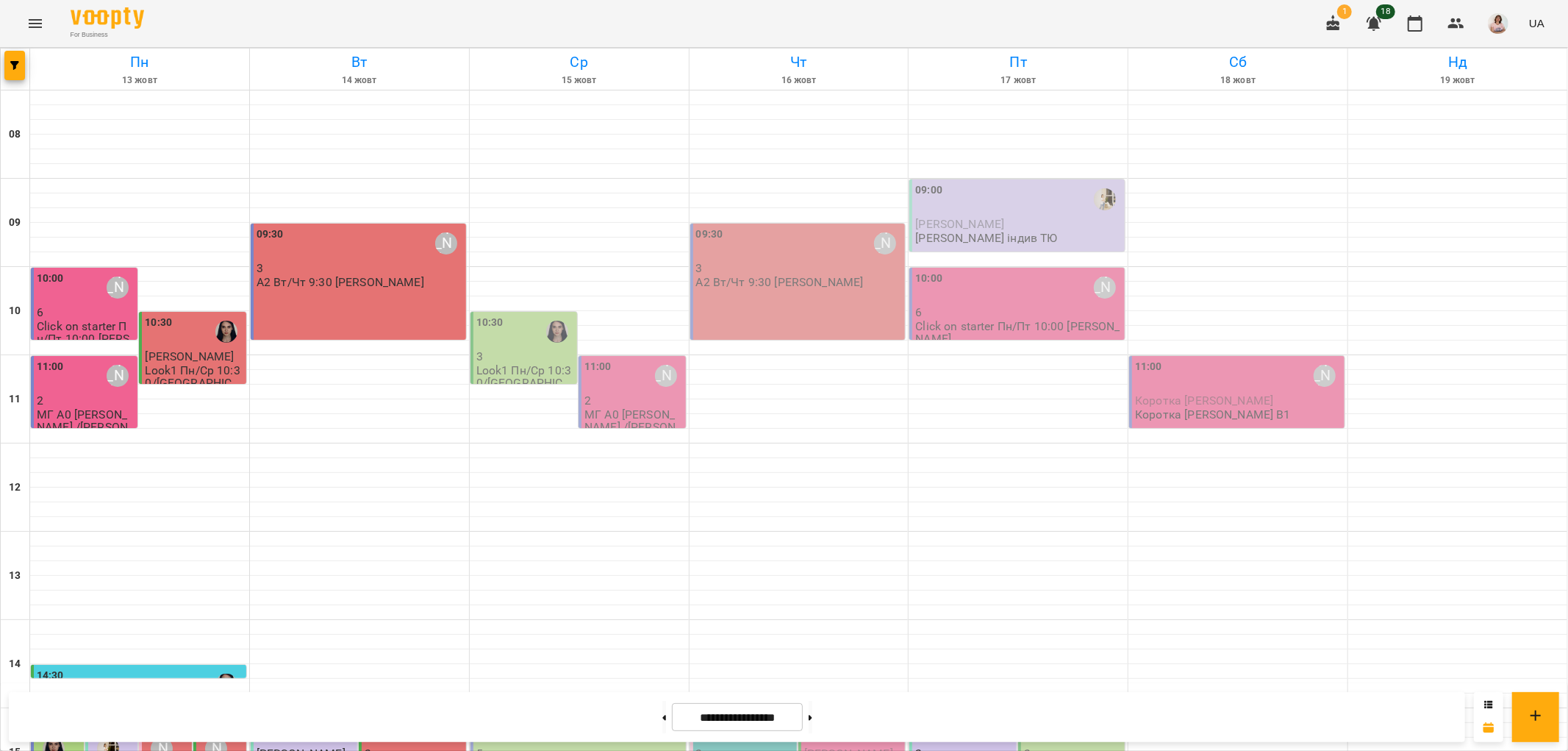
scroll to position [314, 0]
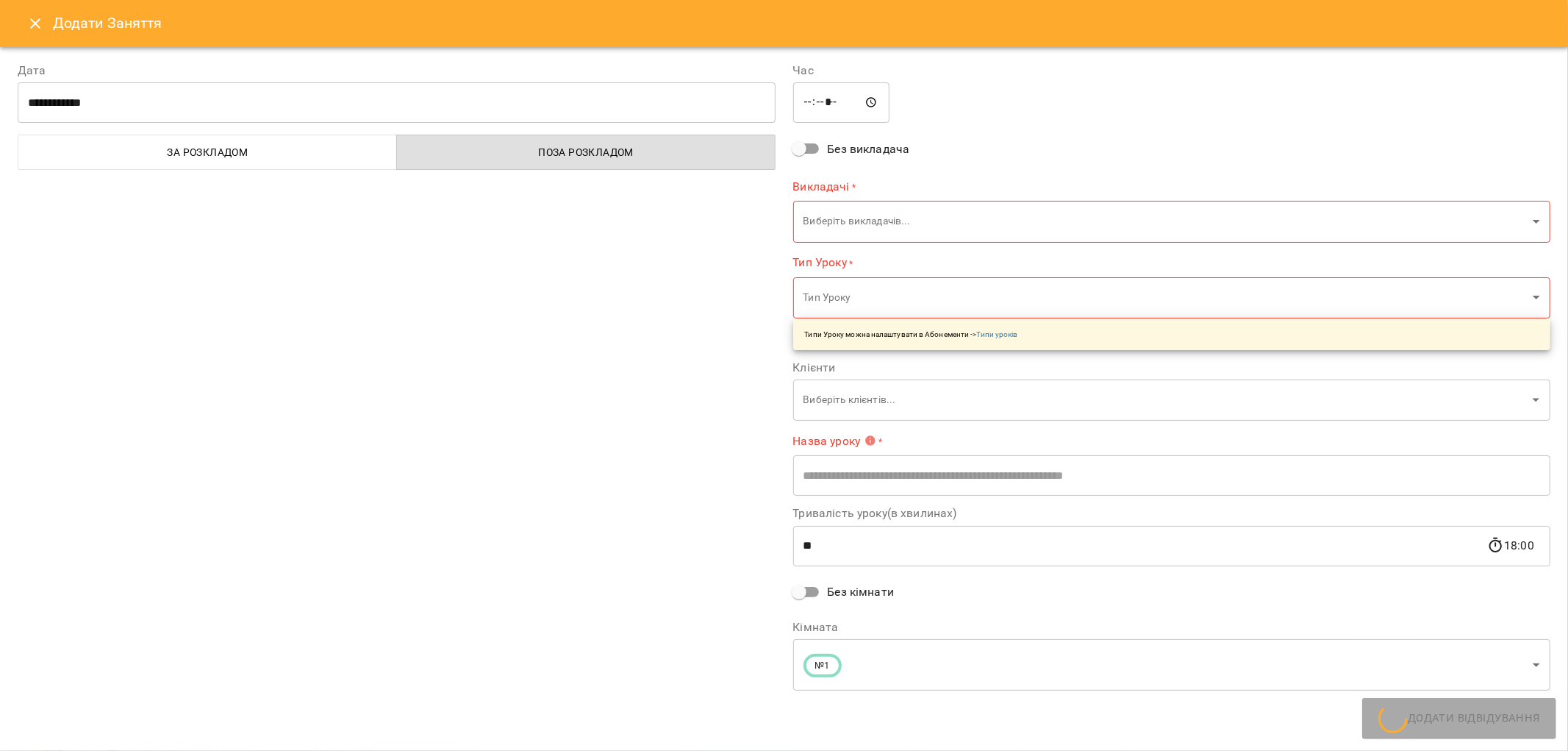
type input "**********"
